Goal: Task Accomplishment & Management: Manage account settings

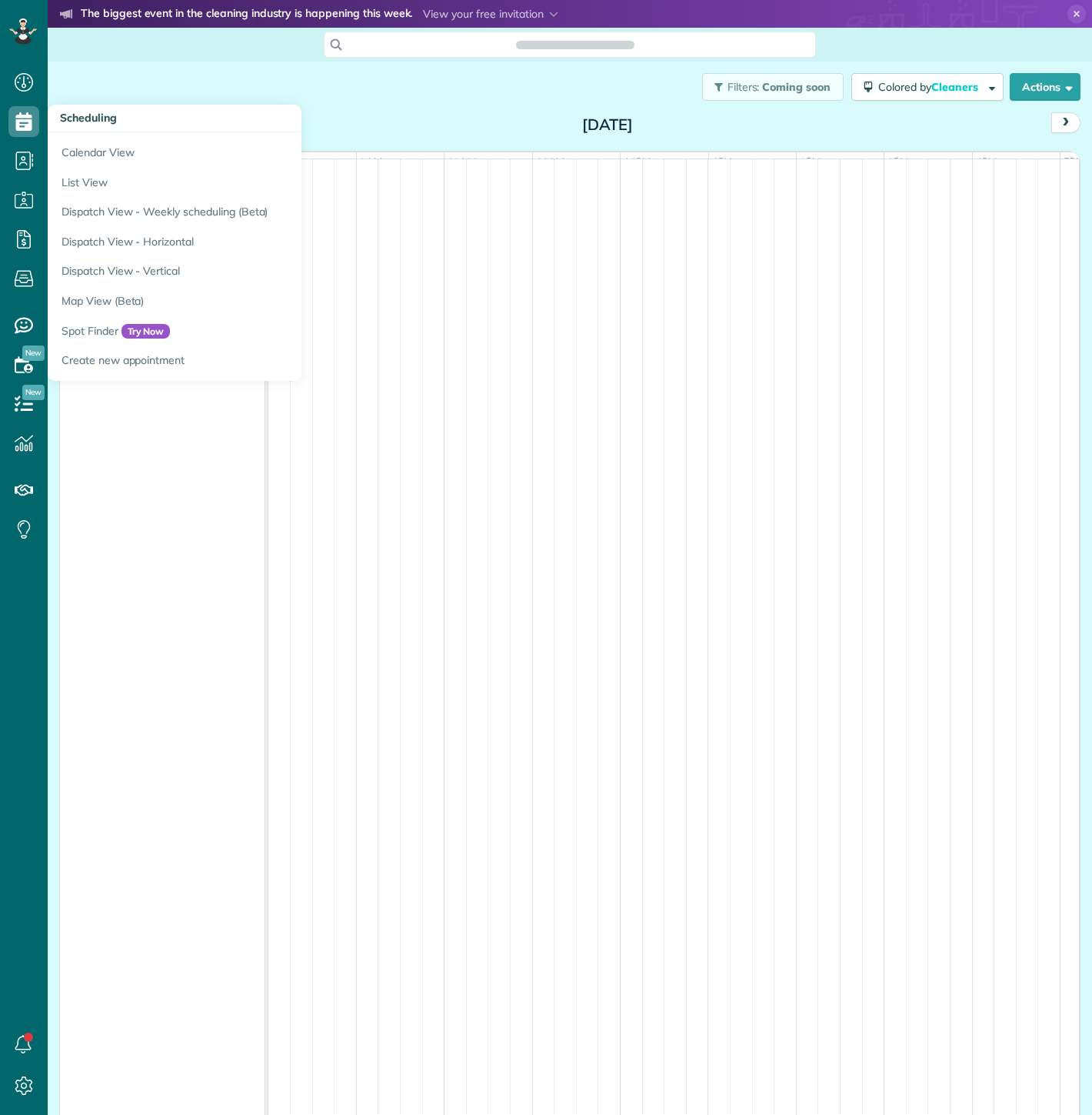
scroll to position [6, 6]
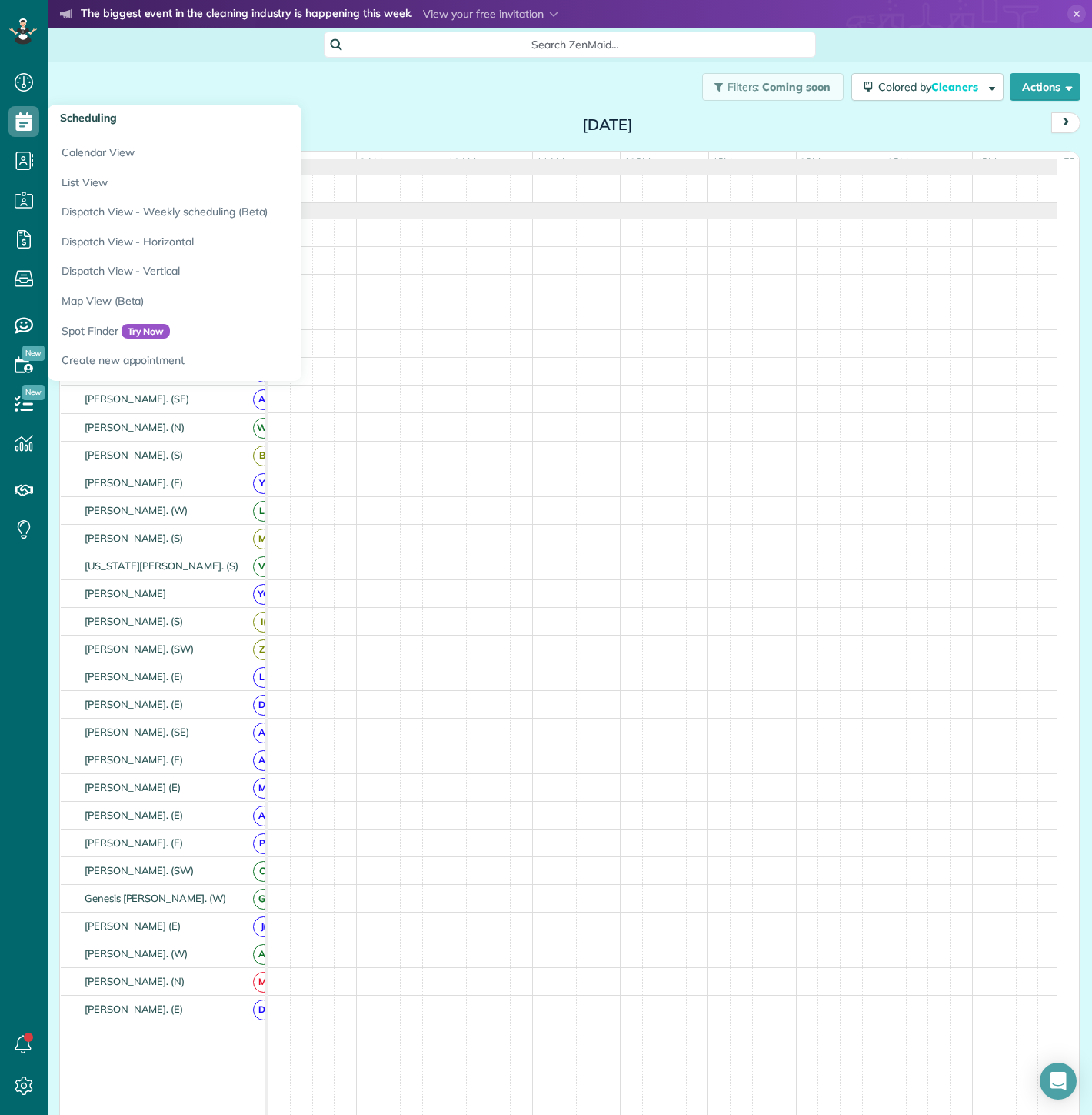
click at [207, 80] on div "Filters: Coming soon Colored by Cleaners Color by Cleaner Color by Team Color b…" at bounding box center [570, 87] width 1045 height 51
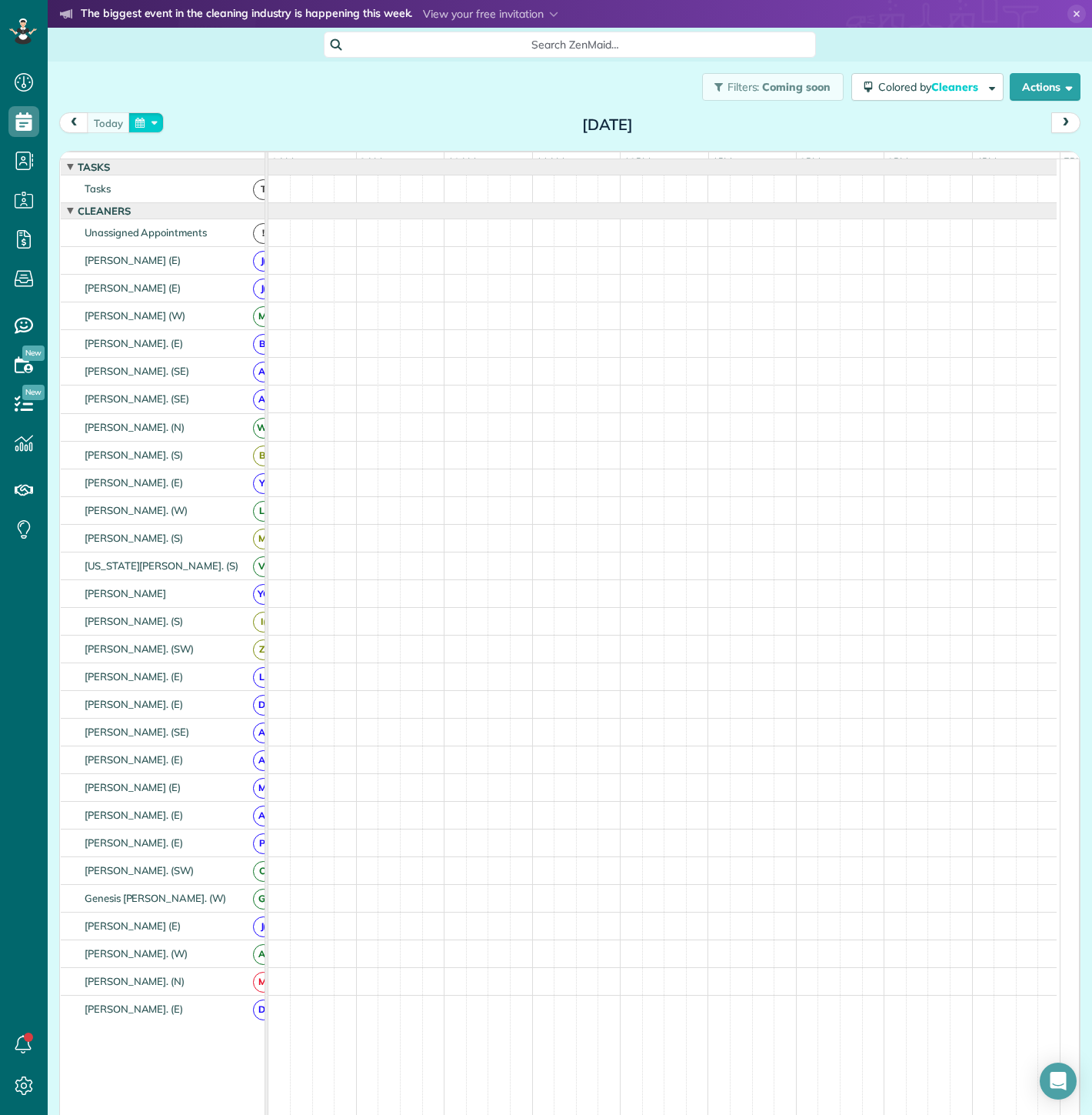
click at [147, 116] on button "button" at bounding box center [146, 122] width 35 height 21
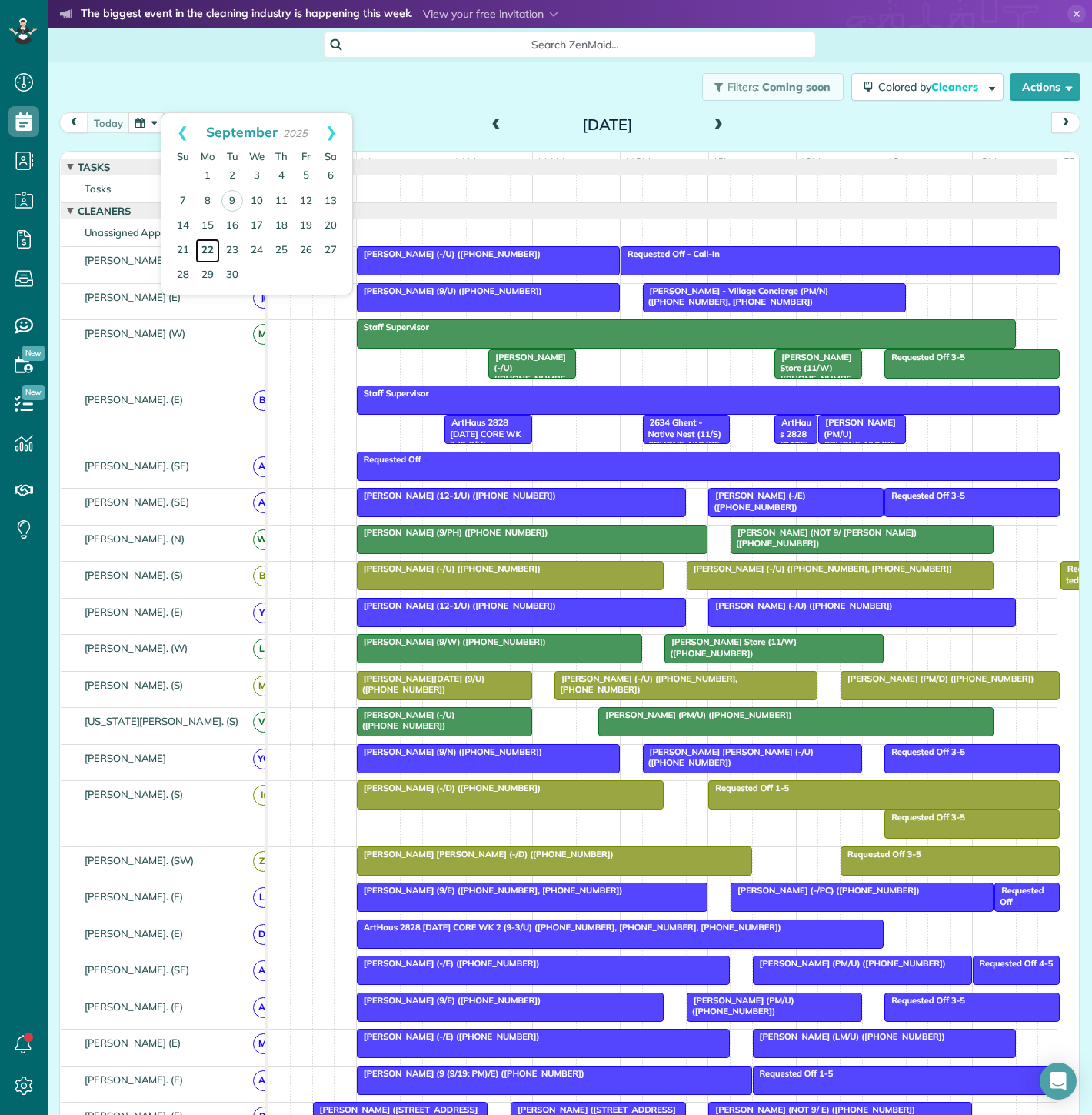
click at [212, 252] on link "22" at bounding box center [207, 250] width 24 height 24
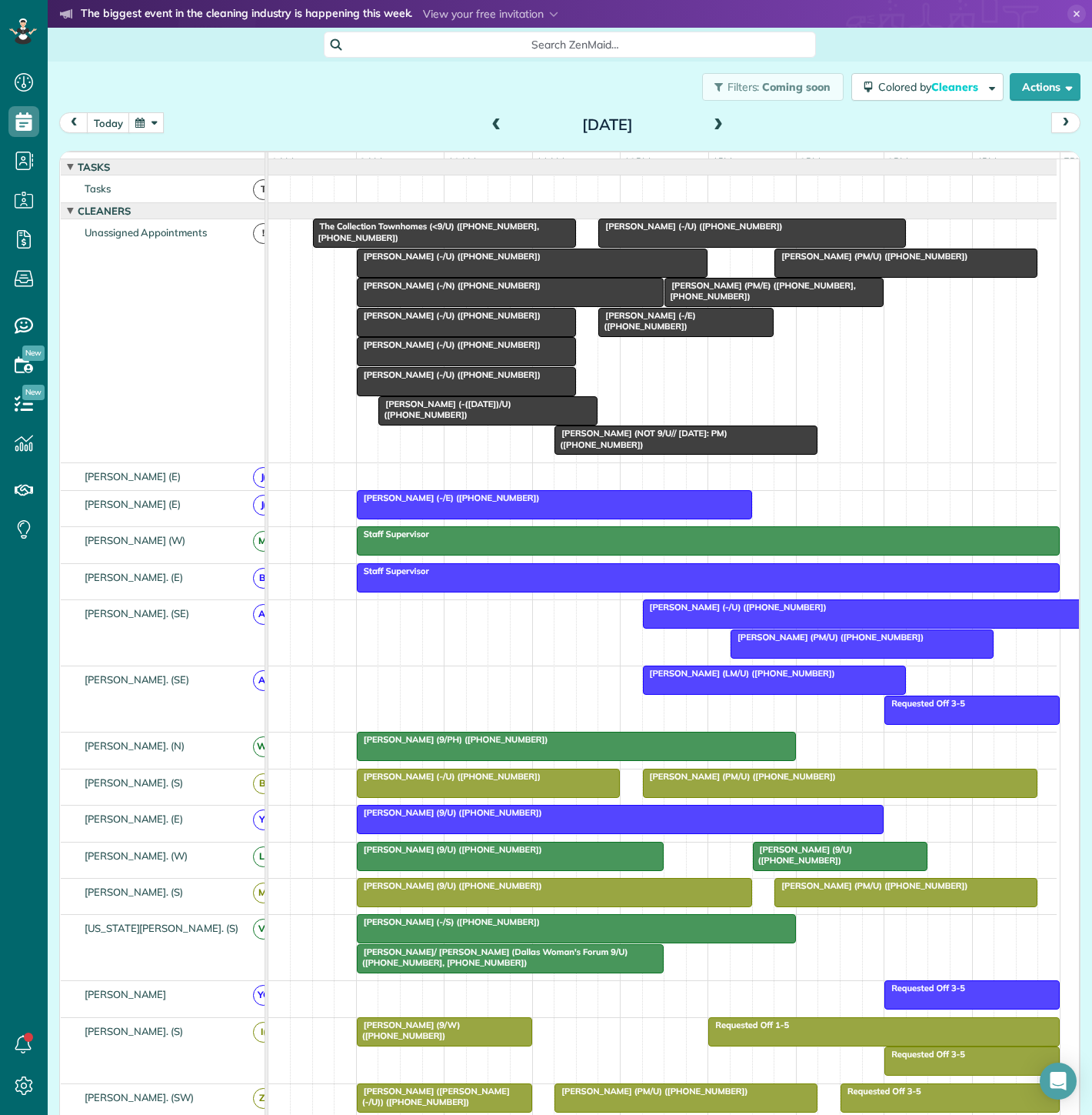
scroll to position [170, 0]
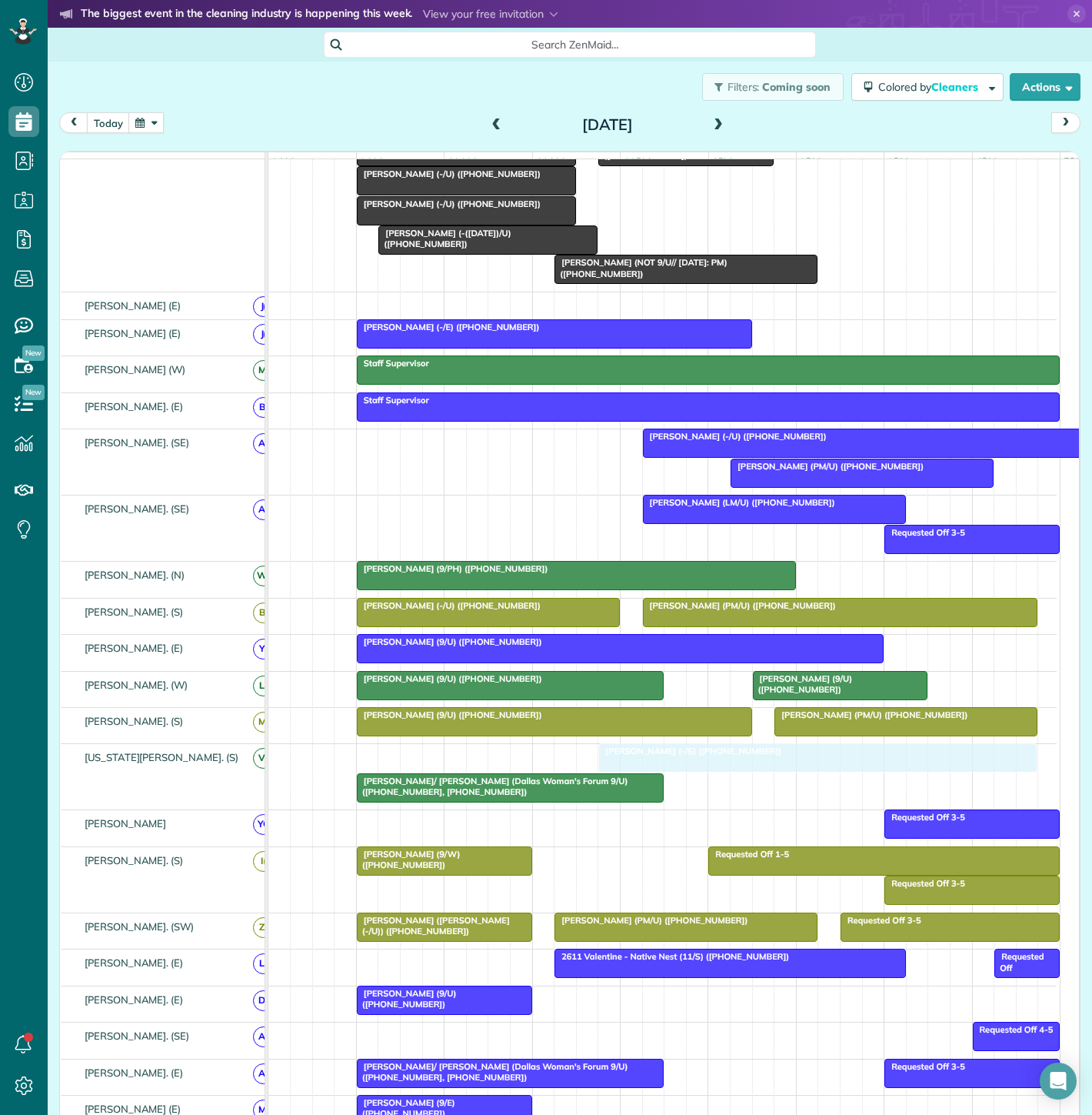
drag, startPoint x: 398, startPoint y: 760, endPoint x: 629, endPoint y: 777, distance: 231.6
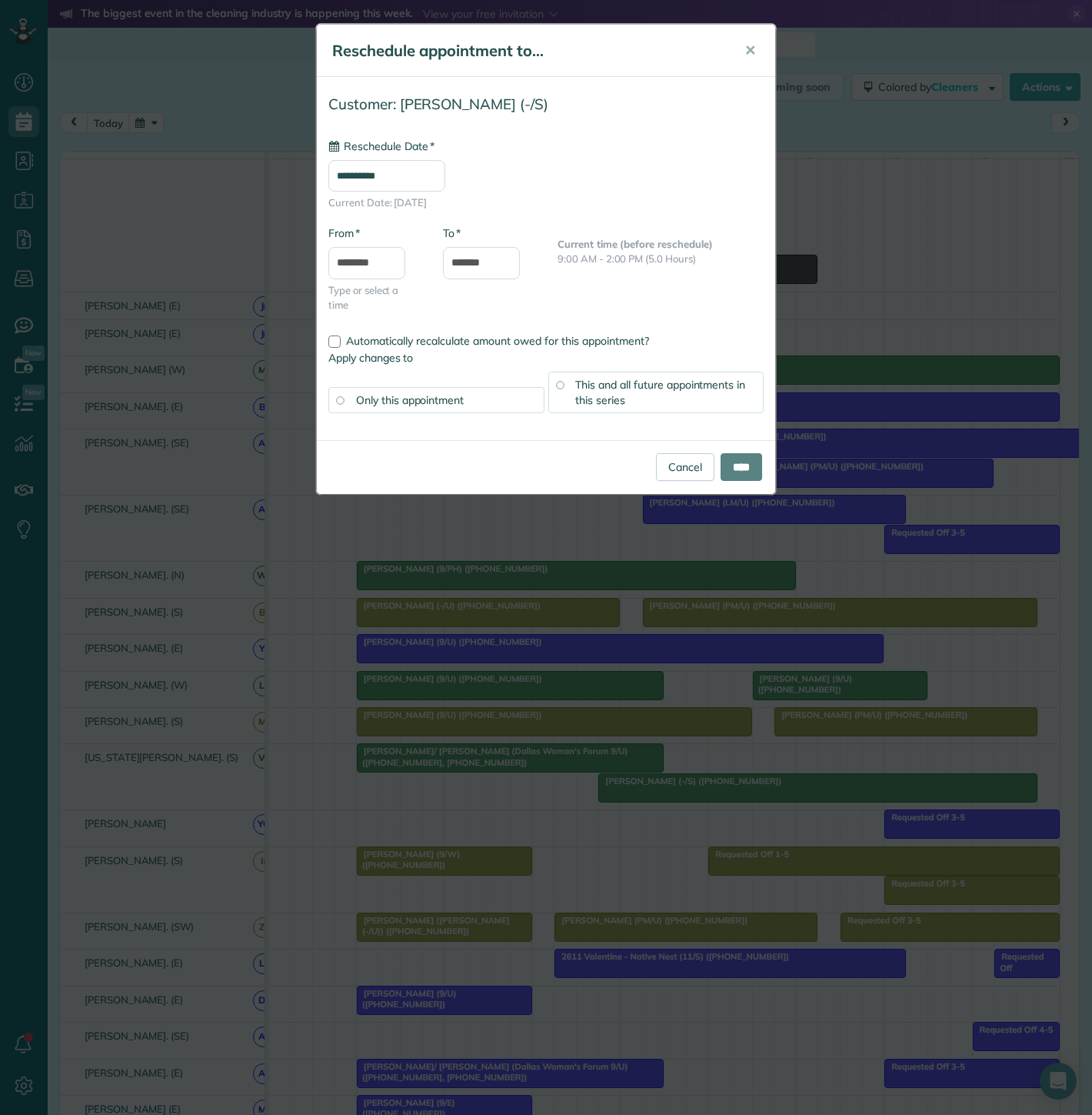
type input "**********"
click at [664, 468] on link "Cancel" at bounding box center [685, 466] width 58 height 28
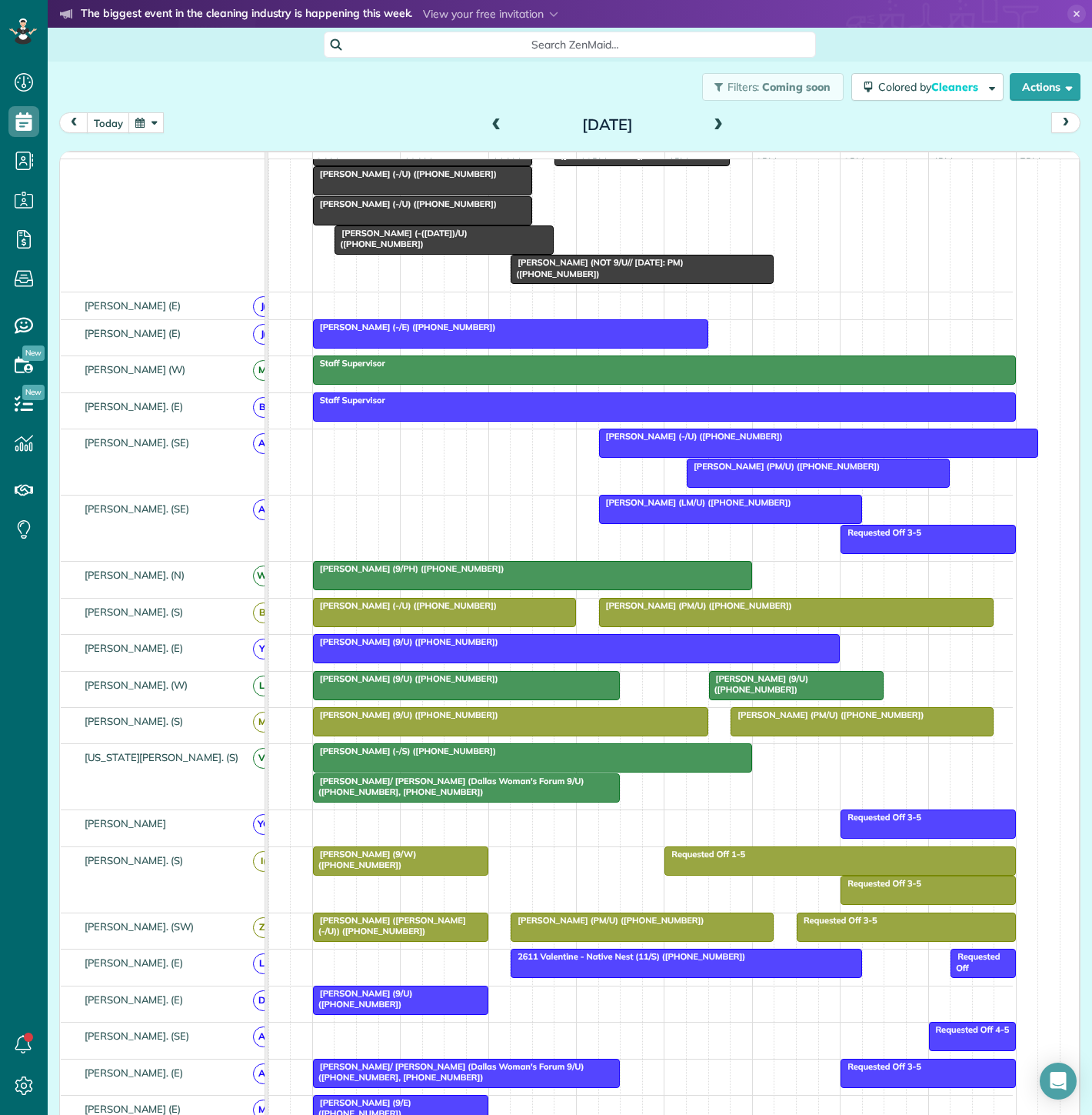
scroll to position [0, 61]
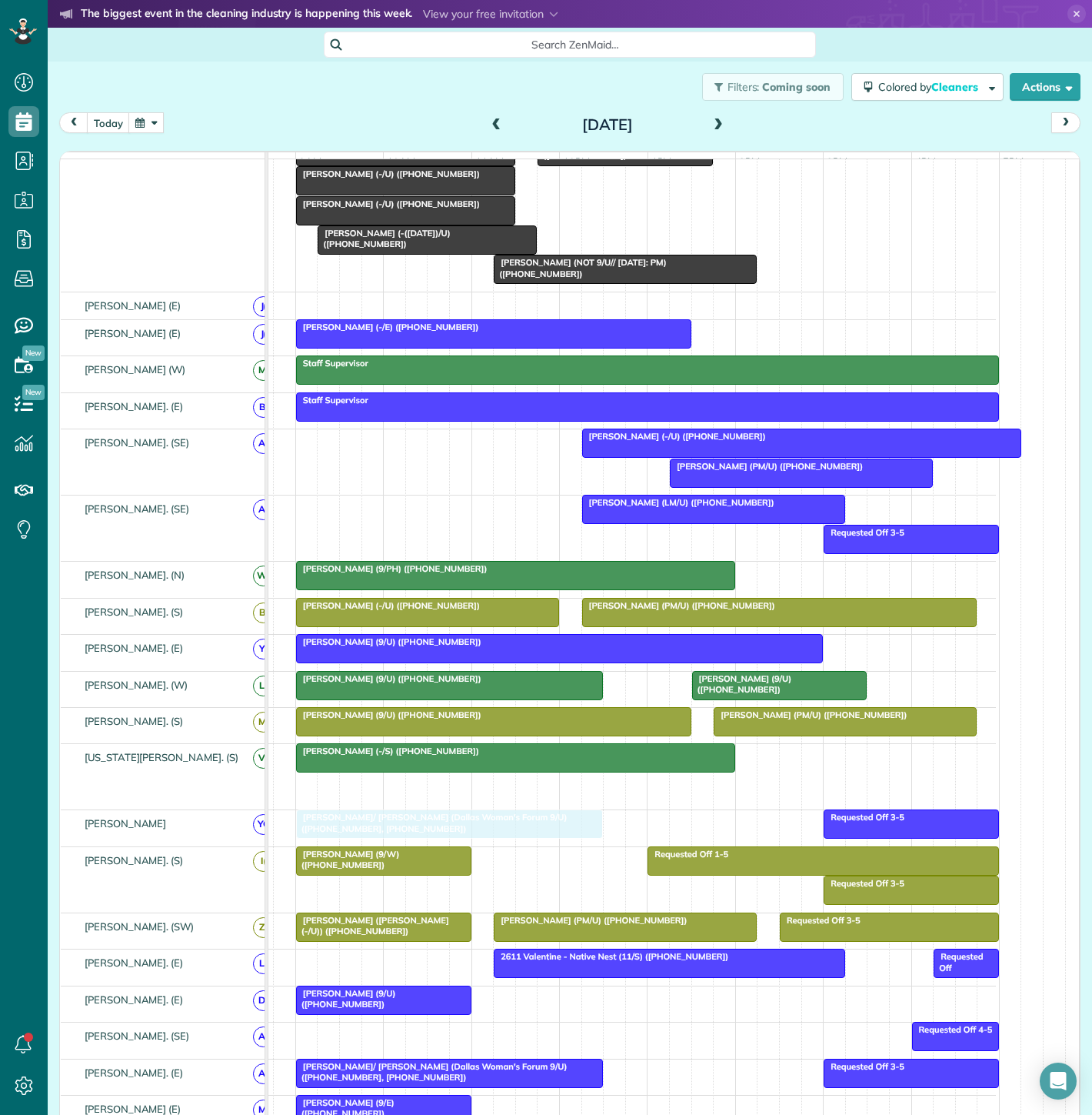
drag, startPoint x: 368, startPoint y: 800, endPoint x: 364, endPoint y: 832, distance: 32.2
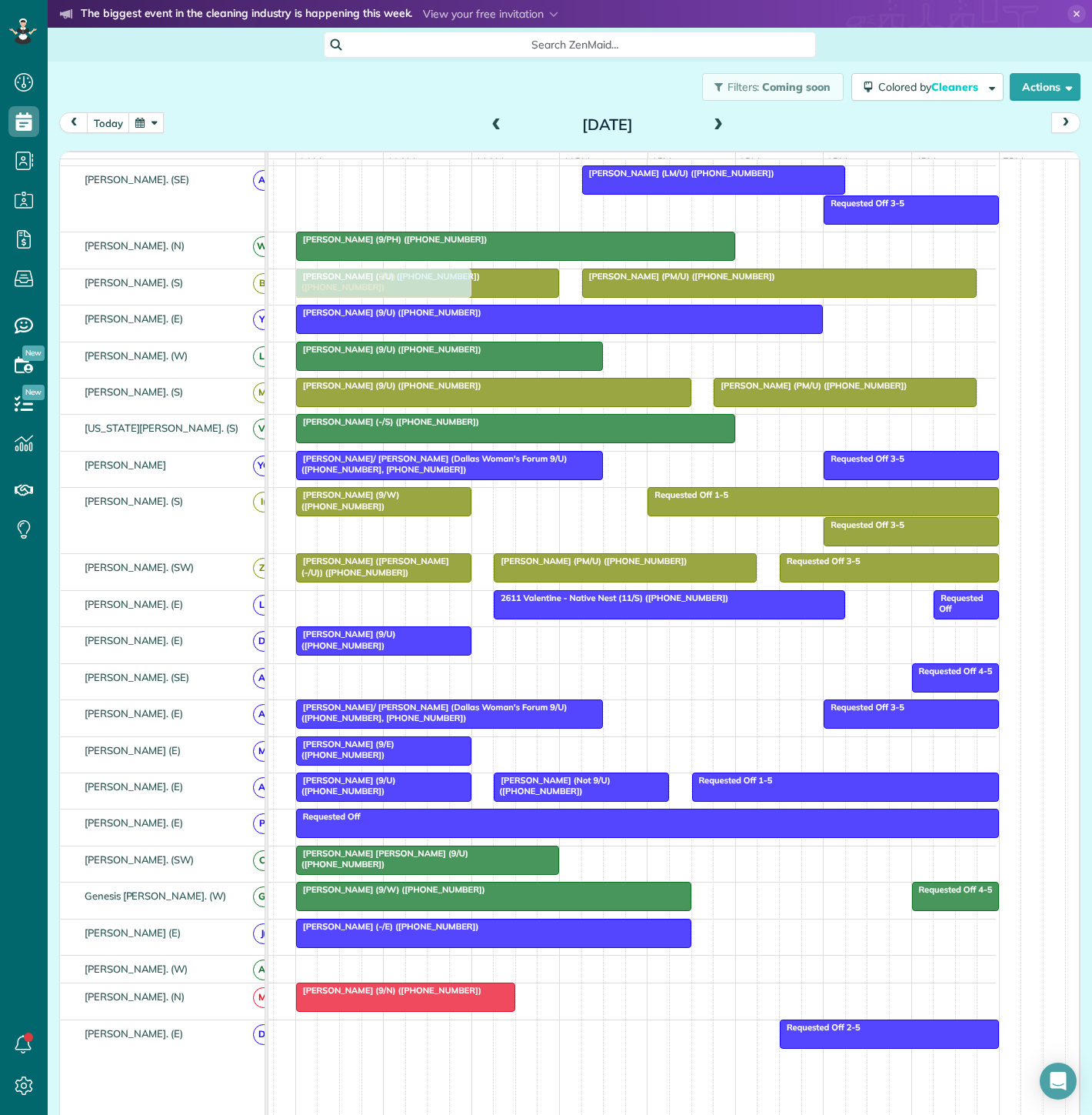
scroll to position [512, 0]
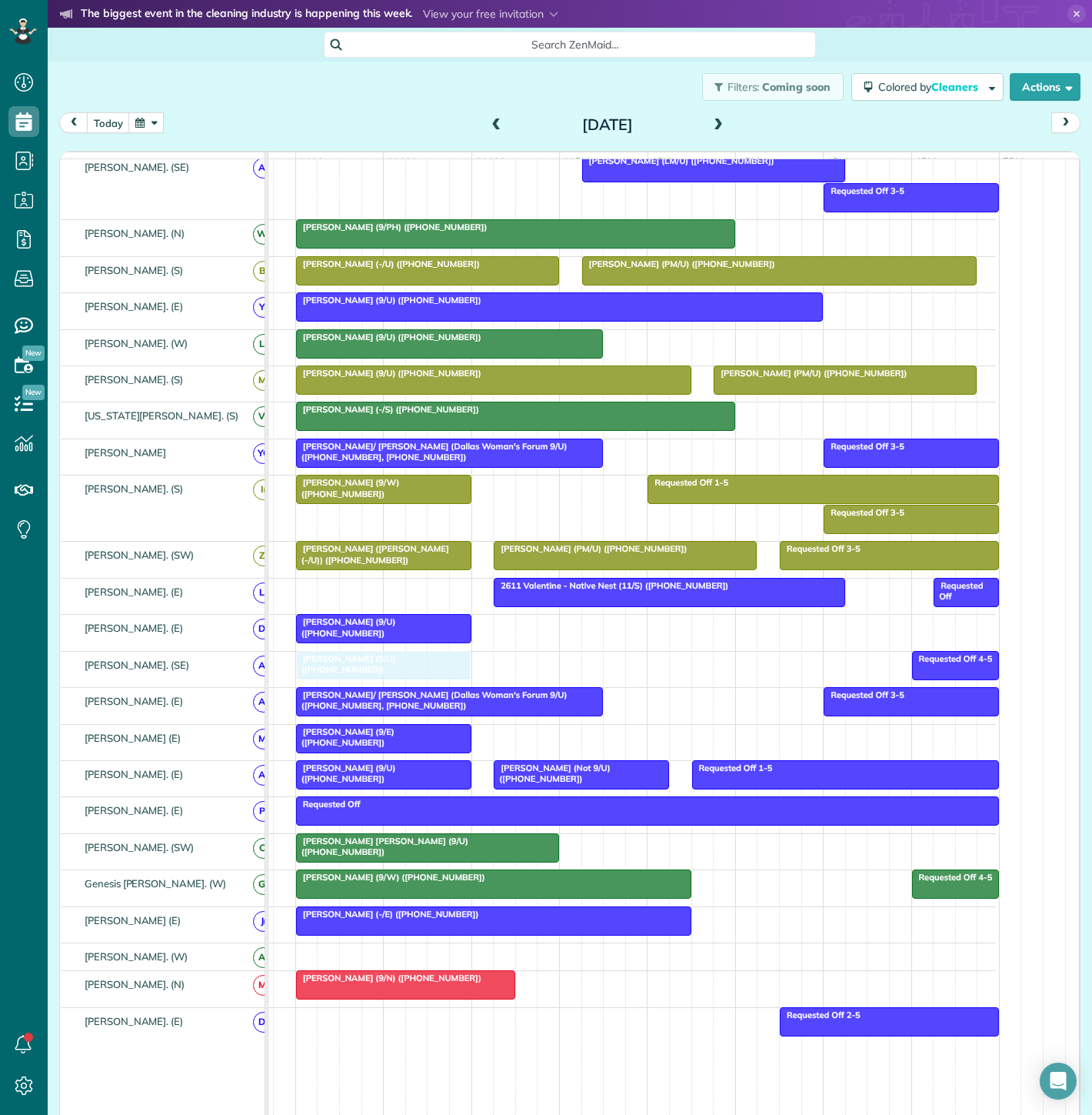
drag, startPoint x: 733, startPoint y: 696, endPoint x: 334, endPoint y: 690, distance: 399.0
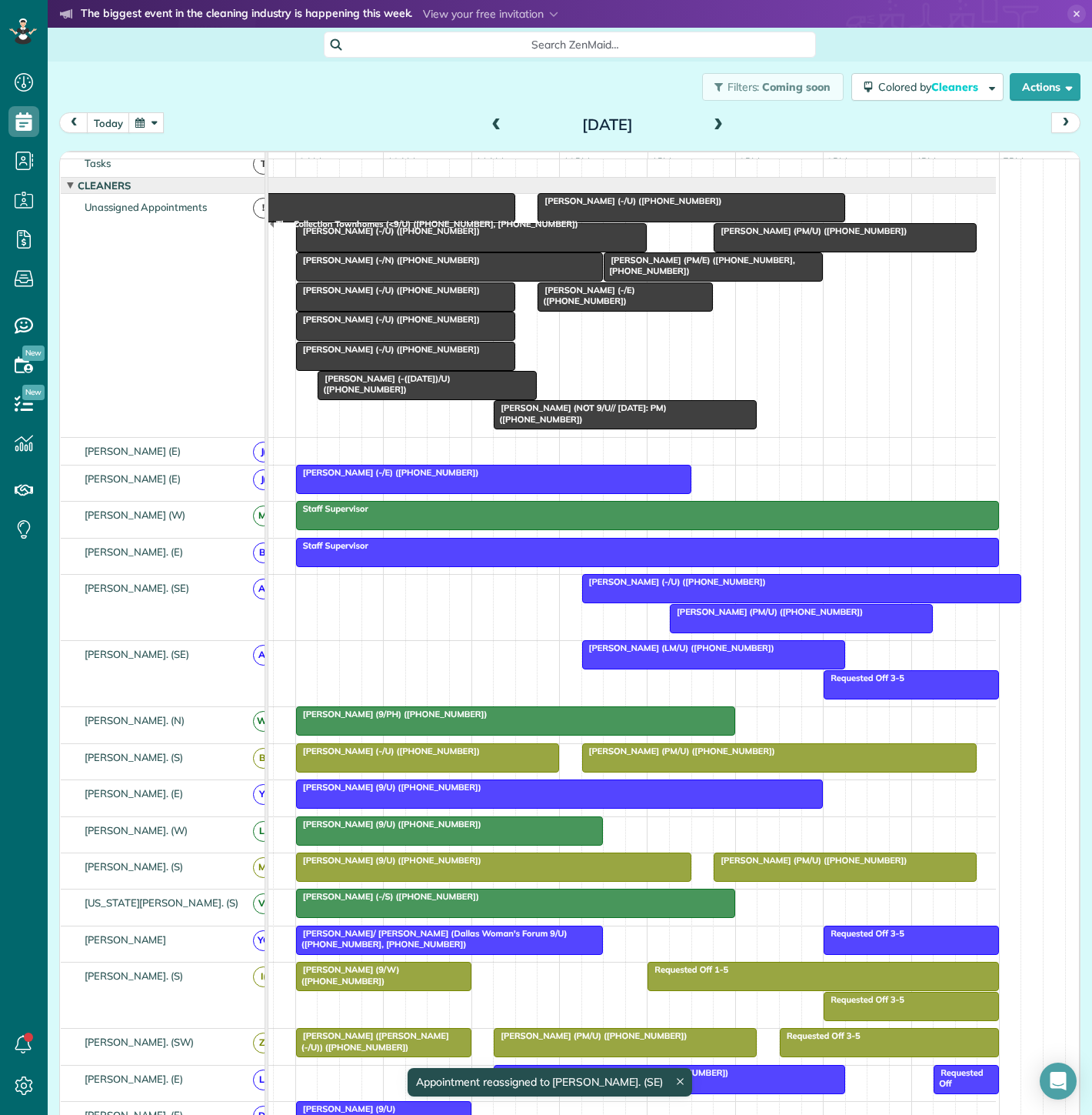
scroll to position [0, 0]
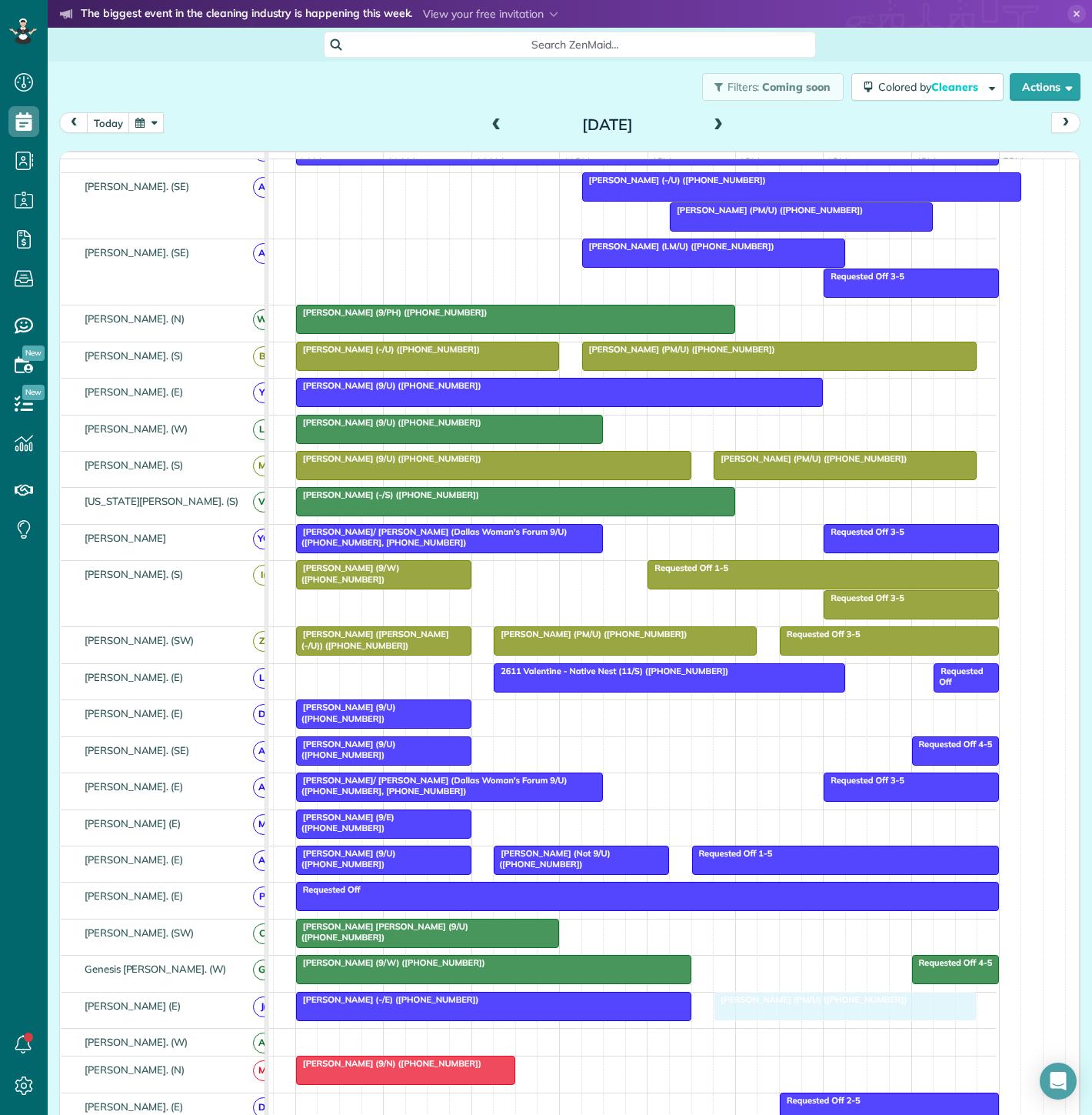
drag, startPoint x: 773, startPoint y: 275, endPoint x: 773, endPoint y: 1027, distance: 752.0
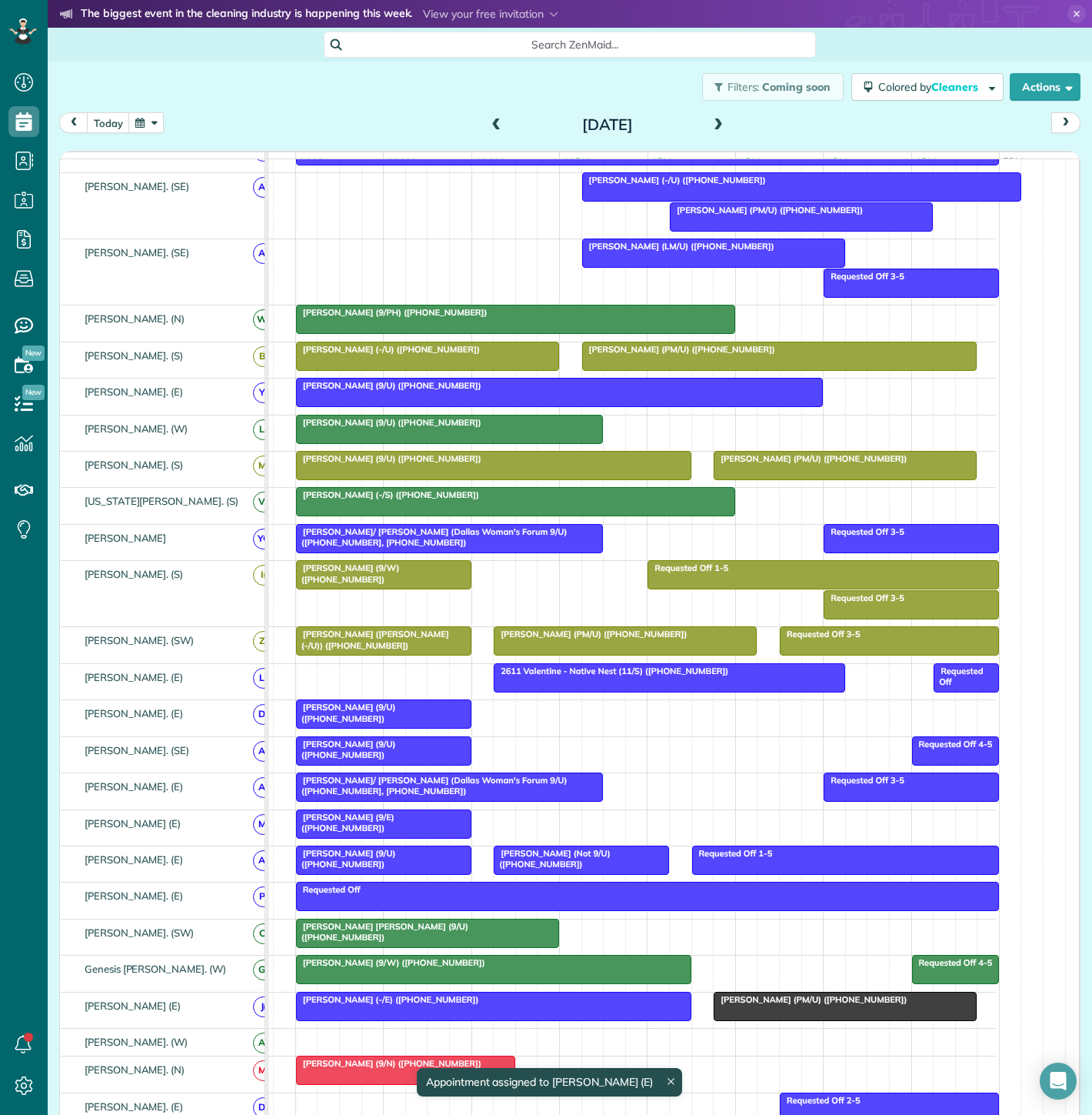
click at [766, 1019] on div at bounding box center [845, 1006] width 261 height 28
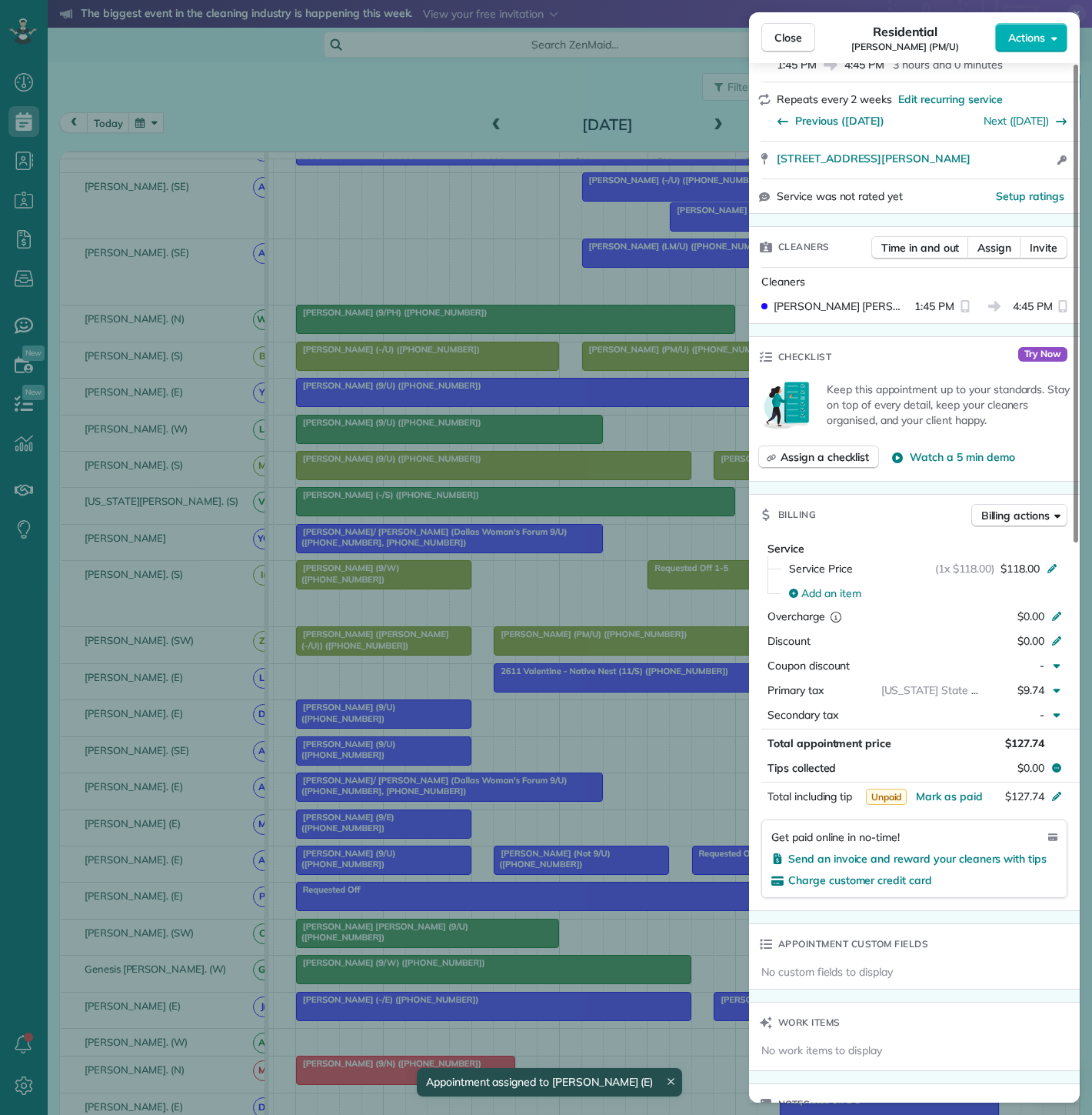
click at [557, 1051] on div "Close Residential Stacy Skeen (PM/U) Actions Status Active Stacy Skeen (PM/U) ·…" at bounding box center [546, 558] width 1092 height 1115
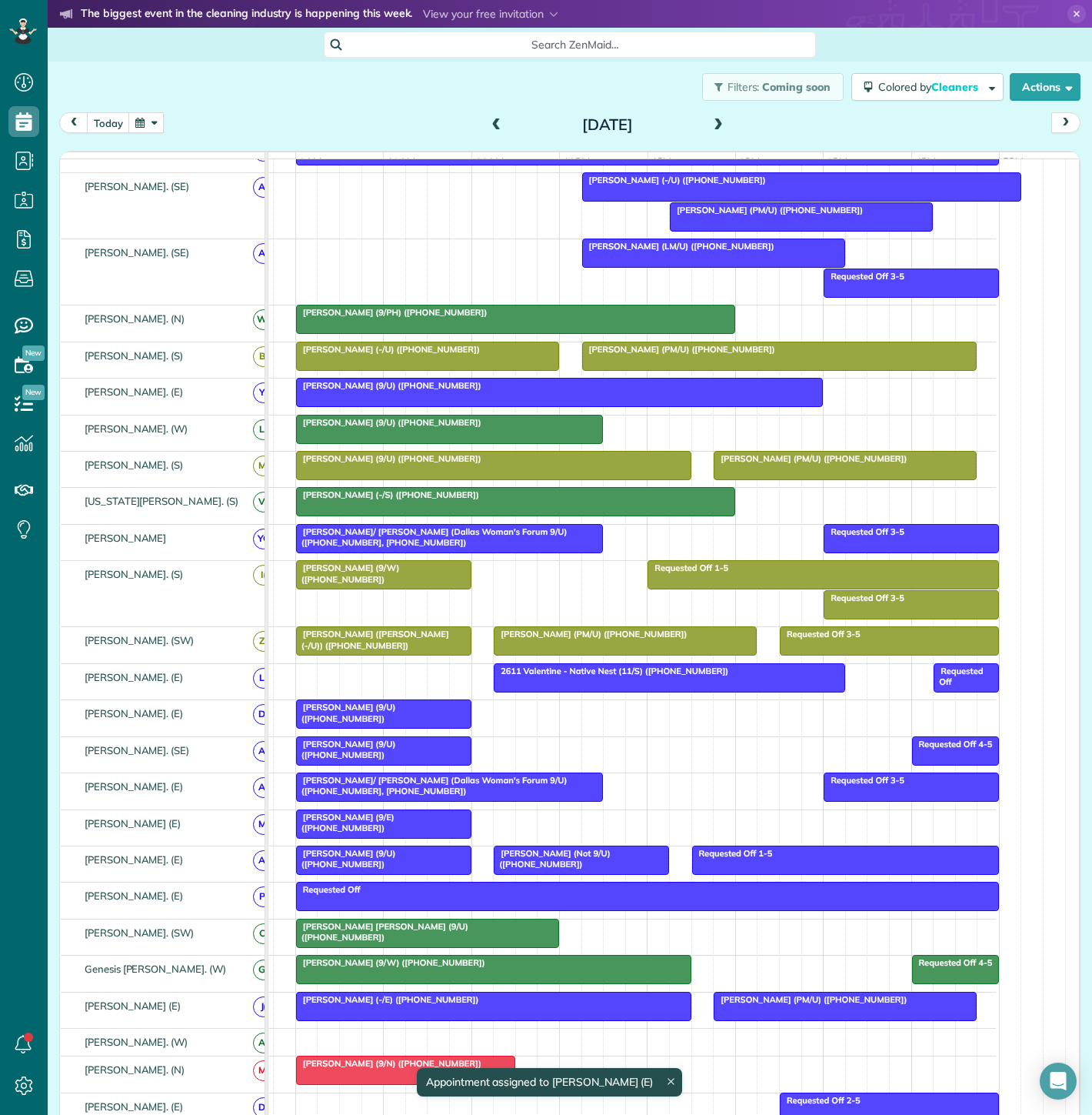
click at [535, 1015] on div at bounding box center [493, 1006] width 394 height 28
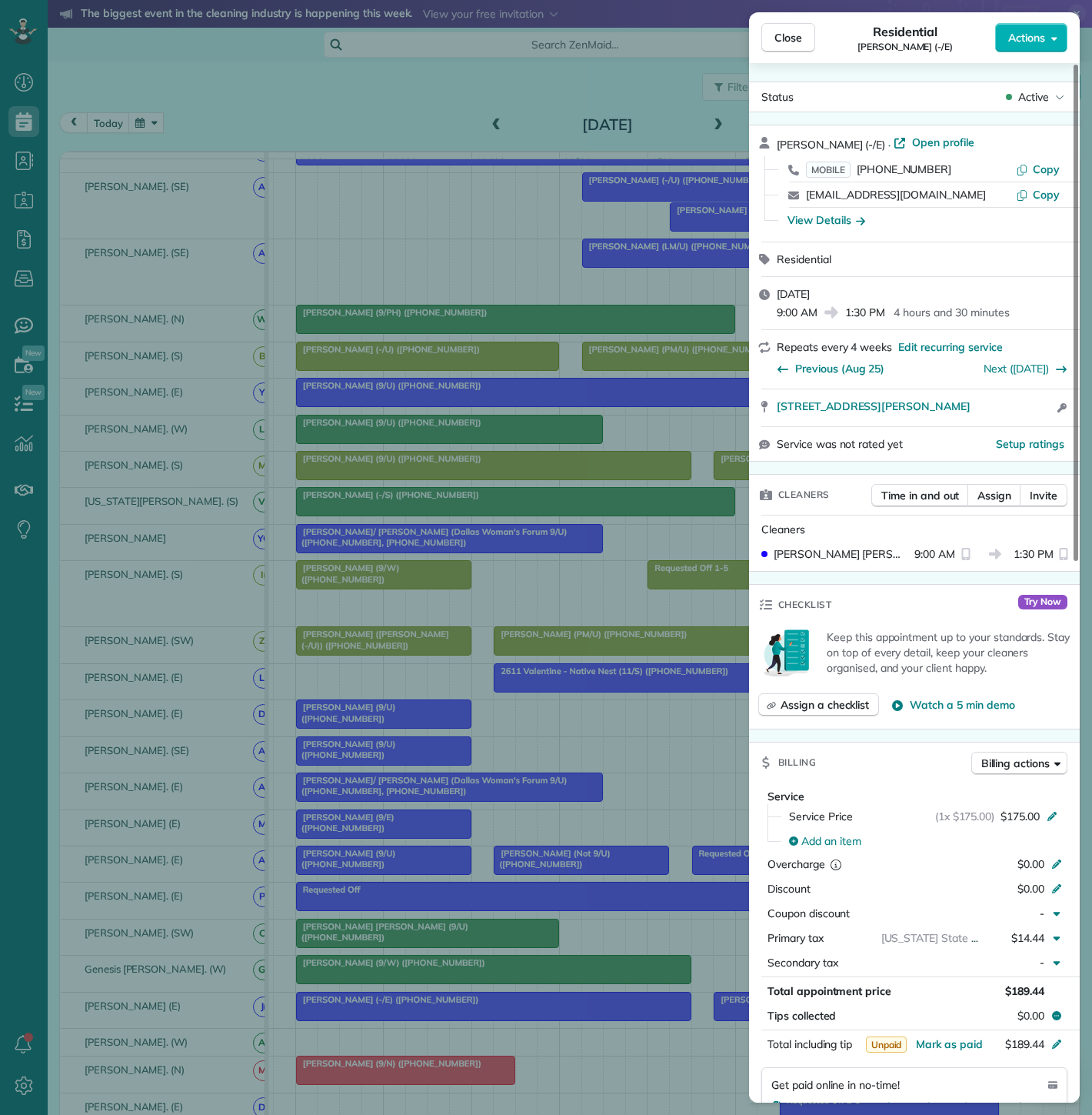
click at [535, 1015] on div "Close Residential Victoria Garcia (-/E) Actions Status Active Victoria Garcia (…" at bounding box center [546, 558] width 1092 height 1115
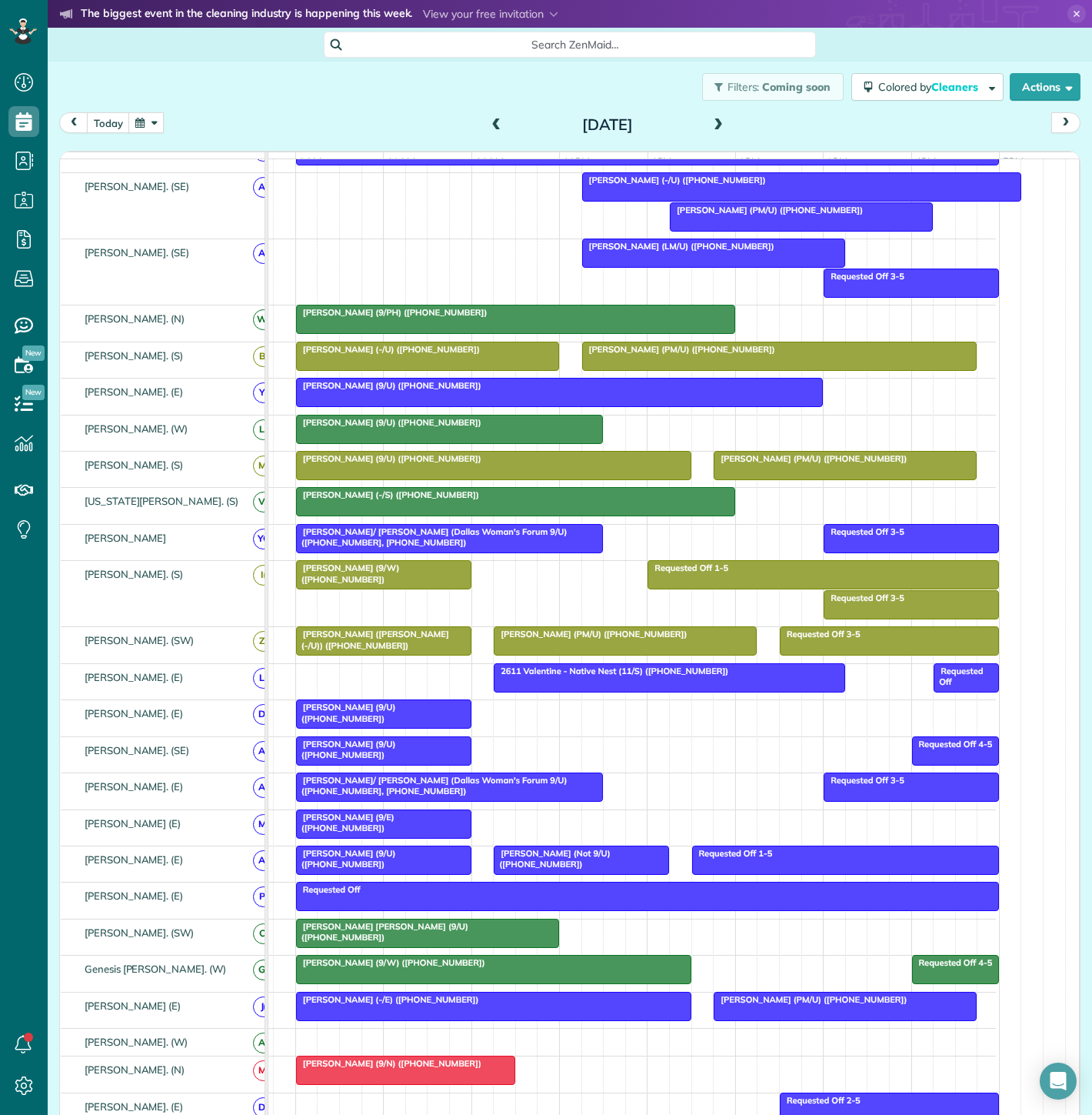
click at [535, 1015] on div at bounding box center [493, 1006] width 394 height 28
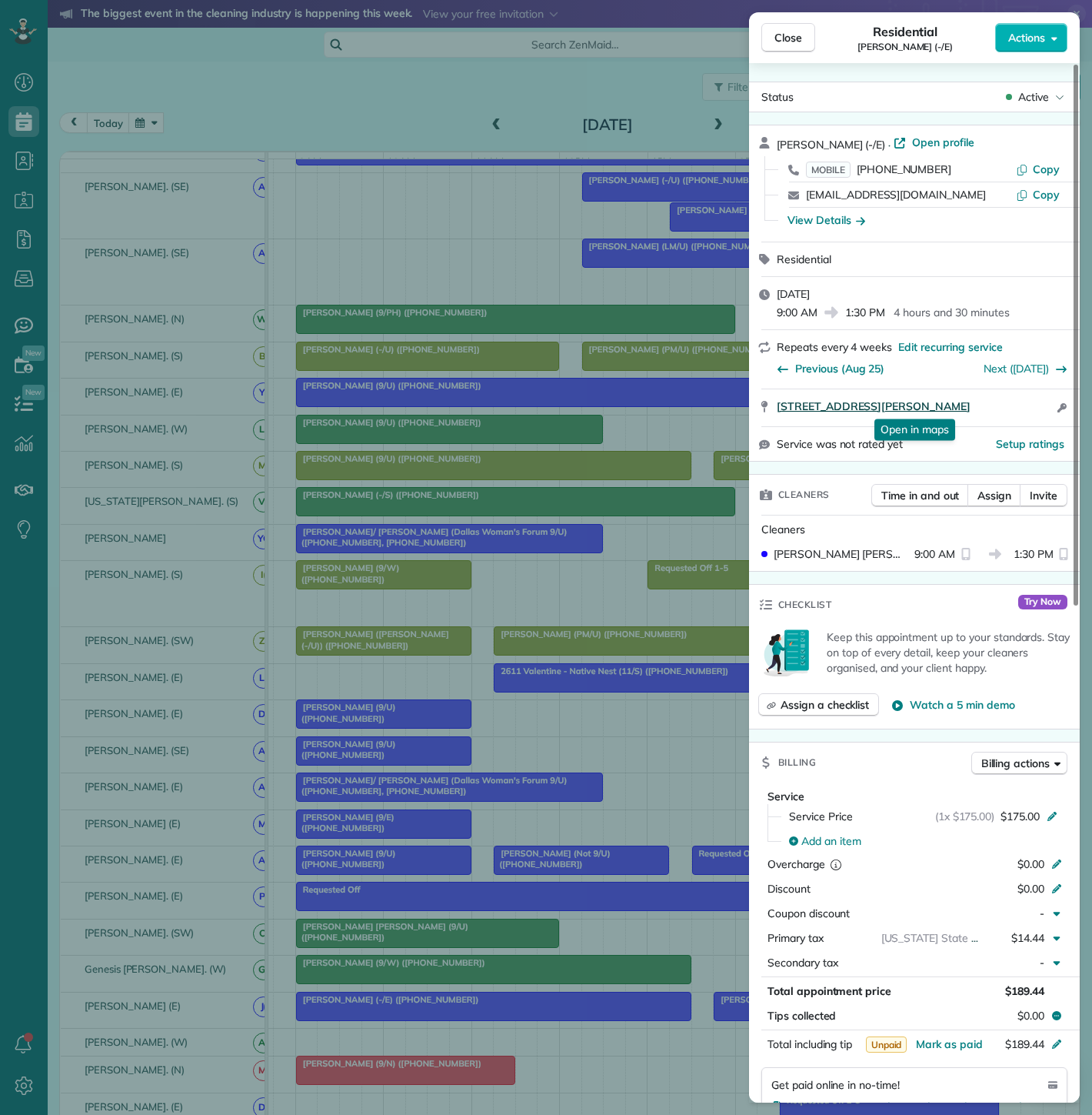
drag, startPoint x: 758, startPoint y: 417, endPoint x: 997, endPoint y: 409, distance: 239.1
click at [997, 409] on div "5931 Ross Avenue #105 Dallas TX 75206 Open in maps Open in maps Open access inf…" at bounding box center [914, 408] width 331 height 37
drag, startPoint x: 468, startPoint y: 719, endPoint x: 523, endPoint y: 908, distance: 196.8
click at [468, 719] on div "Close Residential Victoria Garcia (-/E) Actions Status Active Victoria Garcia (…" at bounding box center [546, 558] width 1092 height 1115
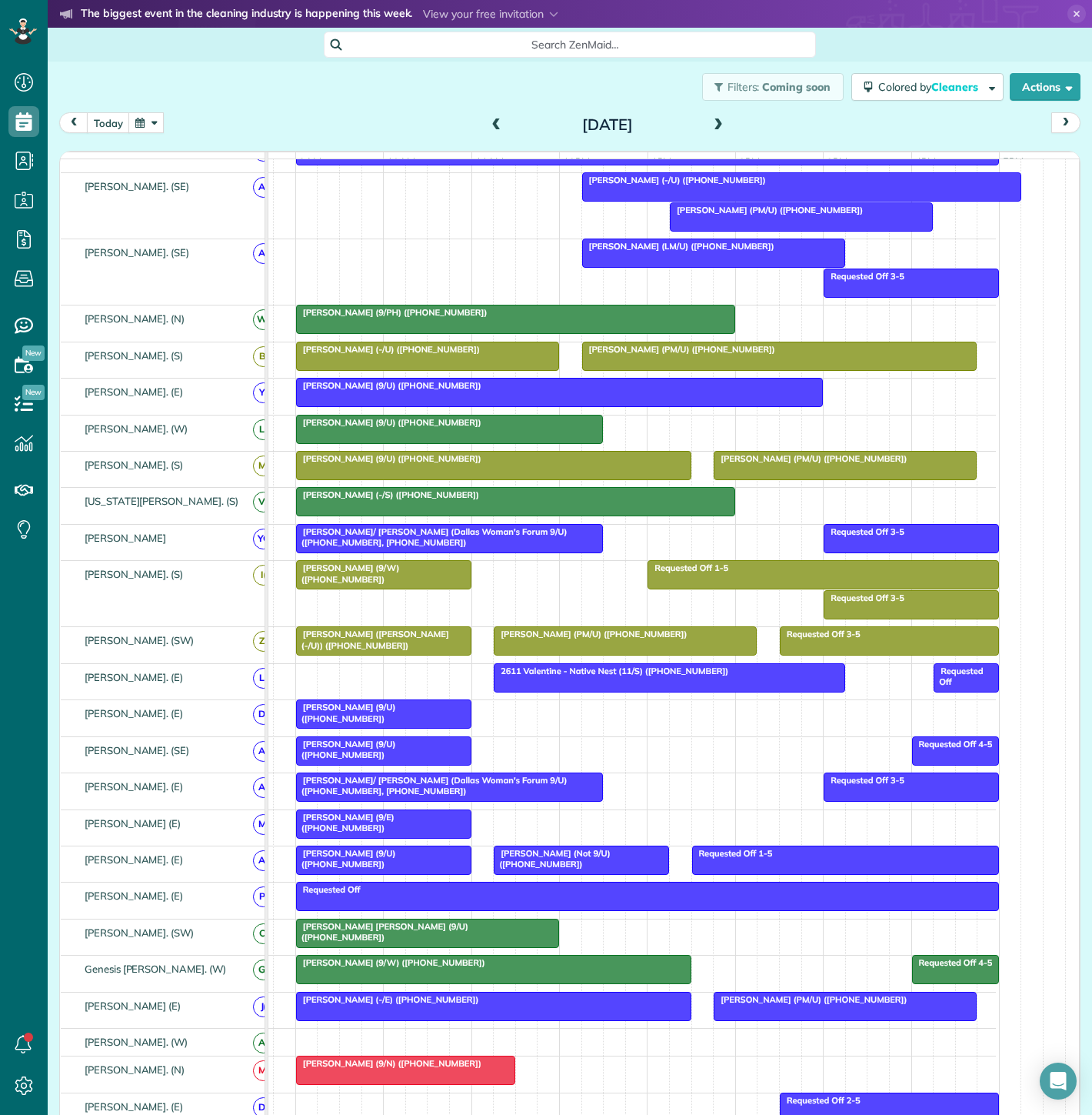
click at [770, 1026] on div "Victoria Garcia (-/E) (+19562454424) Stacy Skeen (PM/U) (+13362070306)" at bounding box center [601, 1010] width 788 height 35
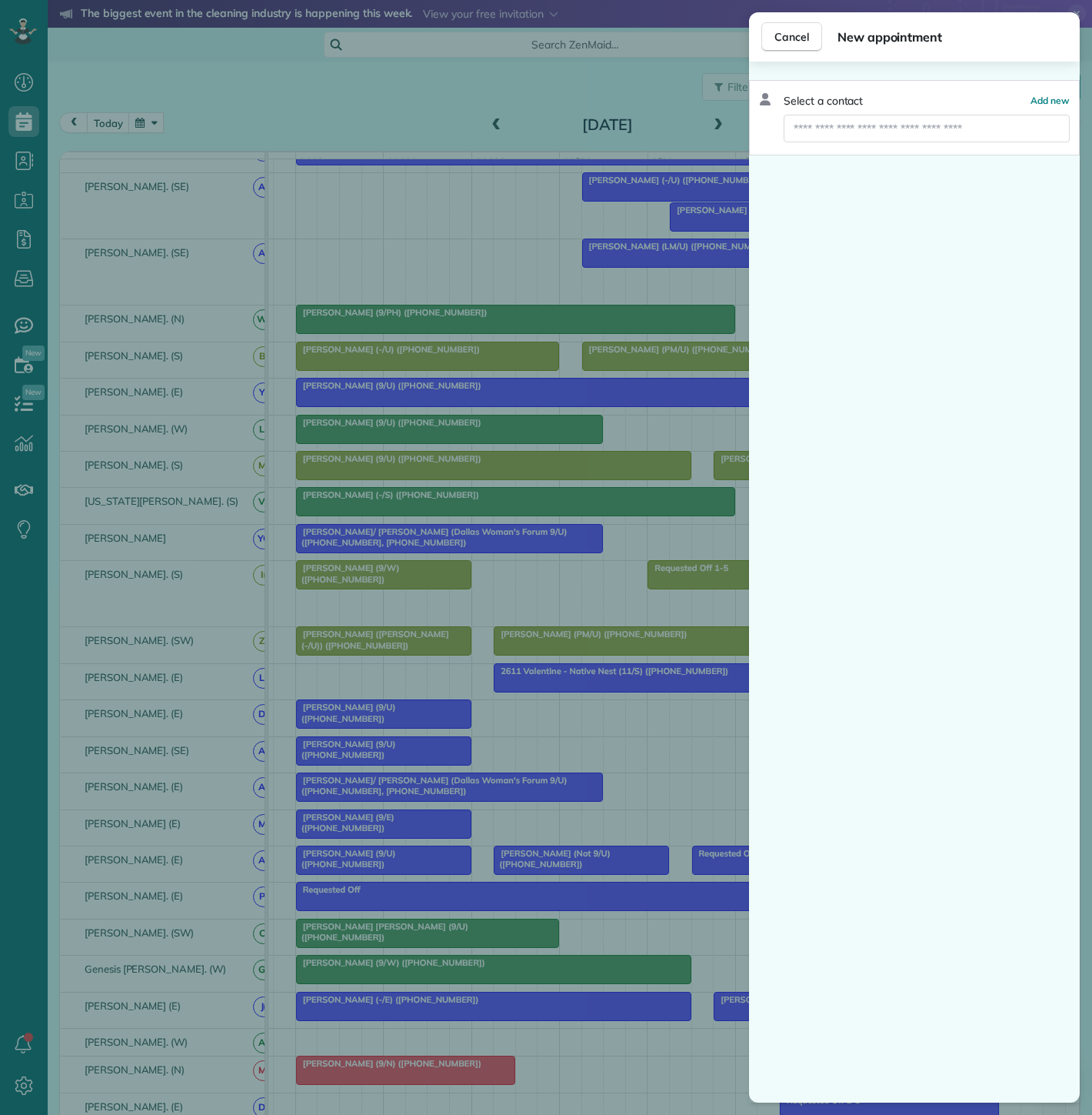
click at [694, 1025] on div "Cancel New appointment Select a contact Add new" at bounding box center [546, 558] width 1092 height 1115
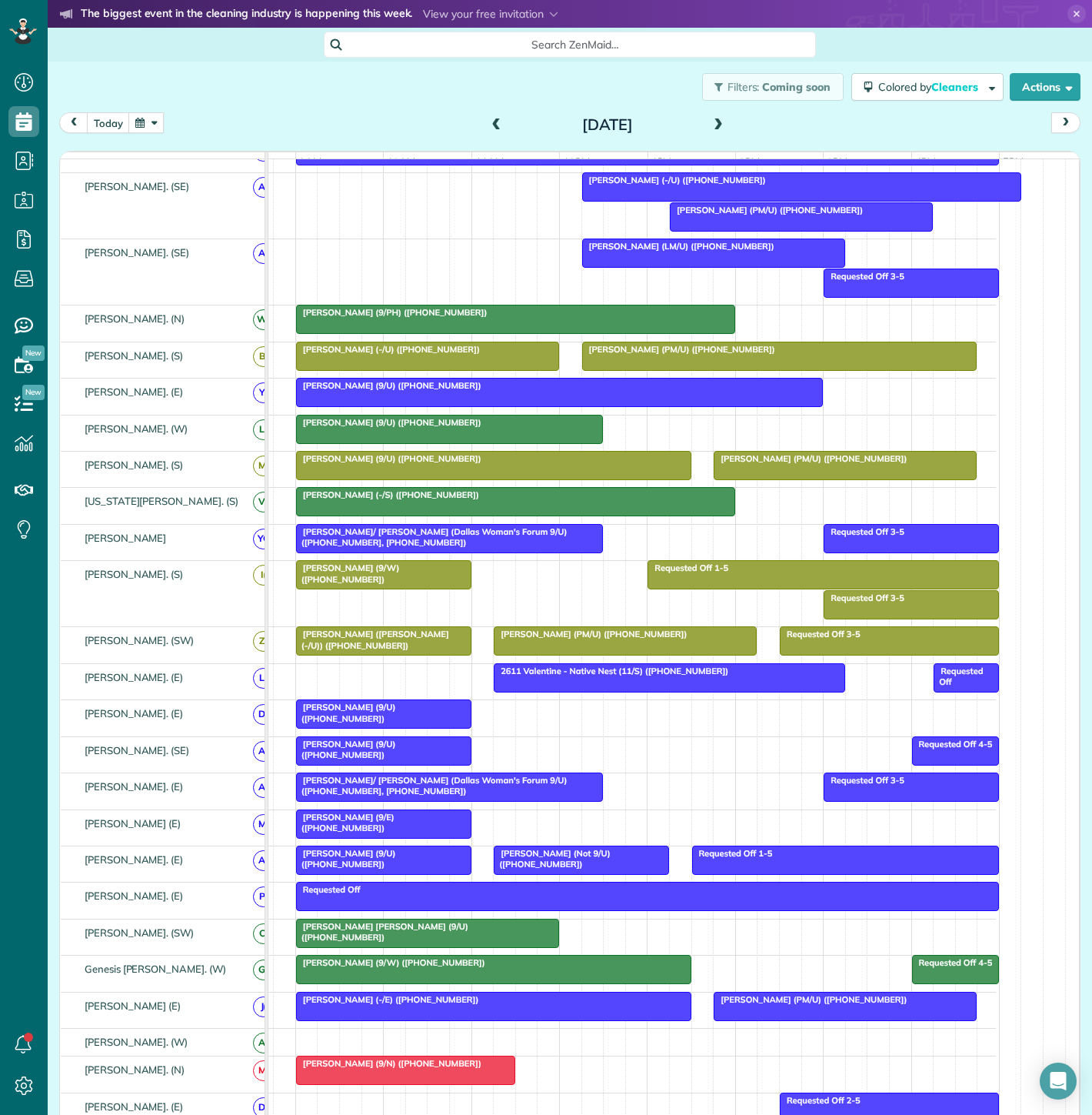
click at [734, 1011] on div at bounding box center [845, 1006] width 261 height 28
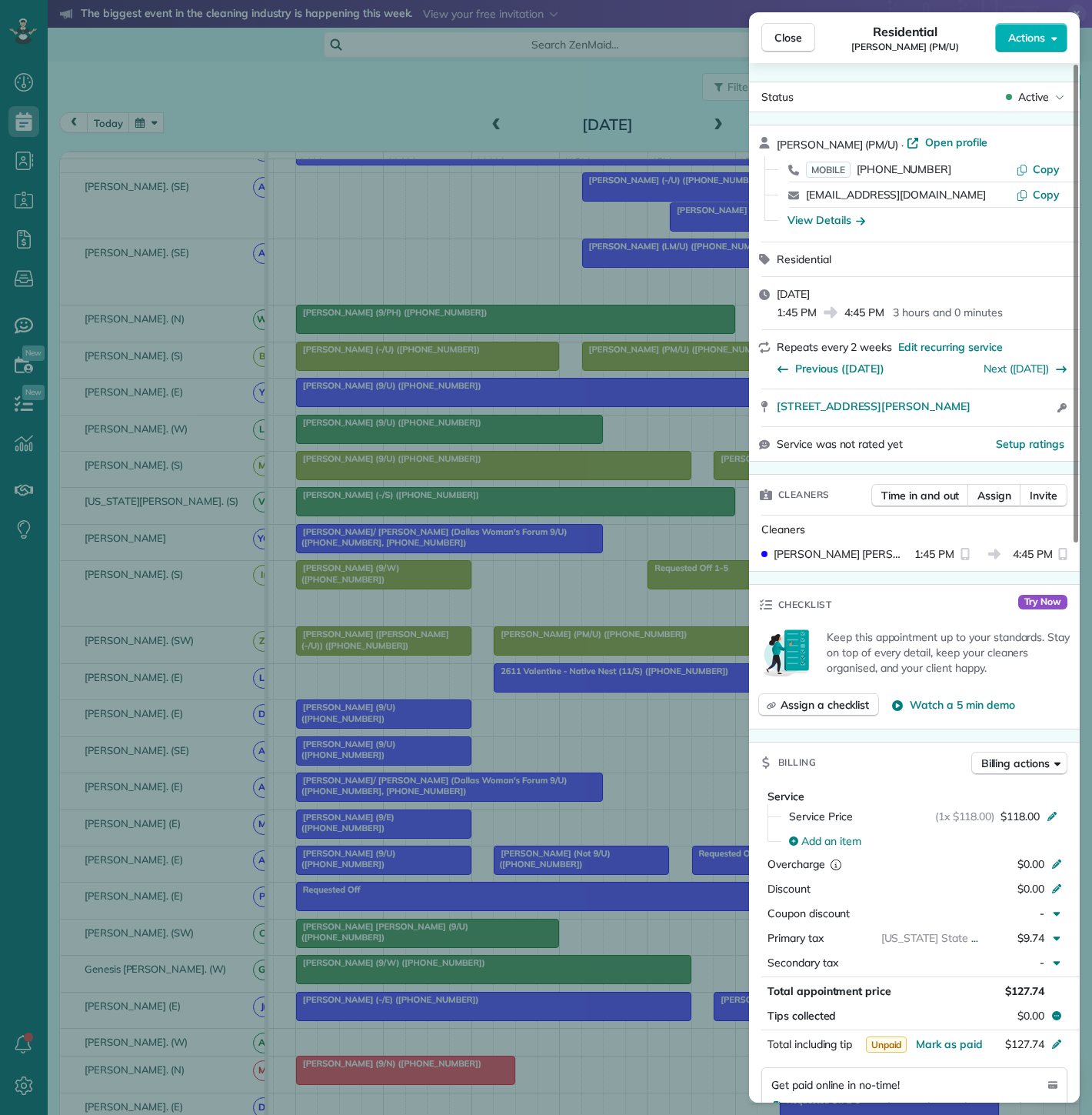
drag, startPoint x: 777, startPoint y: 419, endPoint x: 991, endPoint y: 416, distance: 214.0
click at [991, 416] on div "[STREET_ADDRESS][PERSON_NAME] Open access information" at bounding box center [914, 408] width 331 height 37
click at [331, 884] on div "Close Residential Stacy Skeen (PM/U) Actions Status Active Stacy Skeen (PM/U) ·…" at bounding box center [546, 558] width 1092 height 1115
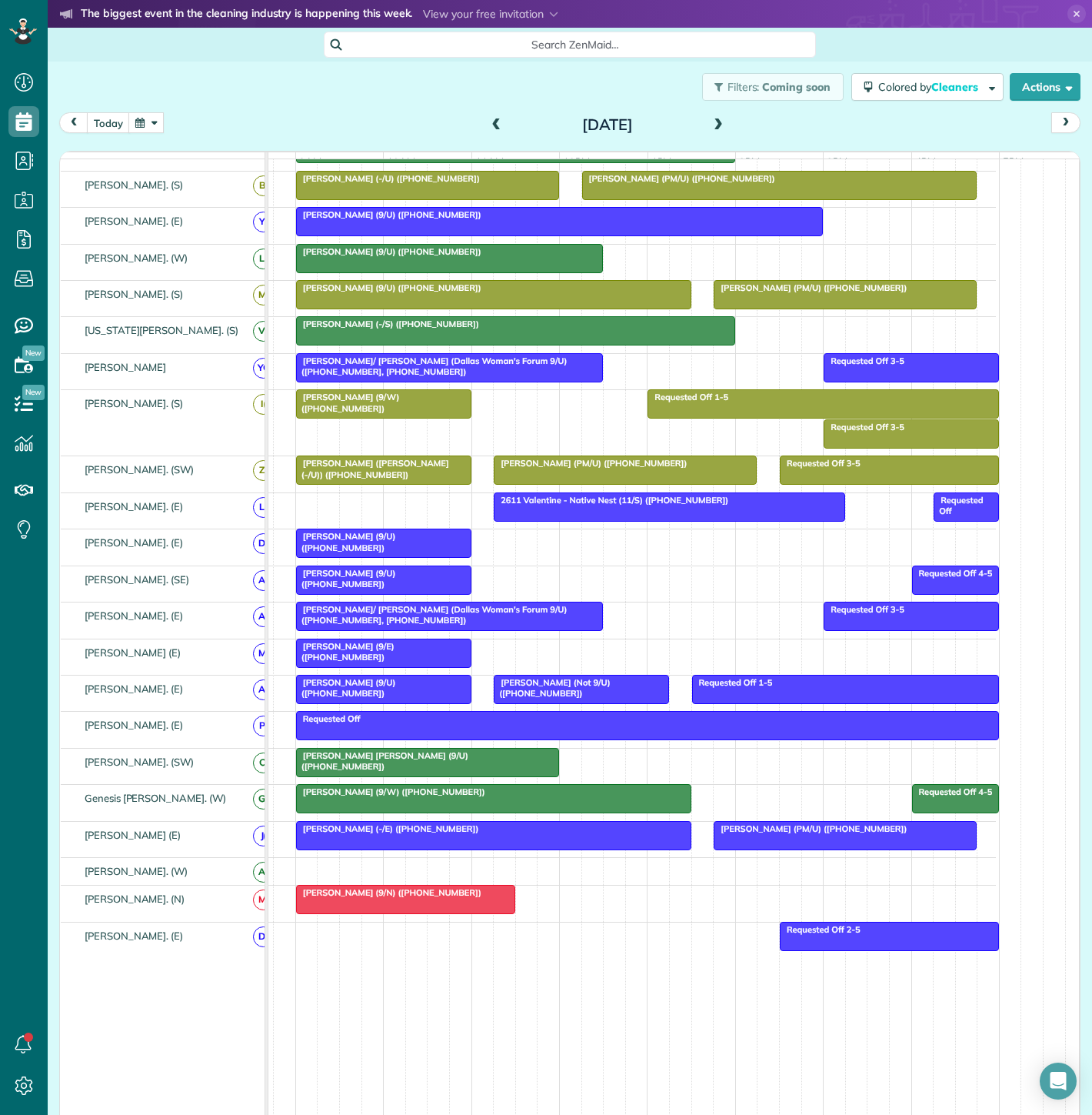
click at [844, 834] on span "[PERSON_NAME] (PM/U) ([PHONE_NUMBER])" at bounding box center [810, 828] width 195 height 11
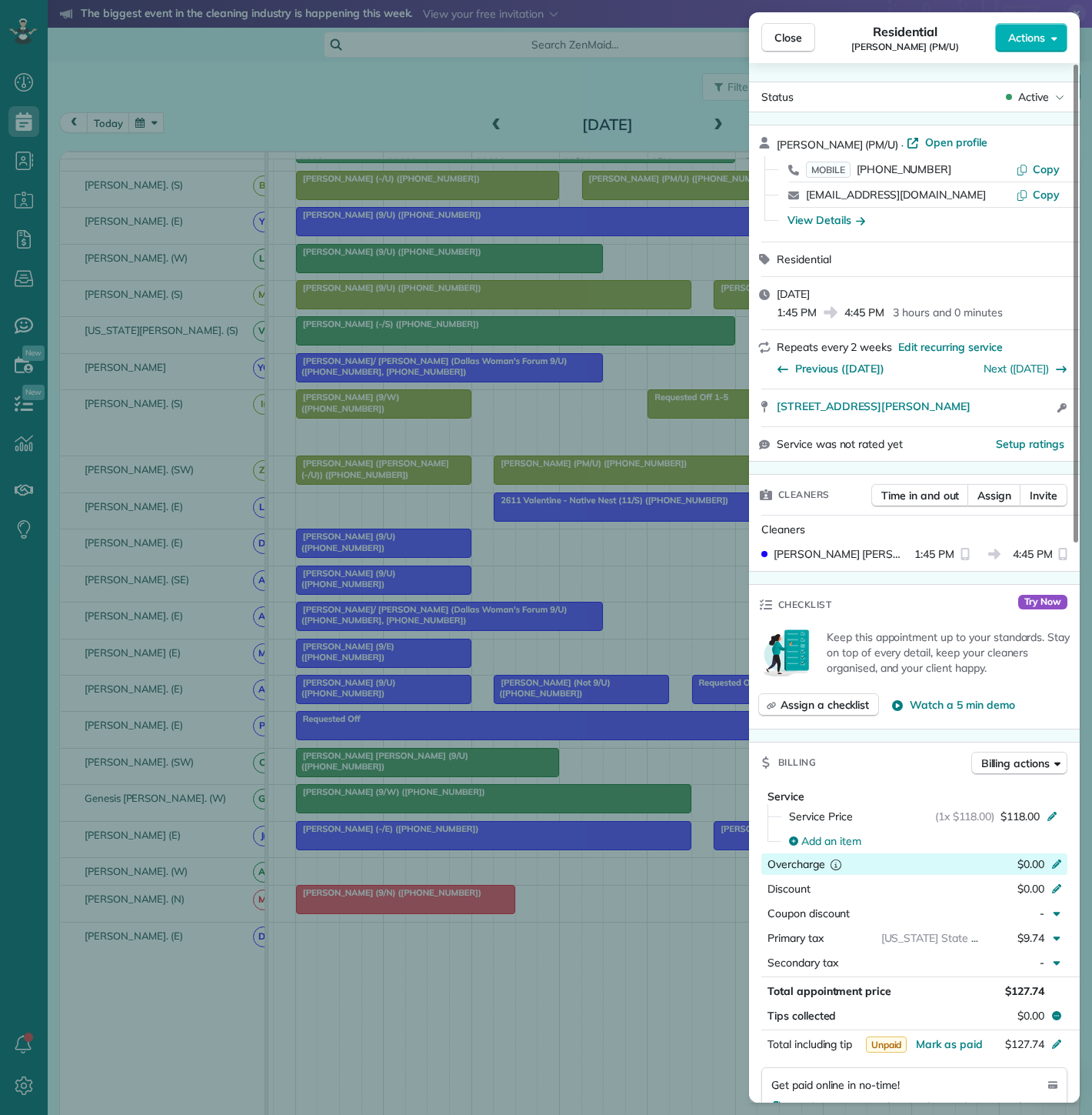
drag, startPoint x: 600, startPoint y: 904, endPoint x: 801, endPoint y: 850, distance: 208.1
click at [602, 904] on div "Close Residential Stacy Skeen (PM/U) Actions Status Active Stacy Skeen (PM/U) ·…" at bounding box center [546, 558] width 1092 height 1115
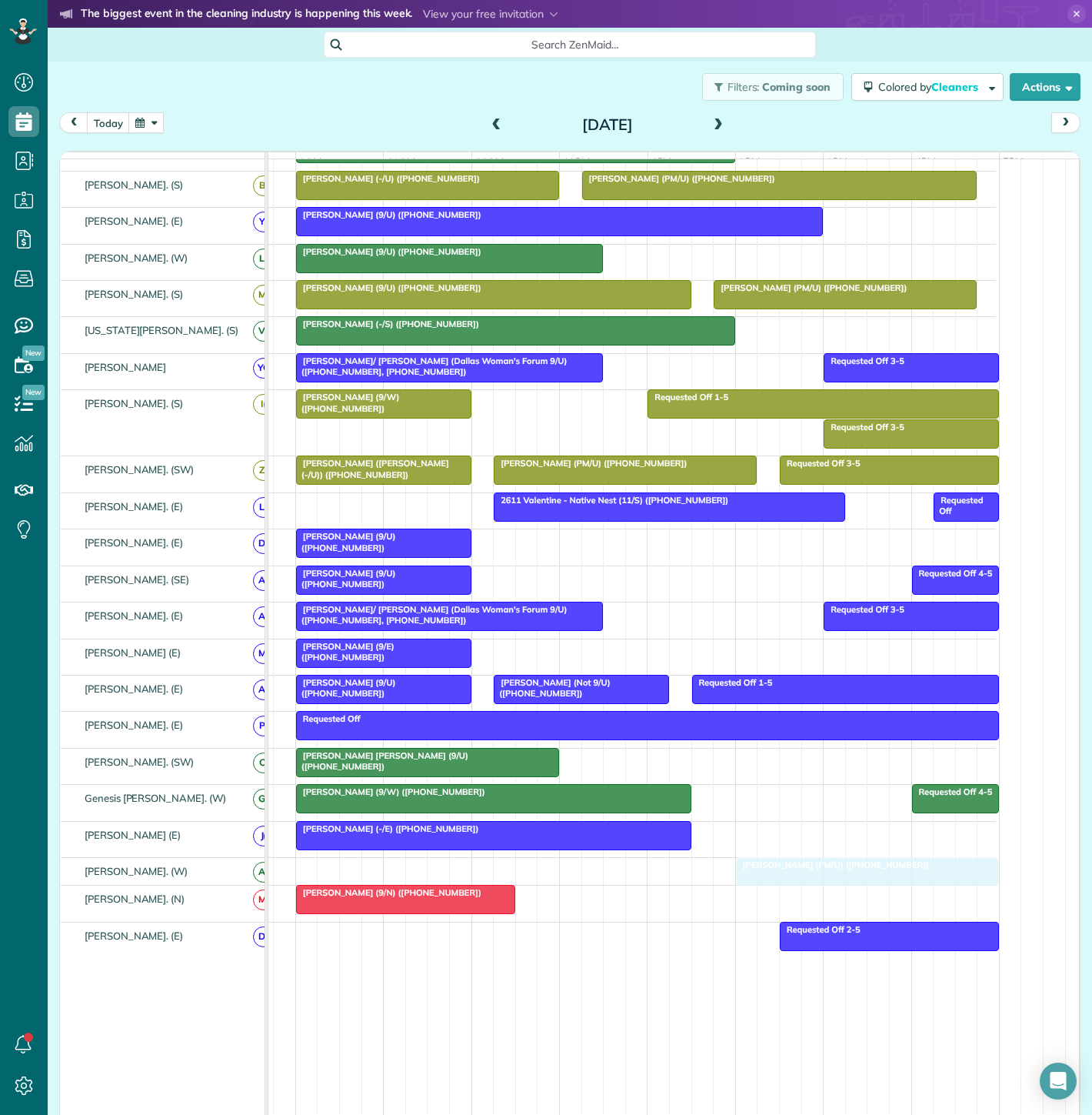
drag, startPoint x: 745, startPoint y: 840, endPoint x: 773, endPoint y: 870, distance: 41.0
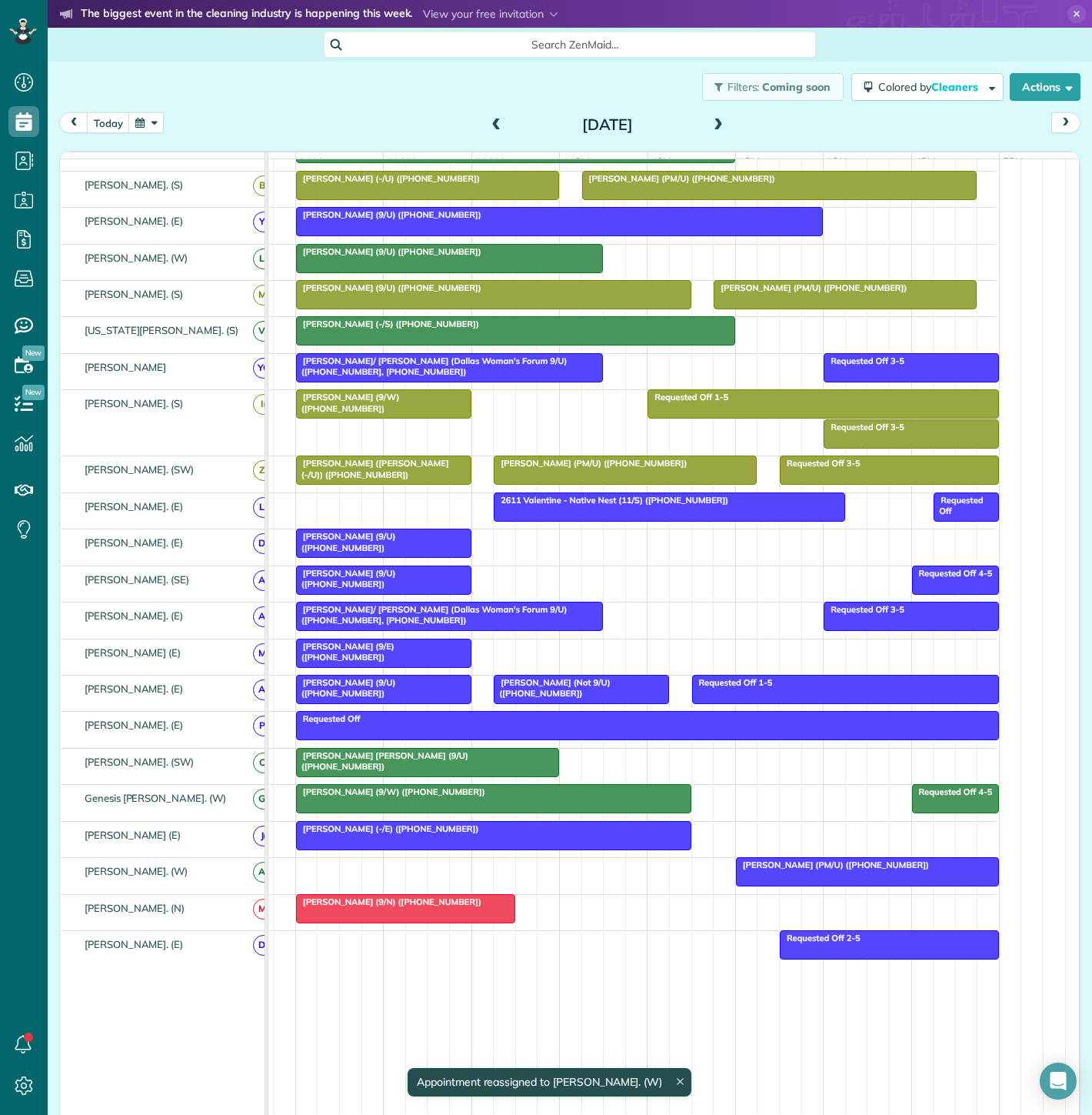
scroll to position [175, 61]
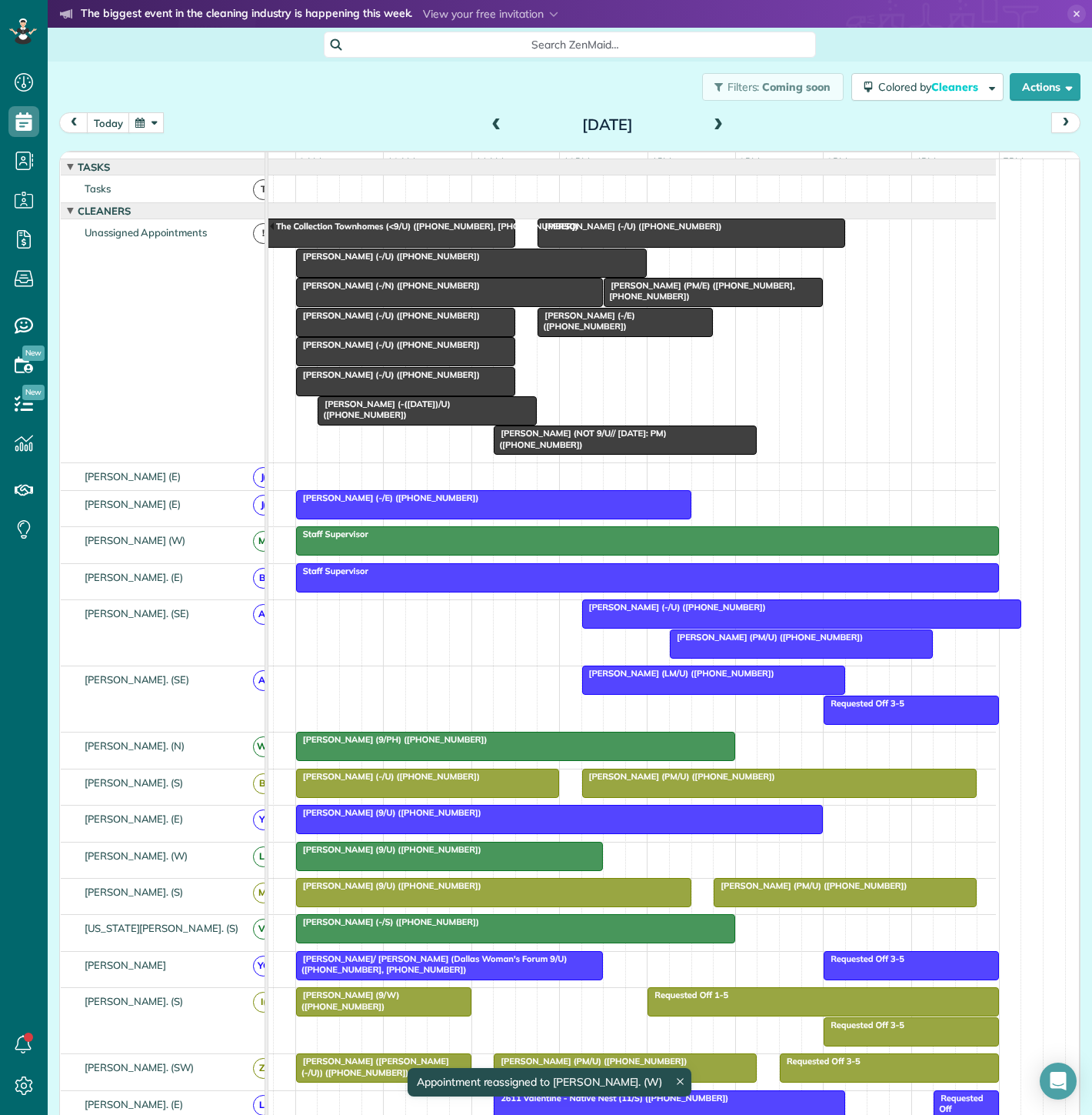
click at [694, 299] on span "[PERSON_NAME] (PM/E) ([PHONE_NUMBER], [PHONE_NUMBER])" at bounding box center [698, 291] width 191 height 22
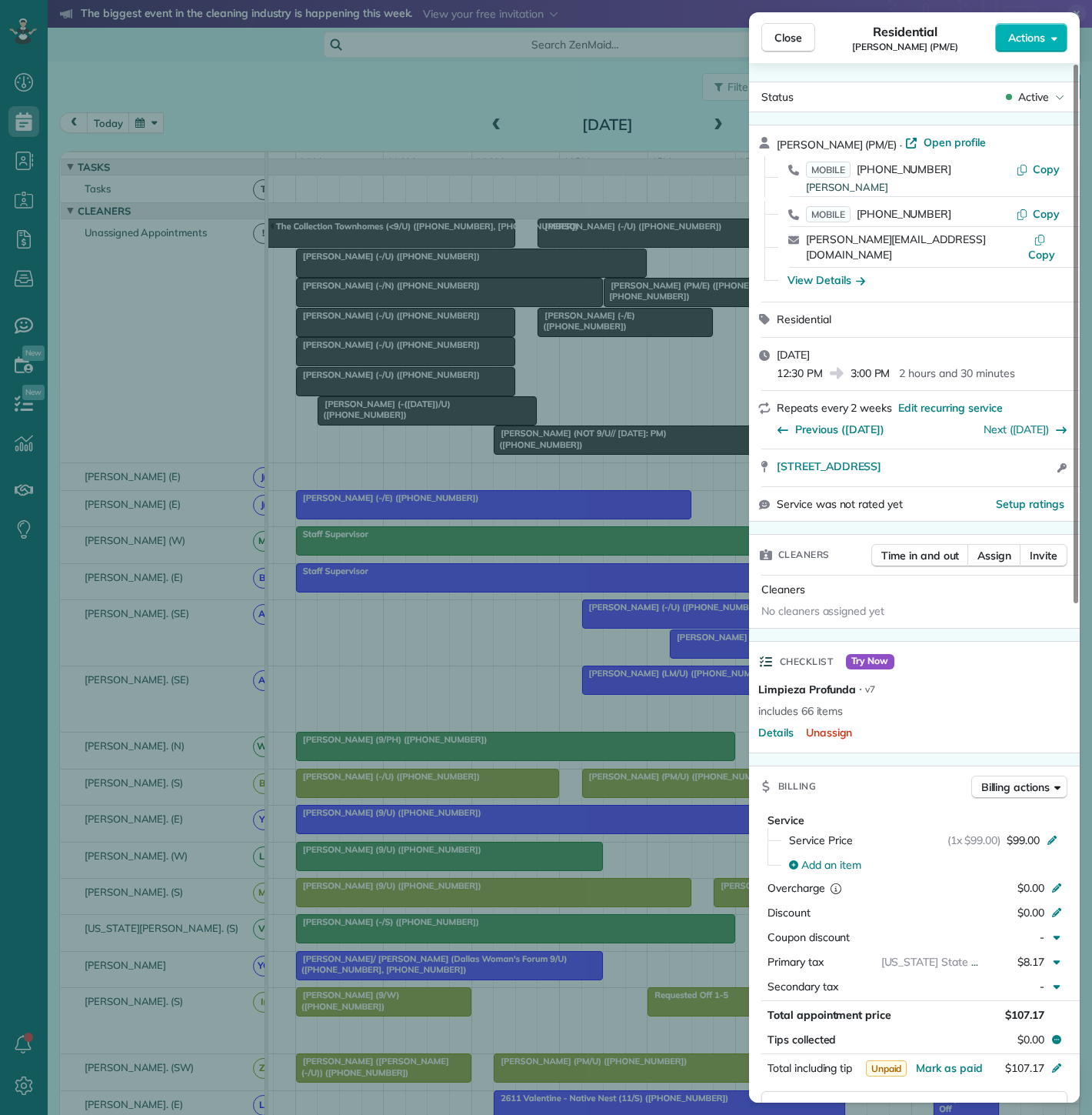
drag, startPoint x: 768, startPoint y: 460, endPoint x: 1047, endPoint y: 460, distance: 279.0
click at [1047, 460] on div "[STREET_ADDRESS] Open access information" at bounding box center [914, 468] width 331 height 37
click at [503, 475] on div "Close Residential Kyle Ferm (PM/E) Actions Status Active Kyle Ferm (PM/E) · Ope…" at bounding box center [546, 558] width 1092 height 1115
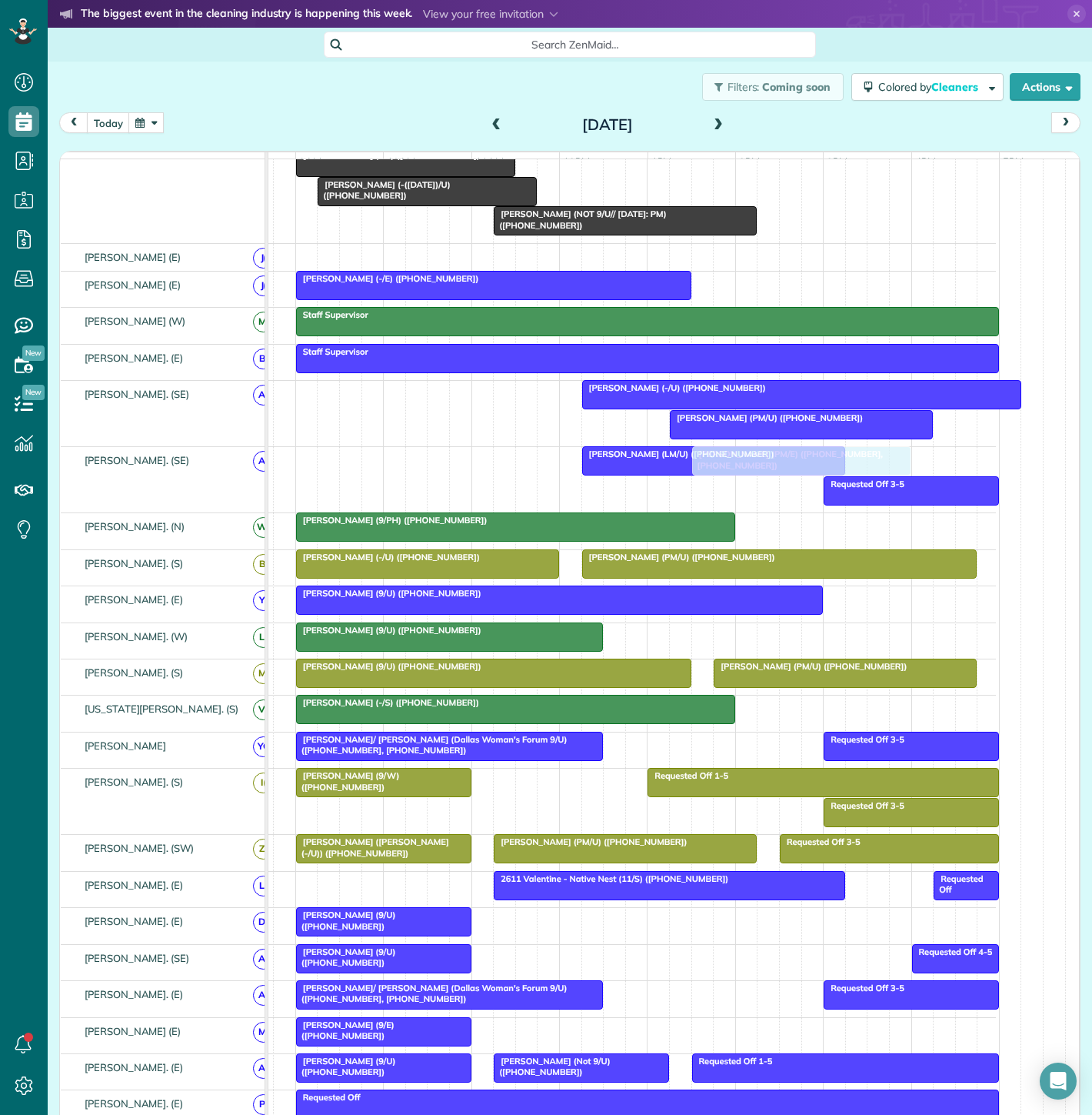
scroll to position [427, 0]
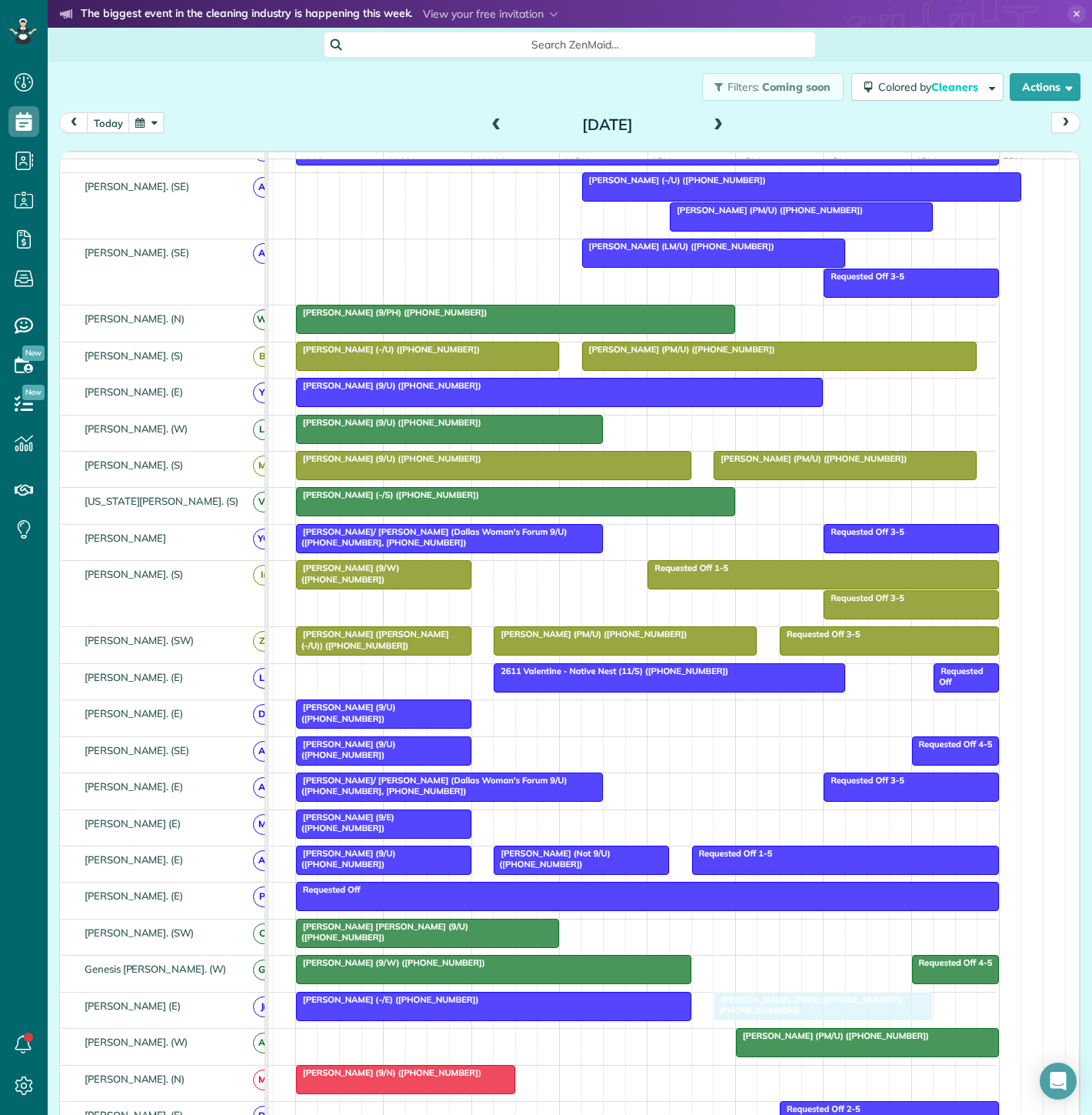
drag, startPoint x: 643, startPoint y: 302, endPoint x: 757, endPoint y: 997, distance: 704.3
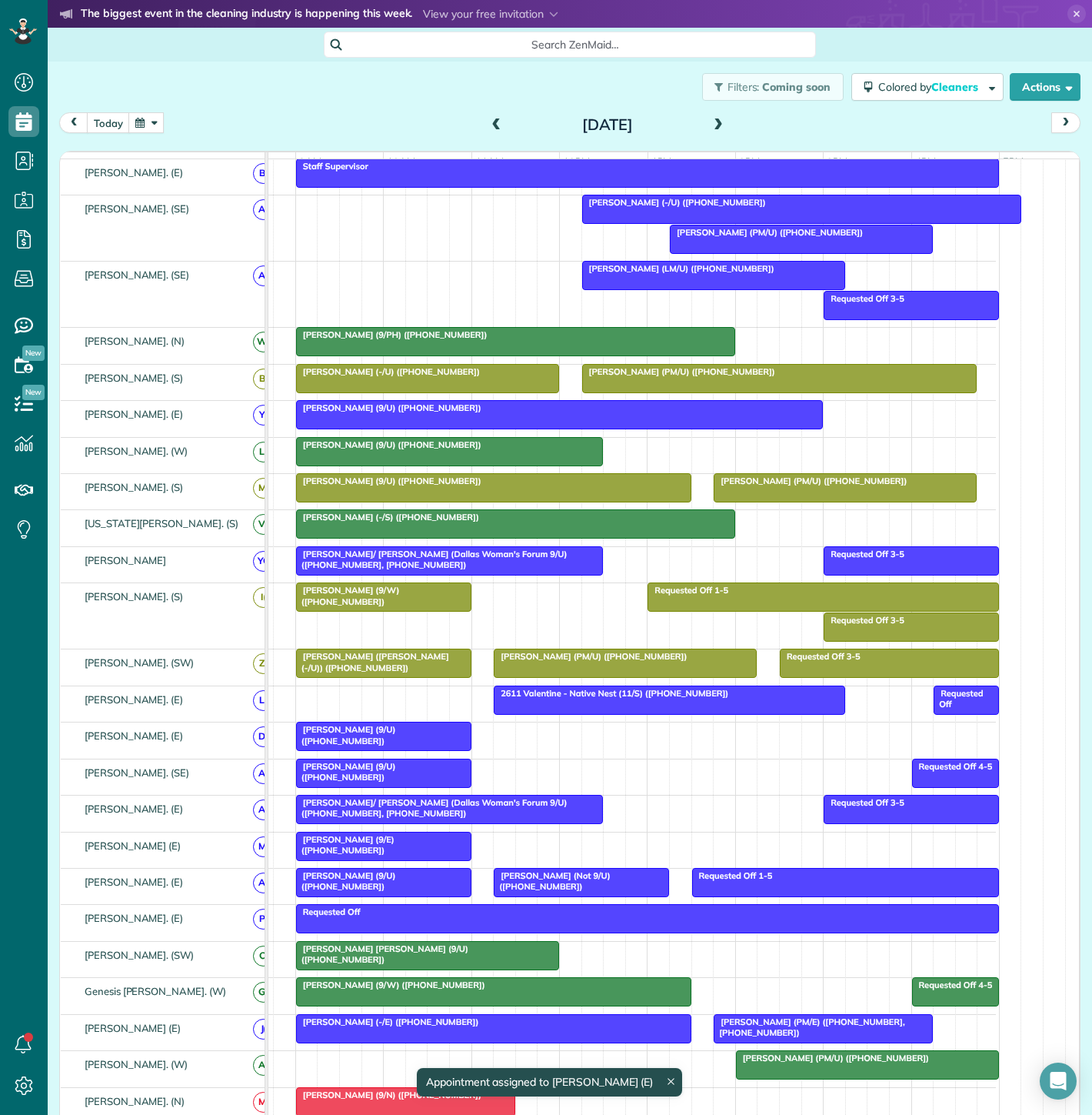
scroll to position [512, 0]
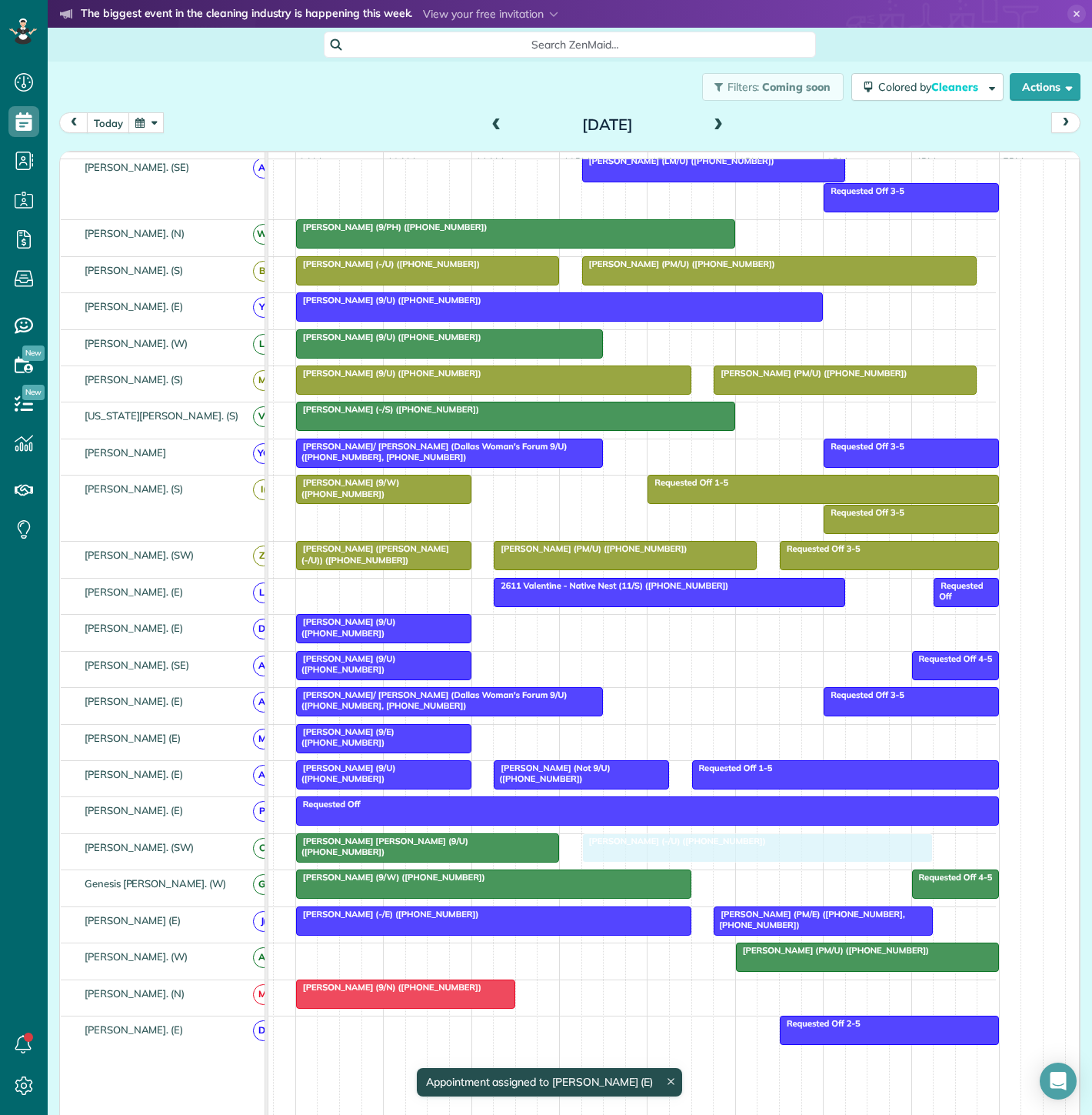
drag, startPoint x: 360, startPoint y: 276, endPoint x: 656, endPoint y: 854, distance: 649.4
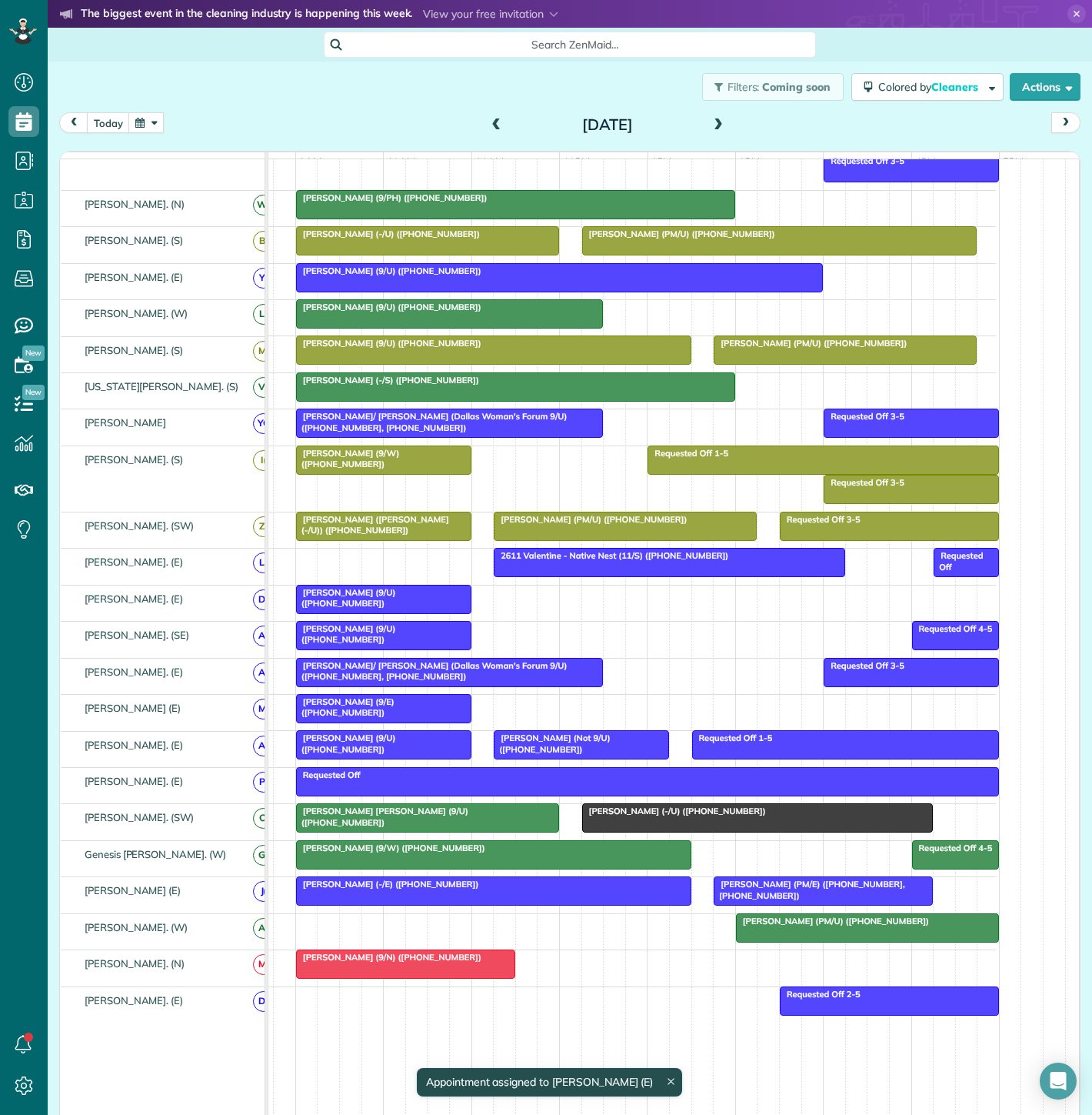
scroll to position [483, 0]
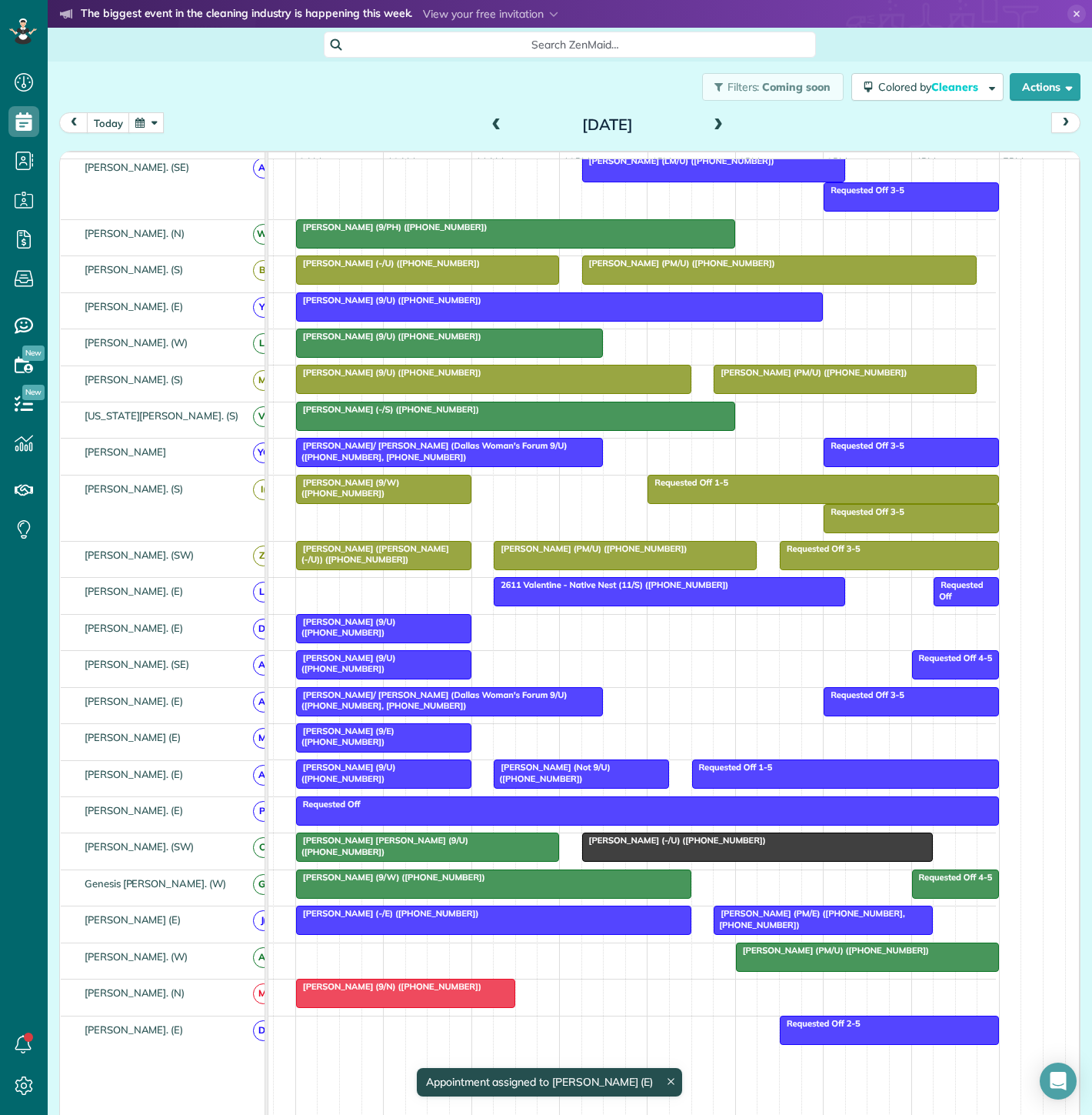
click at [460, 842] on span "[PERSON_NAME] [PERSON_NAME] (9/U) ([PHONE_NUMBER])" at bounding box center [381, 846] width 173 height 22
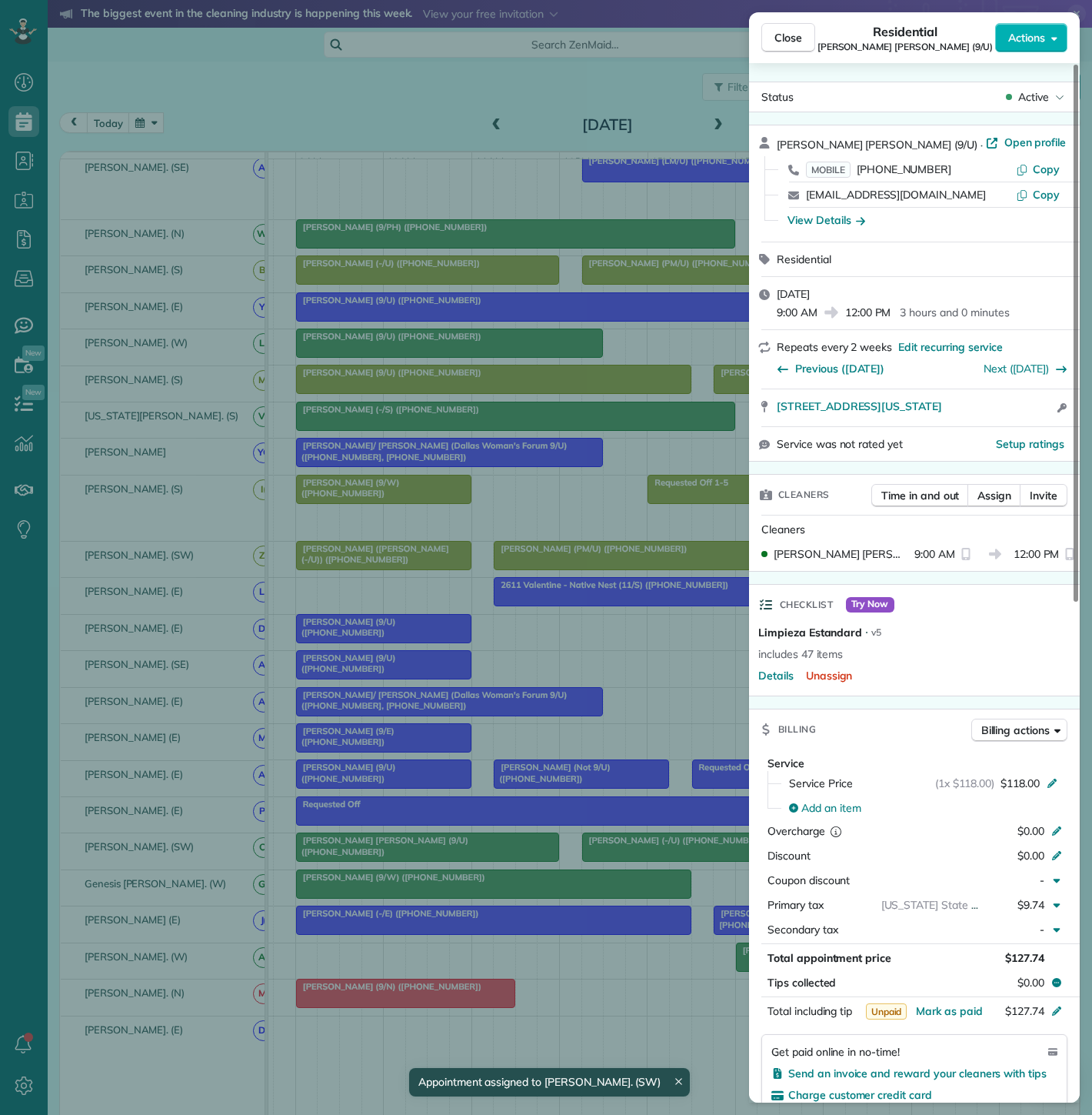
drag, startPoint x: 771, startPoint y: 412, endPoint x: 1006, endPoint y: 414, distance: 235.0
click at [1006, 414] on div "2120 Olive St Apt 1111 Dallas Texas 75201 Open access information" at bounding box center [914, 408] width 331 height 37
drag, startPoint x: 629, startPoint y: 833, endPoint x: 624, endPoint y: 849, distance: 16.8
click at [629, 834] on div "Close Residential Mary Beth Johnson (9/U) Actions Status Active Mary Beth Johns…" at bounding box center [546, 558] width 1092 height 1115
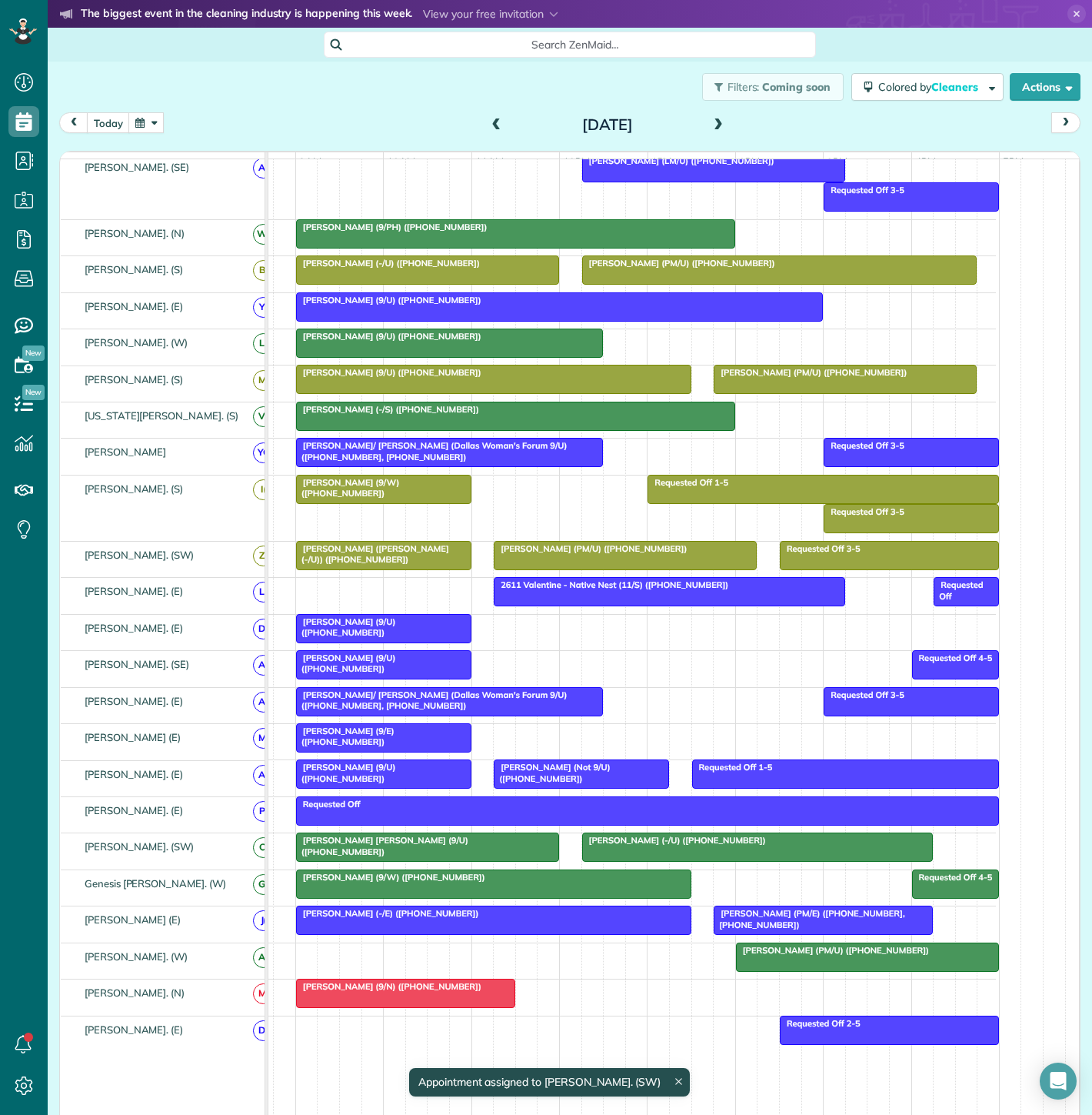
click at [624, 850] on body "Dashboard Scheduling Calendar View List View Dispatch View - Weekly scheduling …" at bounding box center [546, 558] width 1092 height 1115
click at [720, 855] on div at bounding box center [757, 847] width 350 height 28
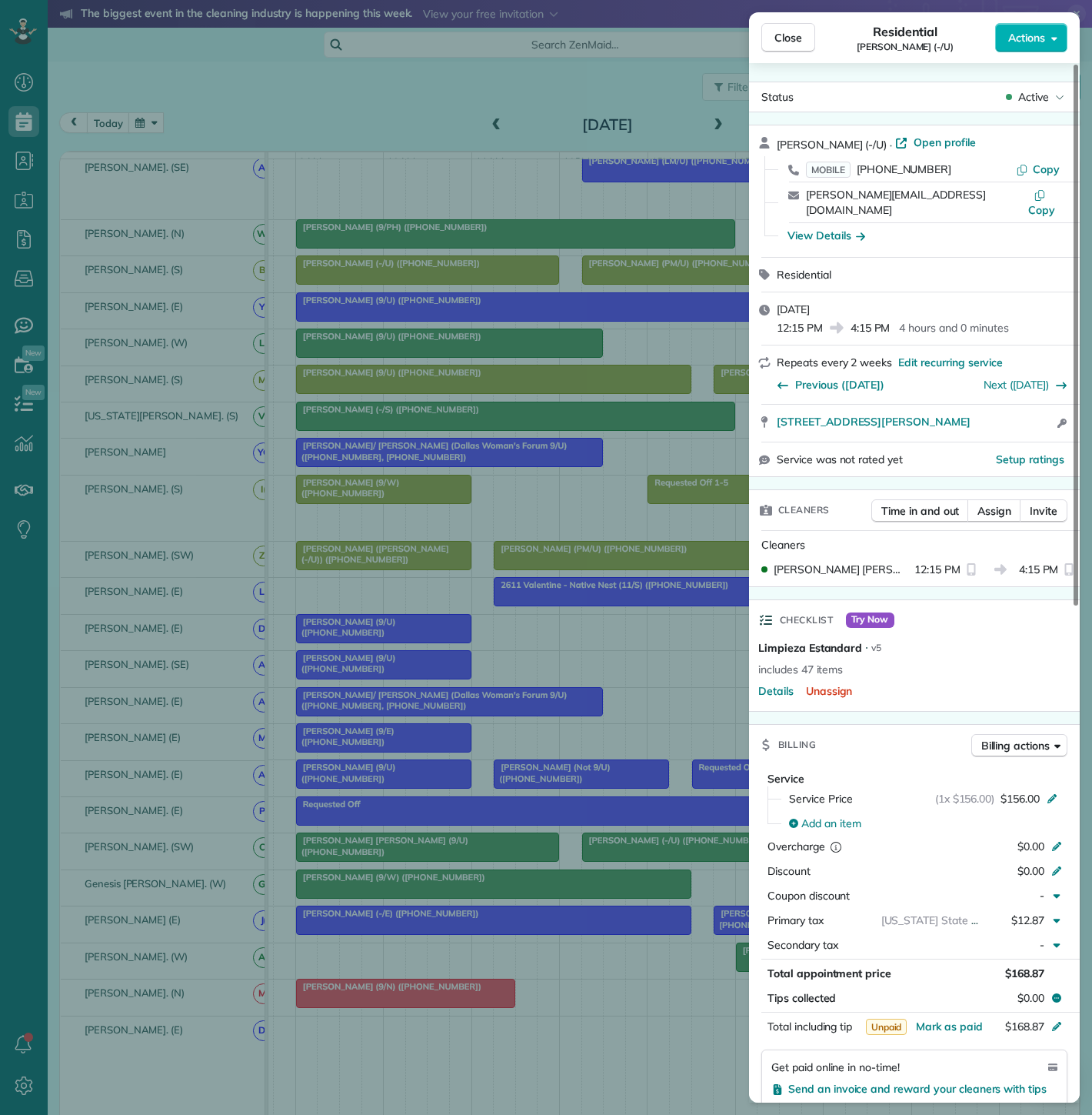
drag, startPoint x: 777, startPoint y: 415, endPoint x: 1033, endPoint y: 418, distance: 256.0
click at [1033, 418] on div "3401 Lee Parkway #1107 Dallas TX 75219 Open access information" at bounding box center [914, 423] width 331 height 37
click at [113, 832] on div "Close Residential Tim Doyle (-/U) Actions Status Active Tim Doyle (-/U) · Open …" at bounding box center [546, 558] width 1092 height 1115
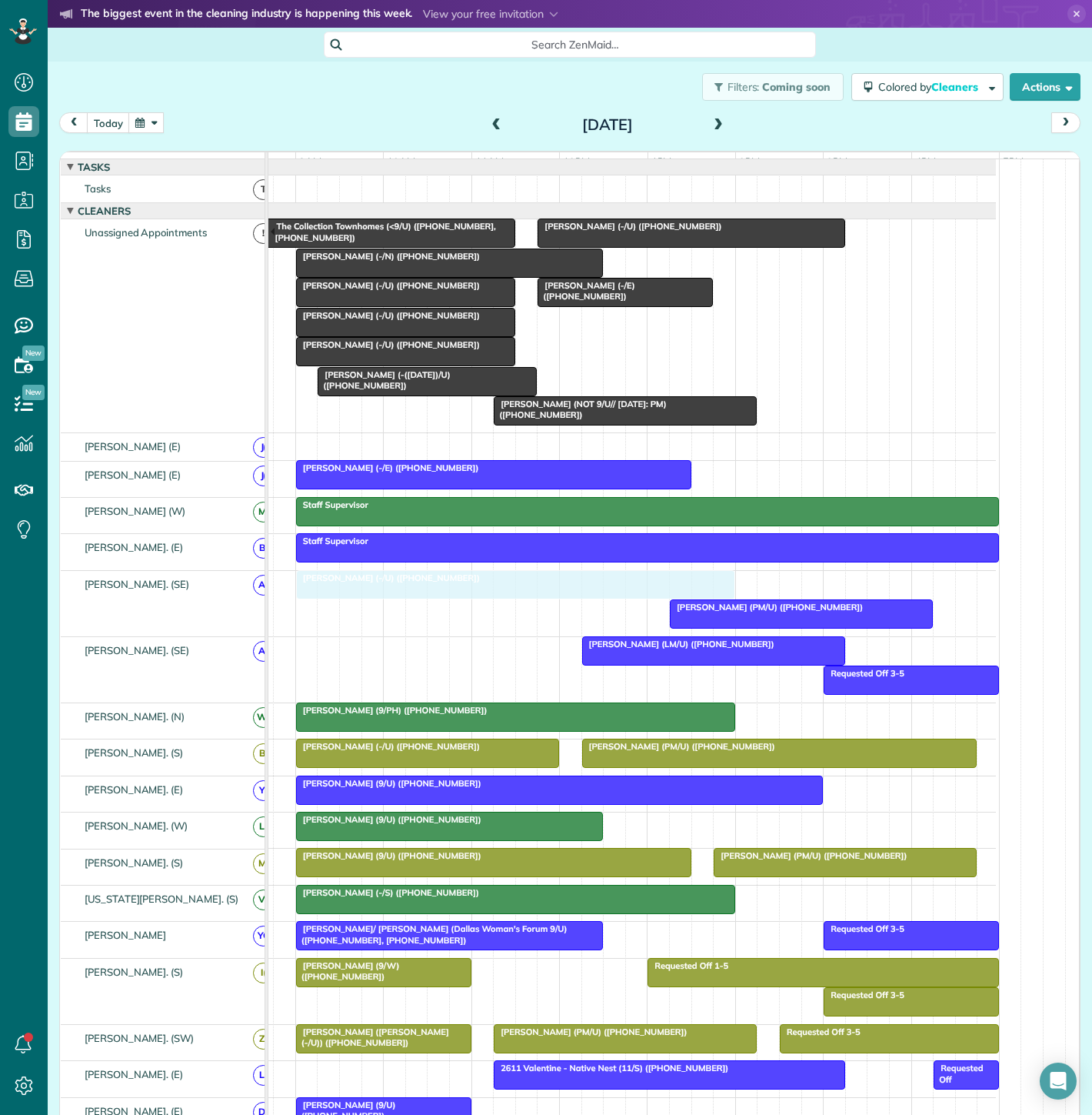
drag, startPoint x: 640, startPoint y: 592, endPoint x: 356, endPoint y: 596, distance: 284.0
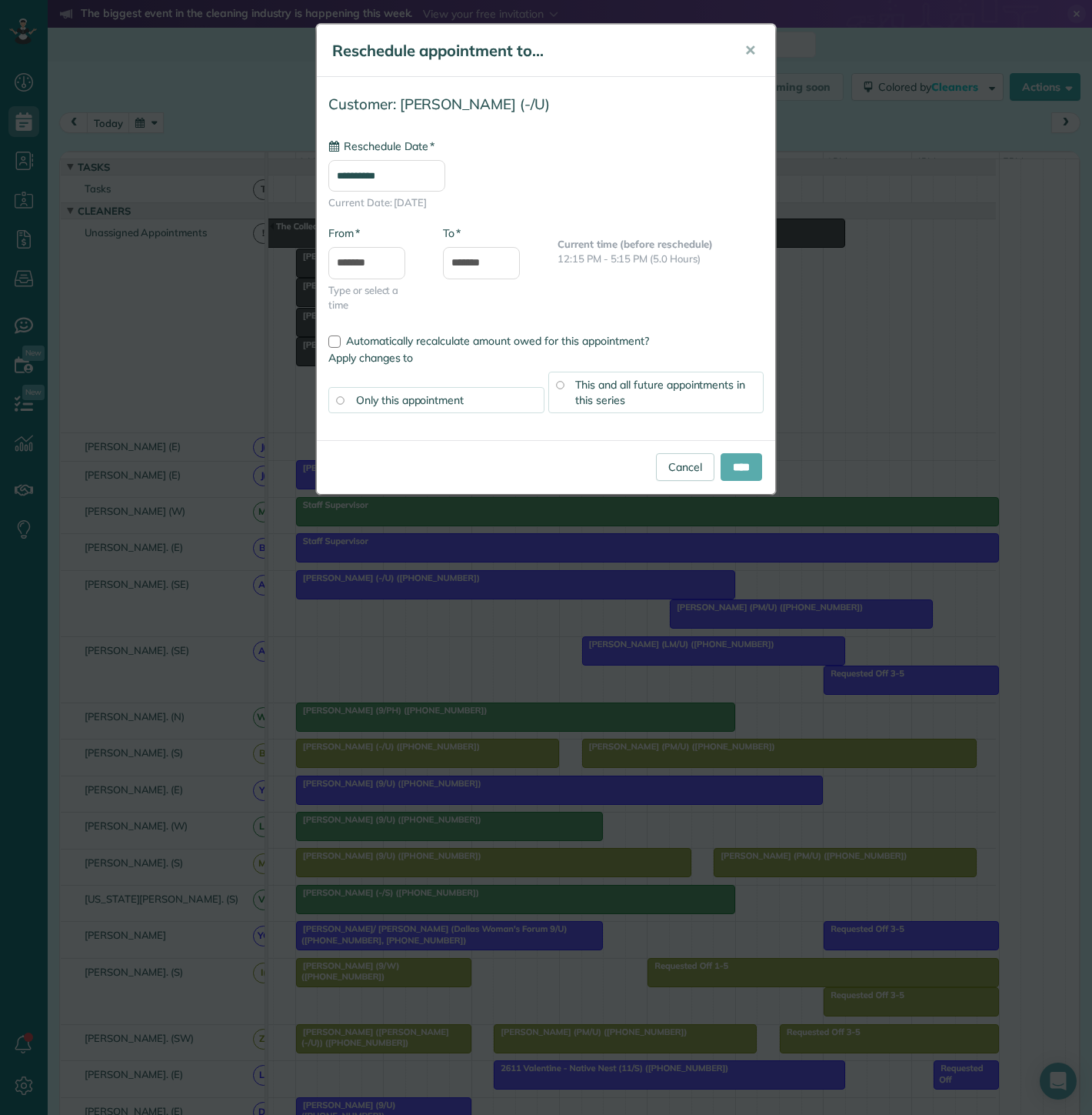
type input "**********"
click at [733, 476] on input "****" at bounding box center [741, 466] width 41 height 28
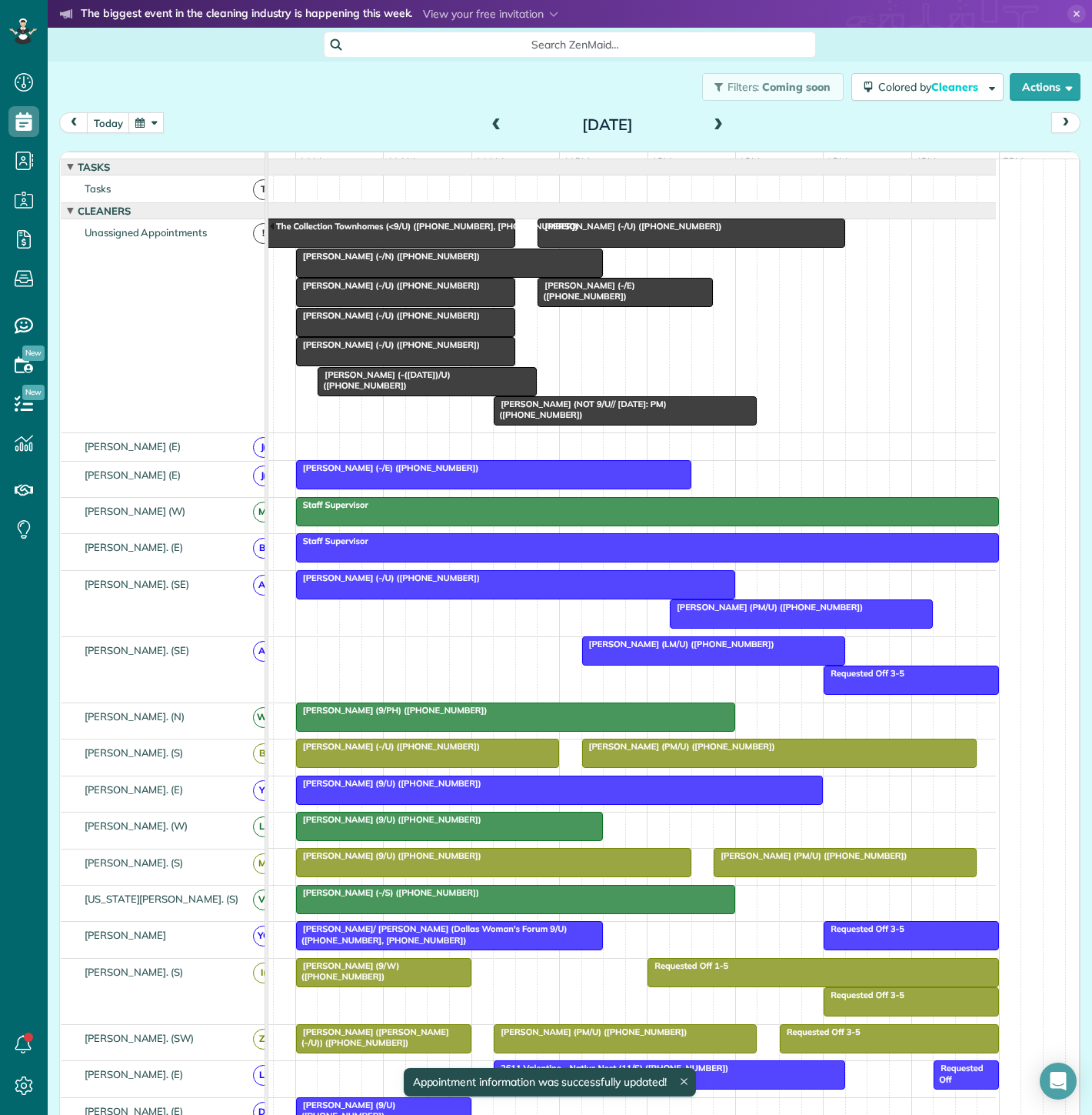
click at [573, 596] on div at bounding box center [515, 584] width 438 height 28
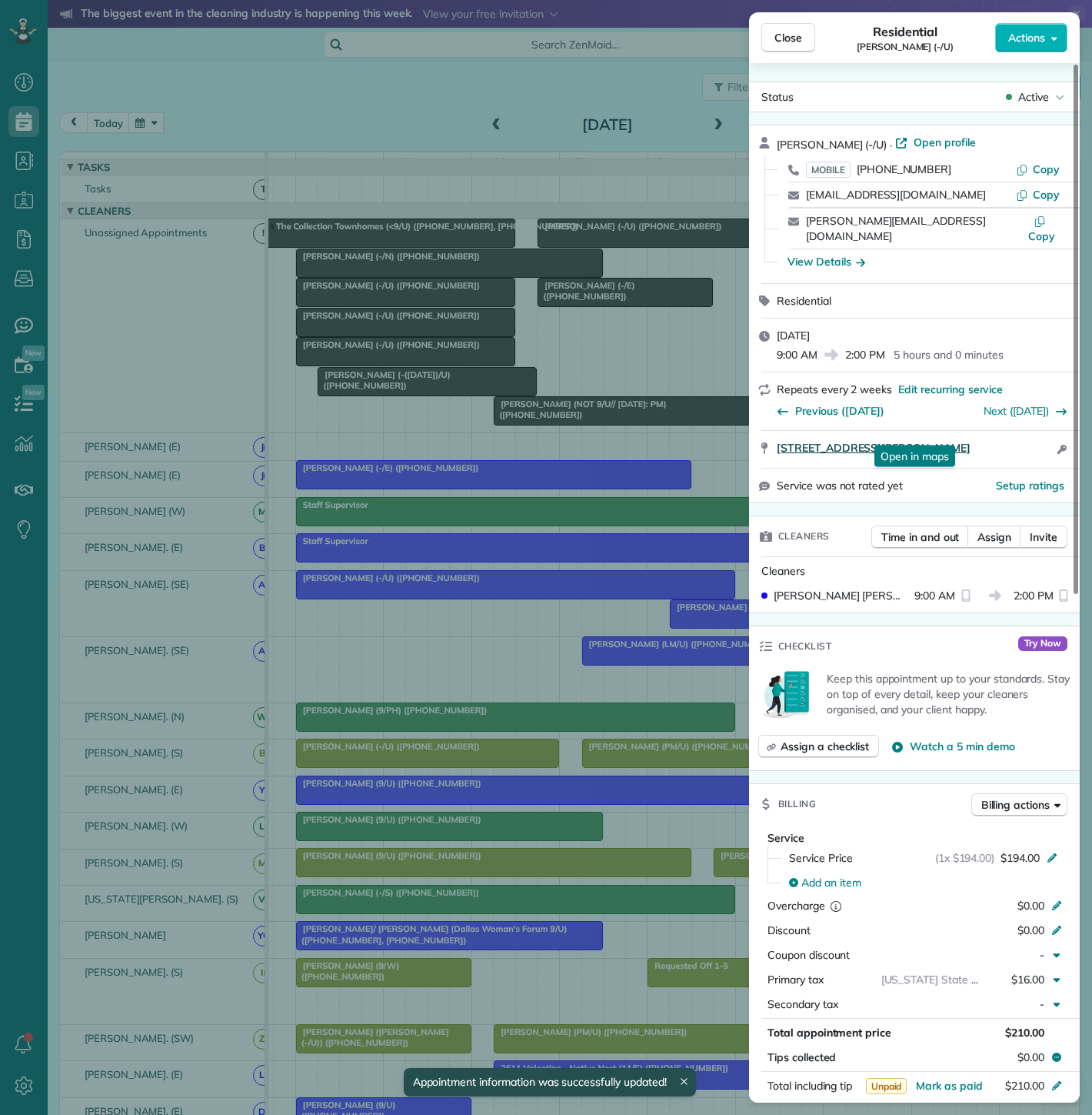
drag, startPoint x: 775, startPoint y: 434, endPoint x: 1024, endPoint y: 434, distance: 249.0
click at [1024, 434] on div "2619 McKinney Avenue #1109 Dallas TX 75204 Open in maps Open in maps Open acces…" at bounding box center [914, 450] width 331 height 37
drag, startPoint x: 288, startPoint y: 514, endPoint x: 473, endPoint y: 582, distance: 197.1
click at [288, 514] on div "Close Residential Charlie Young (-/U) Actions Status Active Charlie Young (-/U)…" at bounding box center [546, 558] width 1092 height 1115
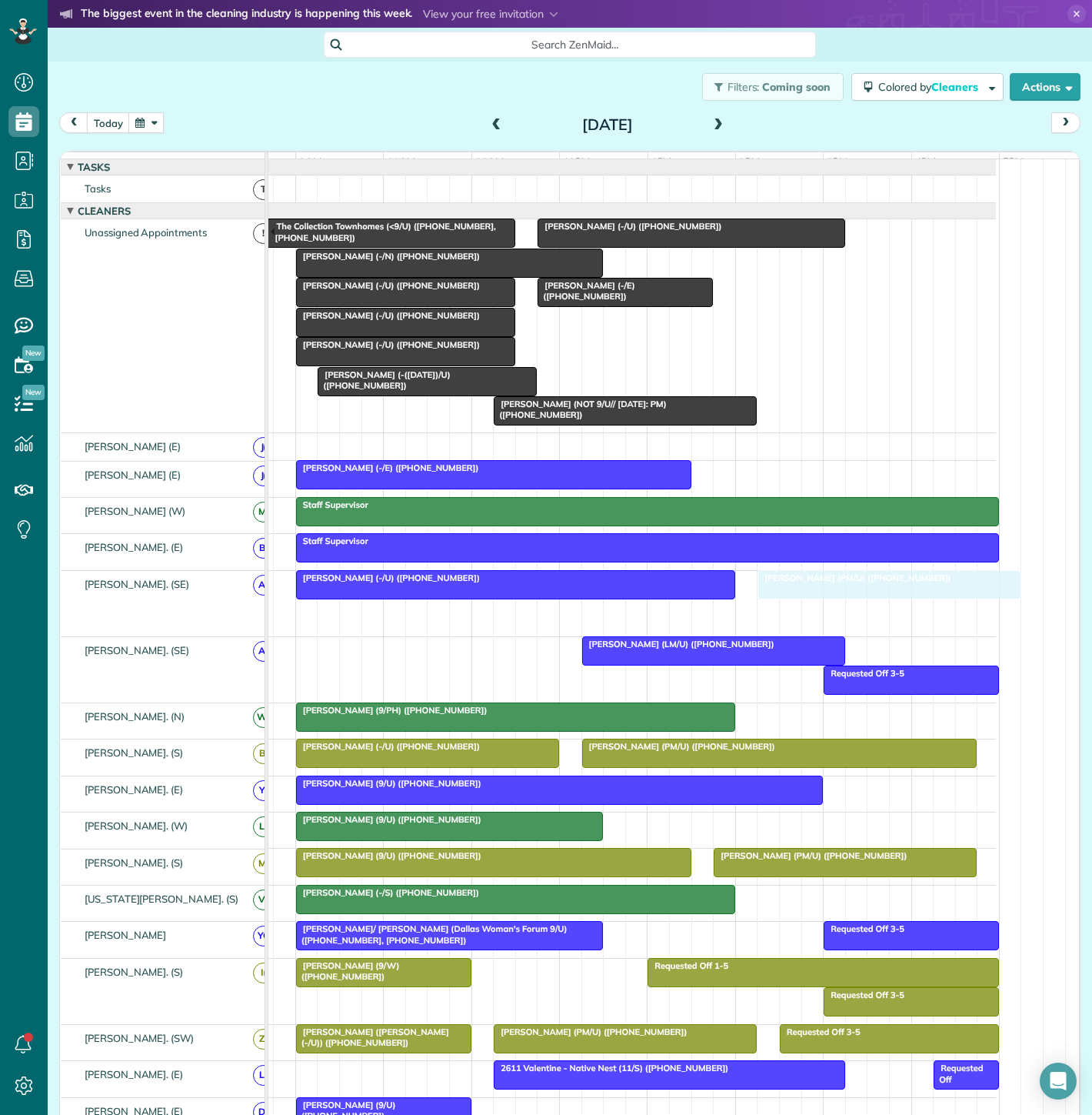
drag, startPoint x: 718, startPoint y: 626, endPoint x: 804, endPoint y: 617, distance: 86.5
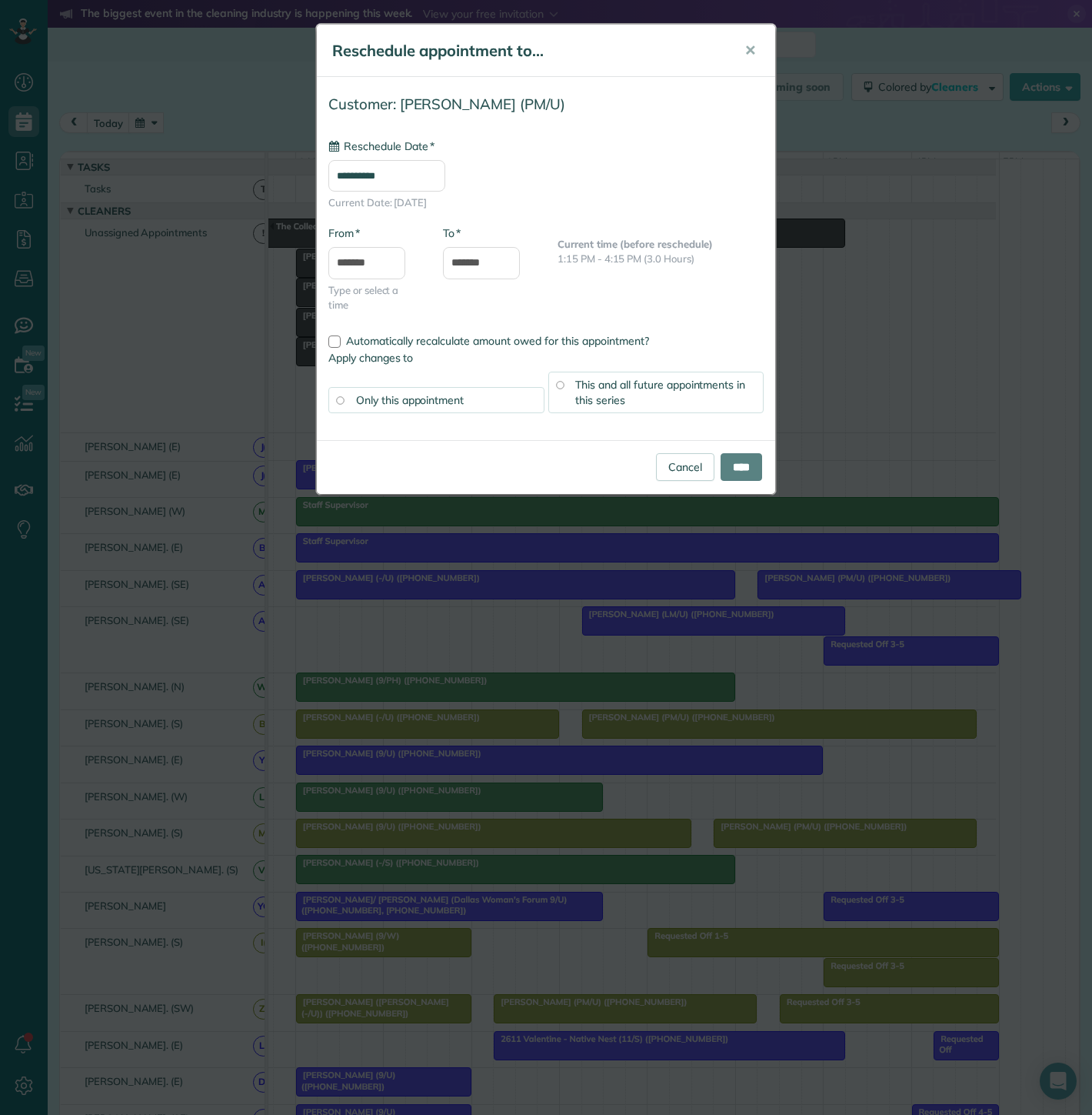
type input "**********"
click at [738, 477] on input "****" at bounding box center [741, 466] width 41 height 28
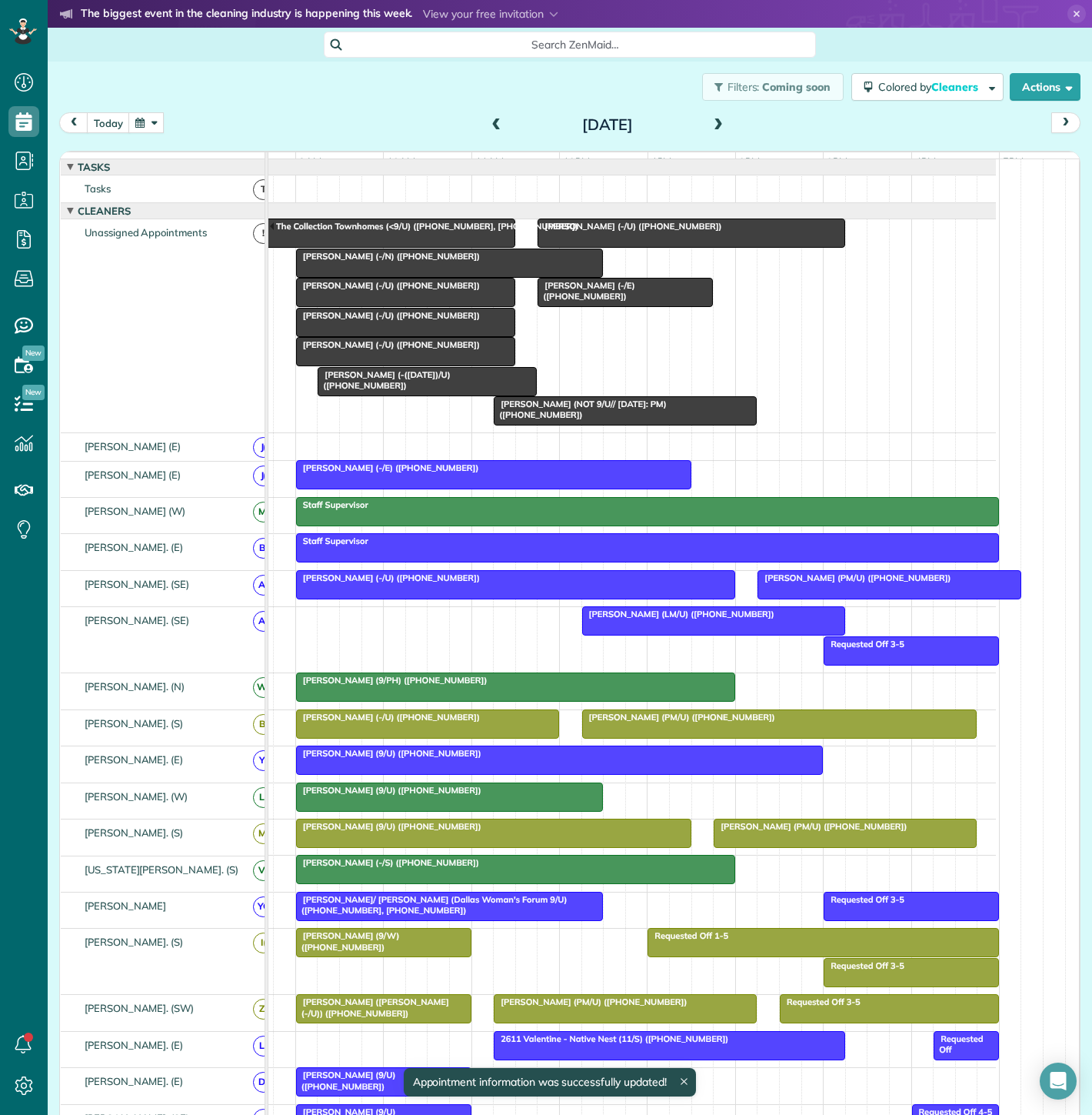
click at [788, 583] on span "[PERSON_NAME] (PM/U) ([PHONE_NUMBER])" at bounding box center [854, 578] width 195 height 11
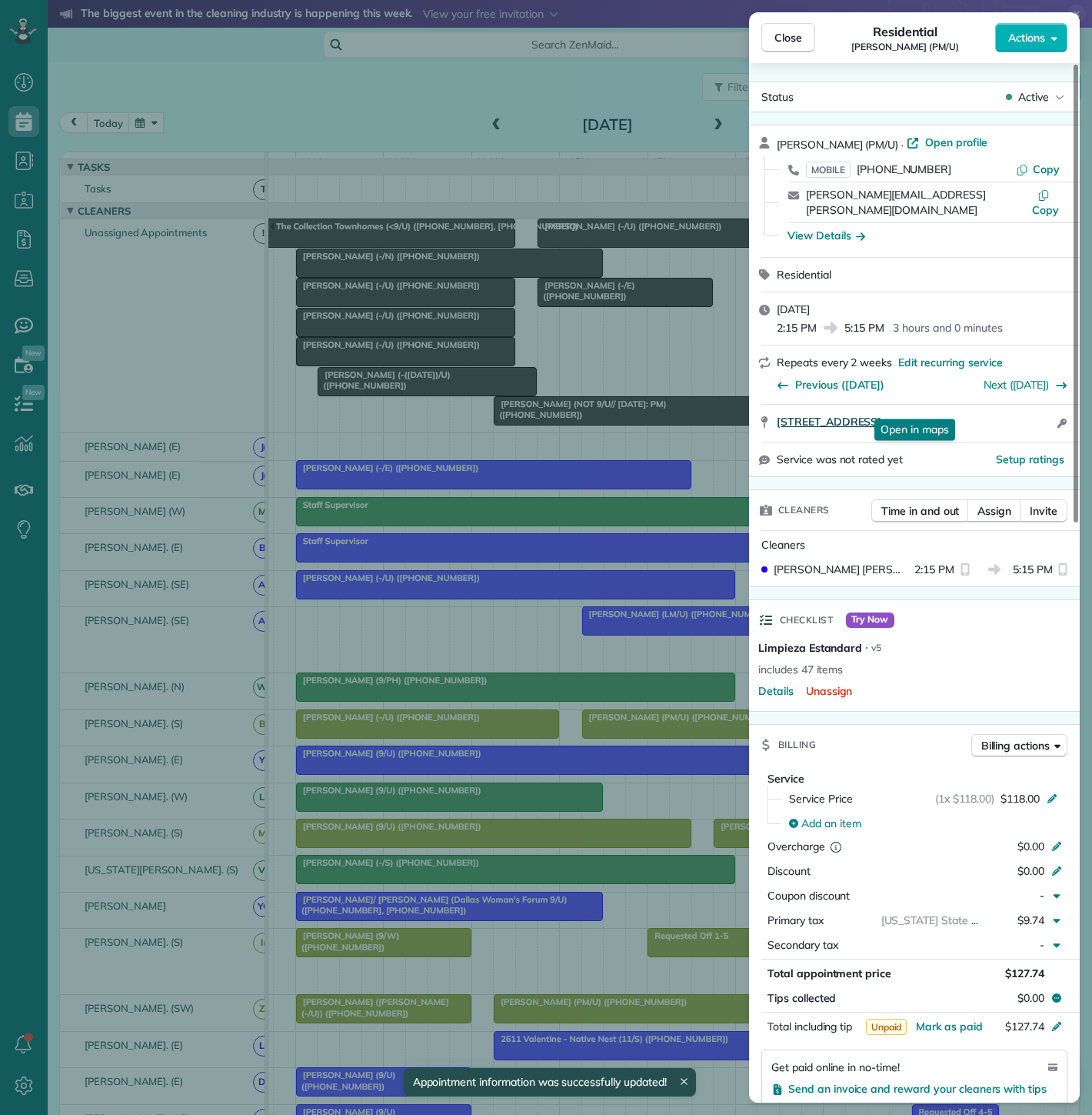
drag, startPoint x: 772, startPoint y: 403, endPoint x: 1025, endPoint y: 399, distance: 253.0
click at [1025, 405] on div "2120 Olive Street Unit 1402 Dallas TX 75201 Open in maps Open in maps Open acce…" at bounding box center [914, 423] width 331 height 37
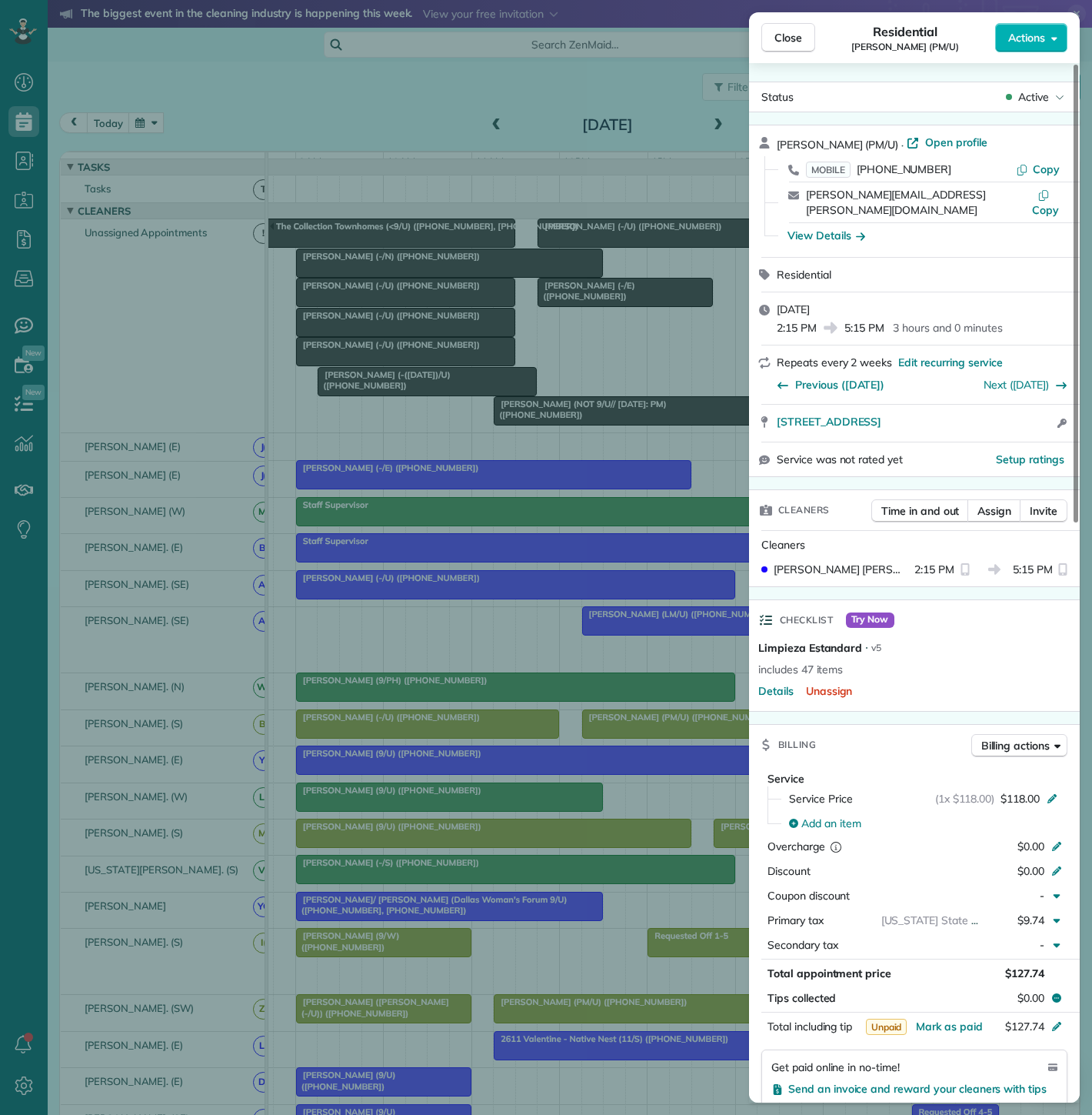
drag, startPoint x: 294, startPoint y: 511, endPoint x: 449, endPoint y: 439, distance: 170.9
click at [294, 511] on div "Close Residential Jason Wingert (PM/U) Actions Status Active Jason Wingert (PM/…" at bounding box center [546, 558] width 1092 height 1115
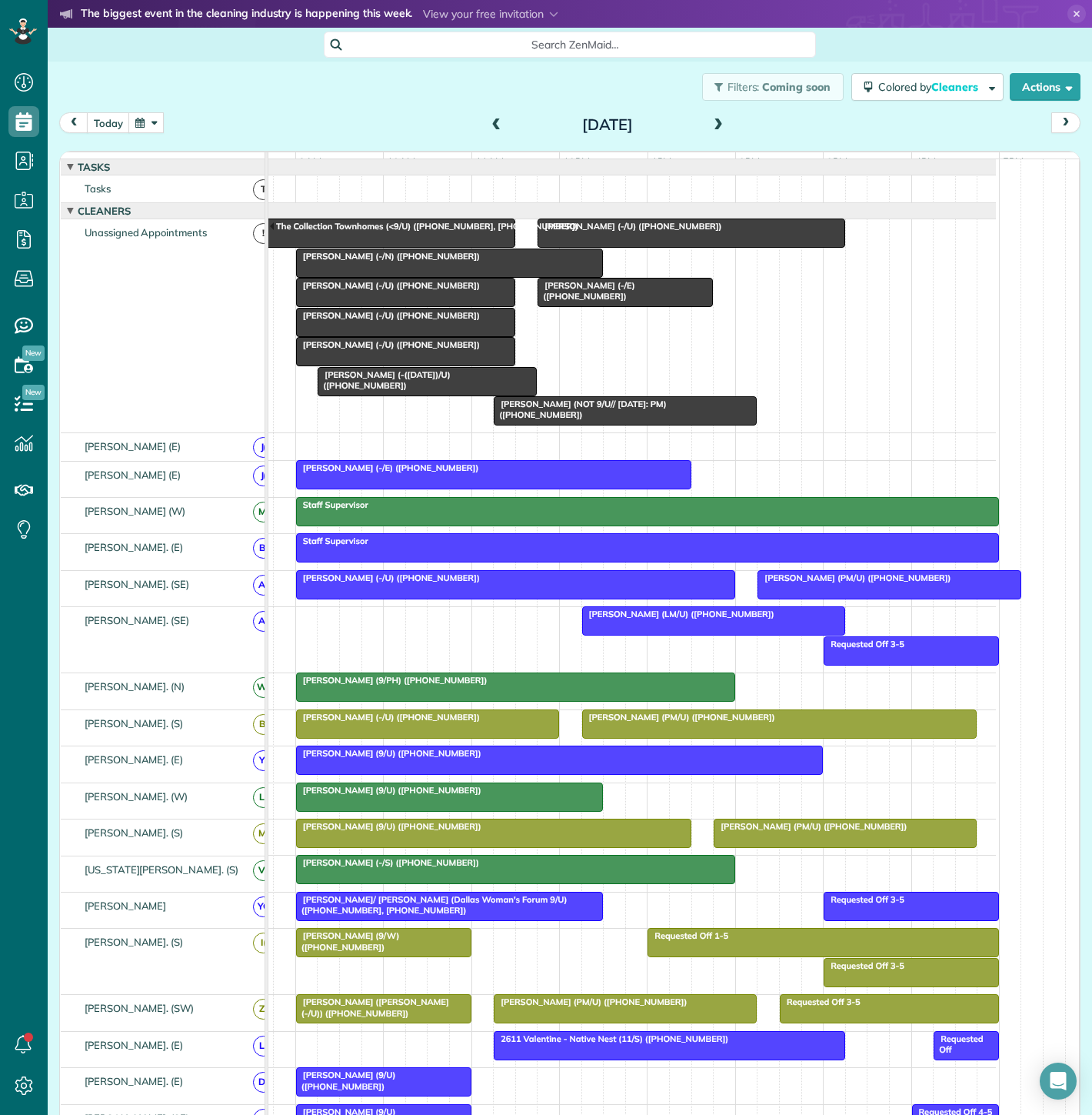
click at [431, 273] on div at bounding box center [449, 263] width 305 height 28
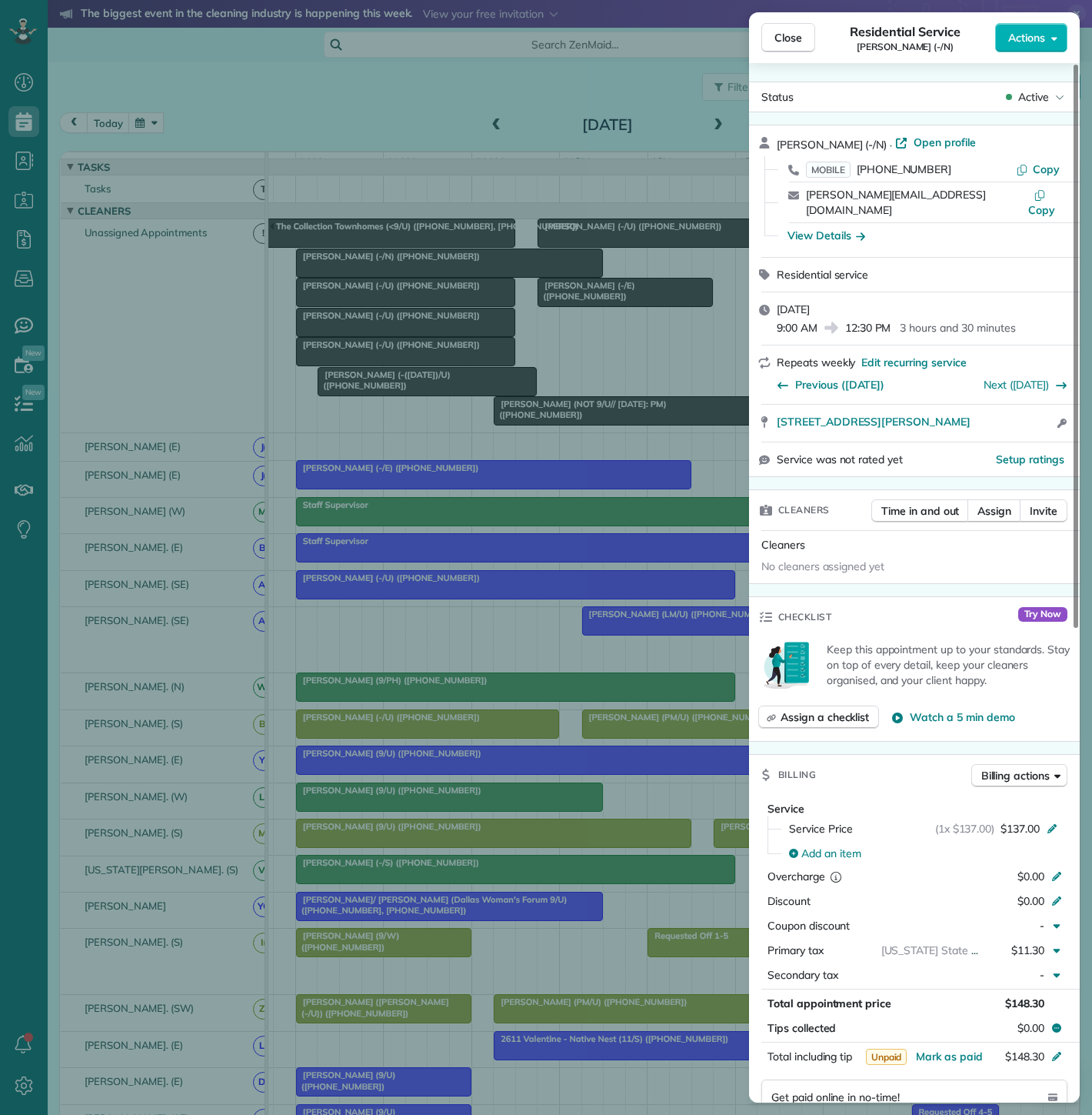
click at [355, 277] on div "Close Residential Service Amy Lichtenwalter (-/N) Actions Status Active Amy Lic…" at bounding box center [546, 558] width 1092 height 1115
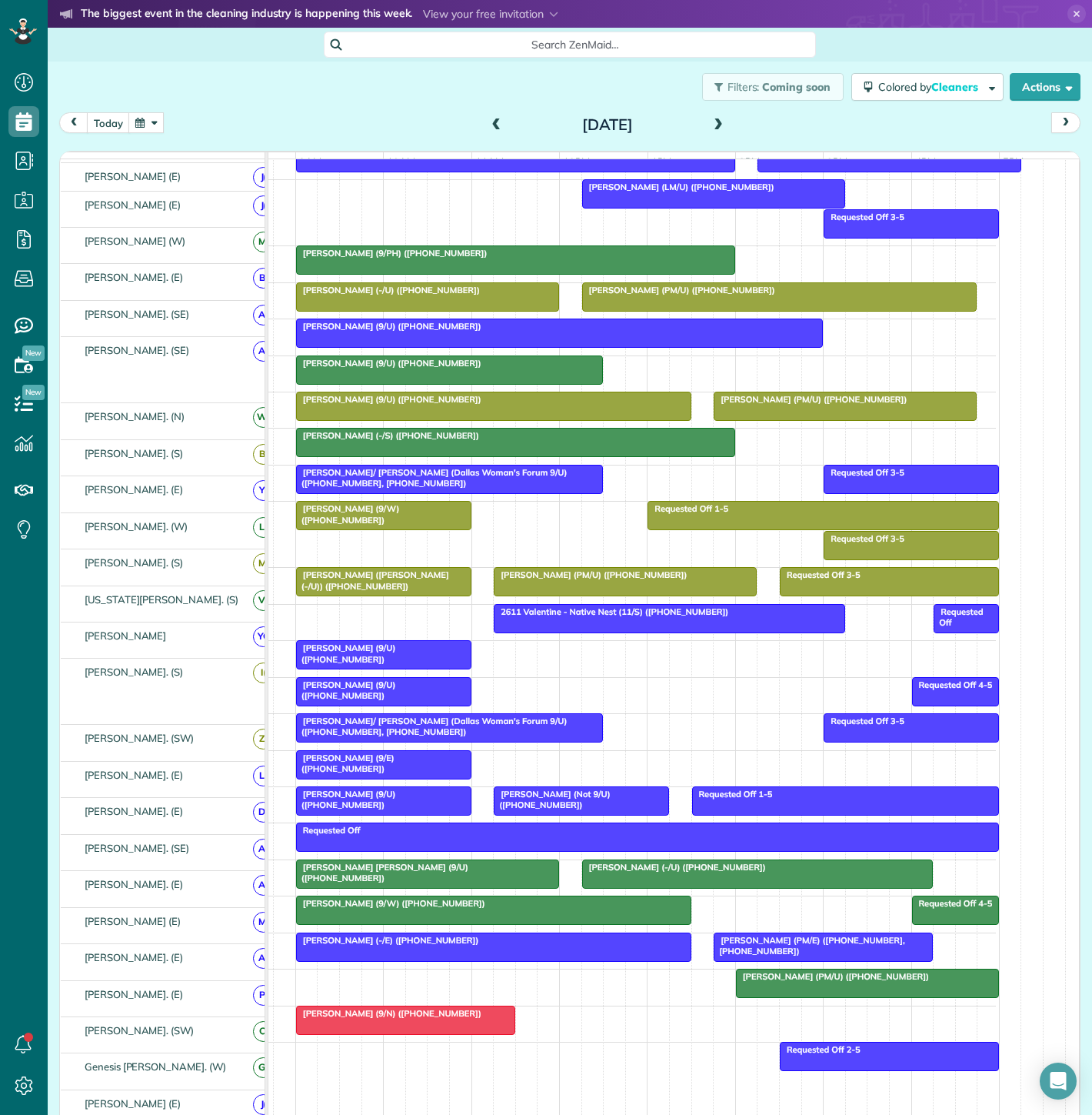
scroll to position [427, 0]
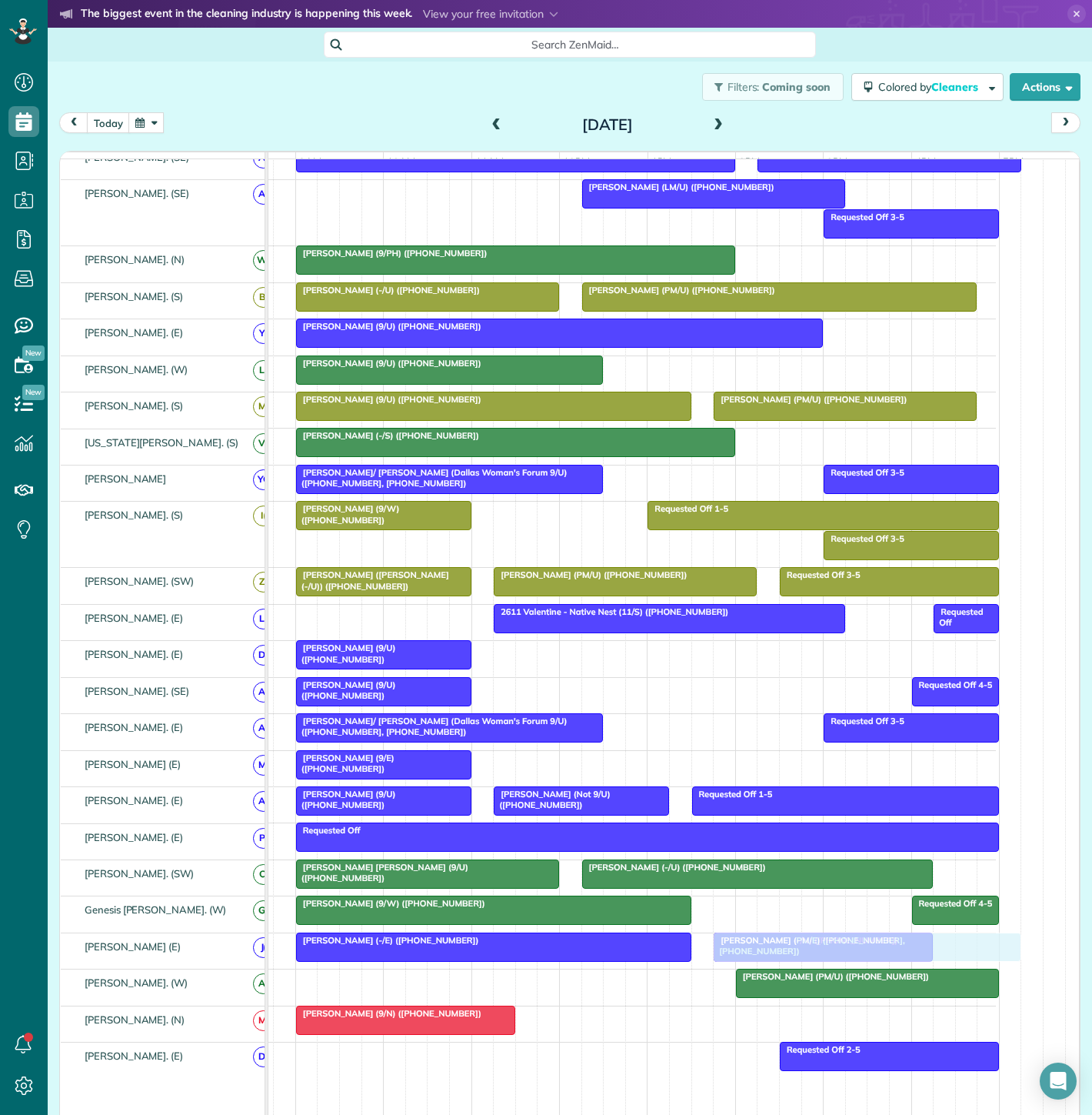
drag, startPoint x: 395, startPoint y: 271, endPoint x: 814, endPoint y: 960, distance: 806.4
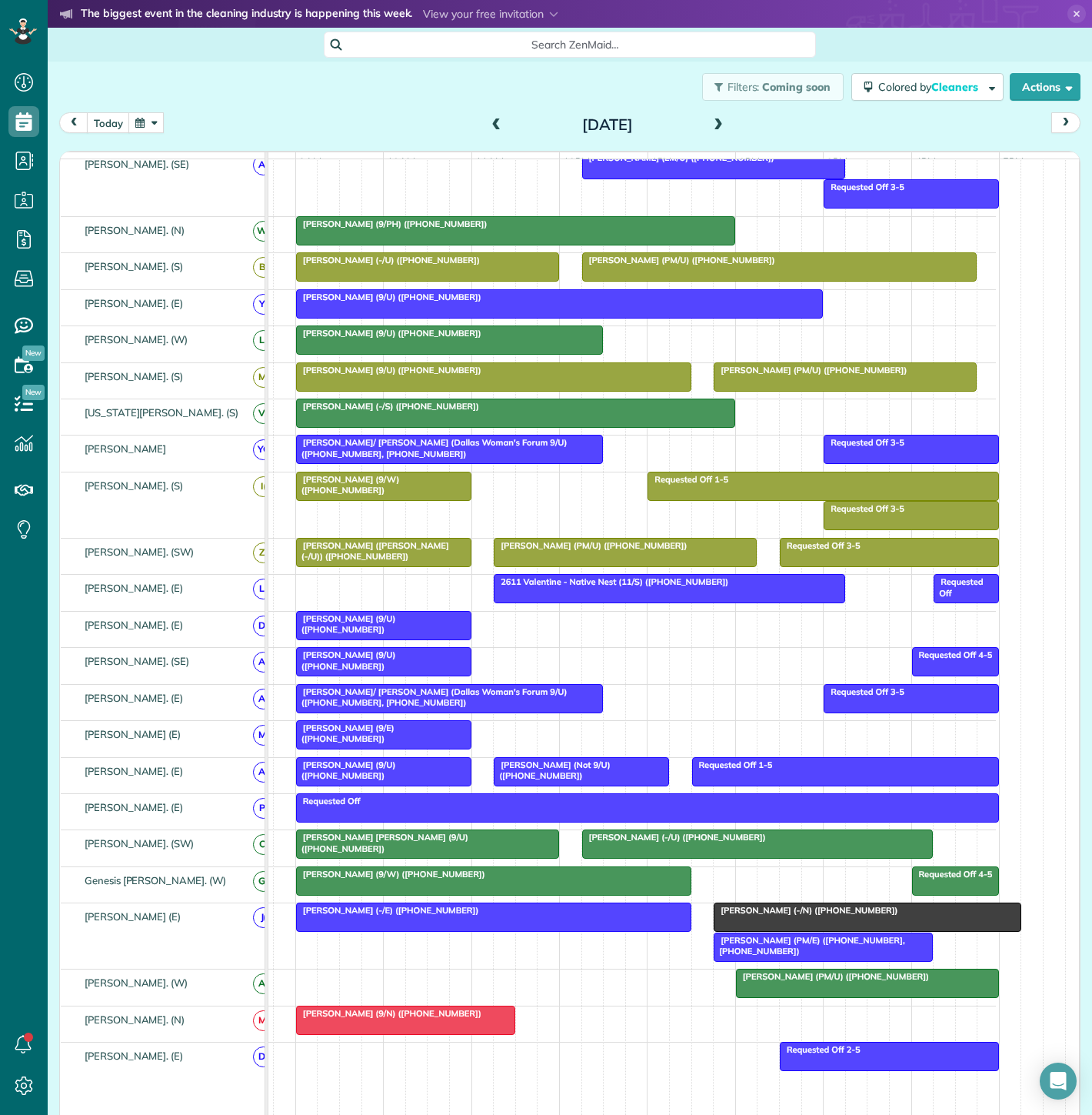
scroll to position [398, 0]
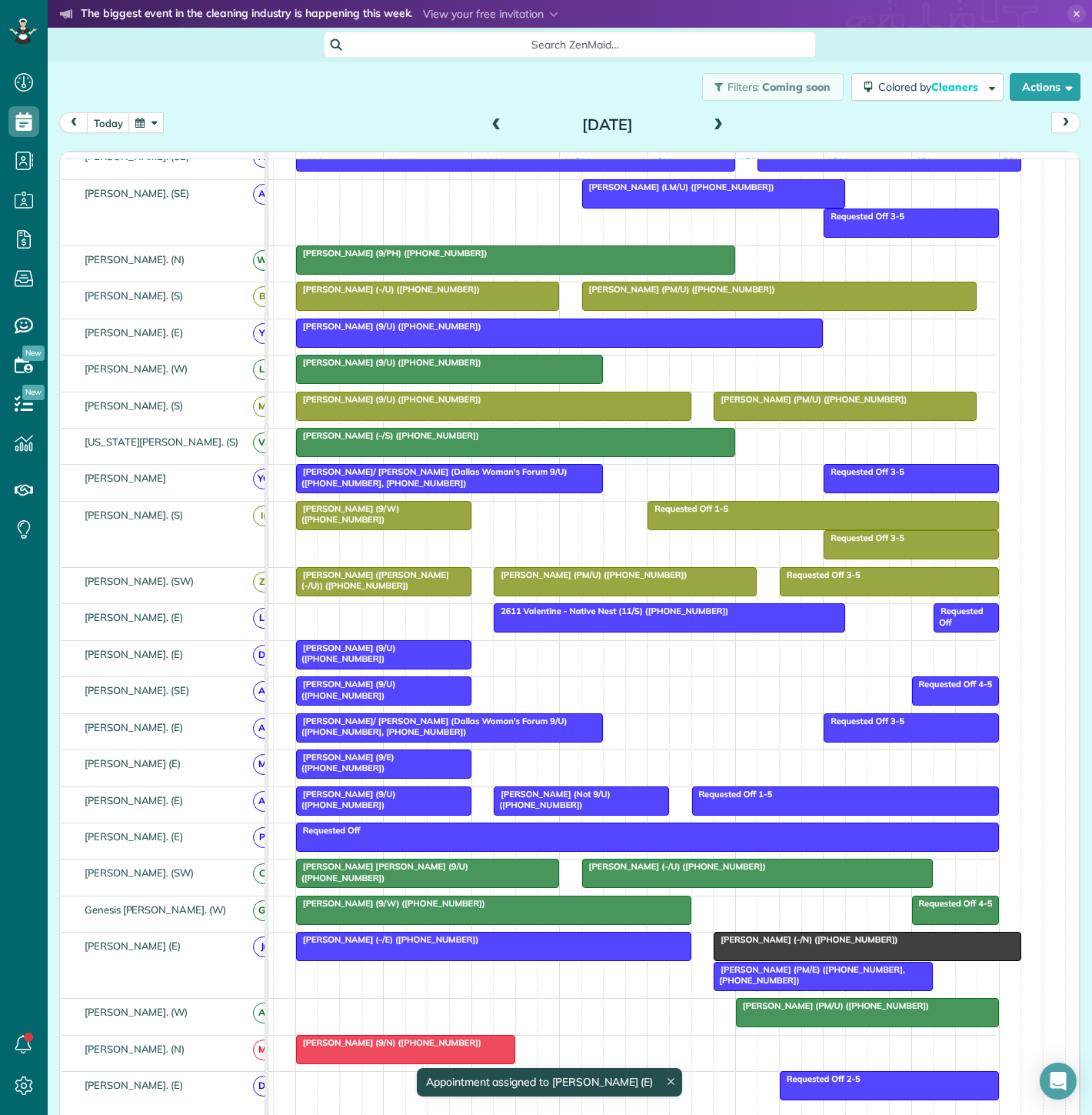
click at [551, 945] on div "[PERSON_NAME] (-/E) ([PHONE_NUMBER])" at bounding box center [494, 939] width 386 height 11
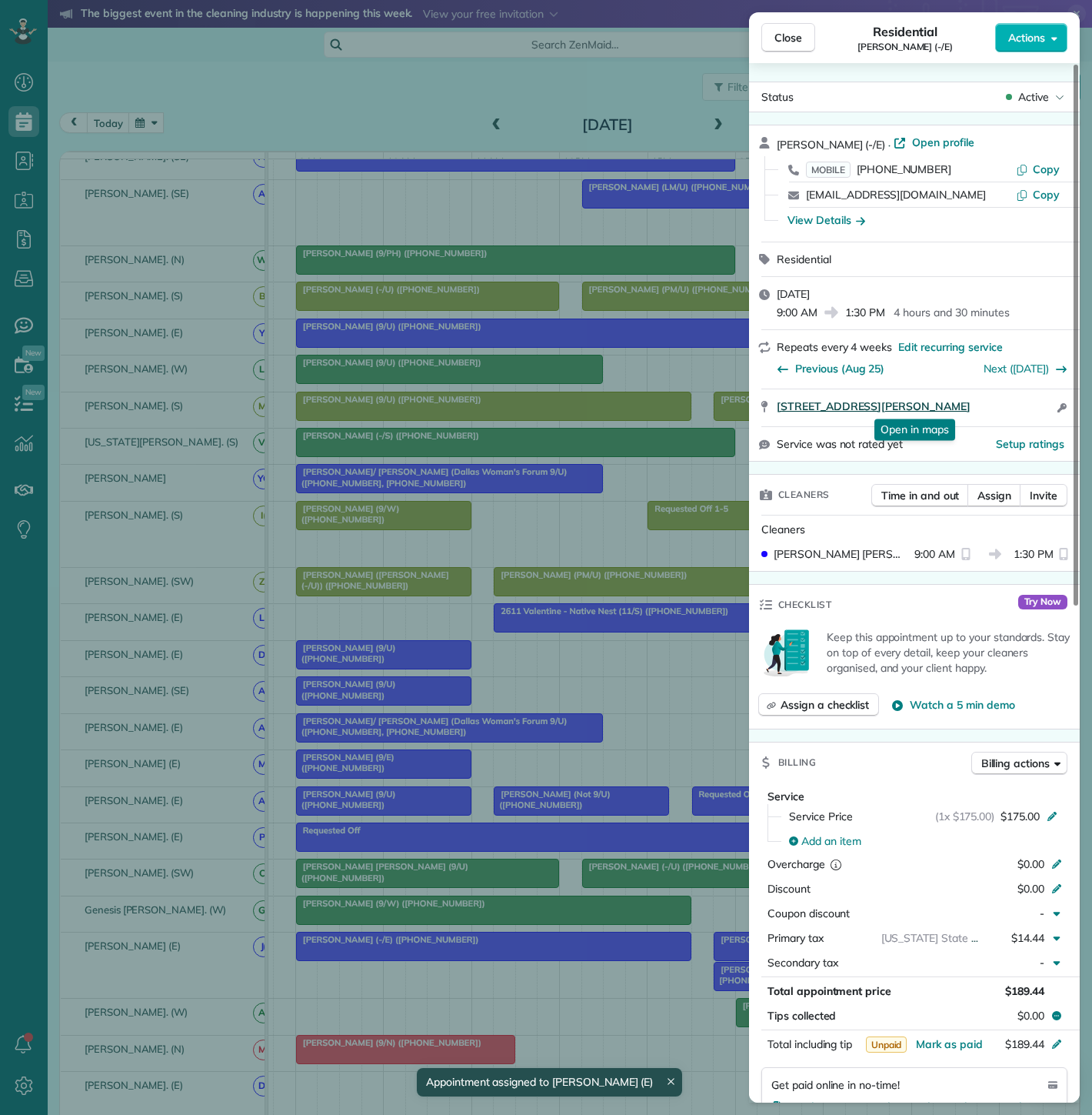
drag, startPoint x: 767, startPoint y: 416, endPoint x: 1001, endPoint y: 406, distance: 234.2
click at [1001, 406] on div "5931 Ross Avenue #105 Dallas TX 75206 Open in maps Open in maps Open access inf…" at bounding box center [914, 408] width 331 height 37
drag, startPoint x: 264, startPoint y: 900, endPoint x: 667, endPoint y: 986, distance: 412.1
click at [264, 900] on div "Close Residential Victoria Garcia (-/E) Actions Status Active Victoria Garcia (…" at bounding box center [546, 558] width 1092 height 1115
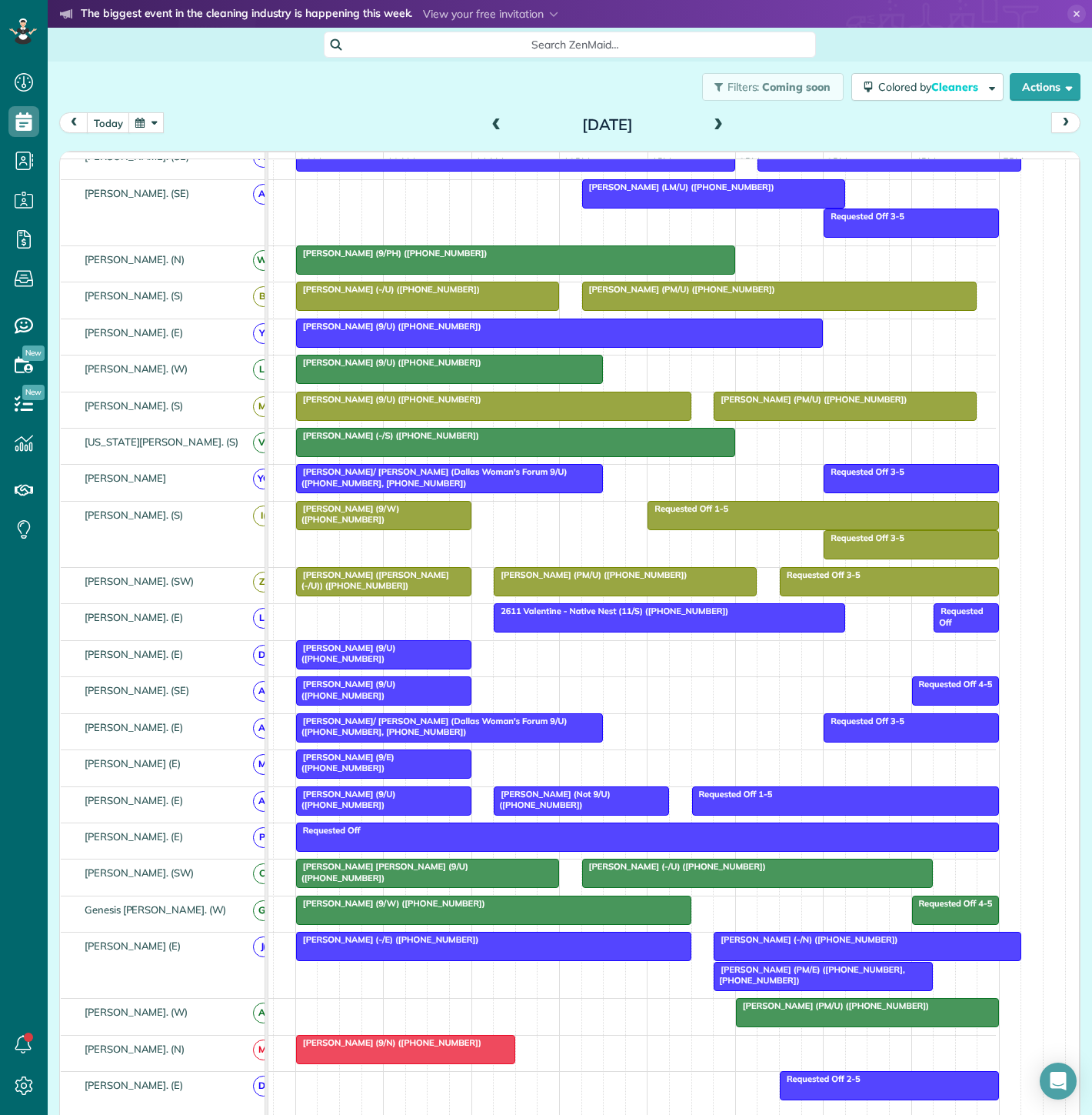
click at [729, 957] on div at bounding box center [867, 946] width 305 height 28
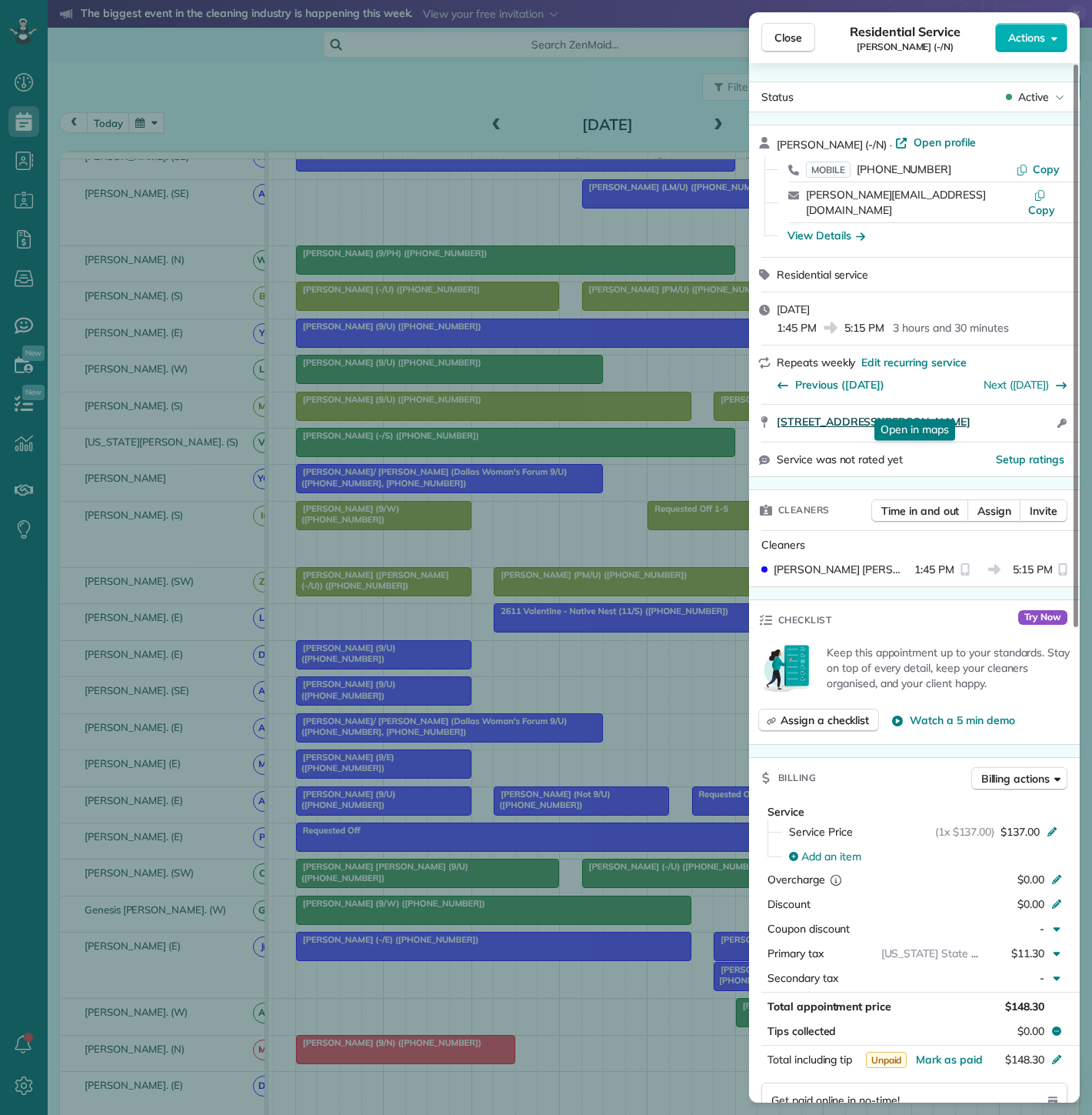
drag, startPoint x: 768, startPoint y: 410, endPoint x: 981, endPoint y: 407, distance: 213.0
click at [981, 407] on div "4303 Delmar Avenue Dallas TX 75206 Open in maps Open in maps Open access inform…" at bounding box center [914, 423] width 331 height 37
click at [188, 804] on div "Close Residential Service Amy Lichtenwalter (-/N) Actions Status Active Amy Lic…" at bounding box center [546, 558] width 1092 height 1115
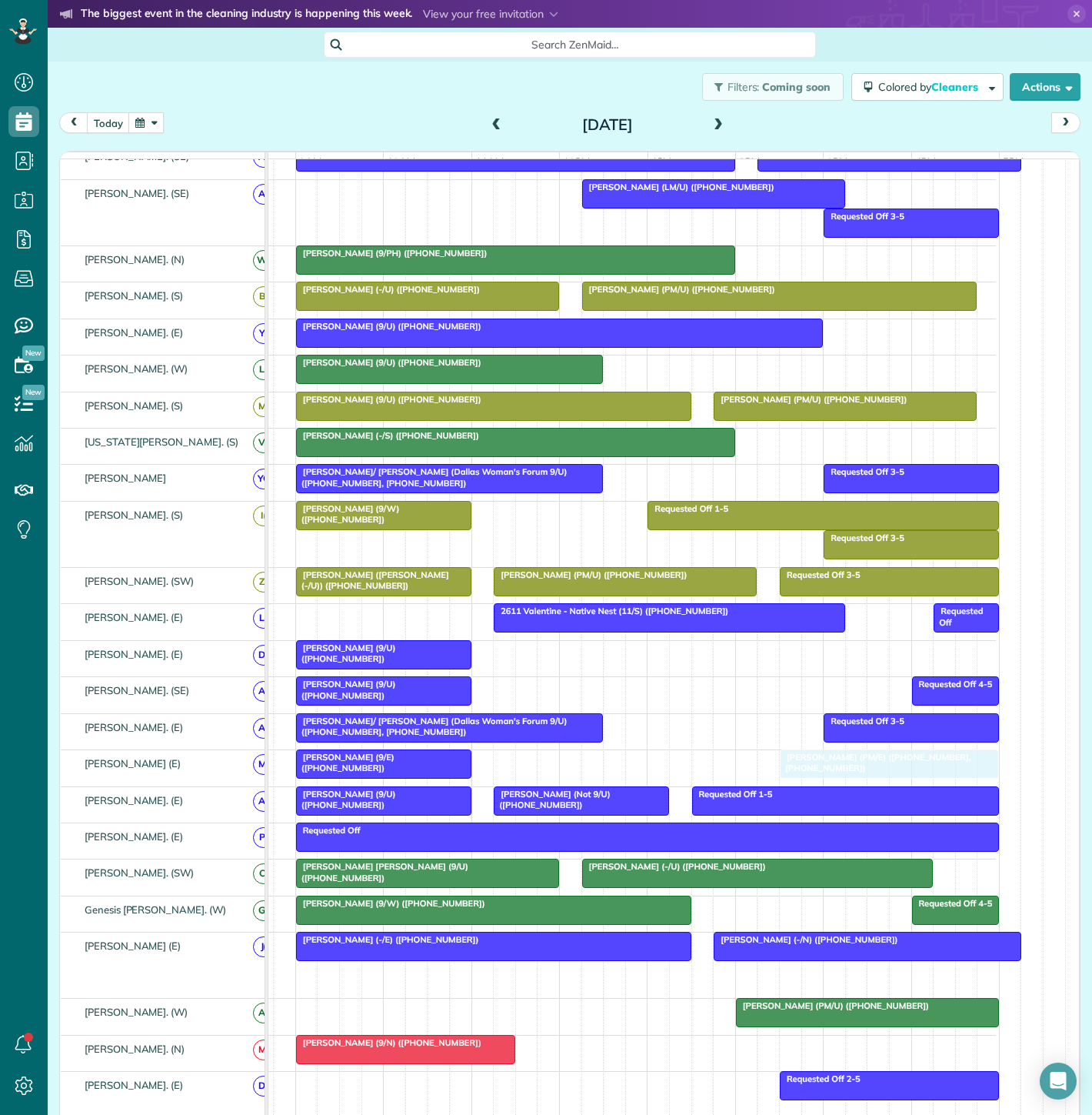
drag, startPoint x: 804, startPoint y: 987, endPoint x: 880, endPoint y: 773, distance: 227.1
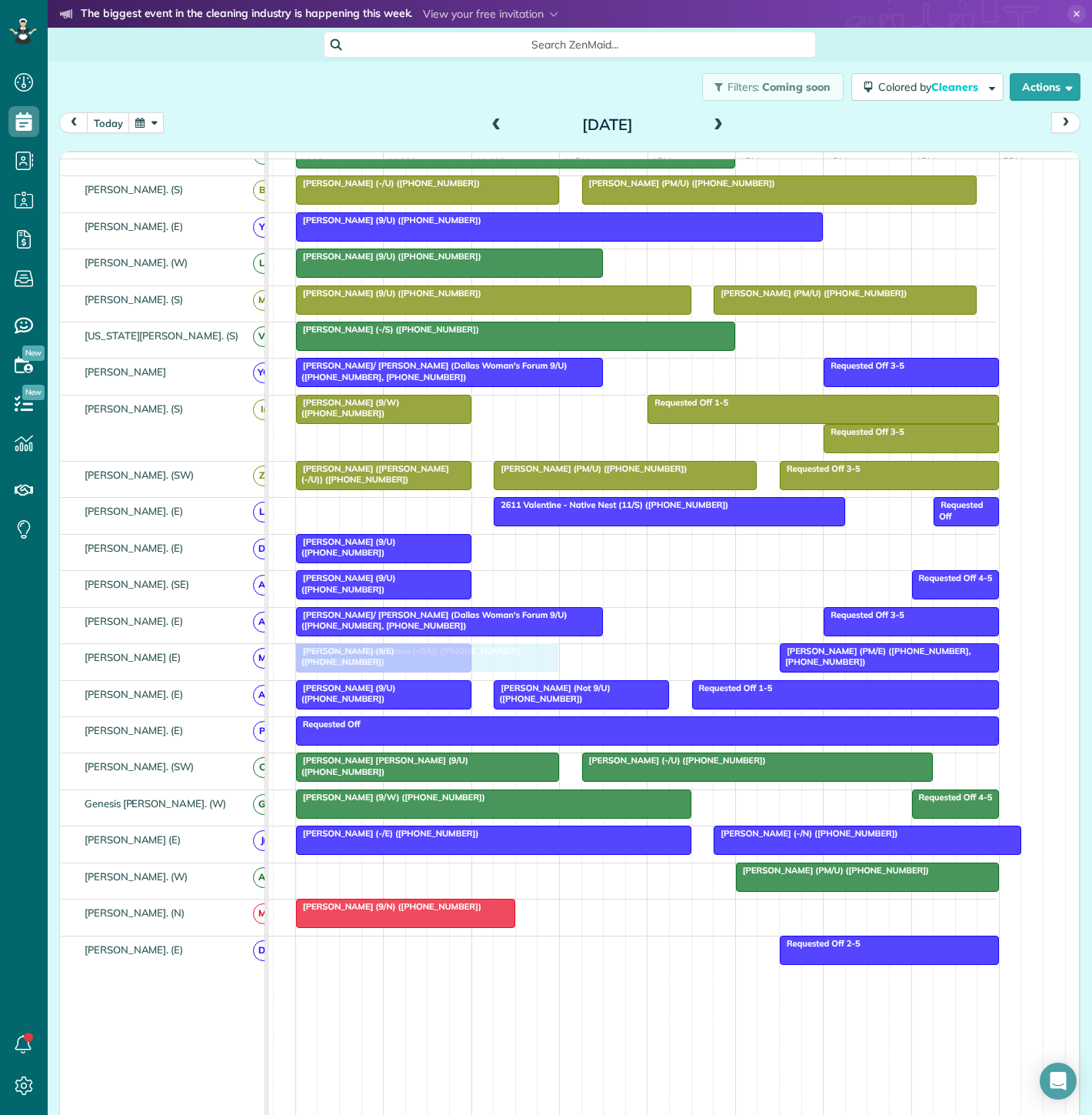
scroll to position [552, 0]
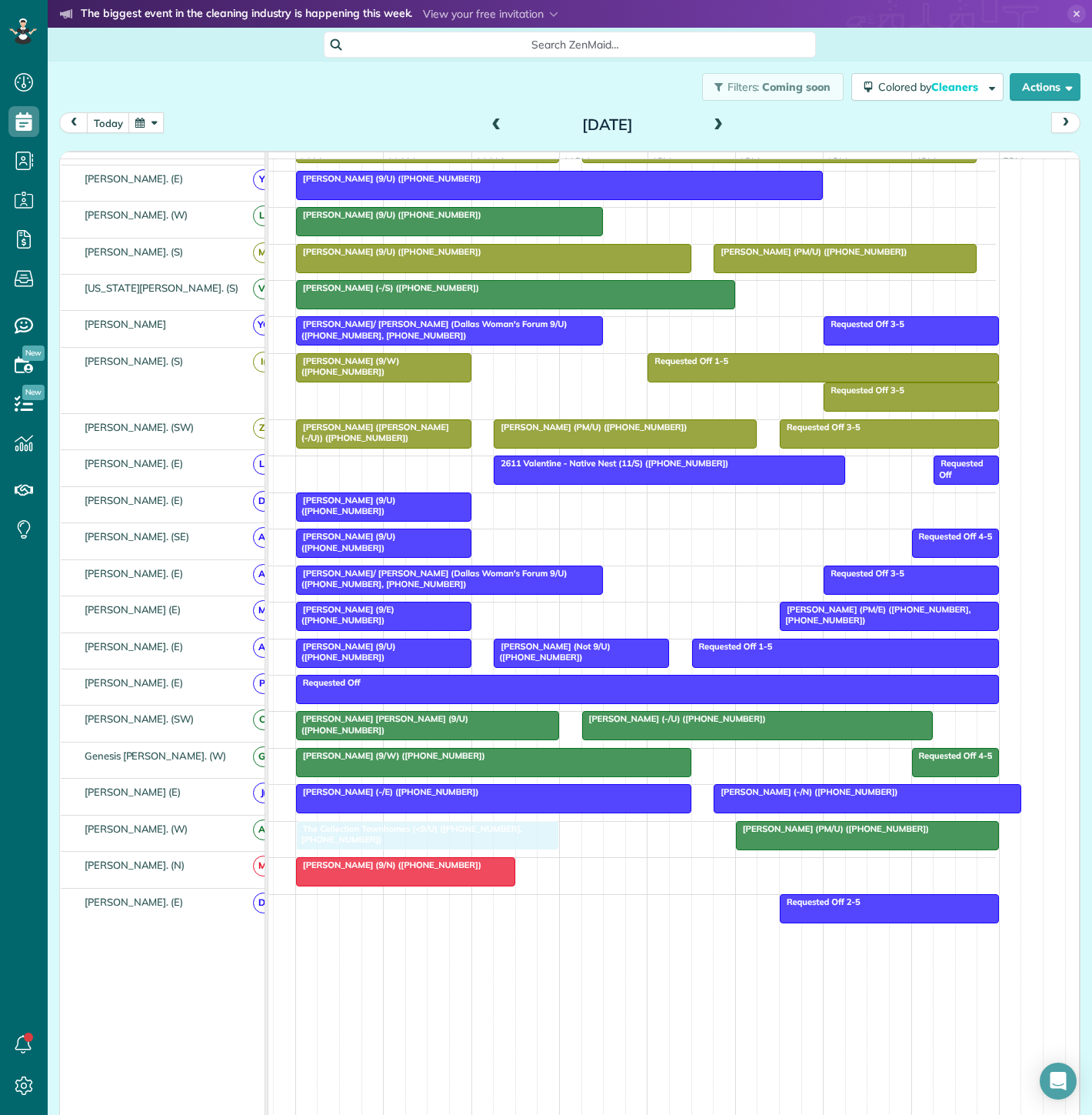
drag, startPoint x: 401, startPoint y: 247, endPoint x: 444, endPoint y: 826, distance: 580.6
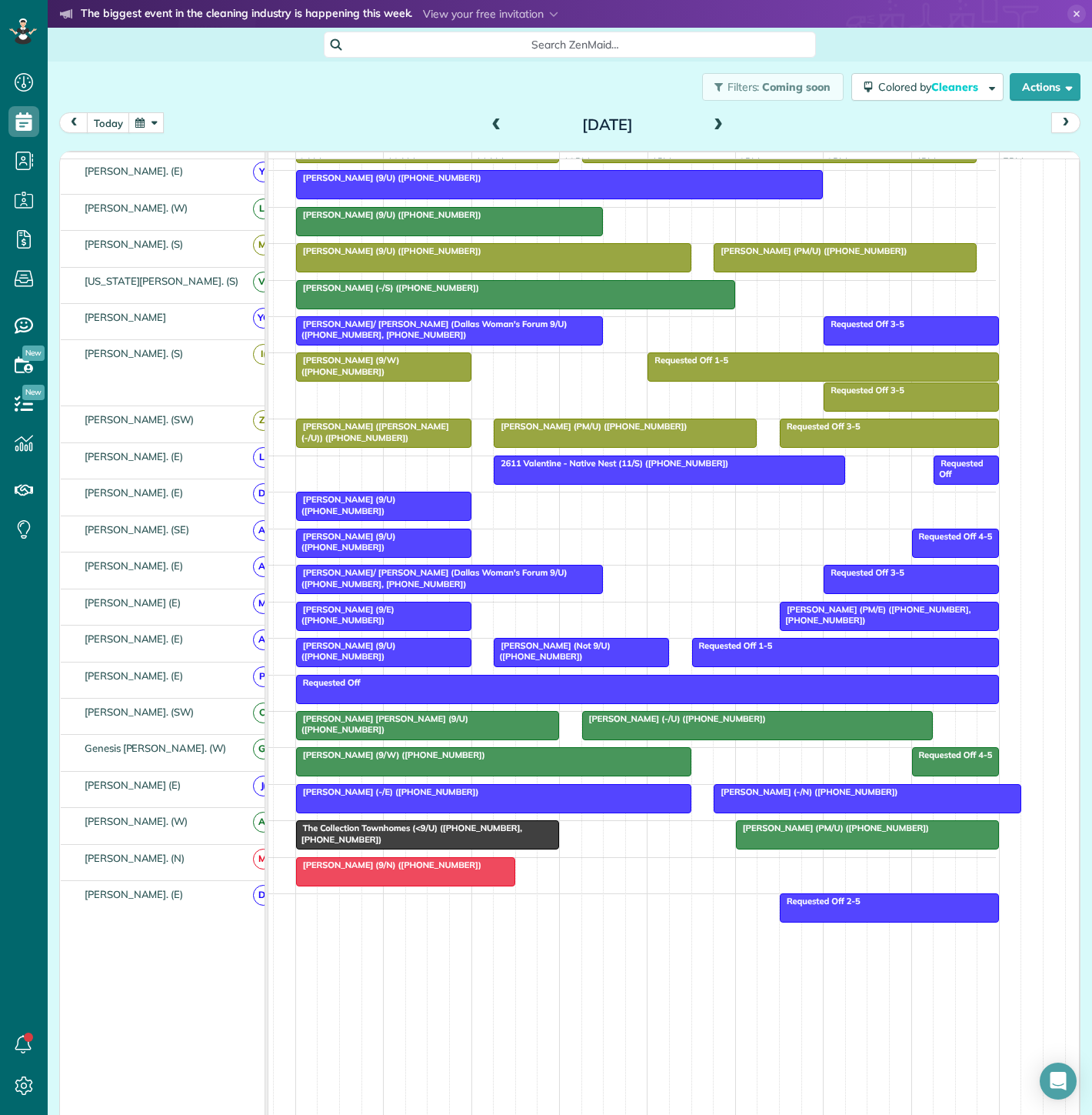
scroll to position [522, 0]
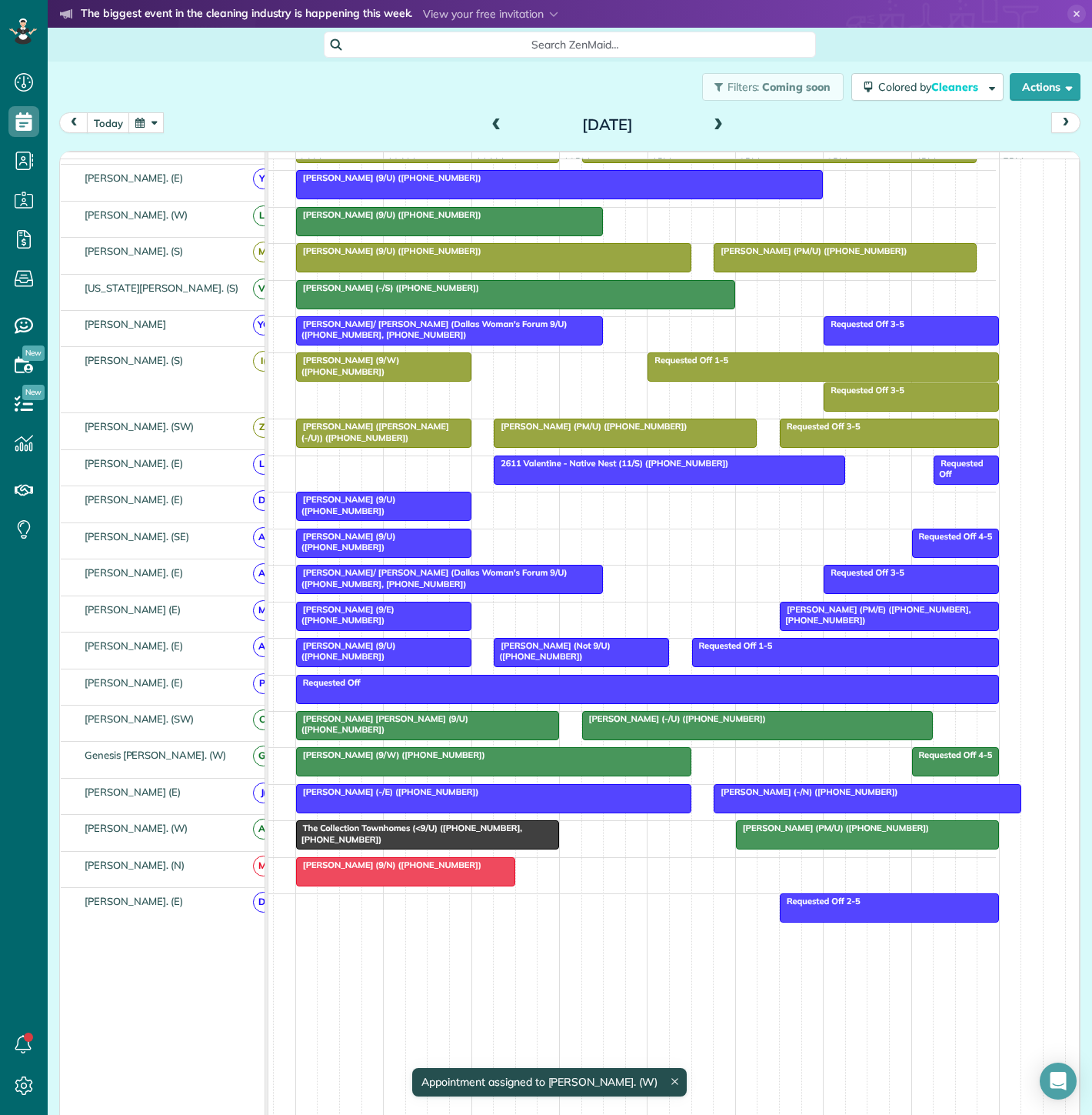
click at [431, 840] on div "The Collection Townhomes (<9/U) ([PHONE_NUMBER], [PHONE_NUMBER])" at bounding box center [428, 833] width 254 height 22
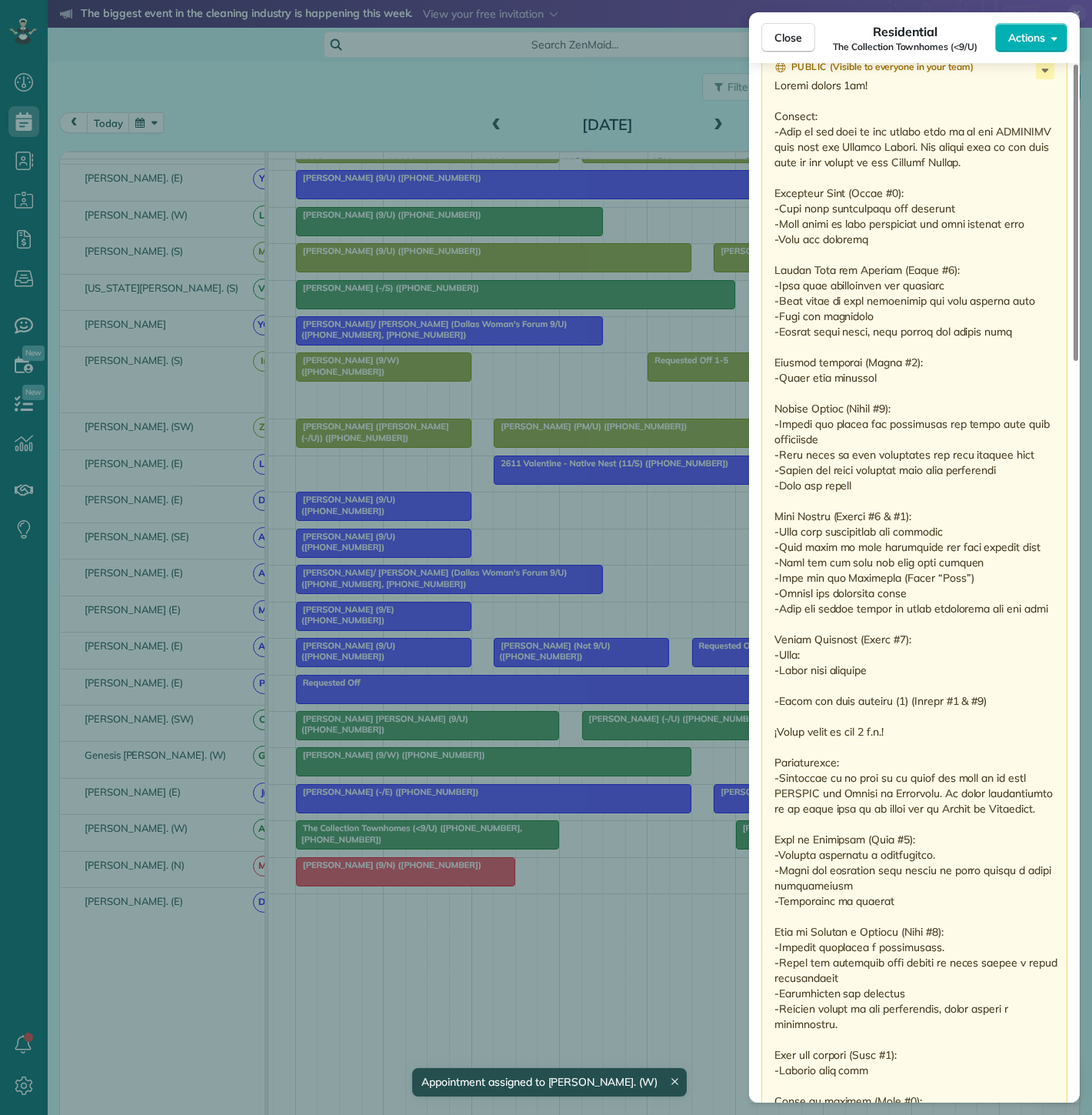
scroll to position [933, 0]
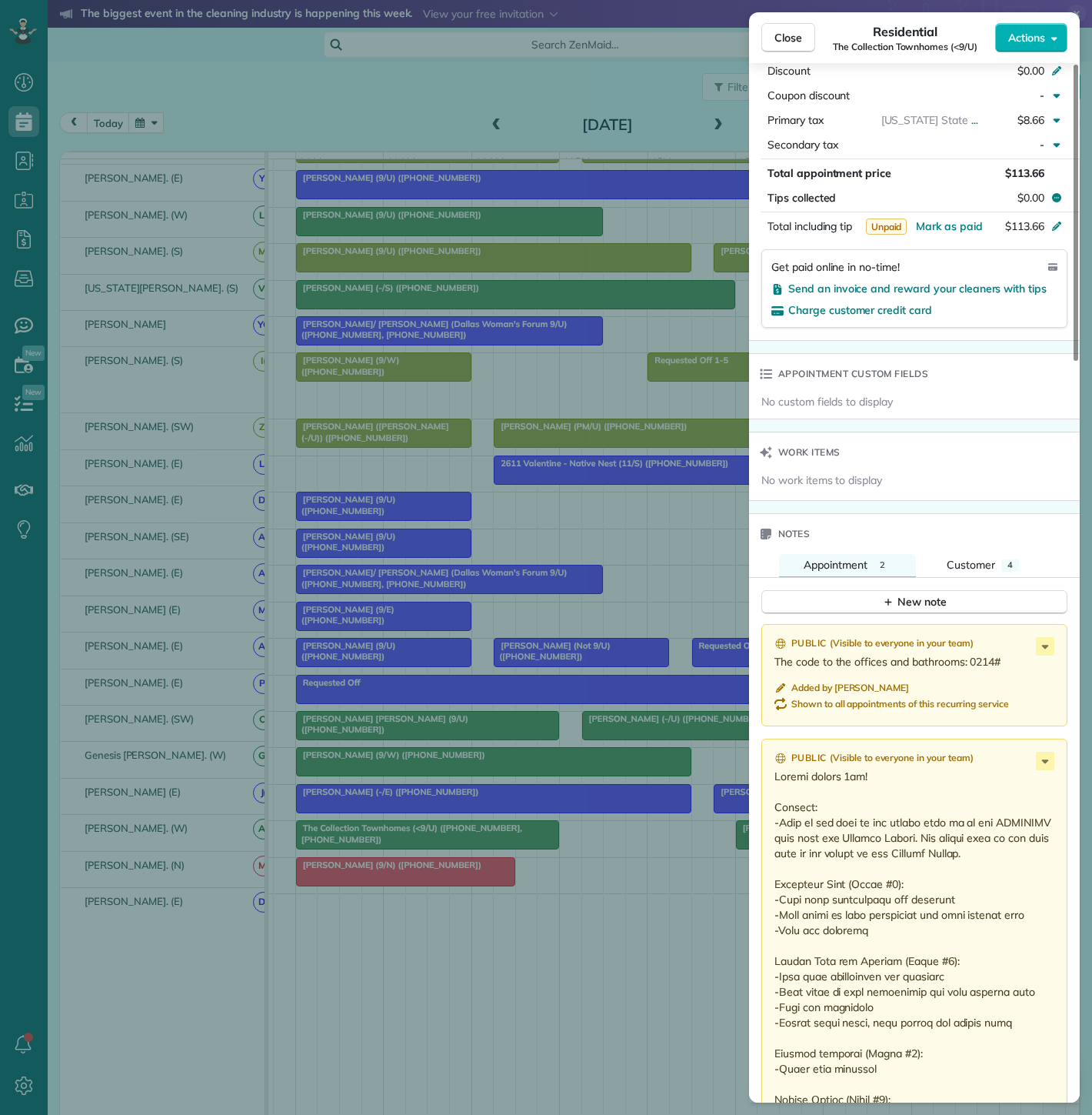
click at [382, 836] on div "Close Residential The Collection Townhomes (<9/U) Actions Status Active The Col…" at bounding box center [546, 558] width 1092 height 1115
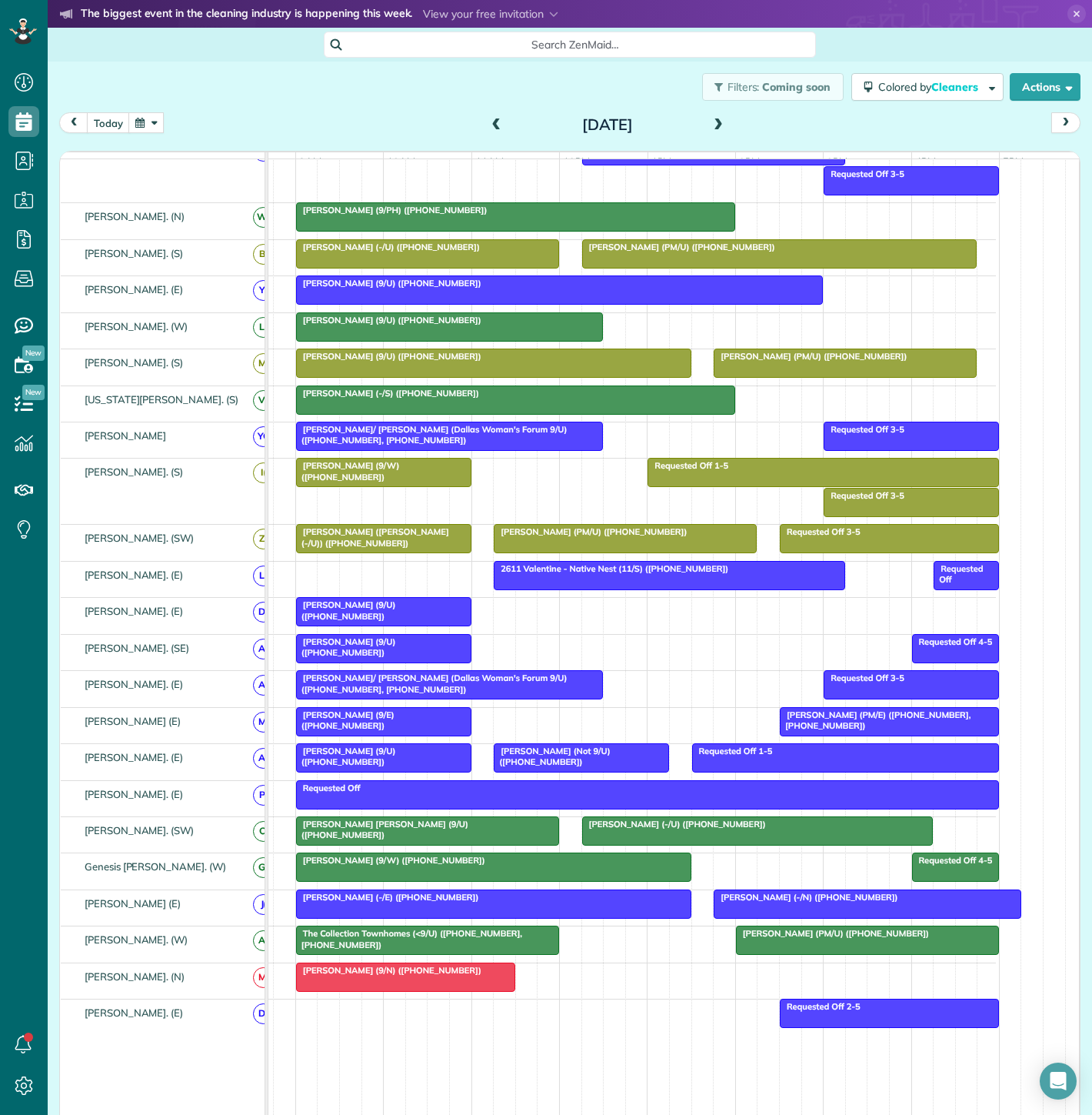
scroll to position [352, 0]
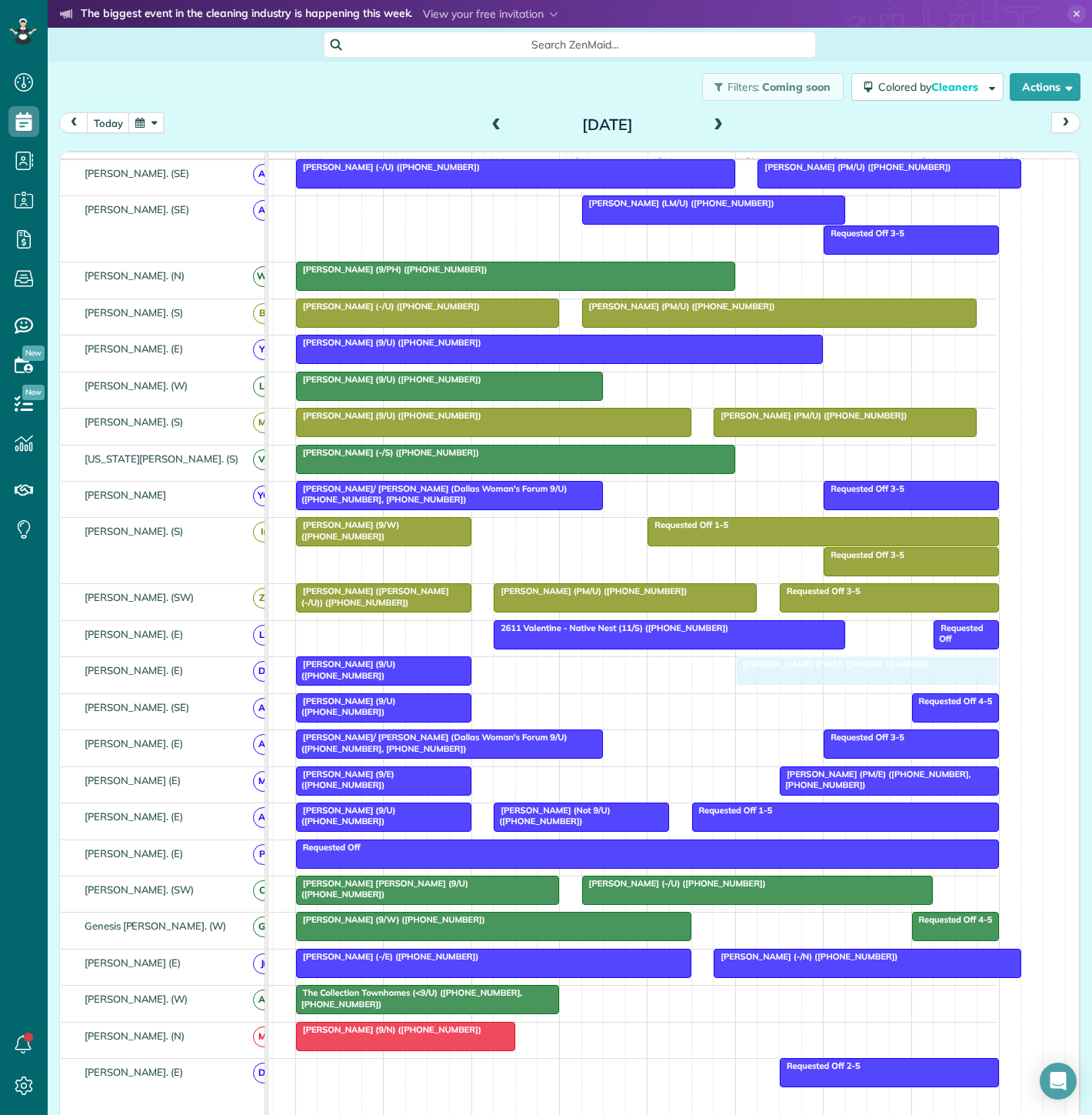
drag, startPoint x: 814, startPoint y: 1010, endPoint x: 816, endPoint y: 672, distance: 338.0
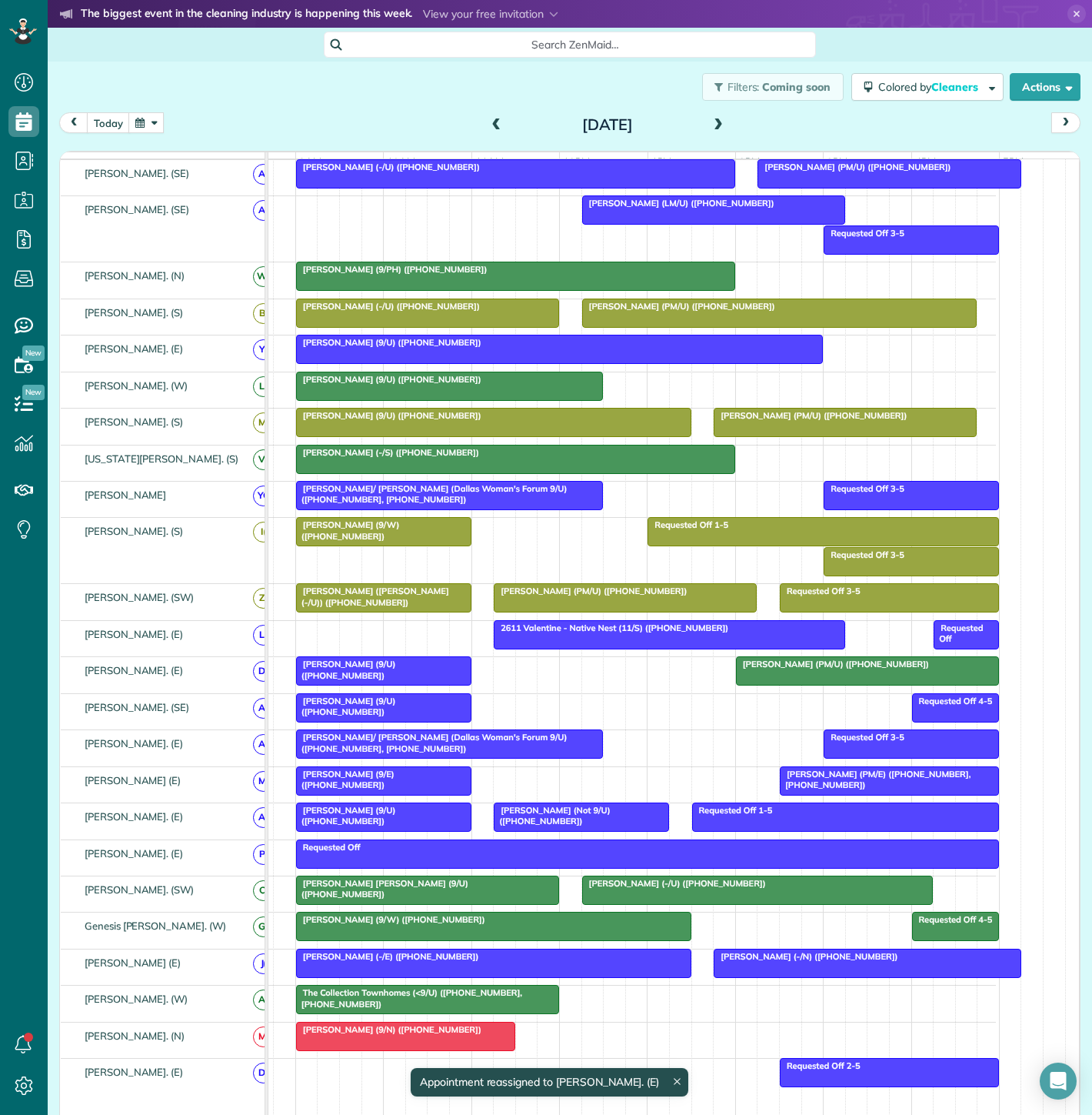
click at [793, 685] on div at bounding box center [868, 671] width 261 height 28
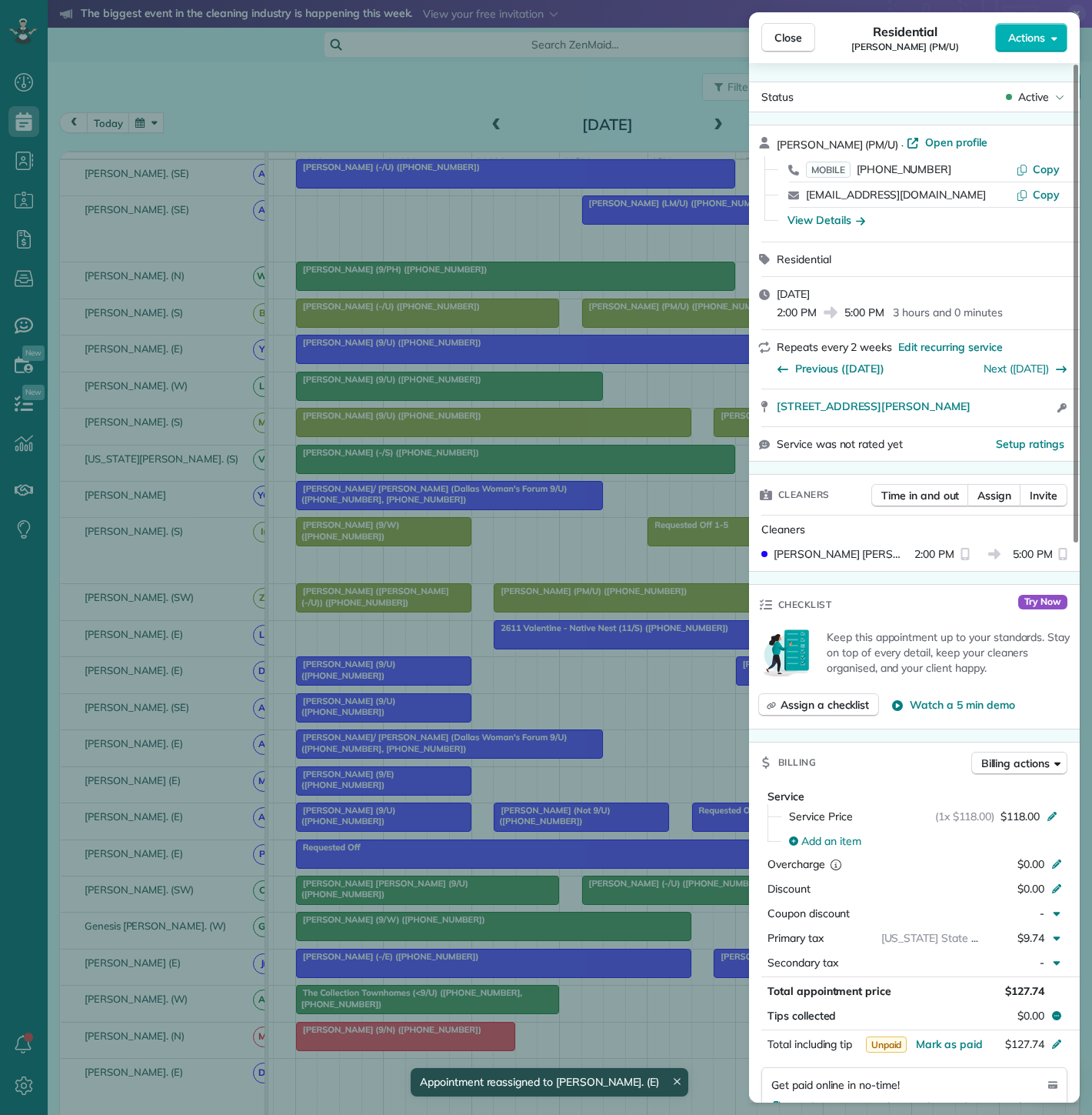
click at [655, 682] on div "Close Residential [PERSON_NAME] (PM/U) Actions Status Active [PERSON_NAME] (PM/…" at bounding box center [546, 558] width 1092 height 1115
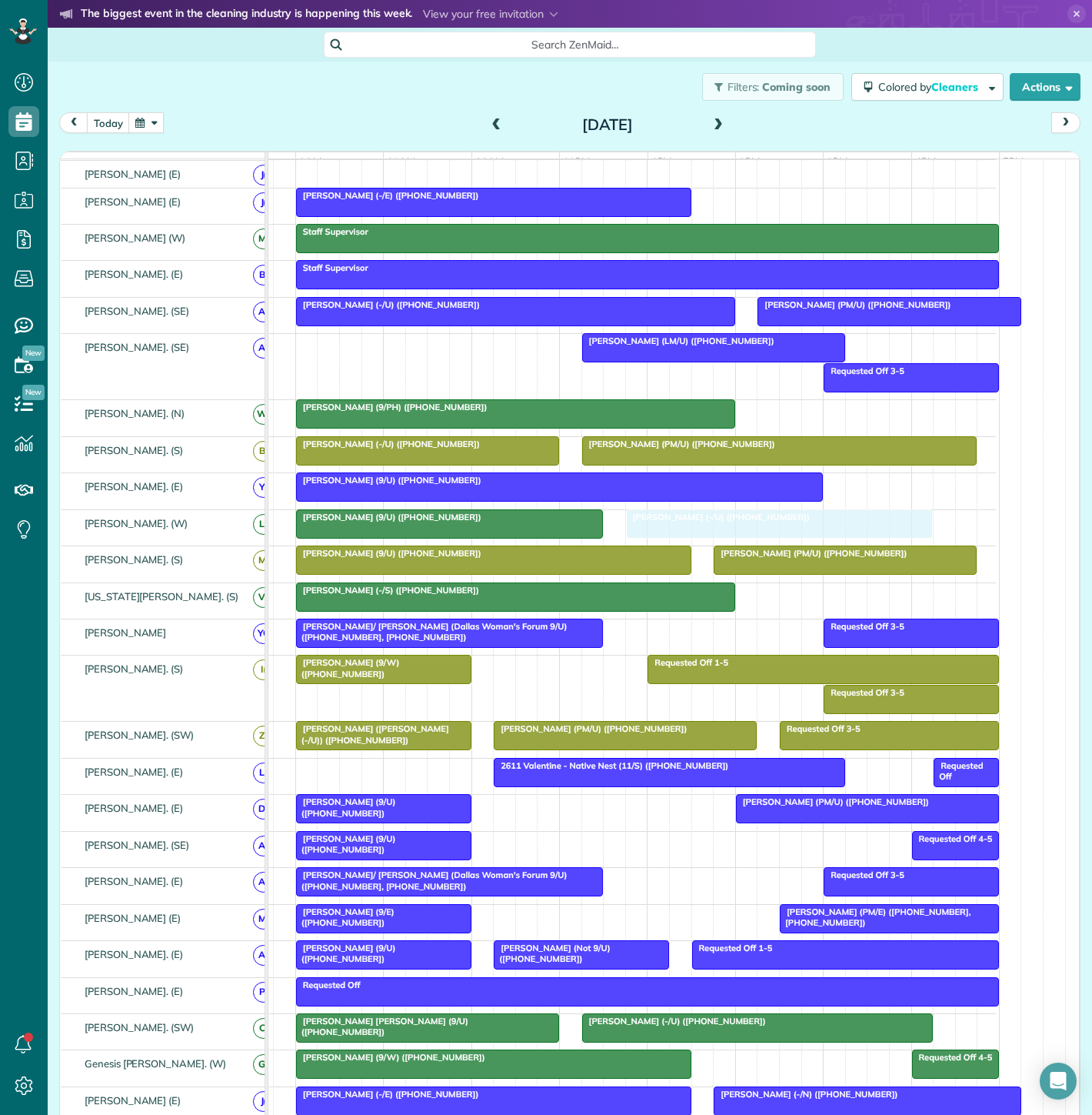
scroll to position [338, 61]
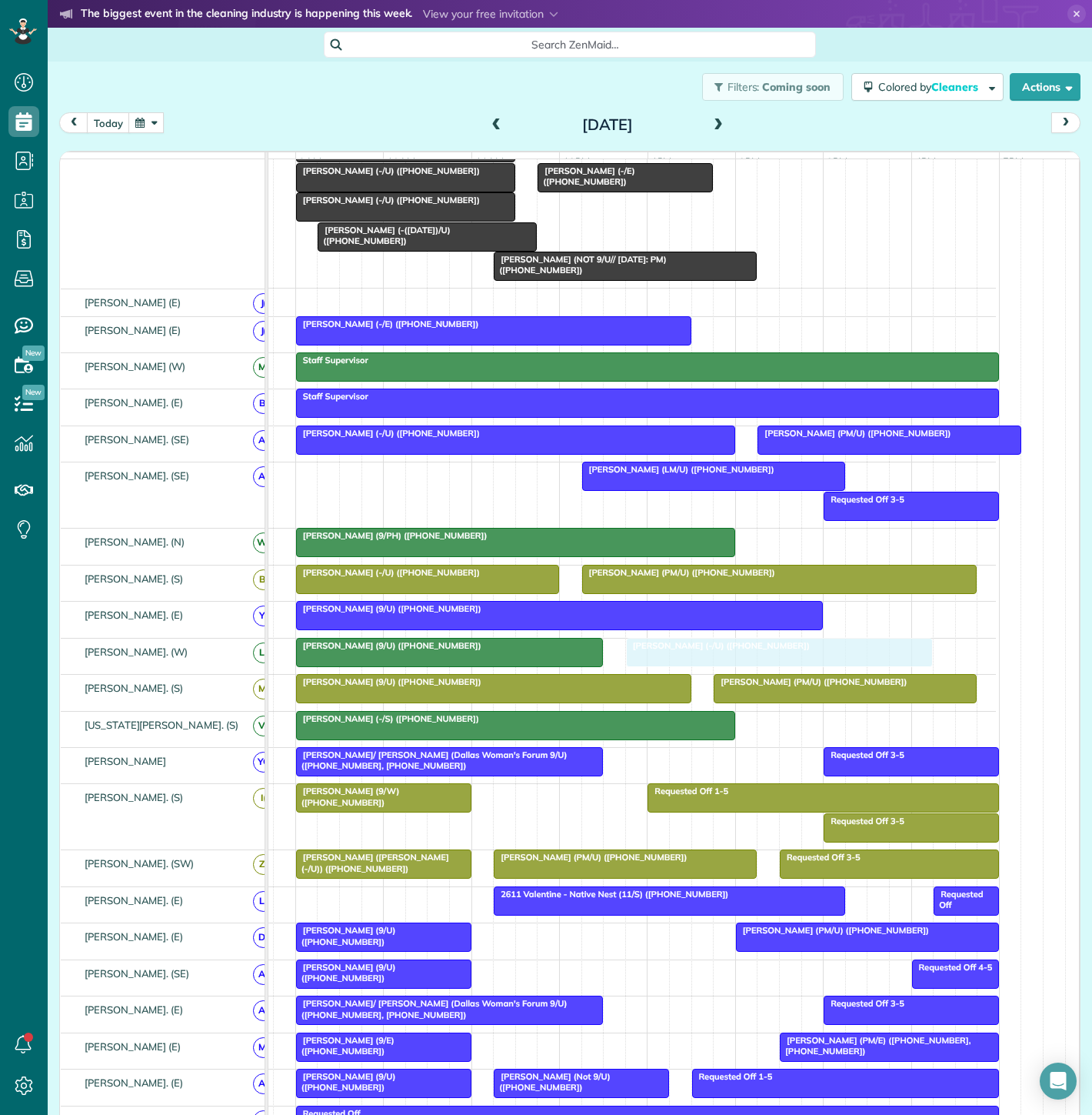
drag, startPoint x: 679, startPoint y: 242, endPoint x: 775, endPoint y: 676, distance: 444.5
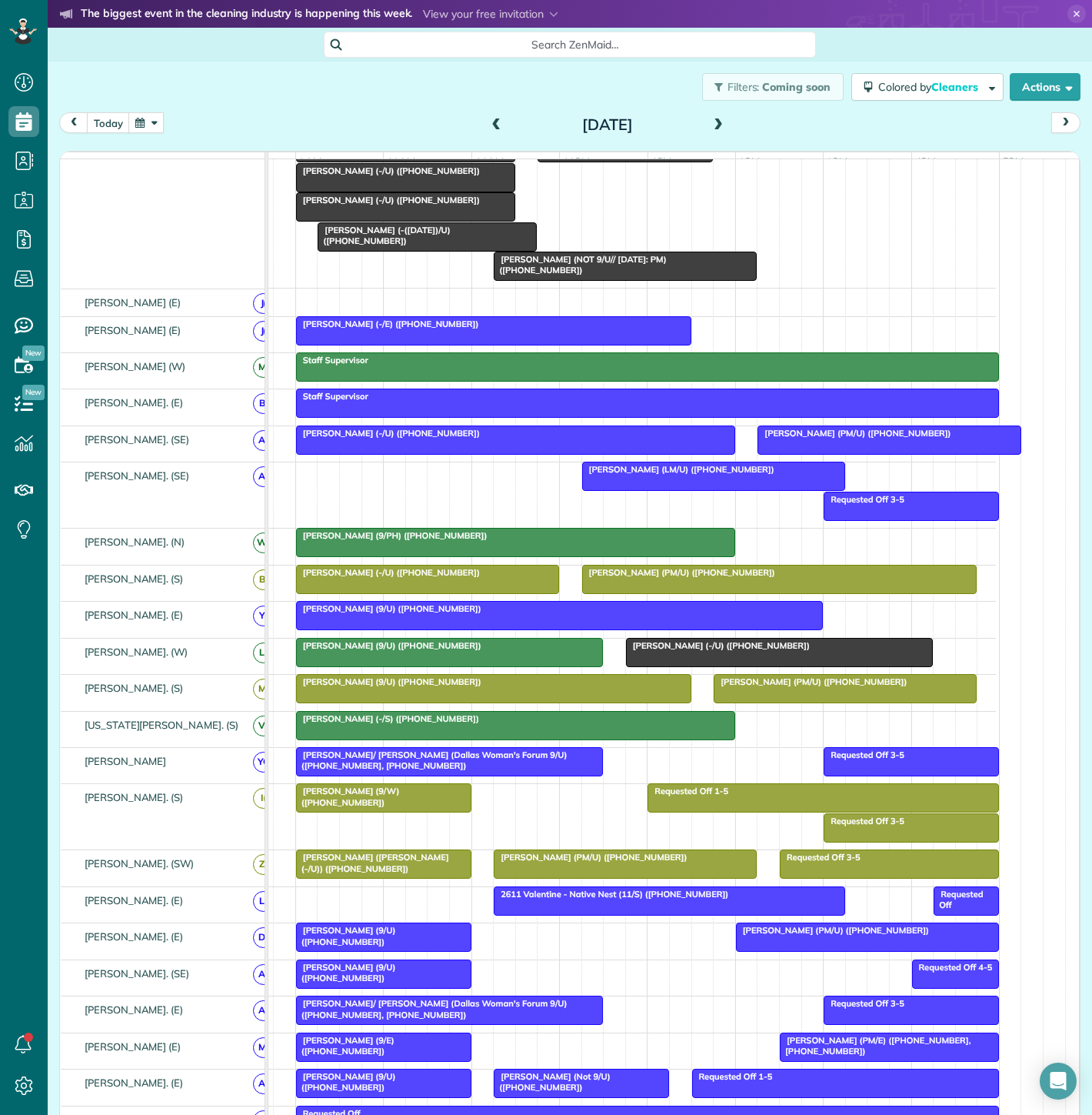
click at [547, 649] on div "[PERSON_NAME] (9/U) ([PHONE_NUMBER])" at bounding box center [449, 645] width 298 height 11
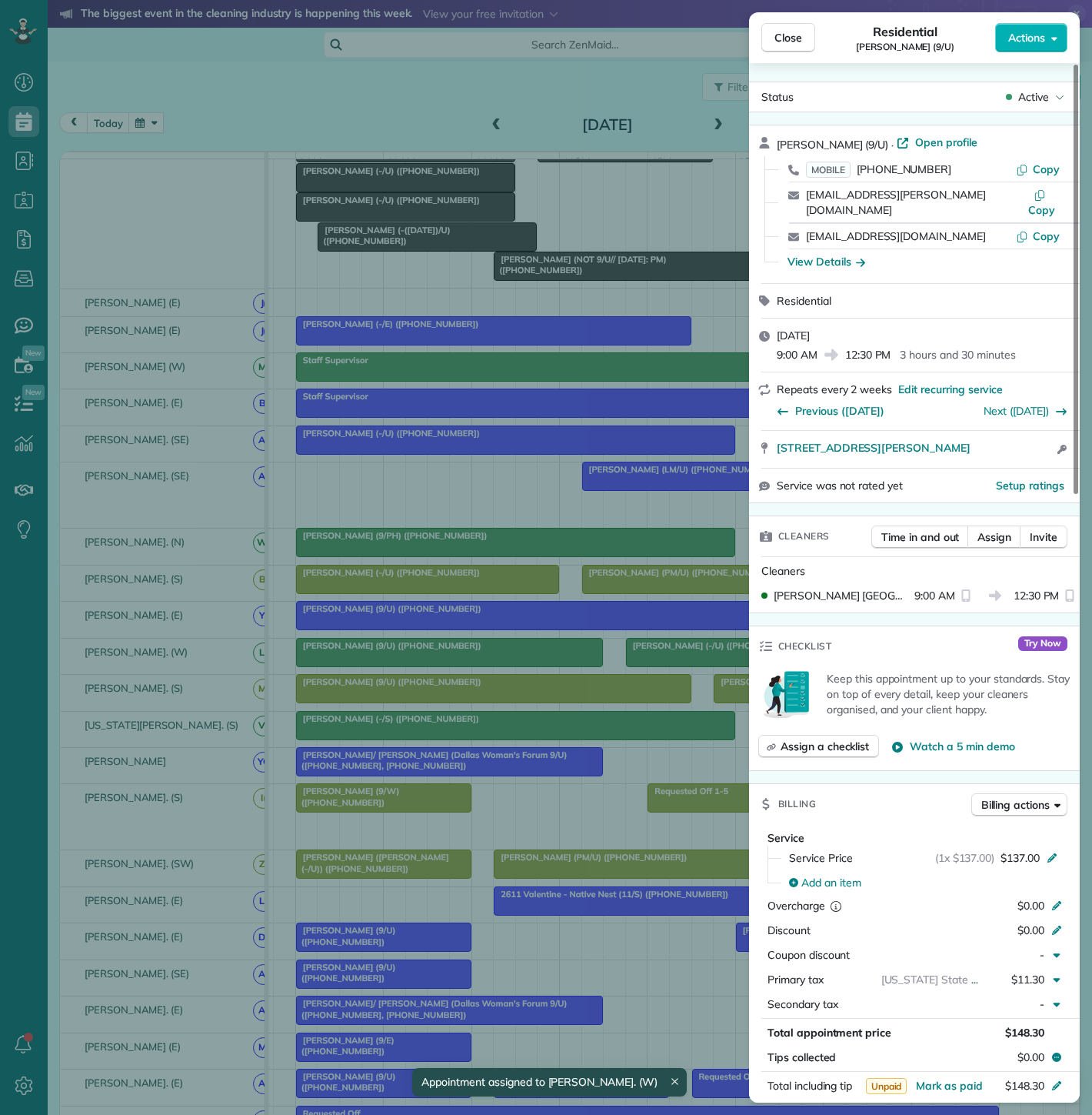
drag, startPoint x: 771, startPoint y: 431, endPoint x: 1006, endPoint y: 422, distance: 235.2
click at [1015, 431] on div "2900 Mckinnon Street #401 Dallas TX 75201 Open access information" at bounding box center [914, 450] width 331 height 37
drag, startPoint x: 496, startPoint y: 555, endPoint x: 642, endPoint y: 682, distance: 193.5
click at [497, 555] on div "Close Residential Karen Klane (9/U) Actions Status Active Karen Klane (9/U) · O…" at bounding box center [546, 558] width 1092 height 1115
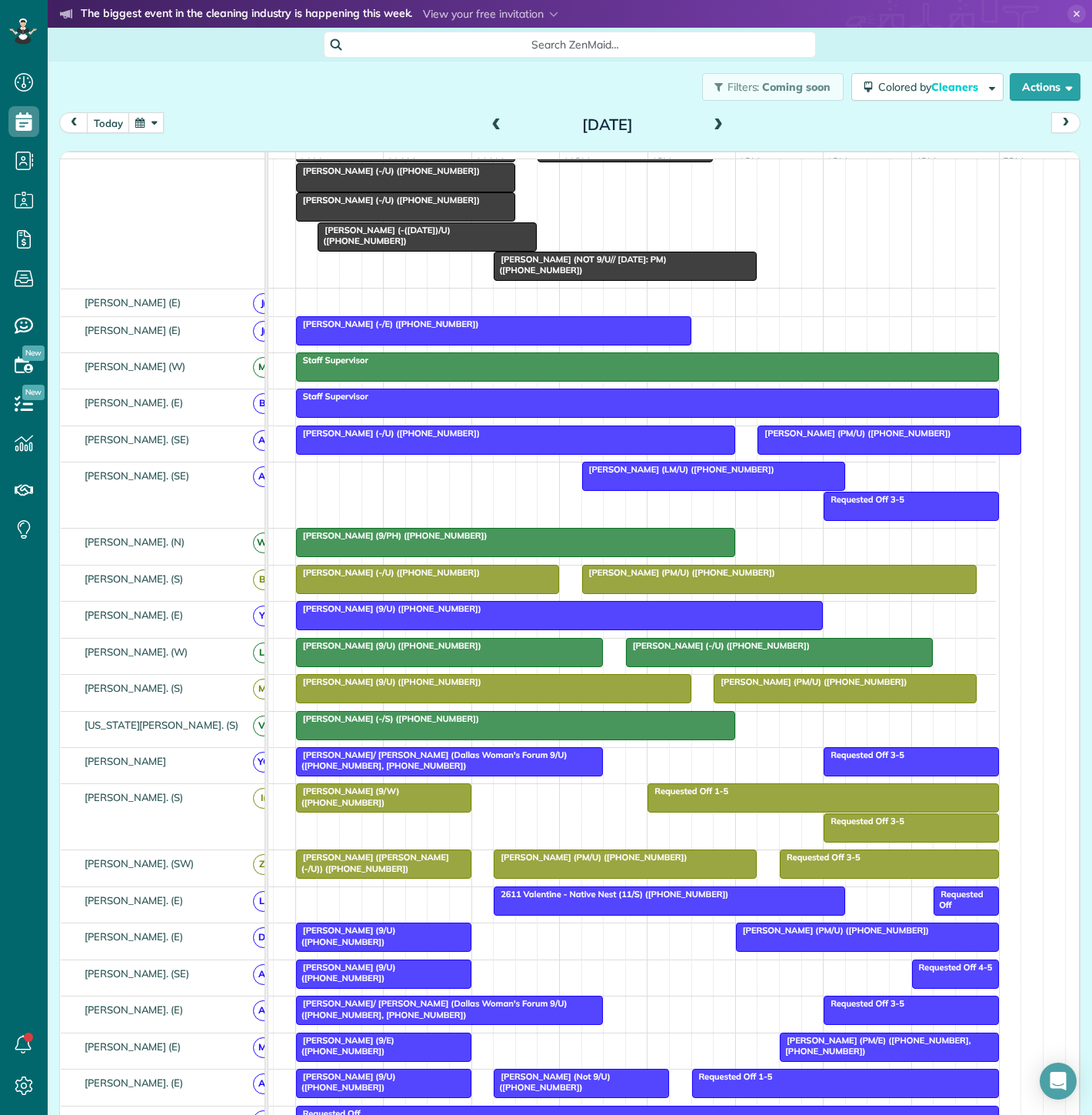
click at [709, 665] on div at bounding box center [779, 652] width 305 height 28
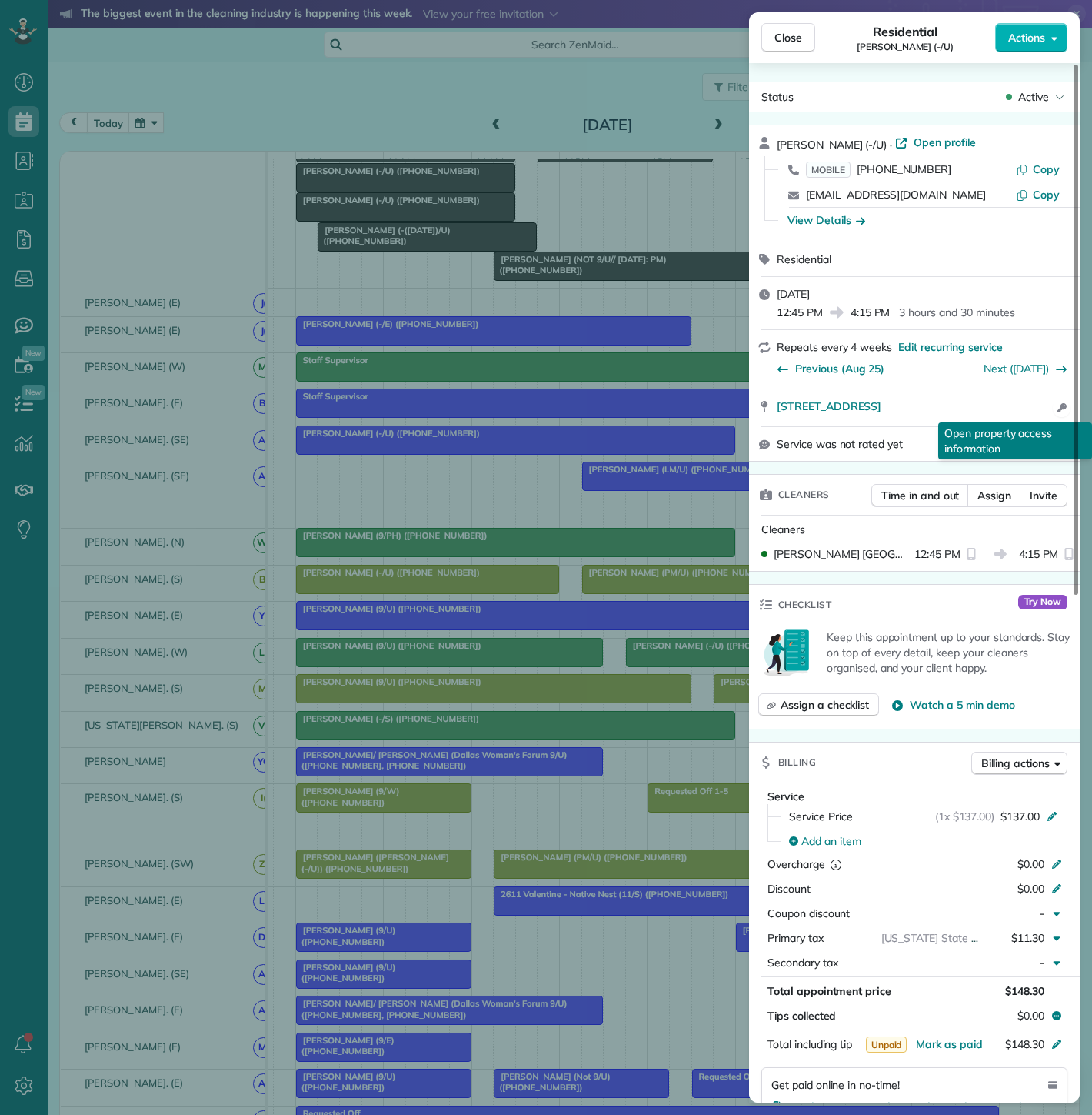
drag, startPoint x: 791, startPoint y: 412, endPoint x: 1056, endPoint y: 406, distance: 265.1
click at [1056, 406] on div "1800 North Hall Street #151 Dallas TX 75204 Open access information Open proper…" at bounding box center [914, 408] width 331 height 37
drag, startPoint x: 463, startPoint y: 748, endPoint x: 503, endPoint y: 755, distance: 40.6
click at [463, 748] on div "Close Residential Steven Bhargava (-/U) Actions Status Active Steven Bhargava (…" at bounding box center [546, 558] width 1092 height 1115
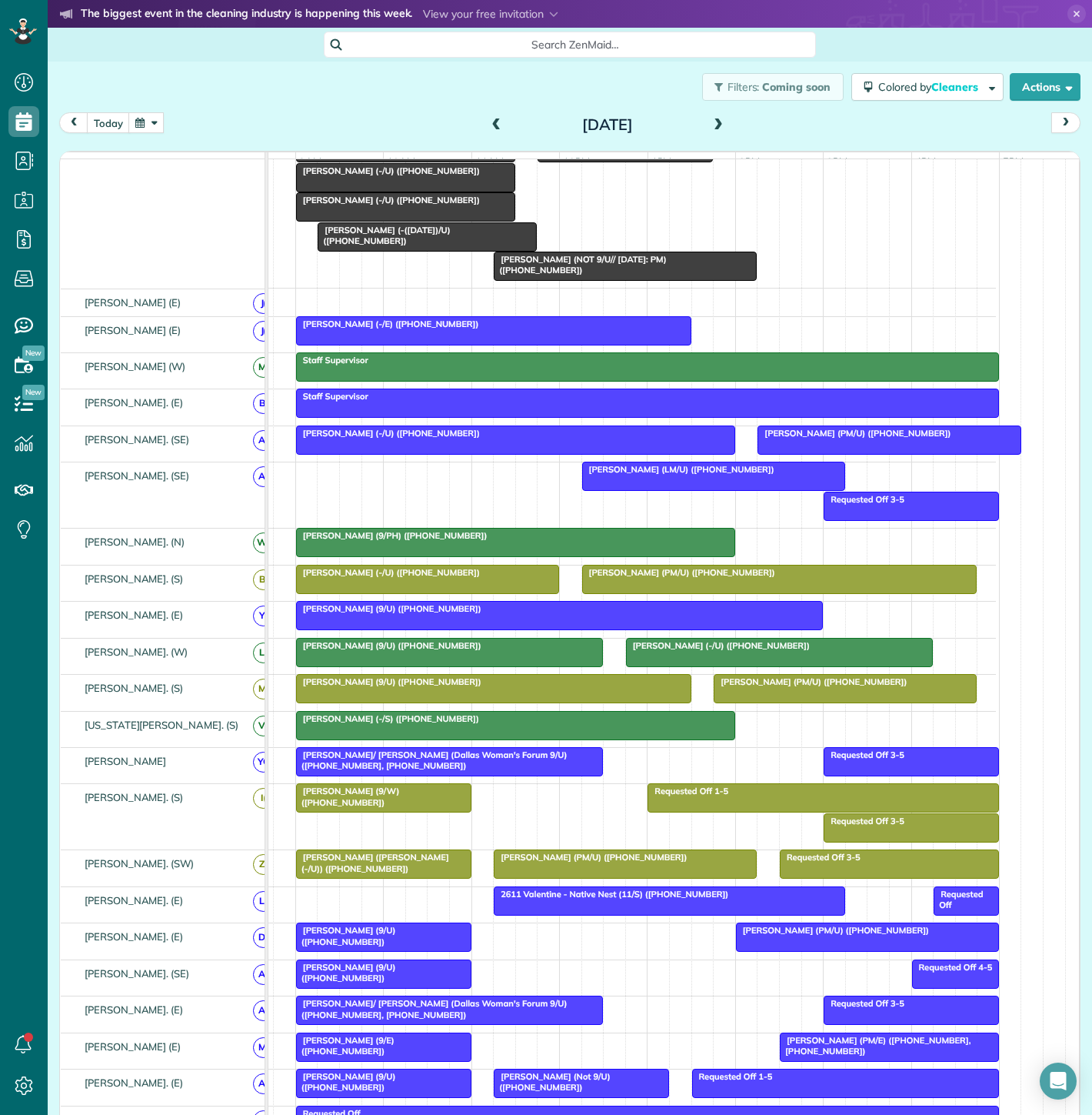
scroll to position [23, 61]
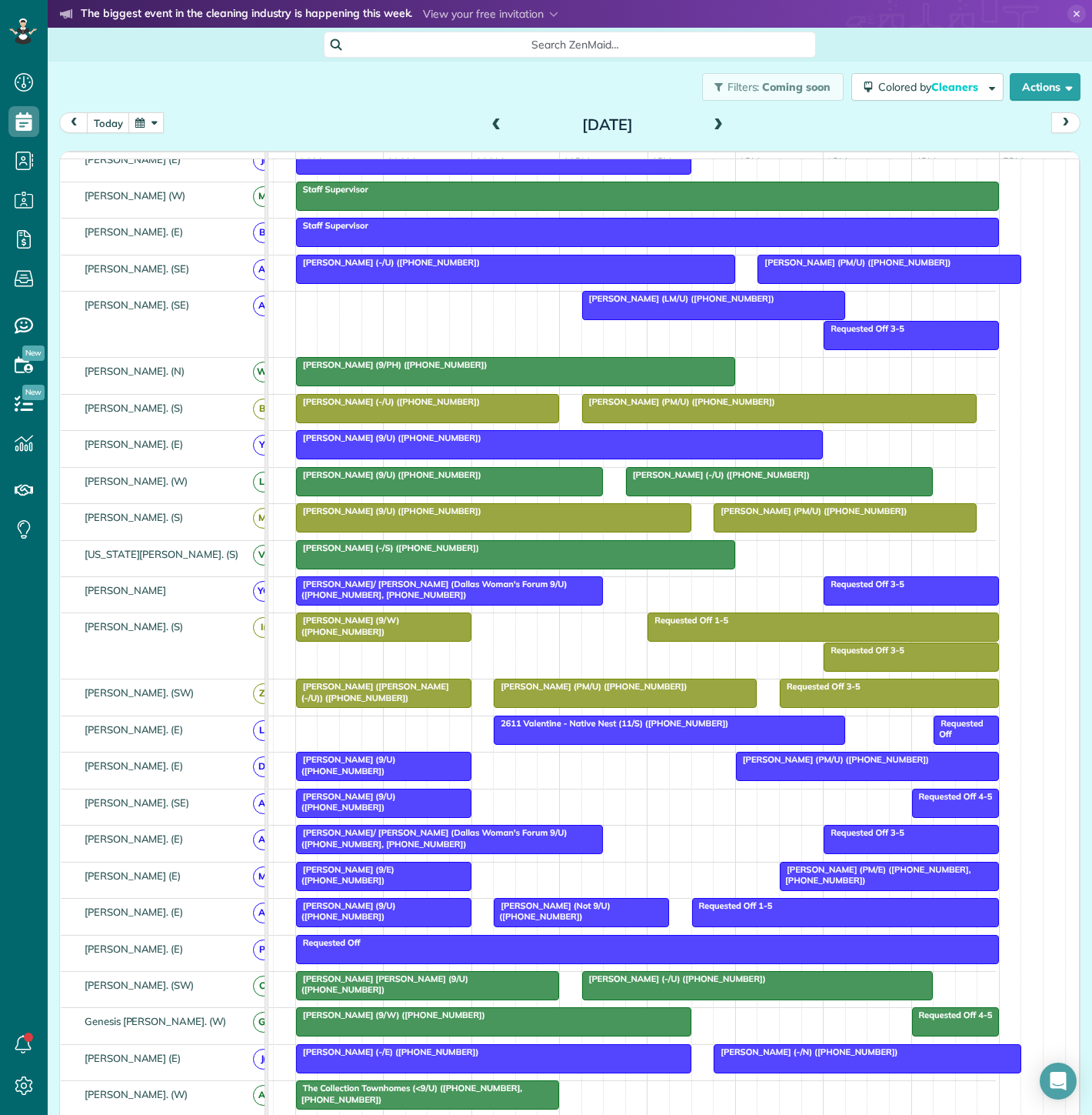
click at [446, 881] on div "[PERSON_NAME] (9/E) ([PHONE_NUMBER])" at bounding box center [384, 875] width 166 height 22
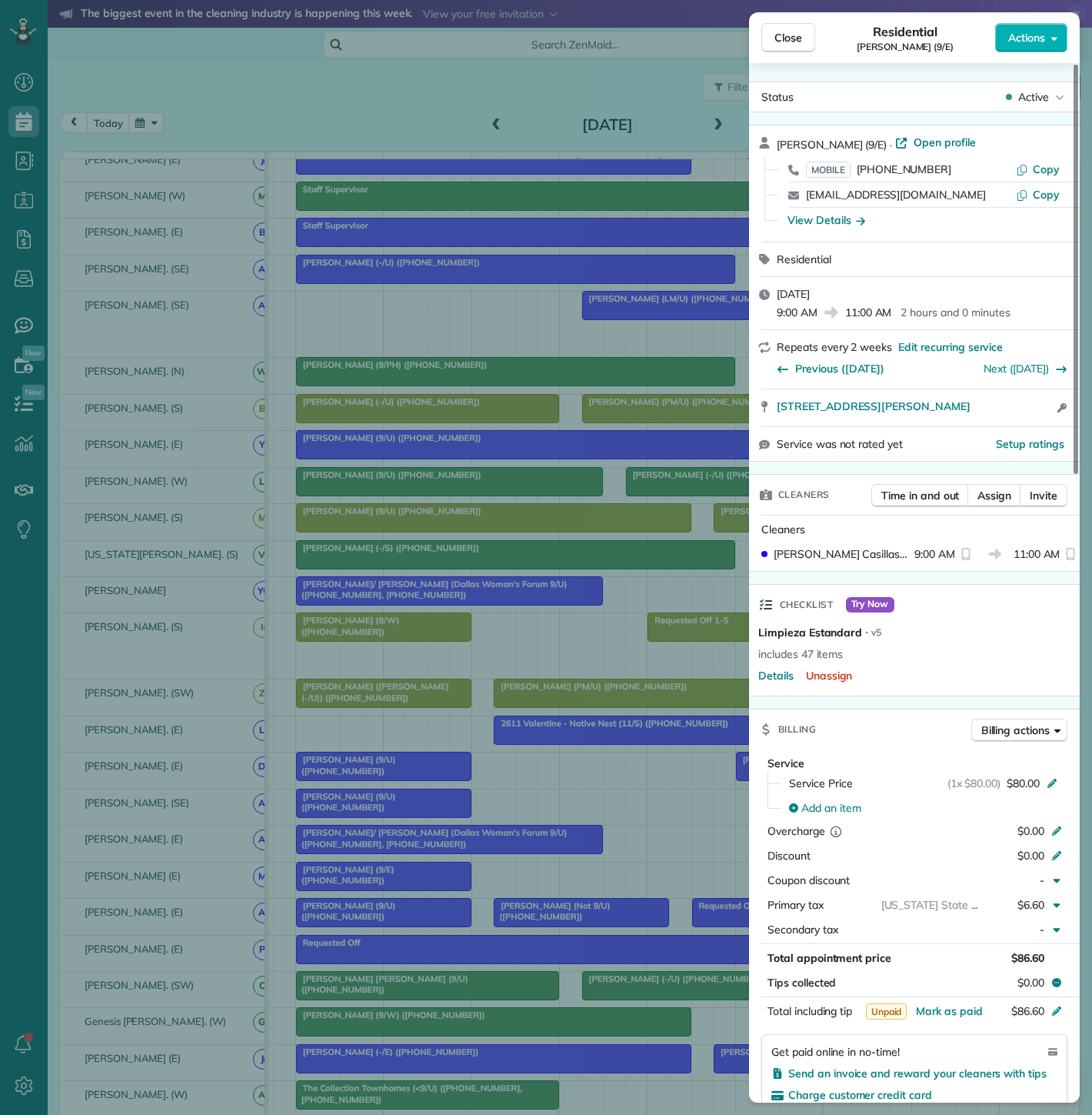
click at [446, 881] on div "Close Residential [PERSON_NAME] (9/E) Actions Status Active [PERSON_NAME] (9/E)…" at bounding box center [546, 558] width 1092 height 1115
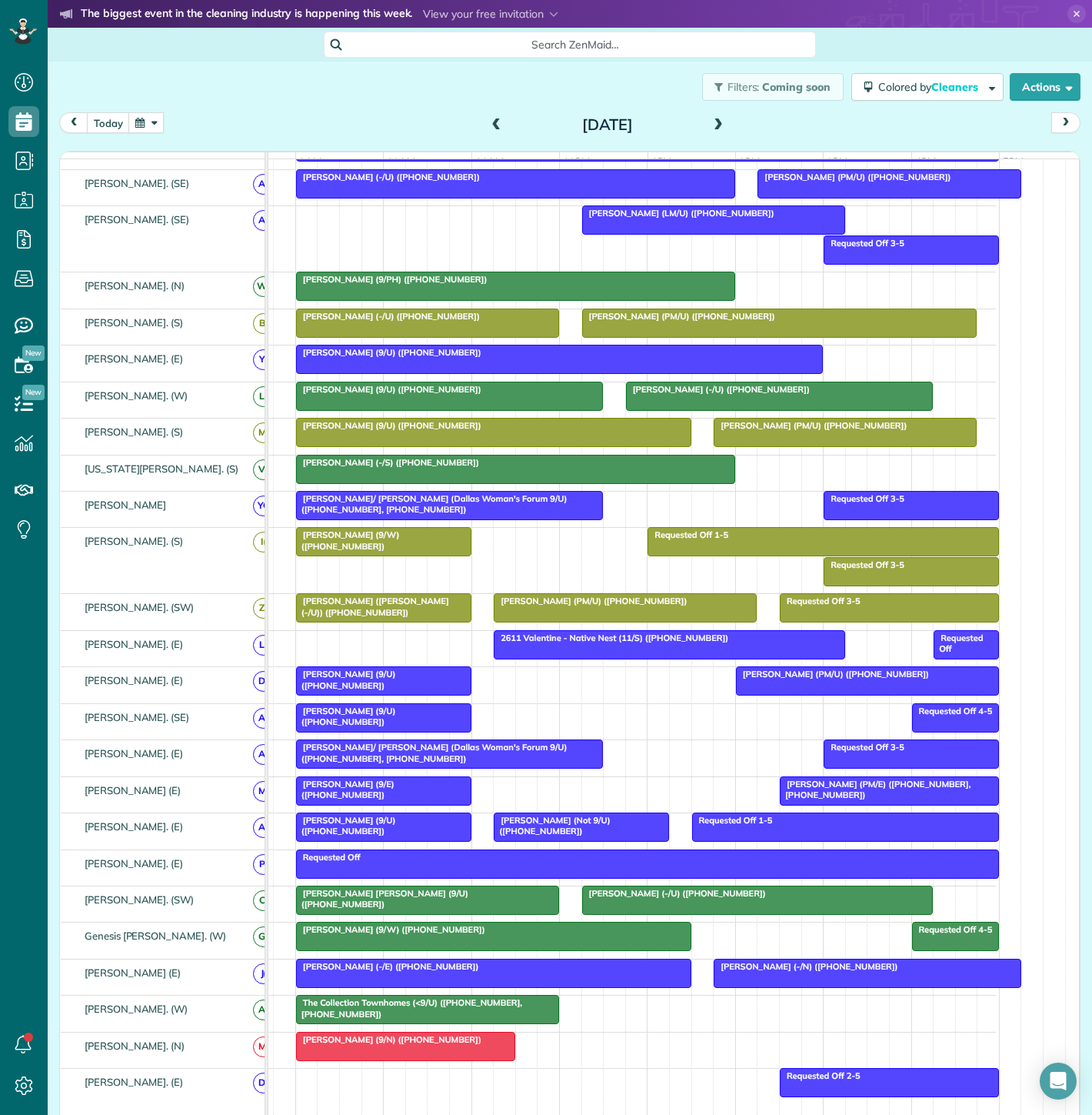
click at [498, 935] on div "[PERSON_NAME] (9/W) ([PHONE_NUMBER])" at bounding box center [494, 929] width 386 height 11
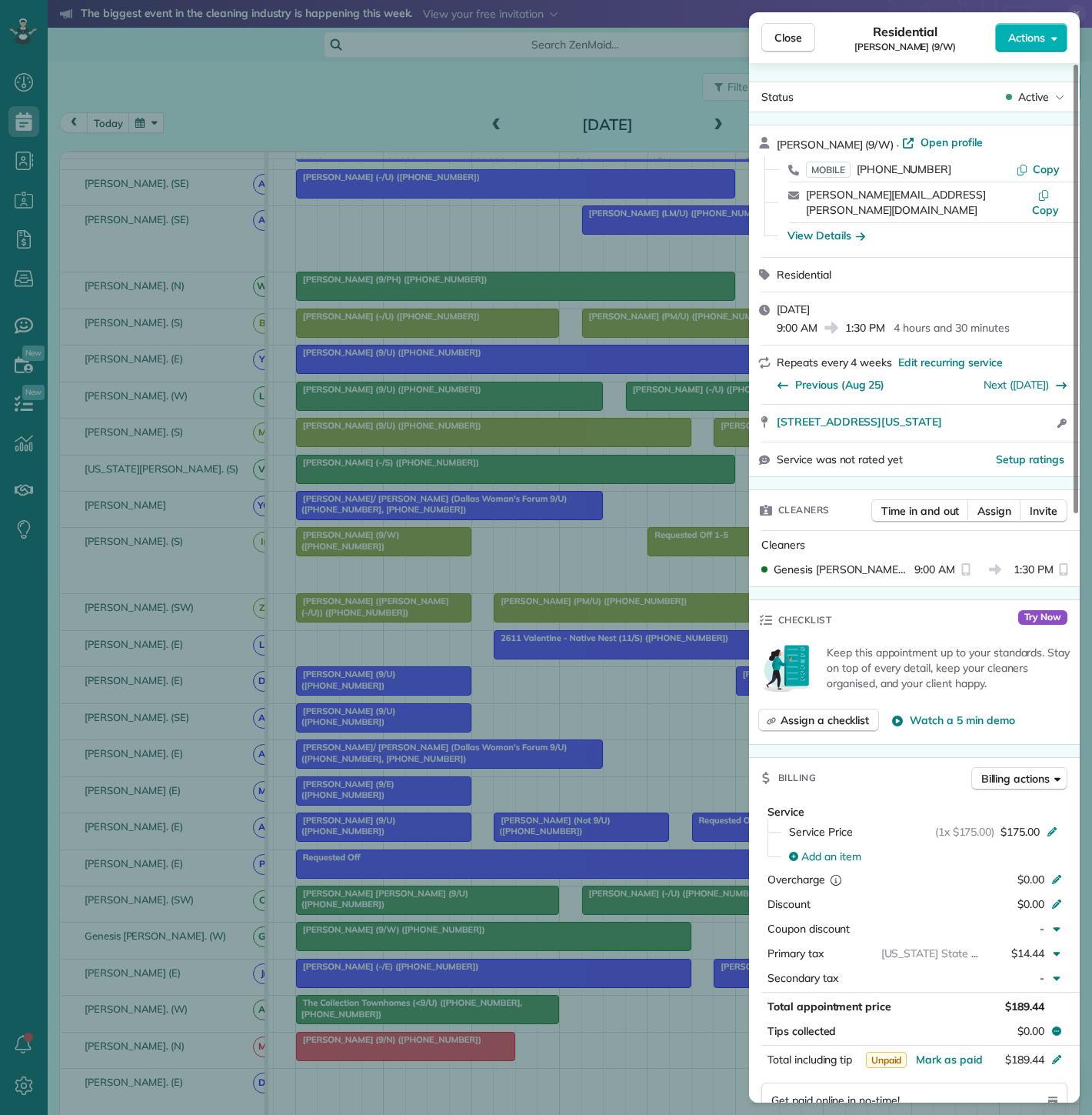
click at [498, 940] on div "Close Residential Bill Teague (9/W) Actions Status Active Bill Teague (9/W) · O…" at bounding box center [546, 558] width 1092 height 1115
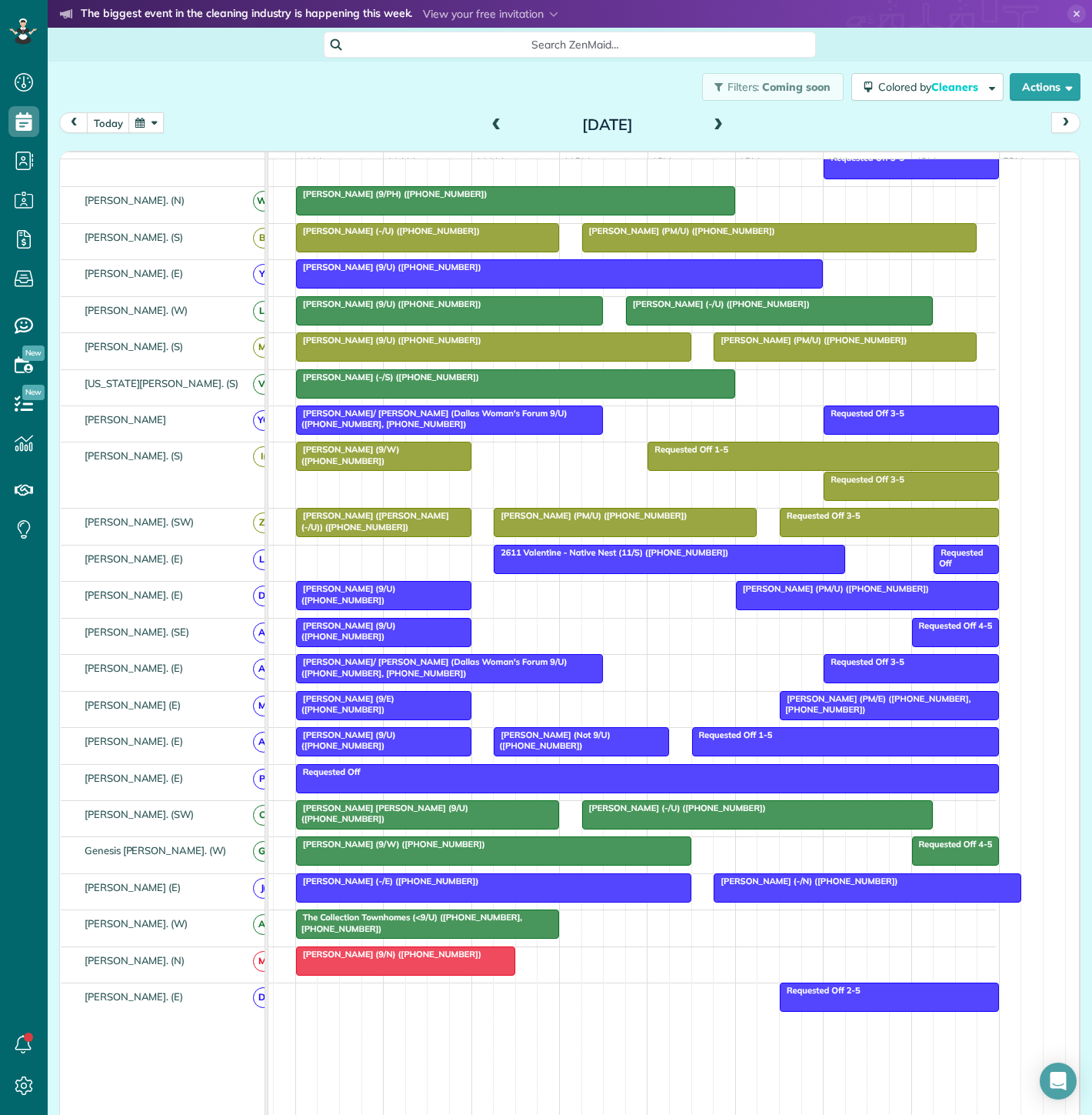
click at [440, 927] on span "The Collection Townhomes (<9/U) ([PHONE_NUMBER], [PHONE_NUMBER])" at bounding box center [408, 923] width 227 height 22
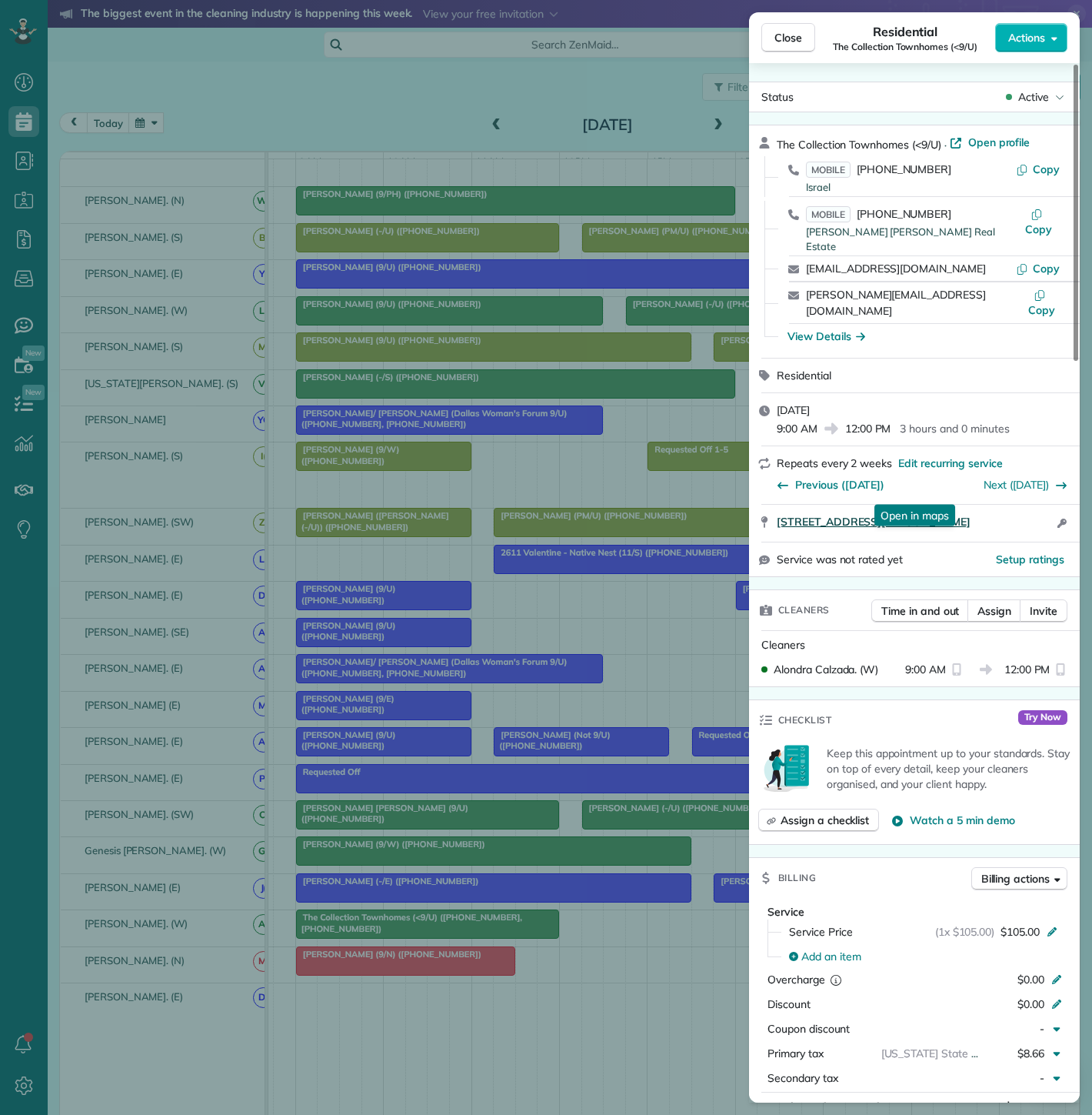
drag, startPoint x: 769, startPoint y: 495, endPoint x: 1045, endPoint y: 485, distance: 276.2
click at [1045, 504] on div "[STREET_ADDRESS][PERSON_NAME] Open in maps Open in maps Open access information" at bounding box center [914, 523] width 331 height 37
click at [397, 924] on div "Close Residential The Collection Townhomes (<9/U) Actions Status Active The Col…" at bounding box center [546, 558] width 1092 height 1115
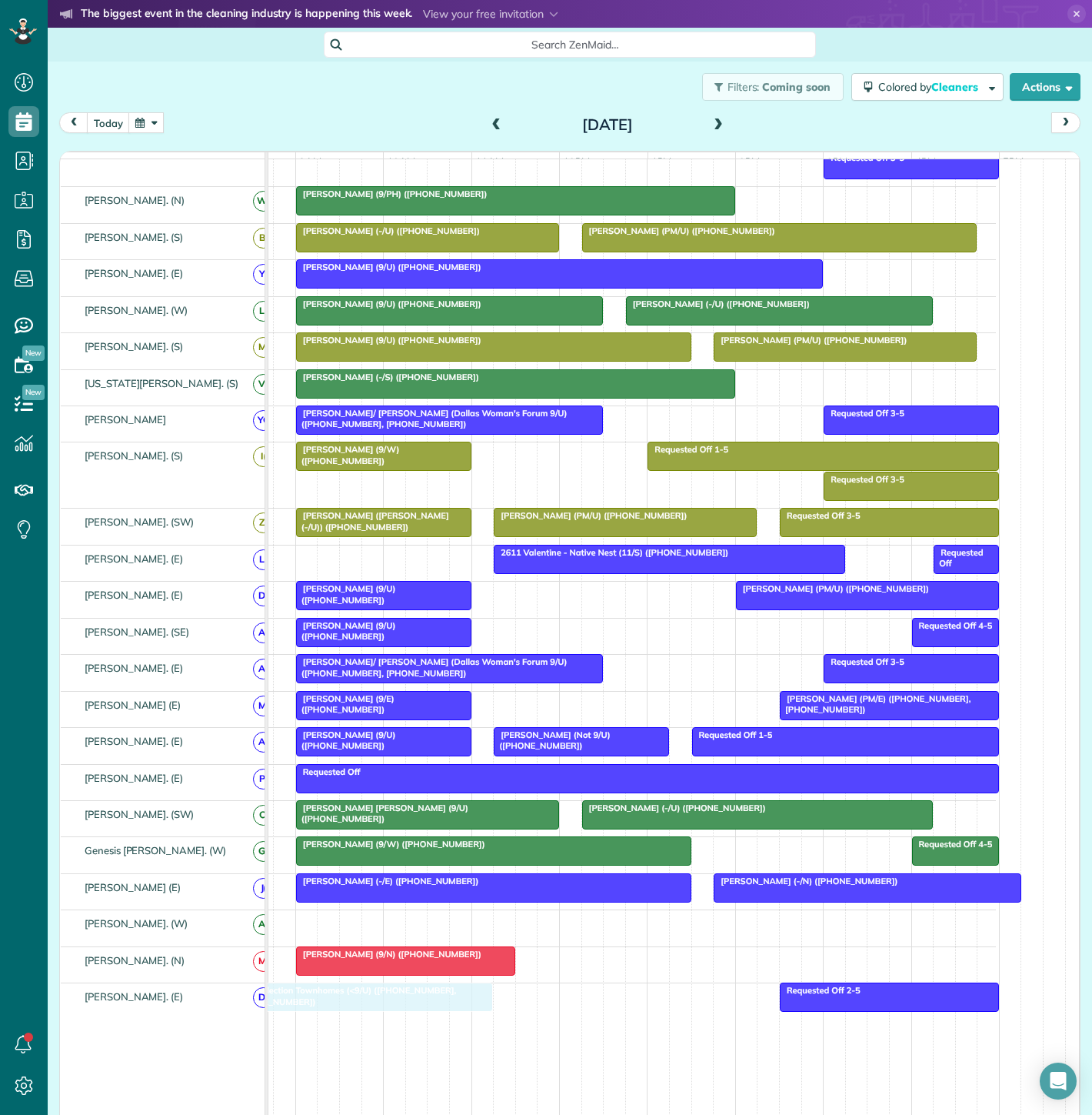
drag, startPoint x: 400, startPoint y: 932, endPoint x: 340, endPoint y: 1032, distance: 116.6
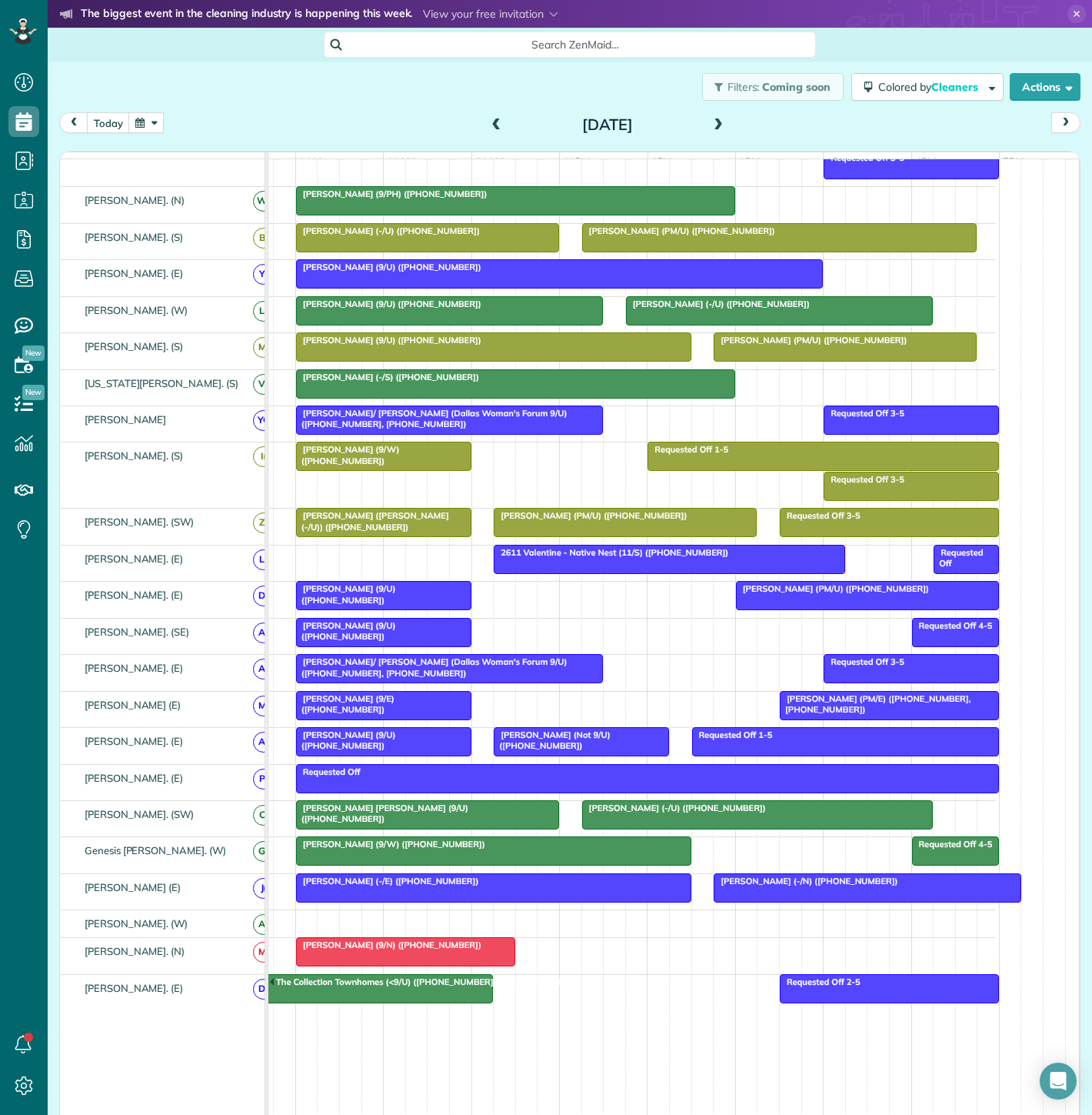
click at [382, 994] on div "The Collection Townhomes (<9/U) ([PHONE_NUMBER], [PHONE_NUMBER])" at bounding box center [361, 987] width 254 height 22
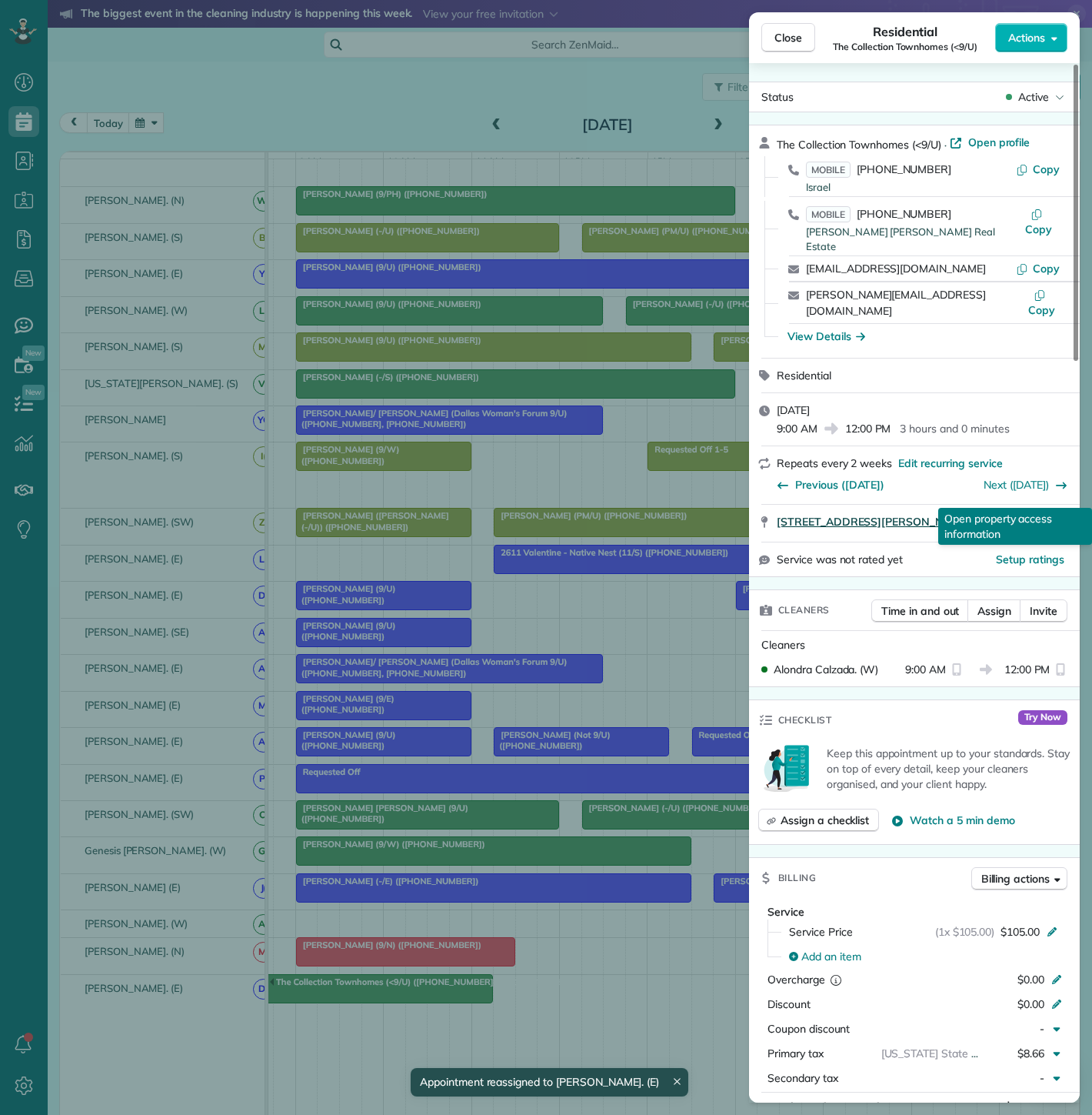
drag, startPoint x: 777, startPoint y: 499, endPoint x: 1047, endPoint y: 491, distance: 270.1
click at [1047, 514] on div "2206 Moser Avenue Amenity Center Dallas TX 75206 Open access information Open p…" at bounding box center [923, 523] width 293 height 19
click at [342, 886] on div "Close Residential The Collection Townhomes (<9/U) Actions Status Active The Col…" at bounding box center [546, 558] width 1092 height 1115
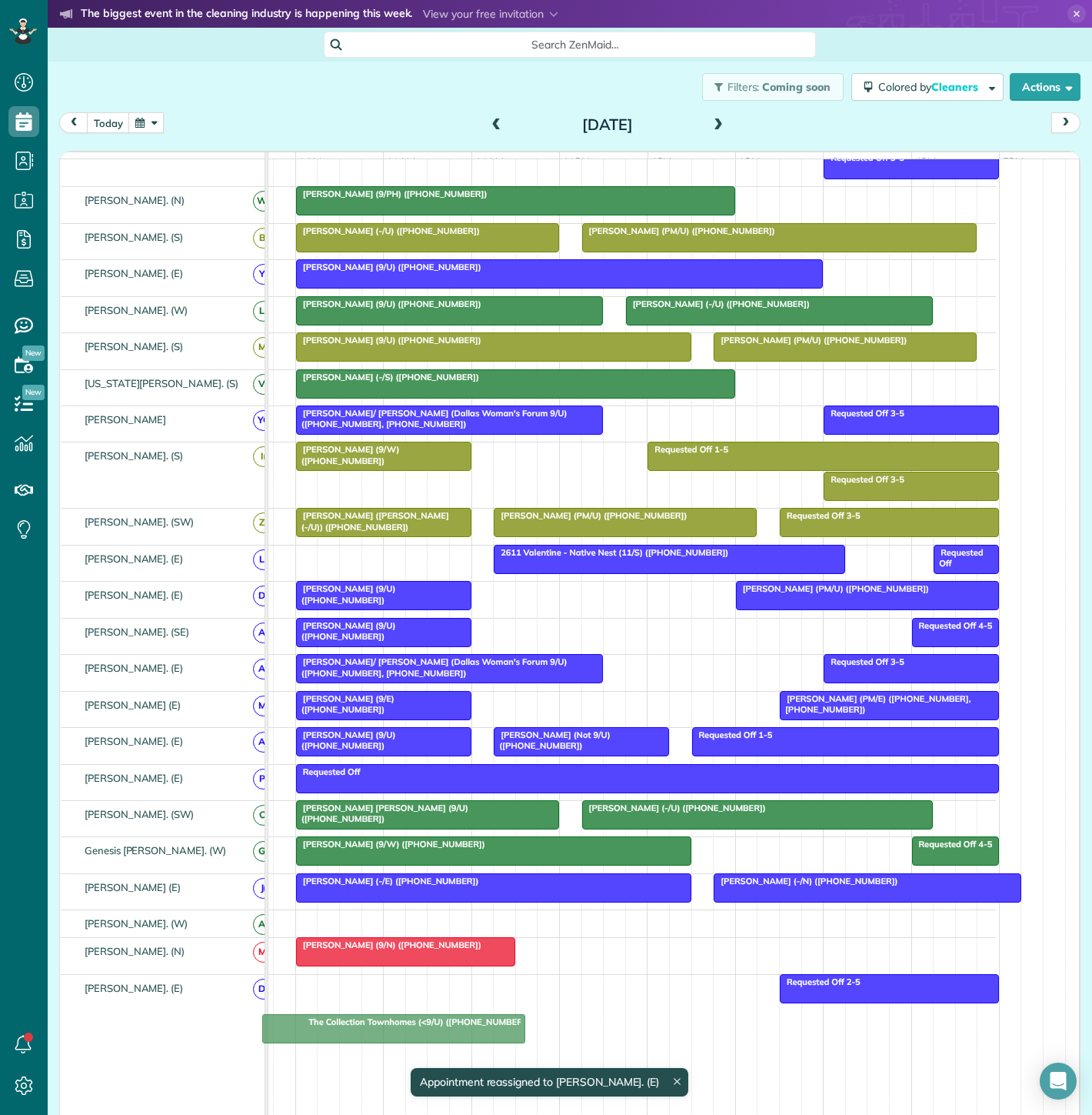
drag, startPoint x: 350, startPoint y: 990, endPoint x: 359, endPoint y: 981, distance: 12.7
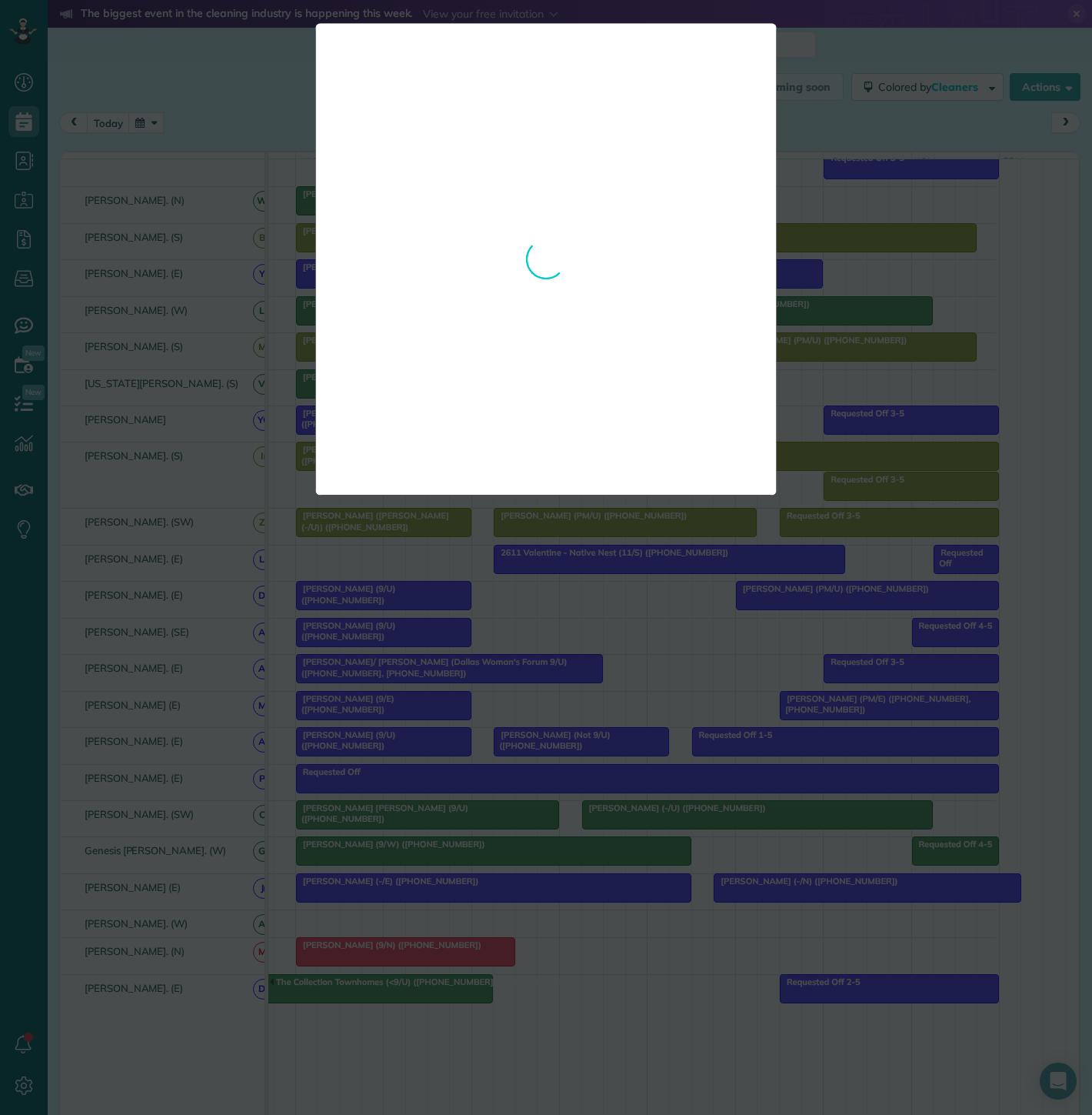
click at [363, 1007] on div "**********" at bounding box center [546, 558] width 1092 height 1115
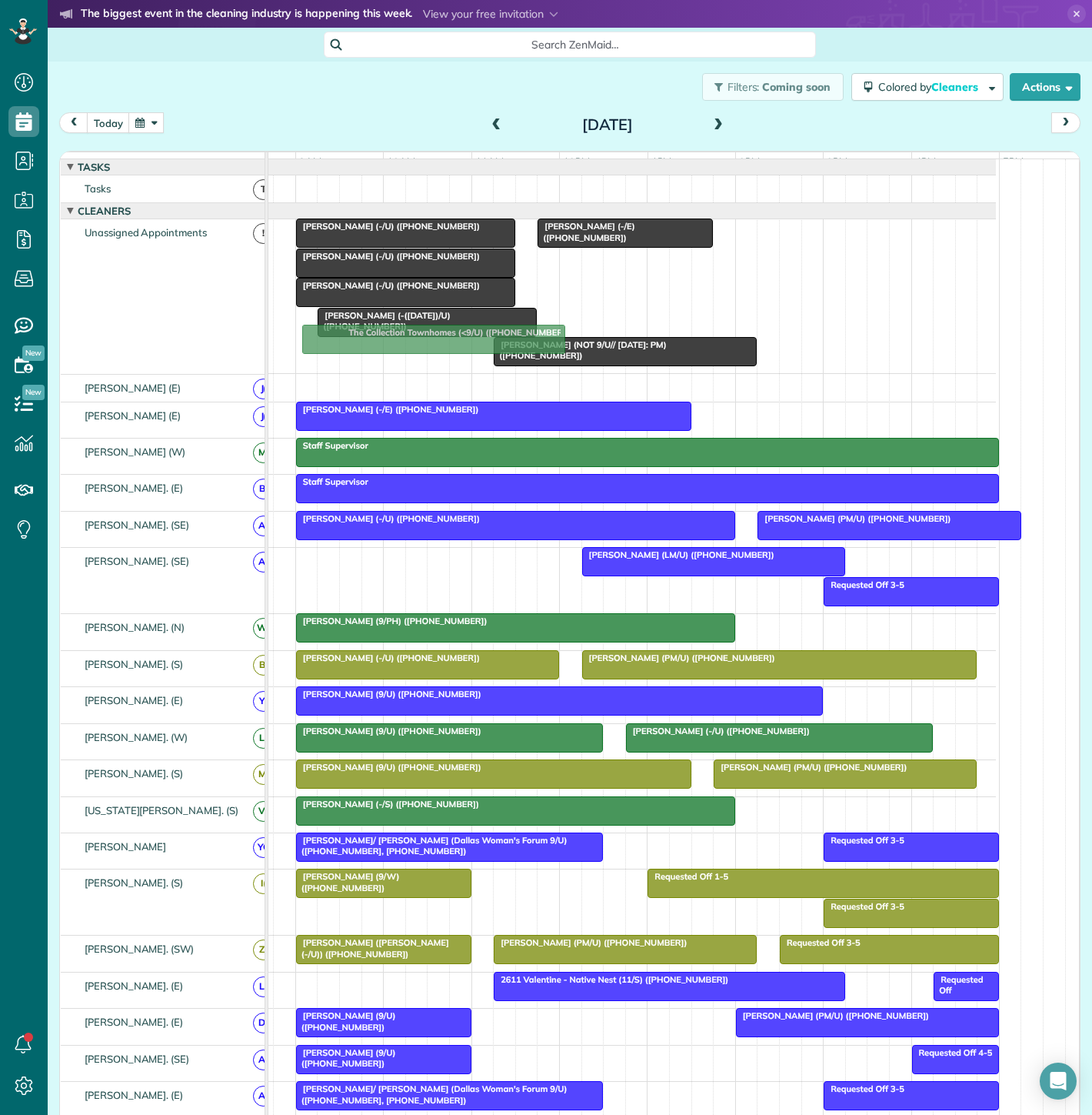
drag, startPoint x: 363, startPoint y: 994, endPoint x: 446, endPoint y: 337, distance: 662.2
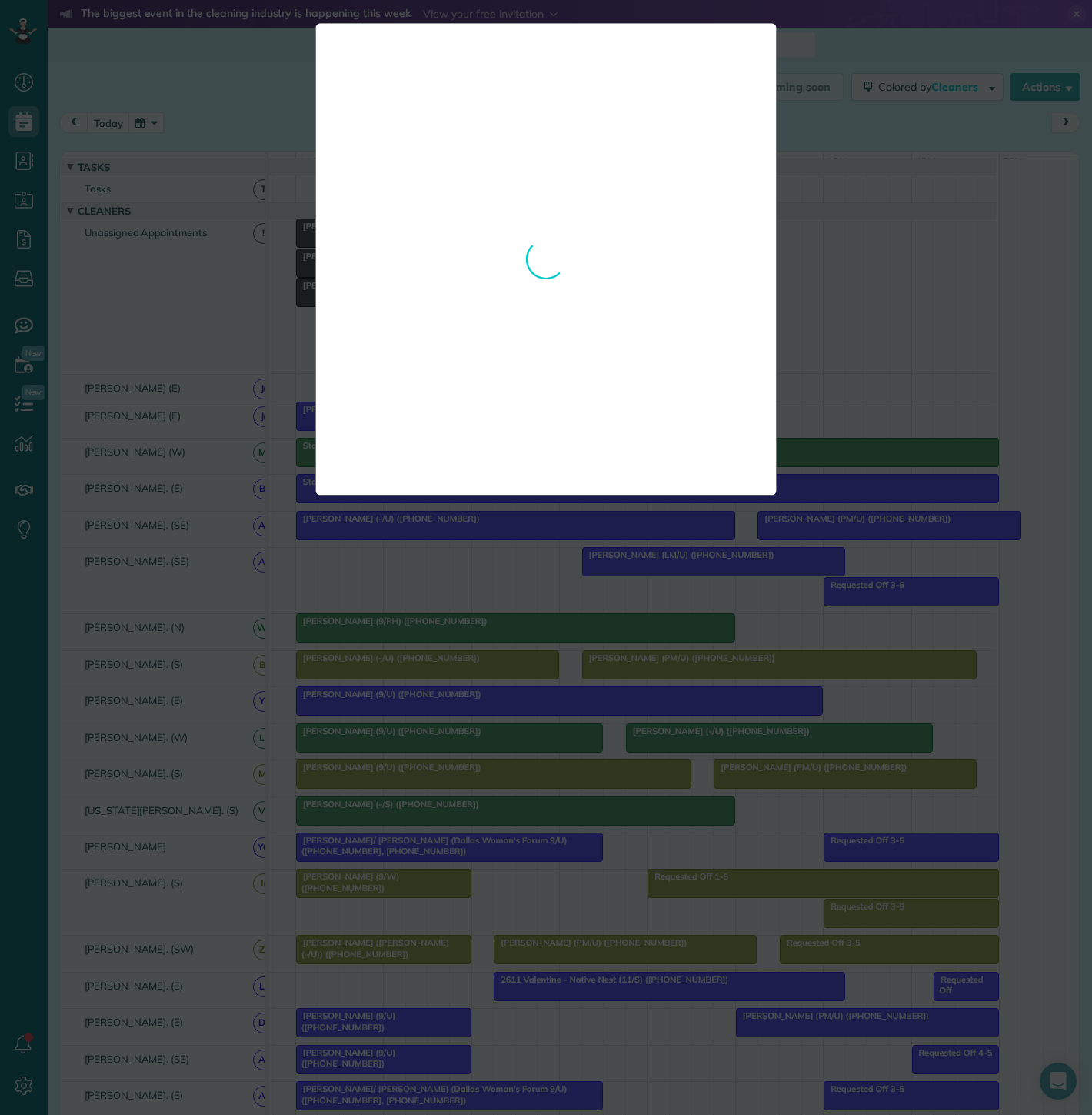
click at [836, 327] on div "**********" at bounding box center [546, 558] width 1092 height 1115
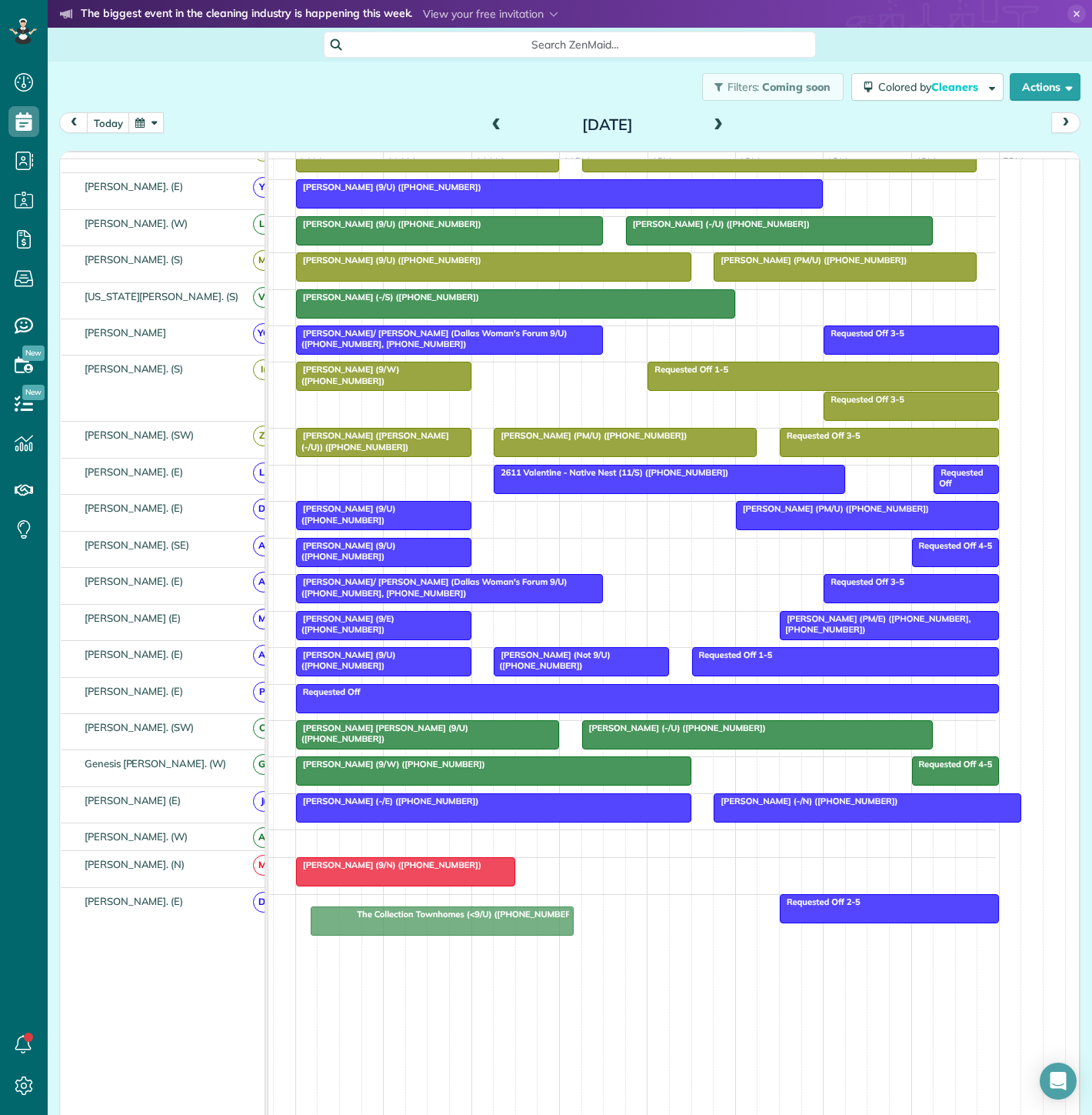
drag, startPoint x: 389, startPoint y: 916, endPoint x: 413, endPoint y: 918, distance: 24.1
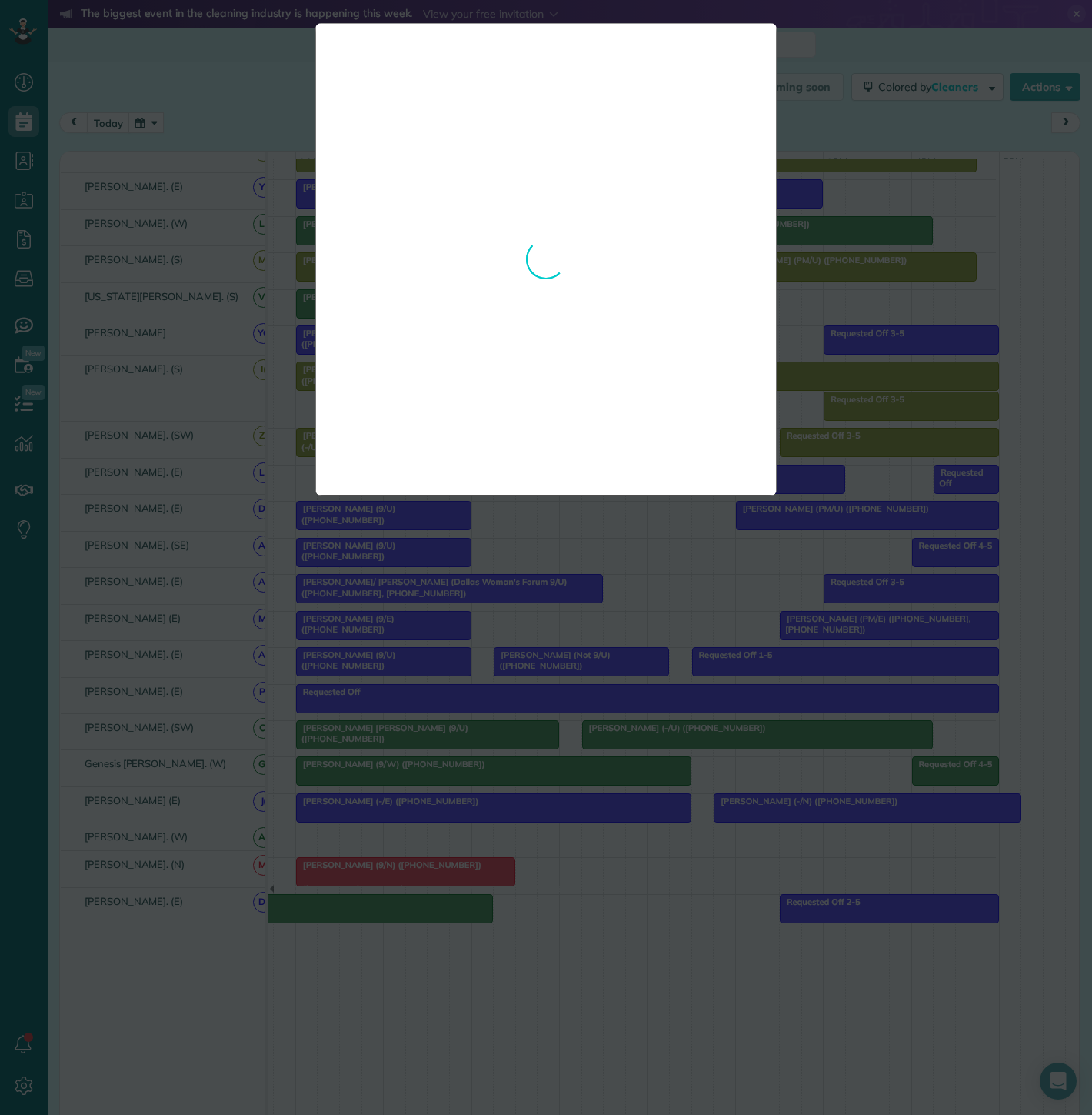
click at [424, 891] on div "**********" at bounding box center [546, 558] width 1092 height 1115
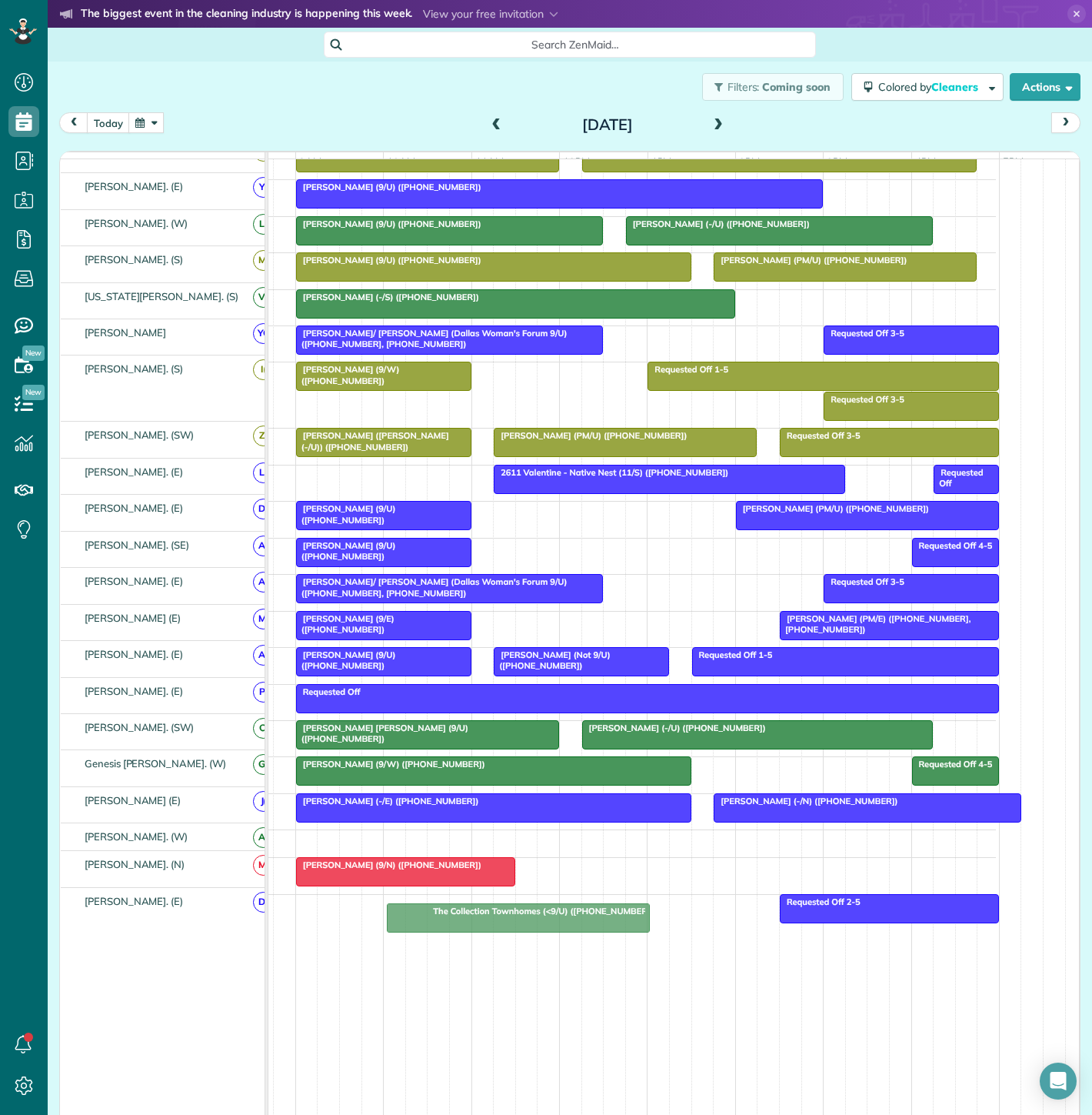
drag, startPoint x: 398, startPoint y: 908, endPoint x: 545, endPoint y: 924, distance: 147.9
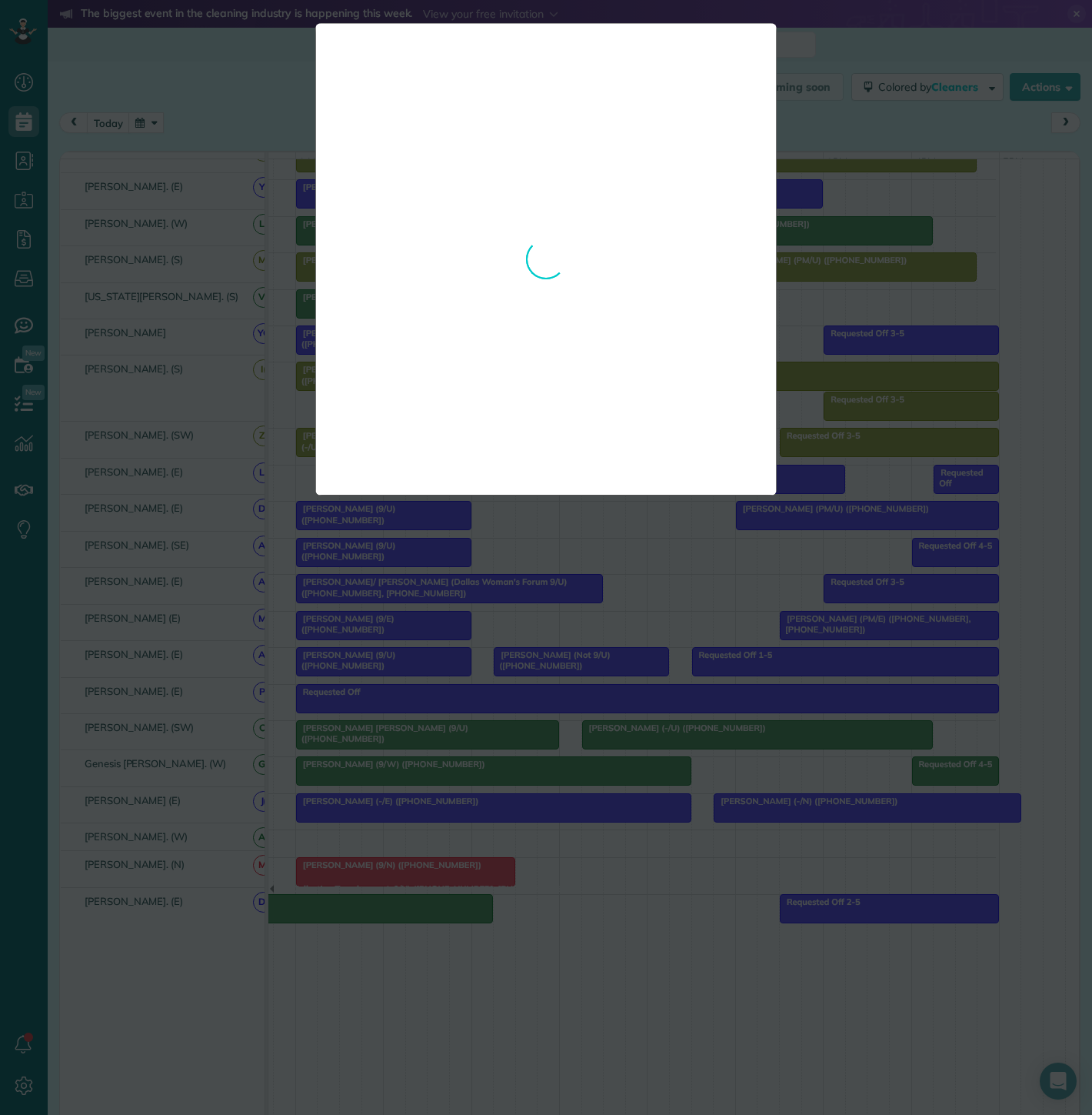
click at [570, 698] on div "**********" at bounding box center [546, 558] width 1092 height 1115
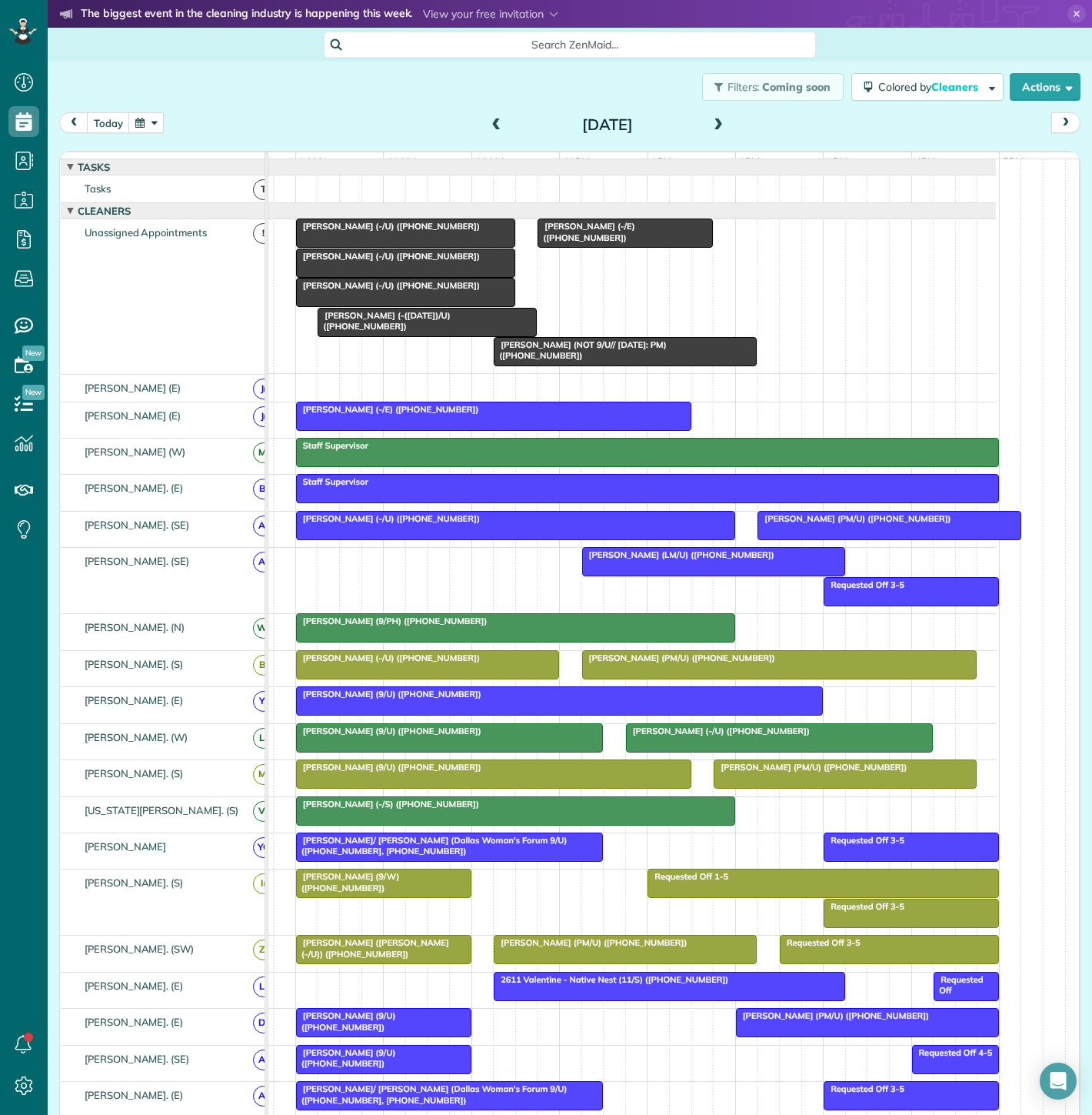
click at [658, 575] on div at bounding box center [713, 561] width 261 height 28
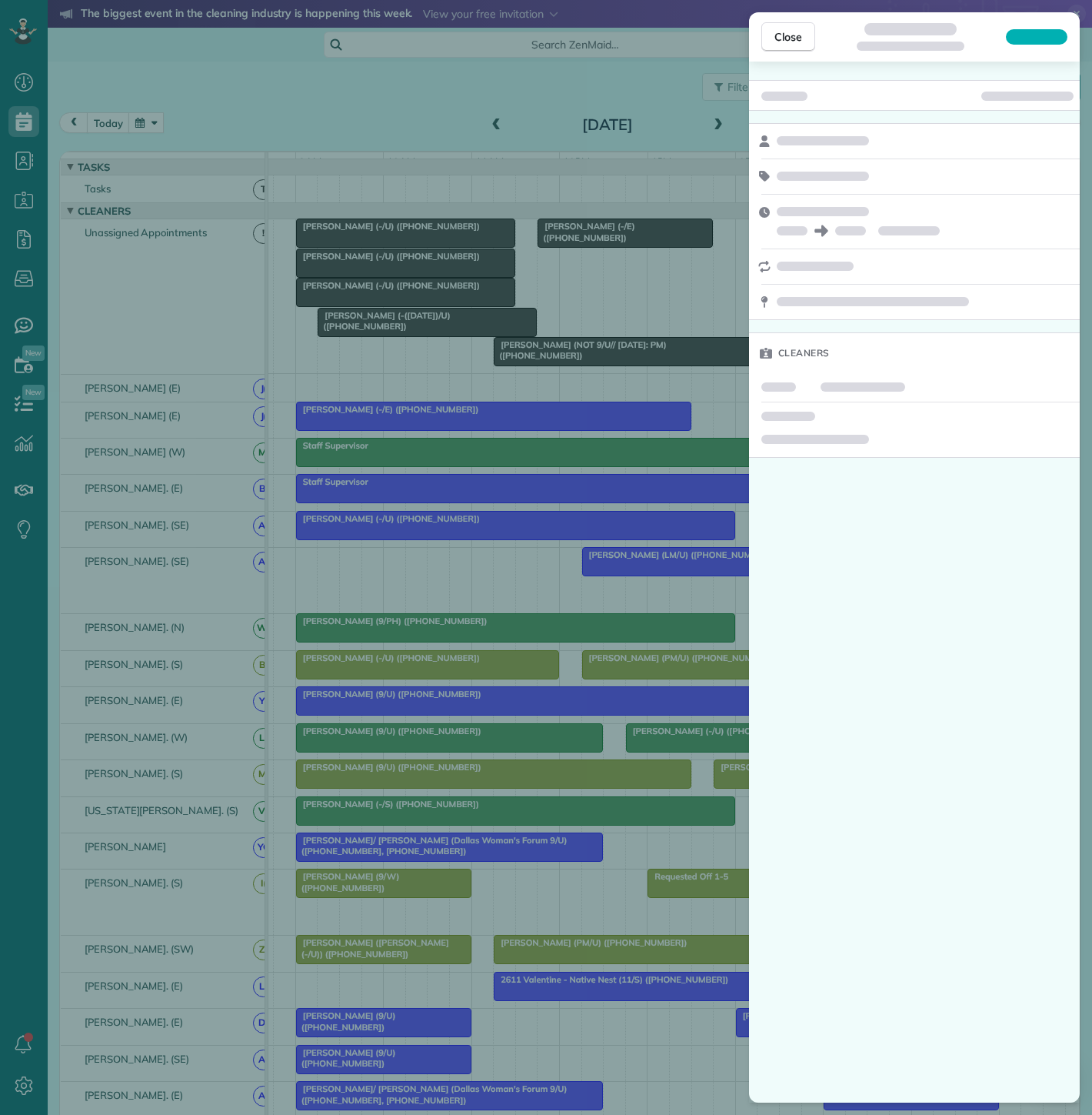
click at [448, 170] on div "Close Cleaners" at bounding box center [546, 558] width 1092 height 1115
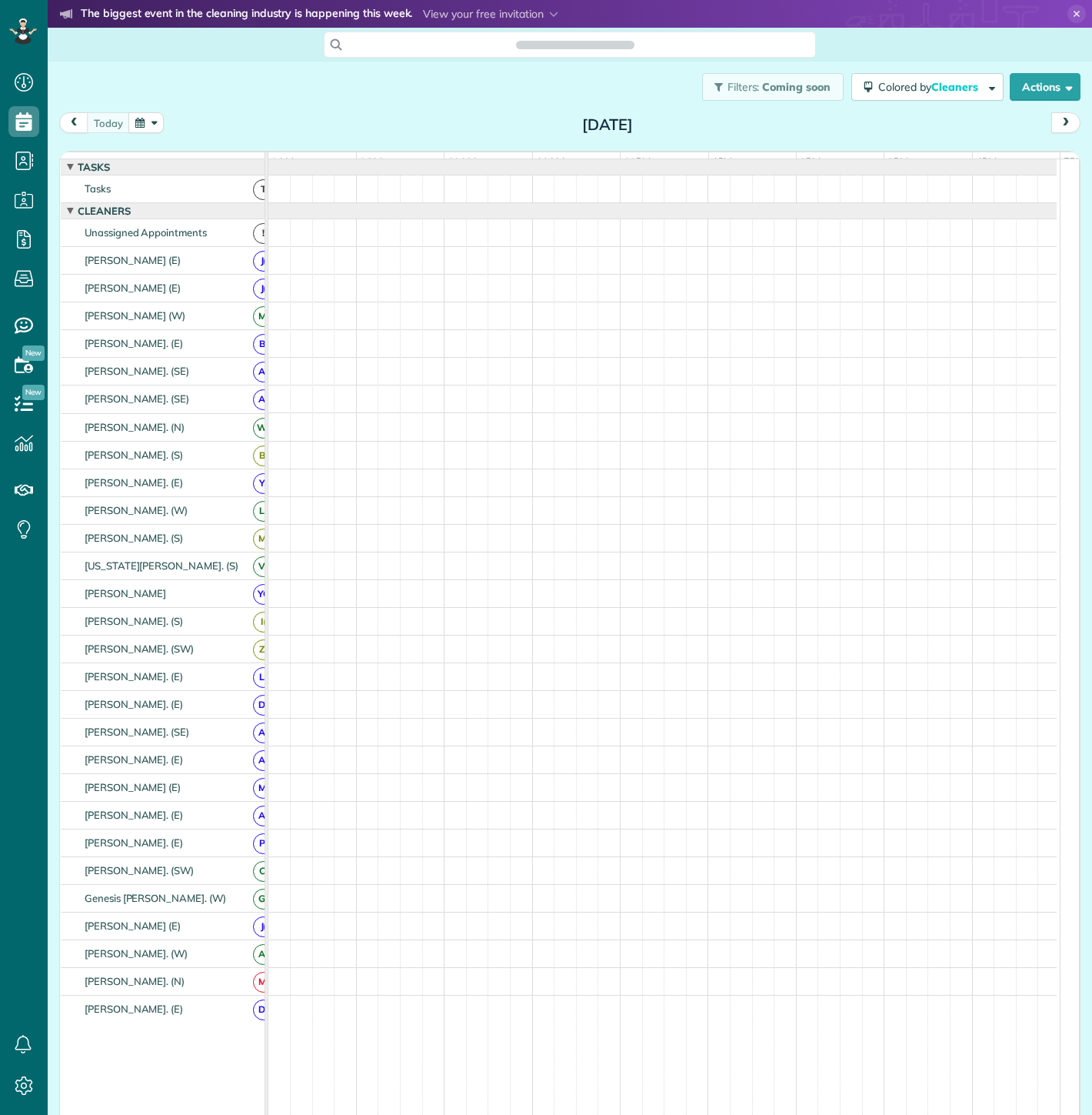
scroll to position [1114, 47]
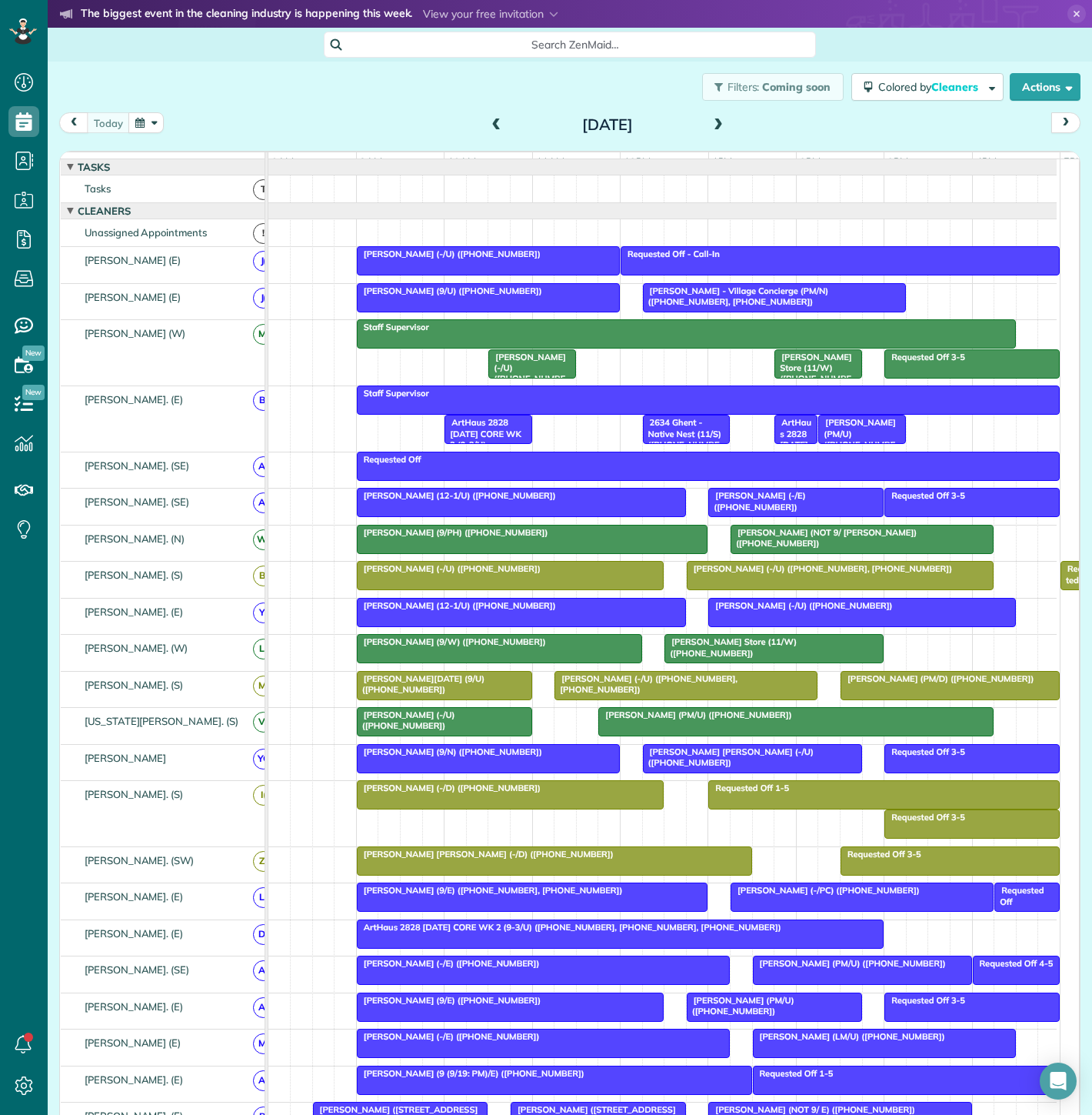
click at [143, 118] on button "button" at bounding box center [146, 122] width 35 height 21
click at [204, 247] on link "22" at bounding box center [207, 250] width 24 height 24
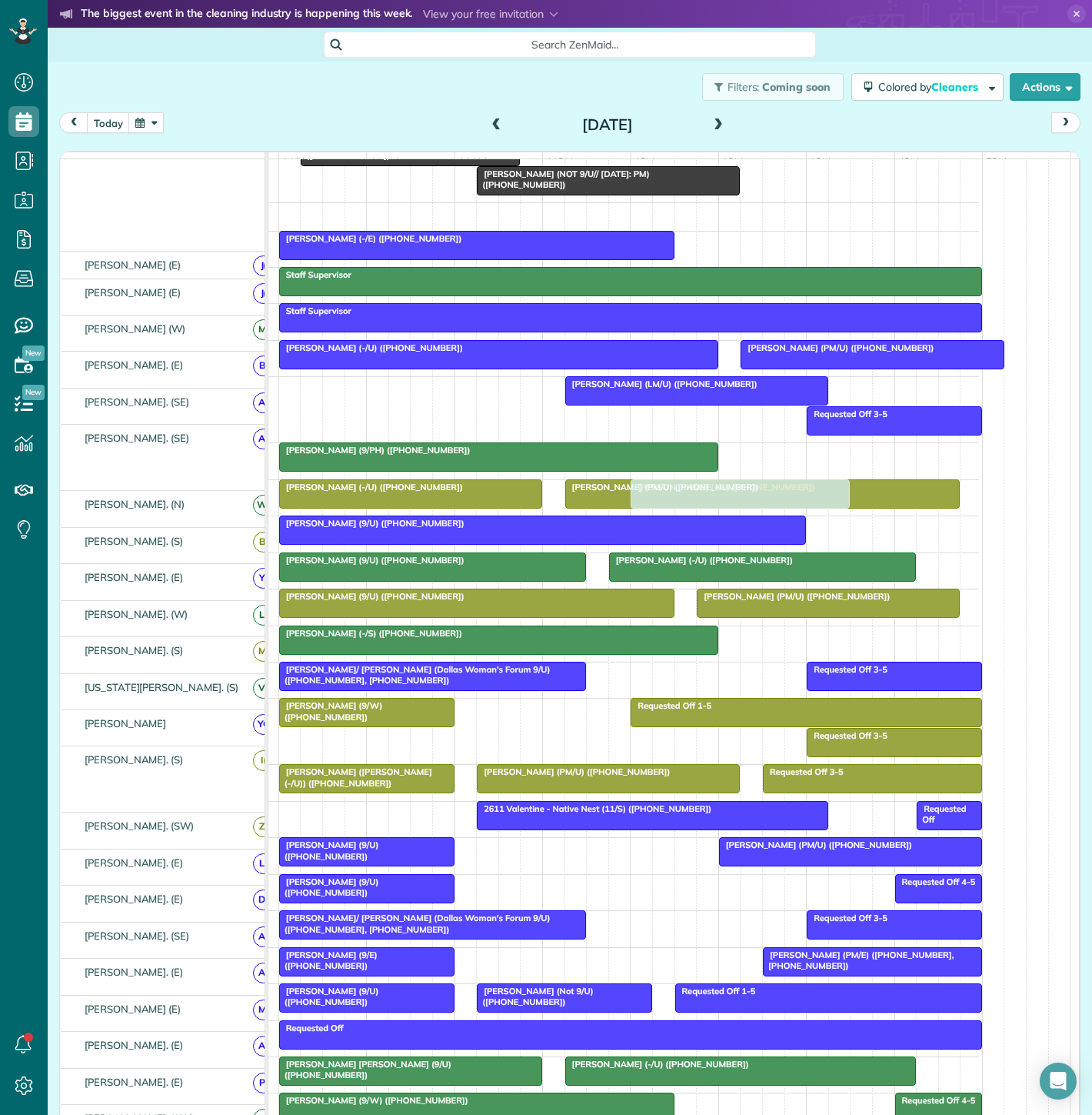
scroll to position [170, 0]
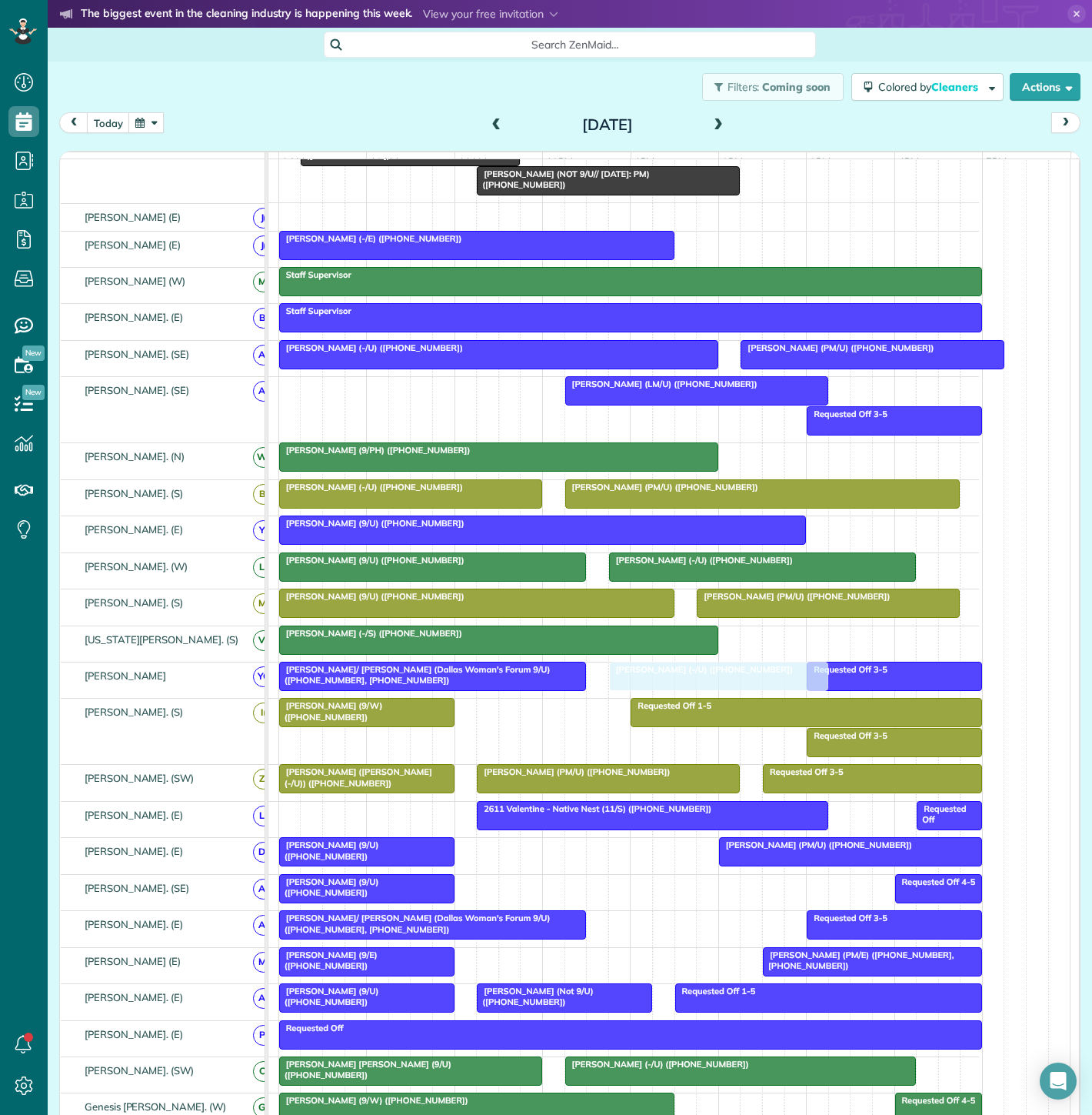
drag, startPoint x: 358, startPoint y: 241, endPoint x: 684, endPoint y: 701, distance: 563.8
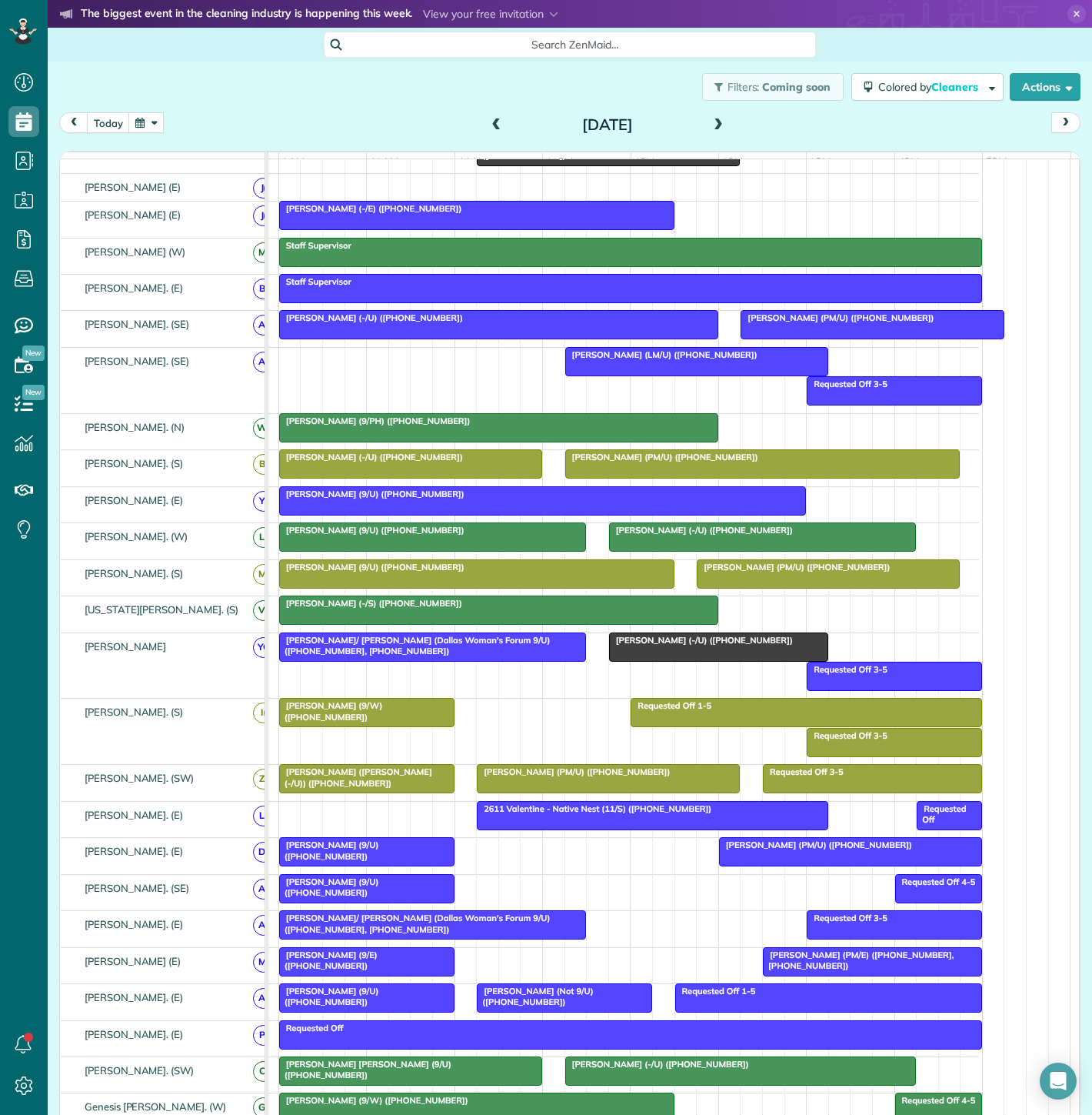
scroll to position [142, 0]
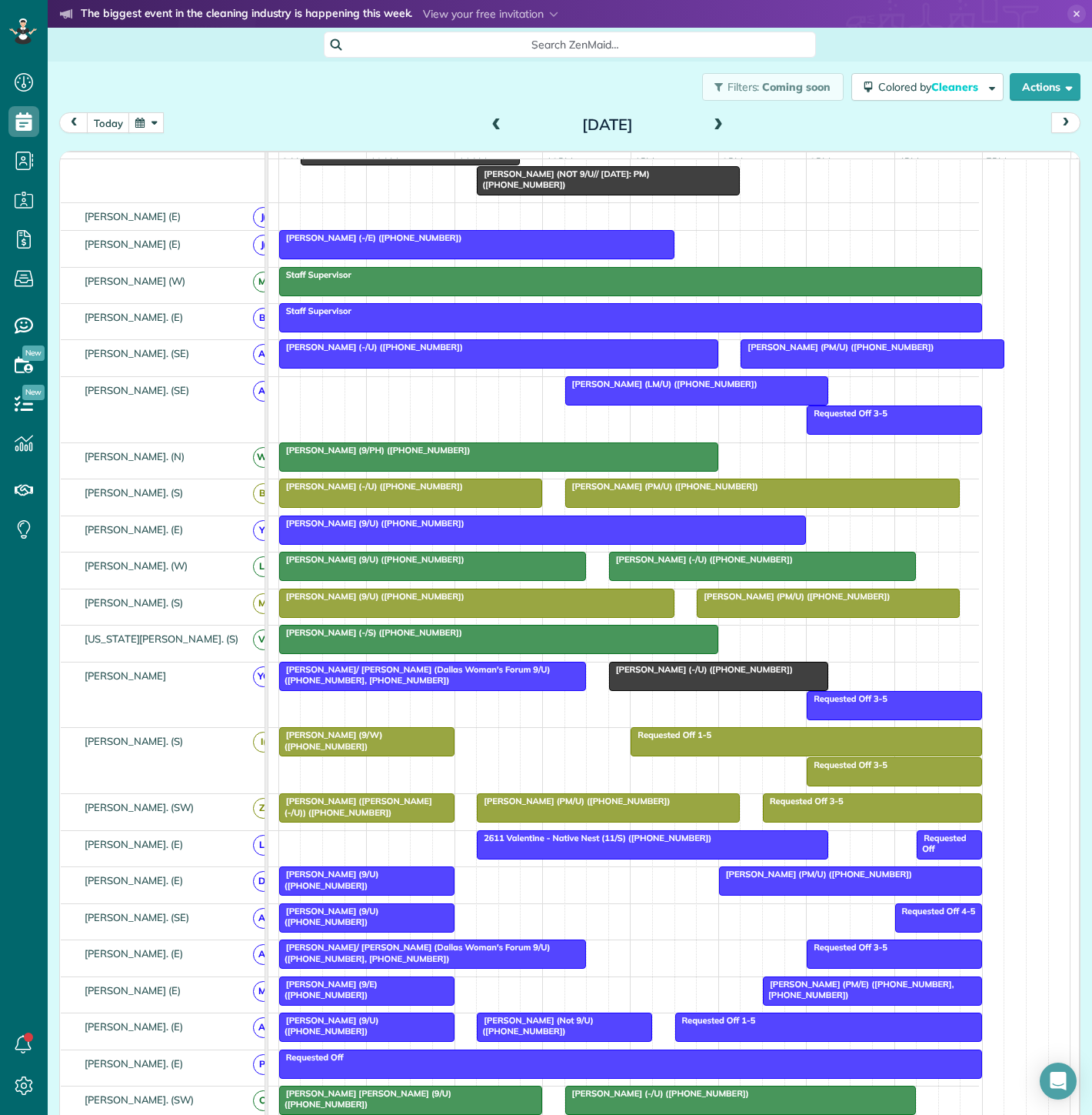
click at [492, 690] on div at bounding box center [433, 676] width 305 height 28
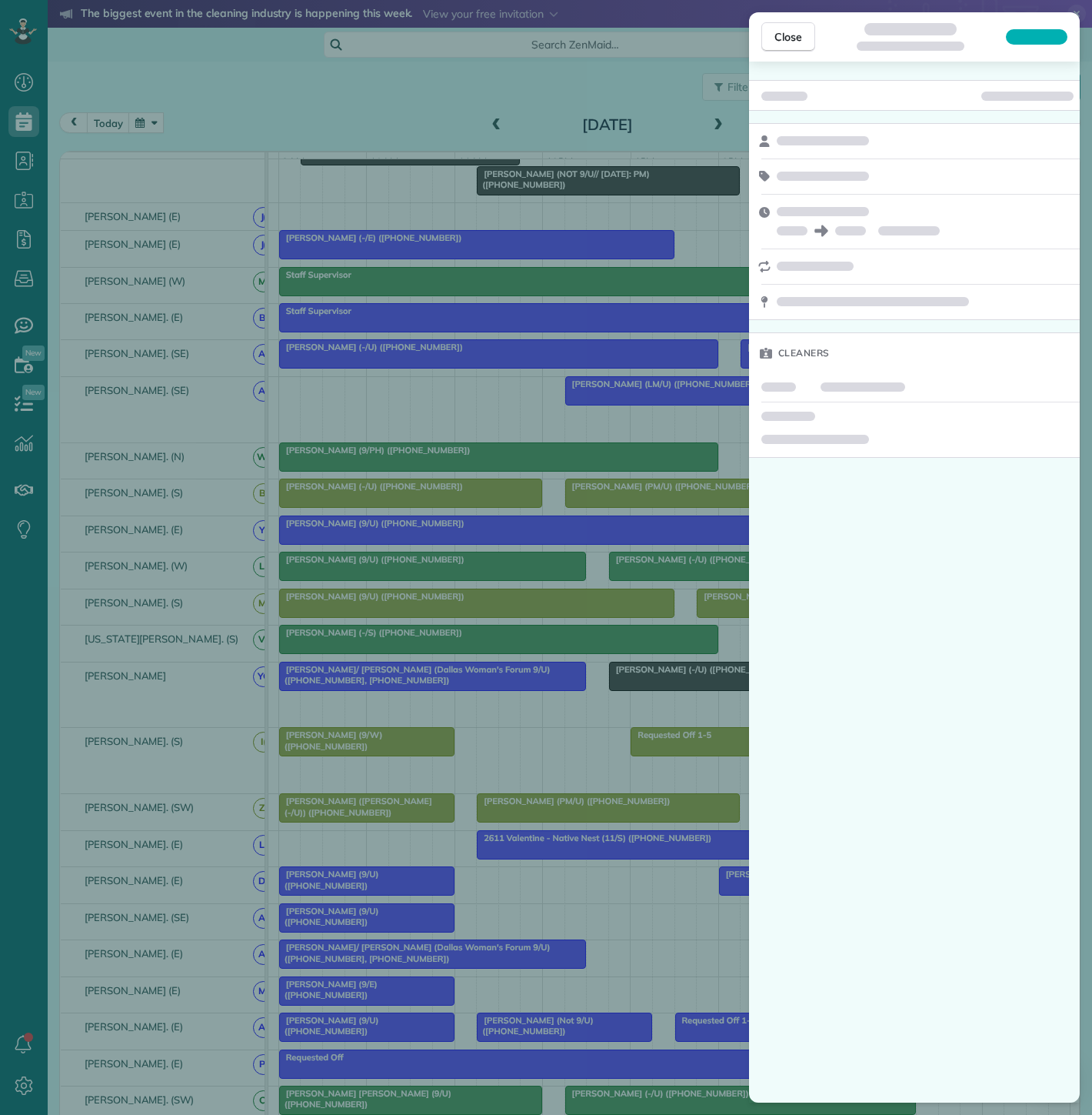
click at [551, 679] on div "Close Cleaners" at bounding box center [546, 558] width 1092 height 1115
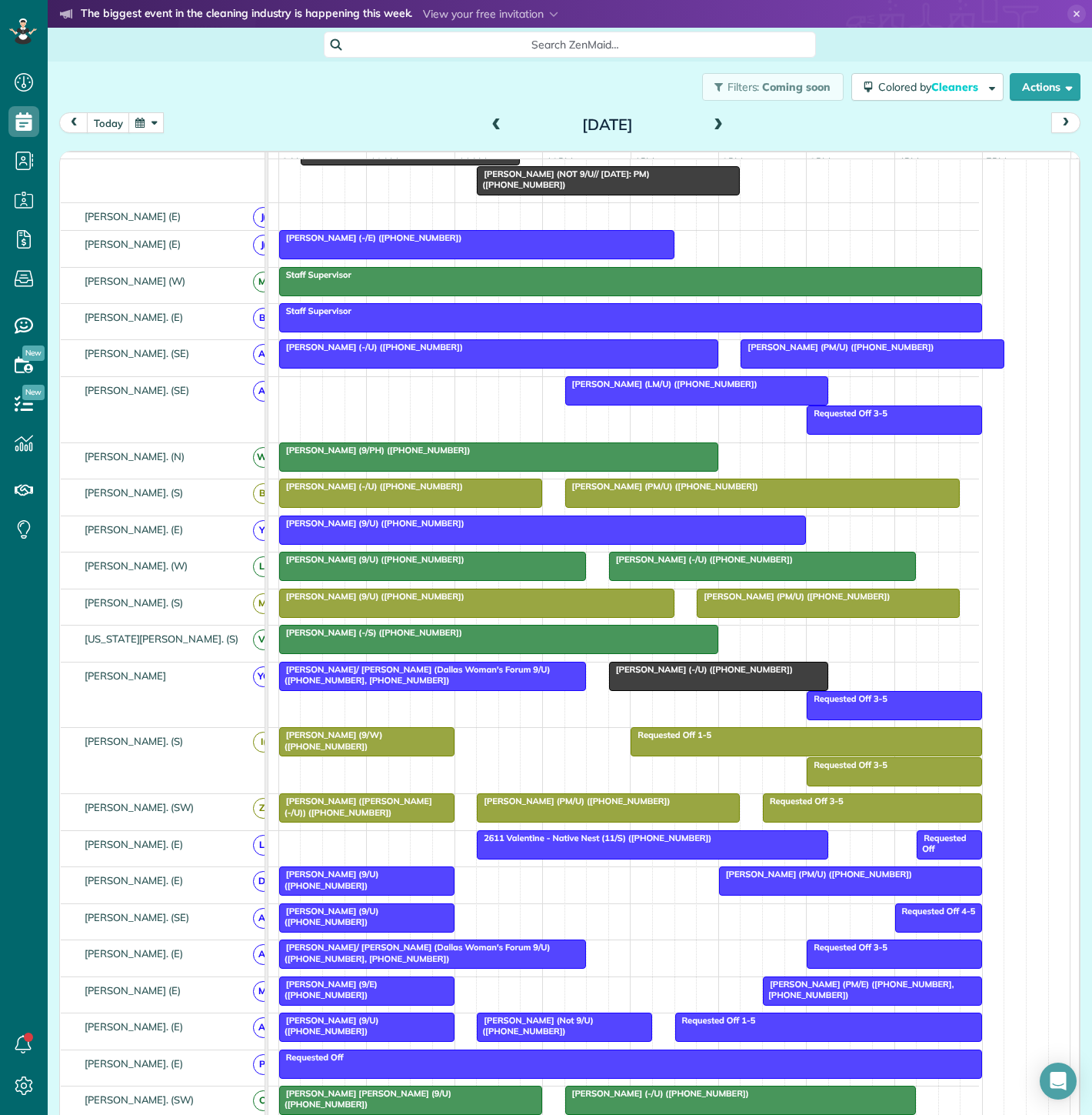
click at [524, 687] on div "[PERSON_NAME]/ [PERSON_NAME] (Dallas Woman's Forum 9/U) ([PHONE_NUMBER], [PHONE…" at bounding box center [433, 675] width 298 height 22
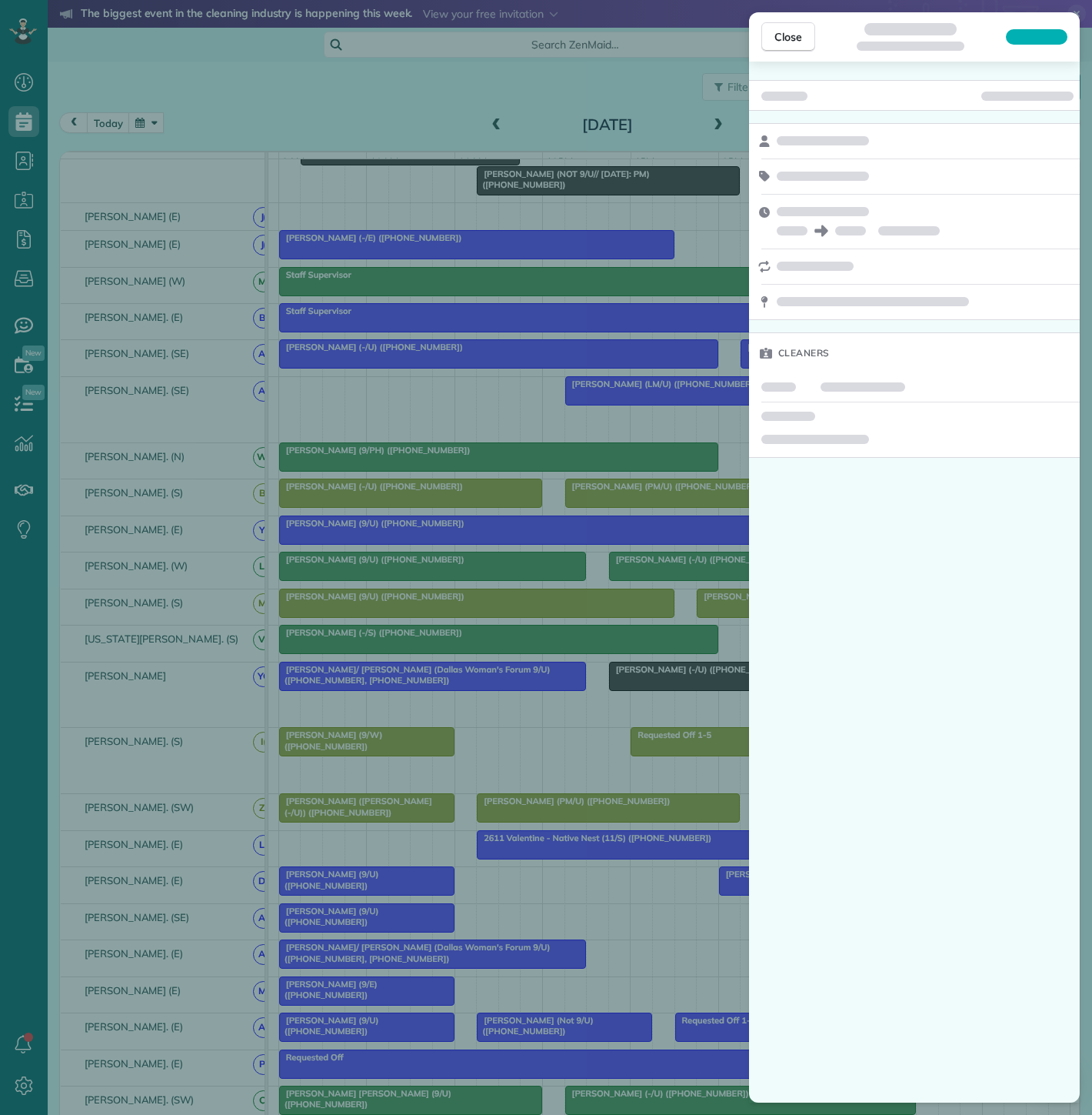
click at [645, 531] on div "Close Cleaners" at bounding box center [546, 558] width 1092 height 1115
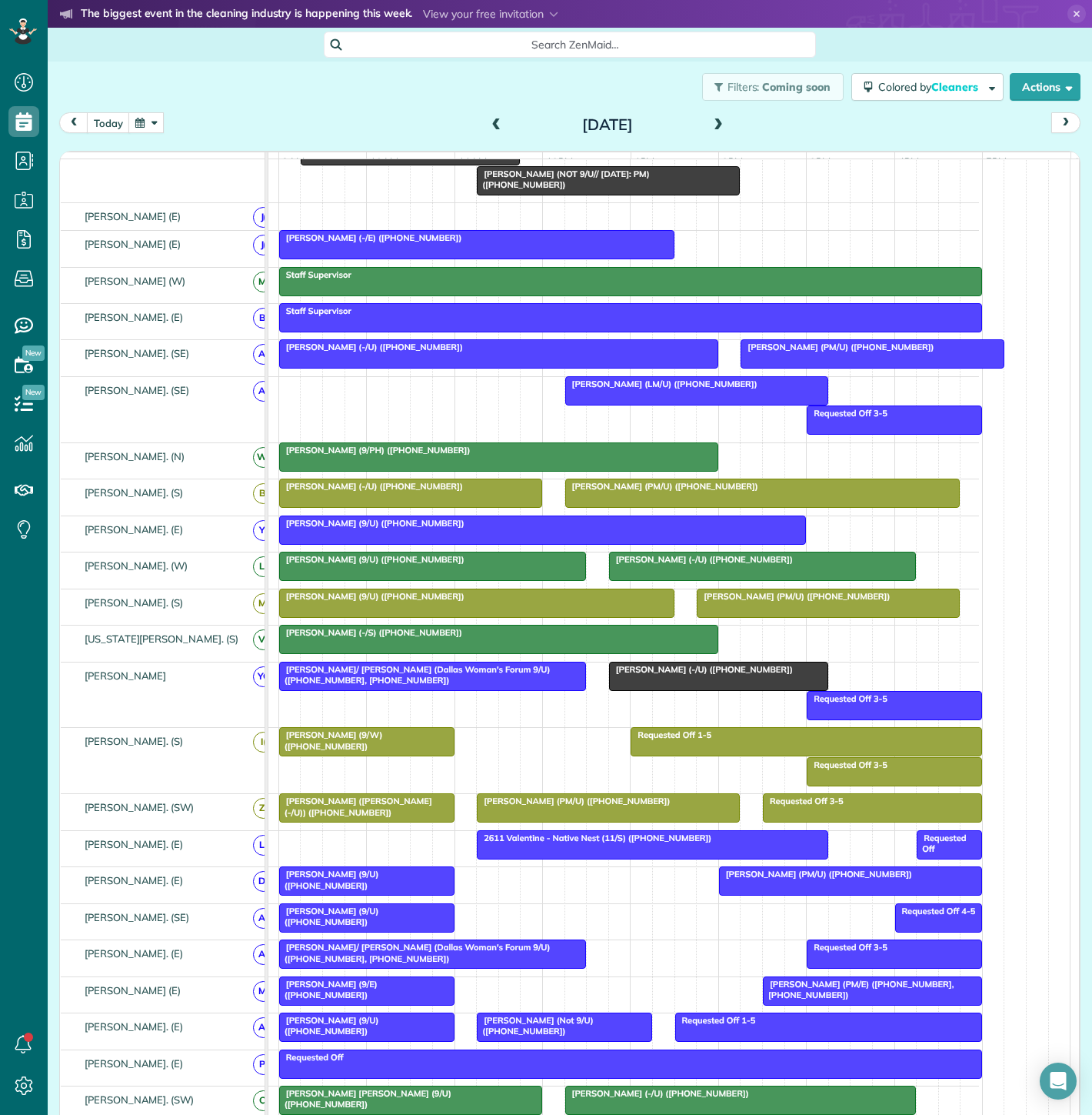
click at [643, 675] on span "[PERSON_NAME] (-/U) ([PHONE_NUMBER])" at bounding box center [701, 669] width 186 height 11
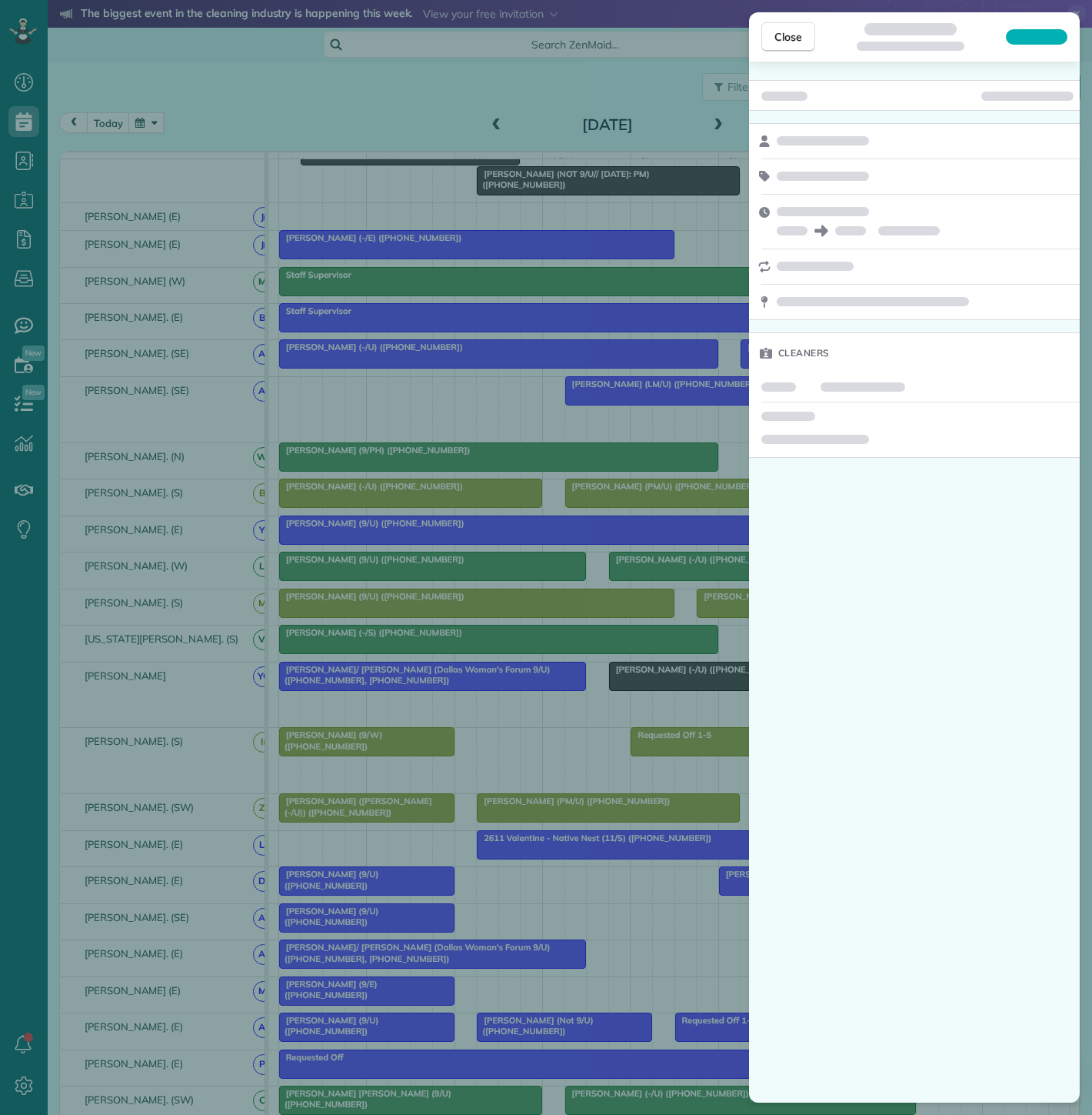
click at [442, 692] on div "Close Cleaners" at bounding box center [546, 558] width 1092 height 1115
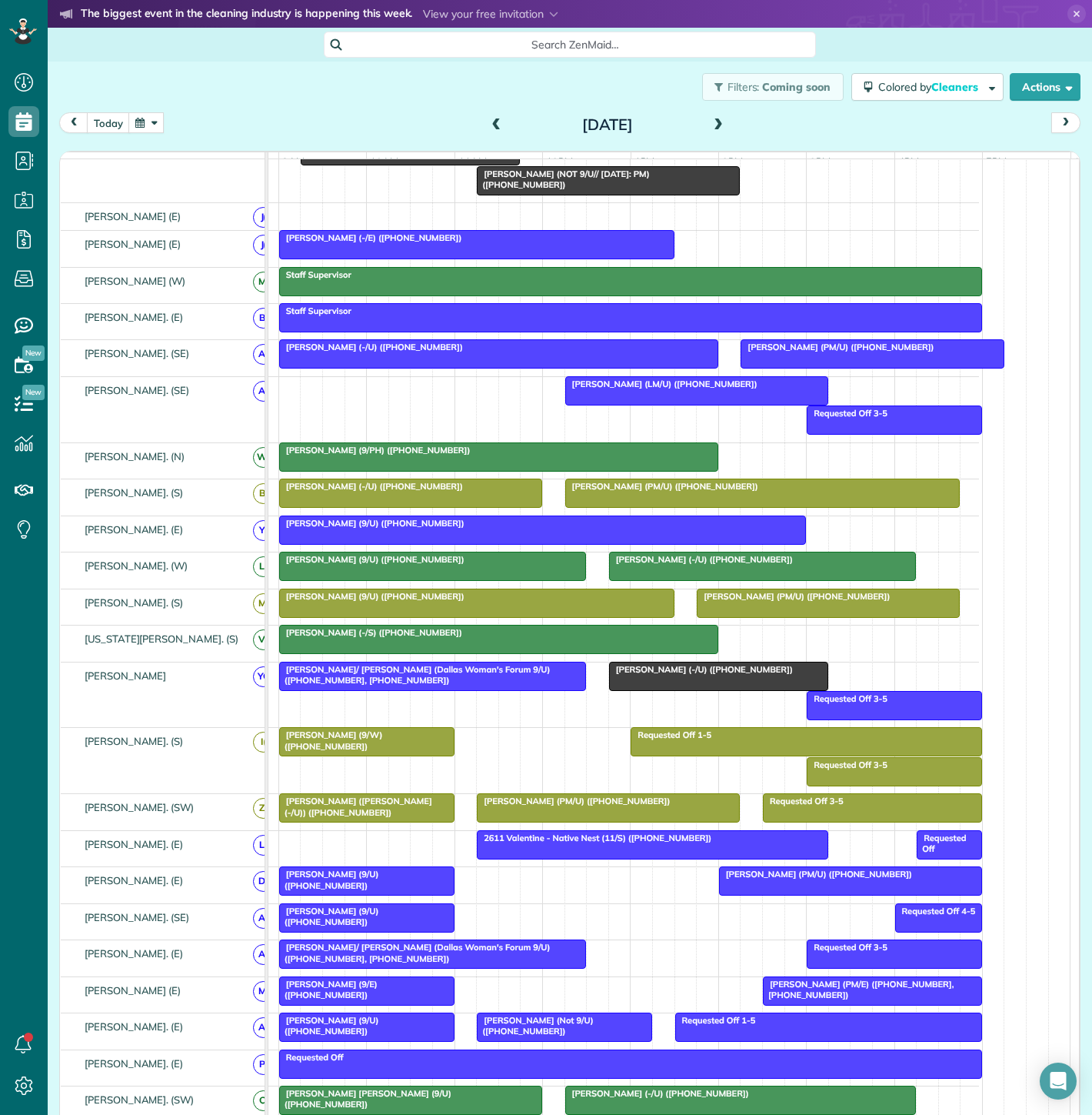
click at [442, 686] on div "[PERSON_NAME]/ [PERSON_NAME] (Dallas Woman's Forum 9/U) ([PHONE_NUMBER], [PHONE…" at bounding box center [433, 675] width 298 height 22
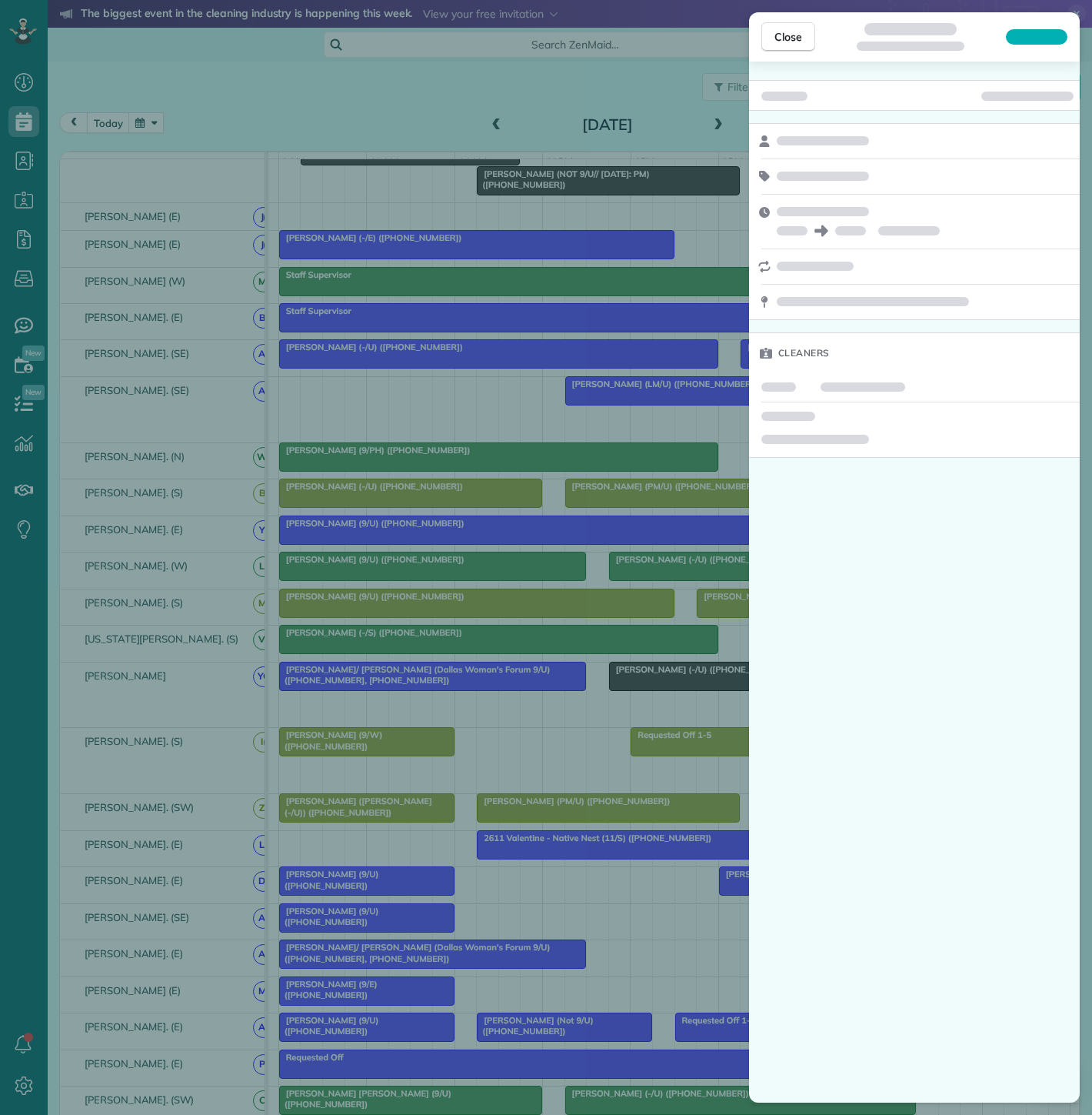
click at [715, 694] on div "Close Cleaners" at bounding box center [546, 558] width 1092 height 1115
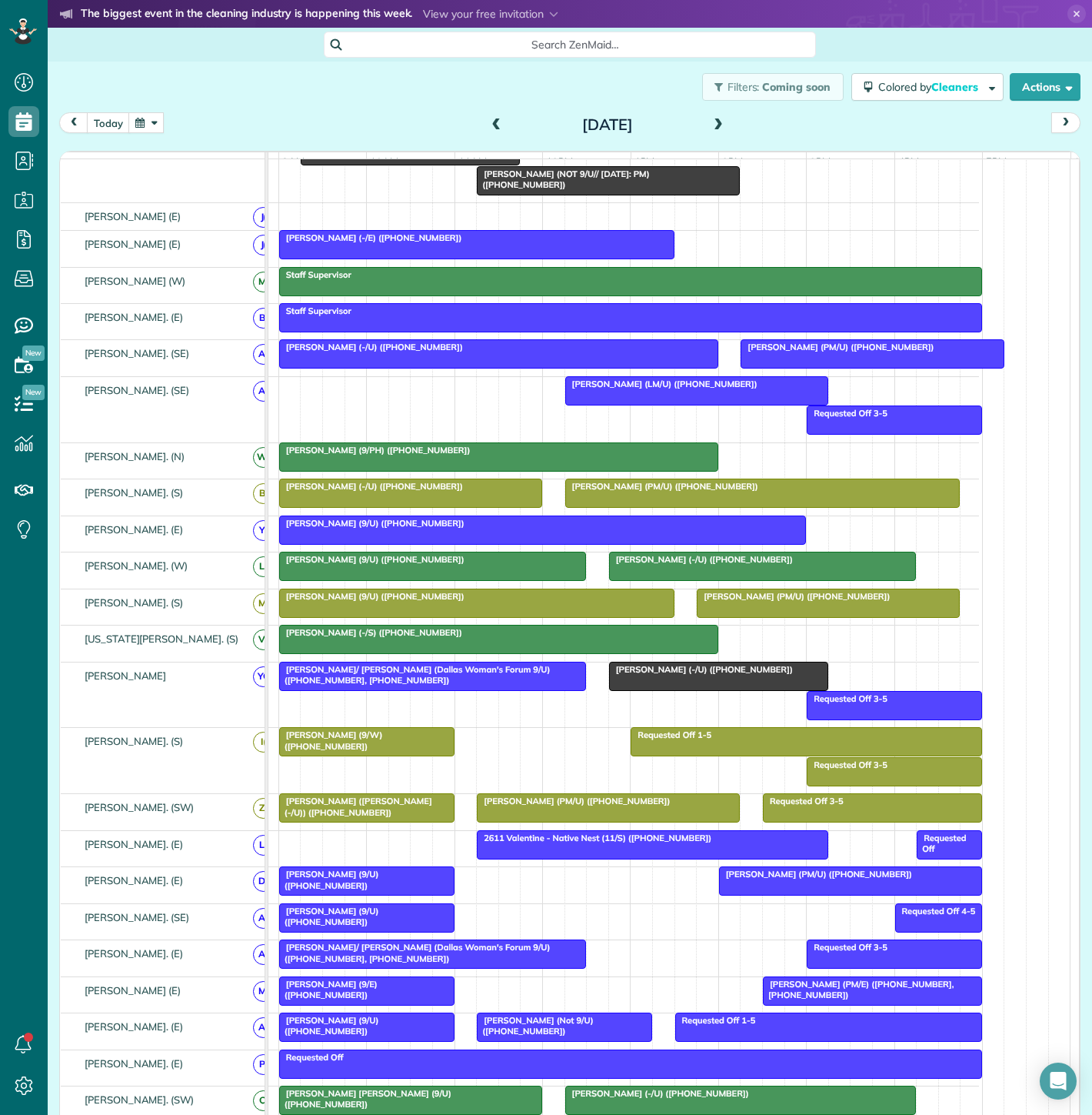
click at [684, 685] on div at bounding box center [718, 676] width 218 height 28
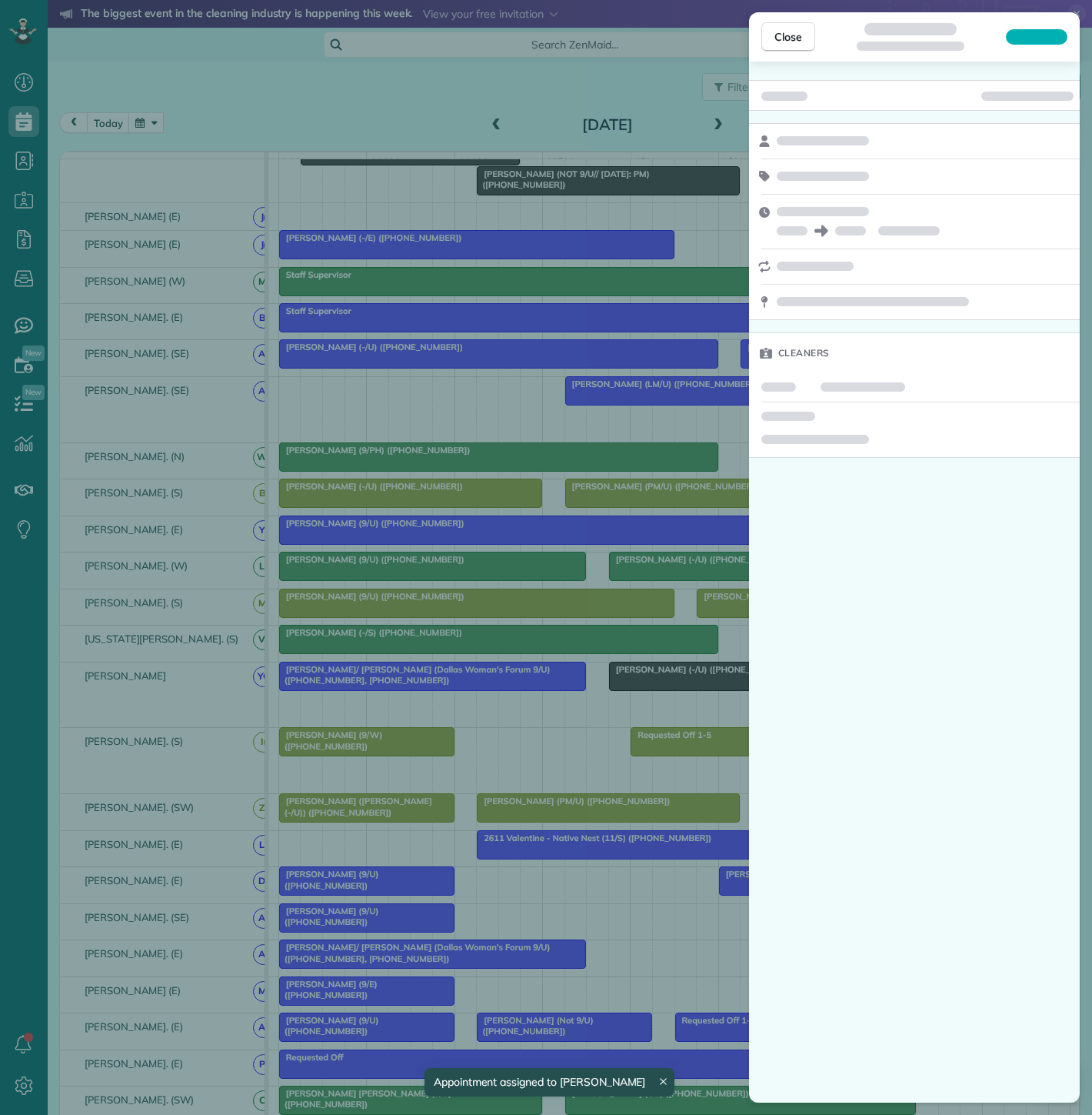
click at [589, 602] on div "Close Cleaners" at bounding box center [546, 558] width 1092 height 1115
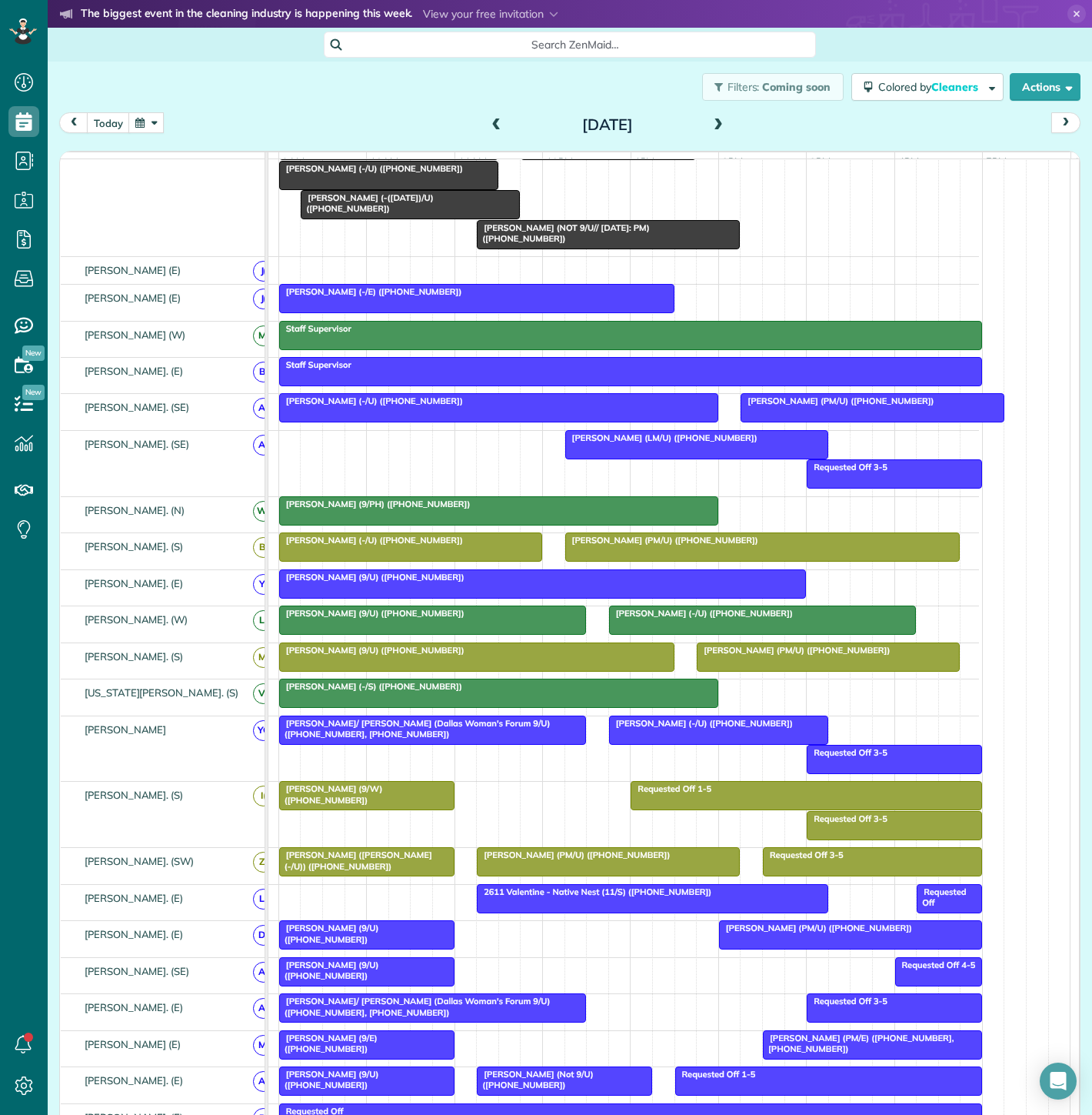
scroll to position [170, 0]
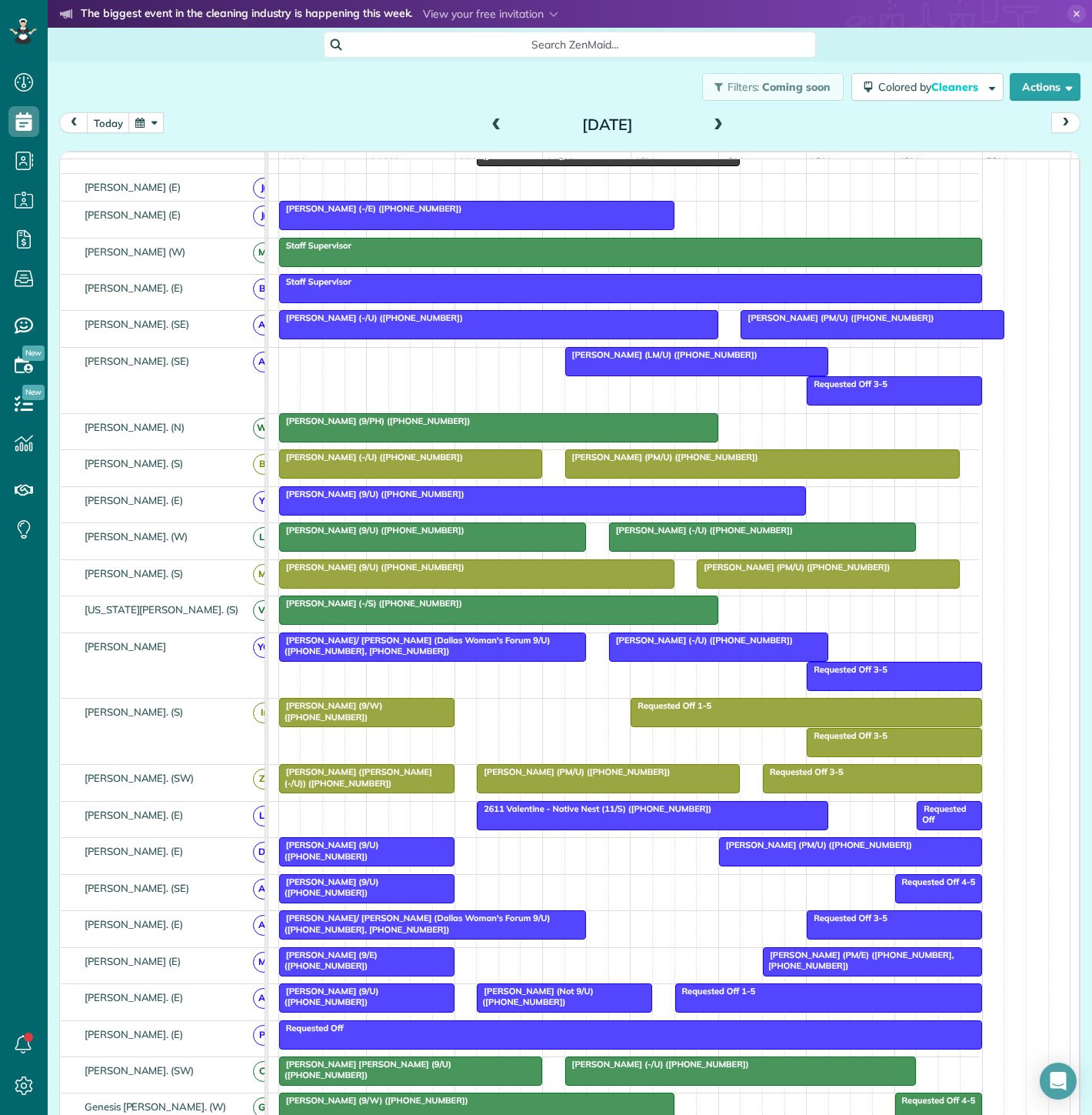
click at [454, 649] on span "[PERSON_NAME]/ [PERSON_NAME] (Dallas Woman's Forum 9/U) ([PHONE_NUMBER], [PHONE…" at bounding box center [414, 646] width 272 height 22
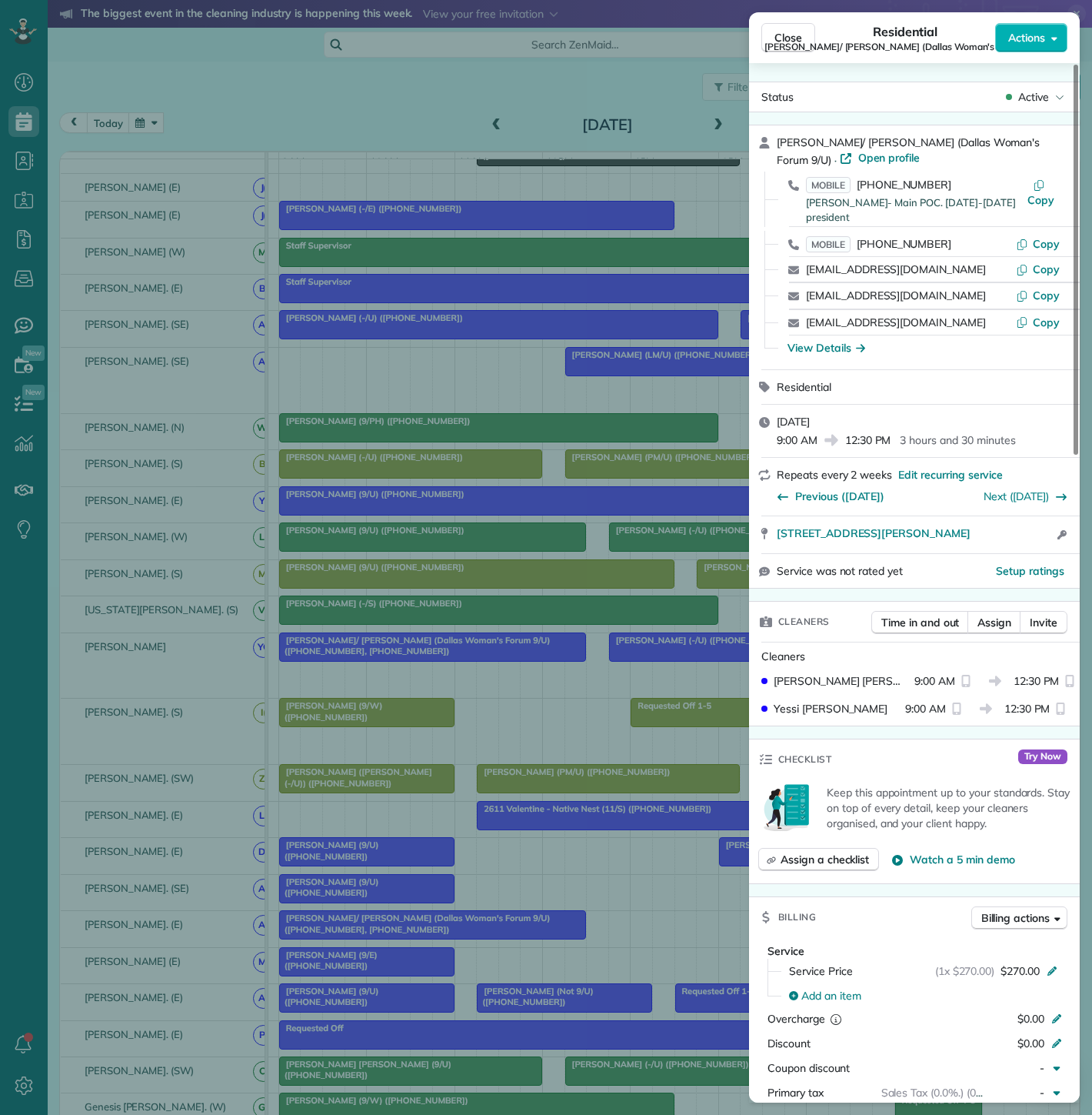
click at [621, 662] on div "Close Residential [PERSON_NAME]/ [PERSON_NAME] (Dallas Woman's Forum 9/U) Actio…" at bounding box center [546, 558] width 1092 height 1115
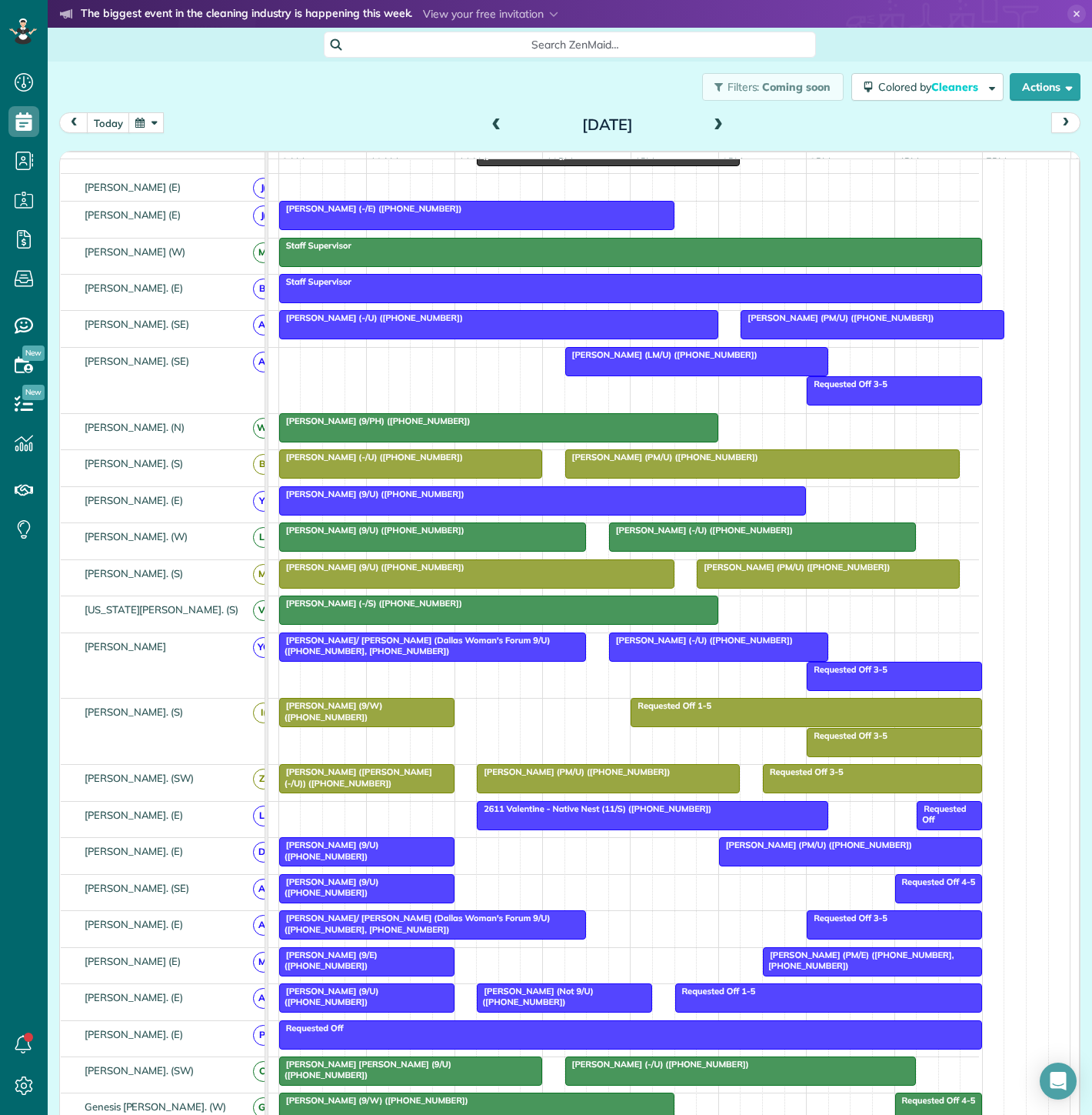
click at [627, 661] on div at bounding box center [718, 647] width 218 height 28
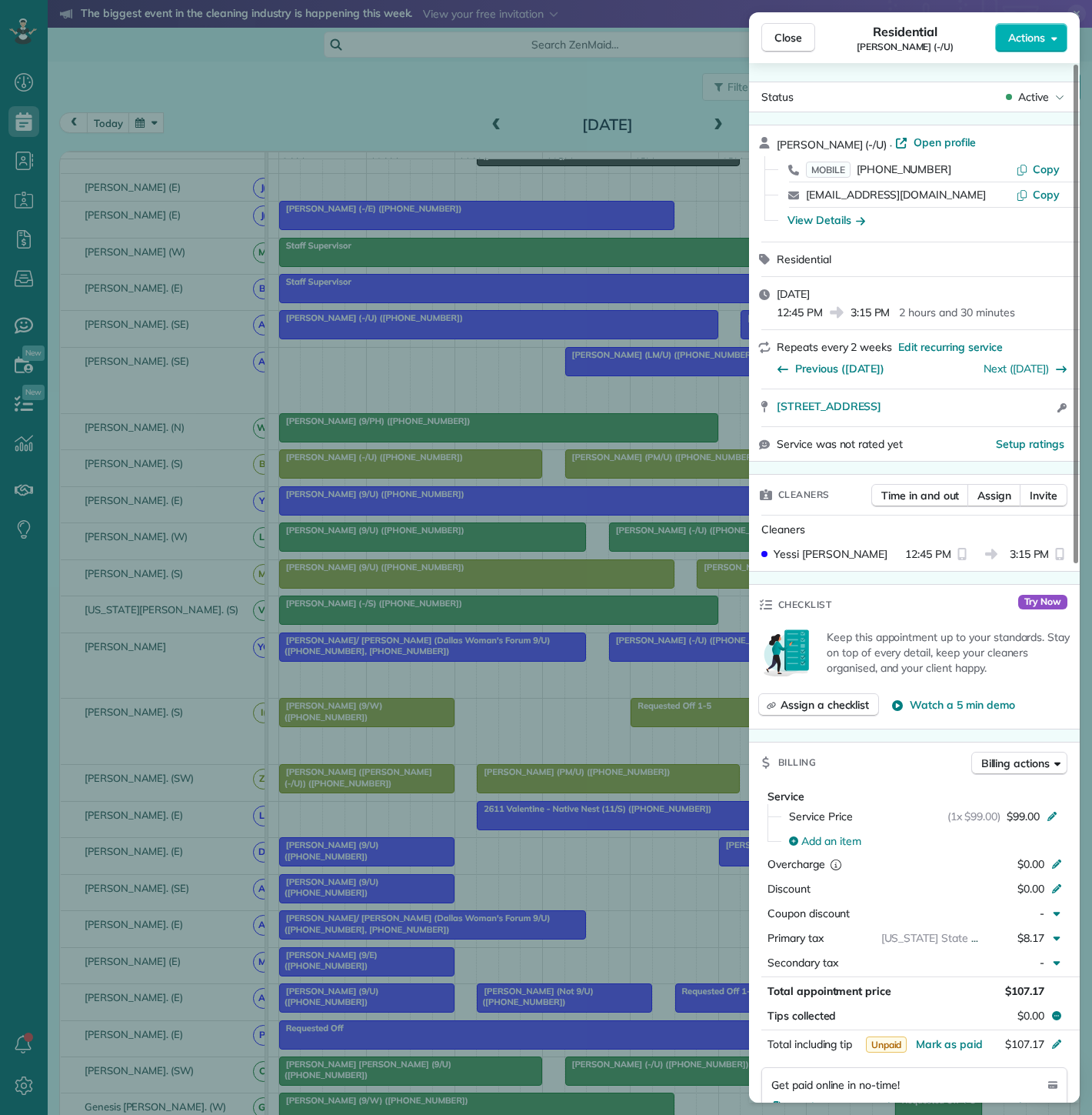
click at [627, 662] on div "Close Residential [PERSON_NAME] (-/U) Actions Status Active [PERSON_NAME] (-/[G…" at bounding box center [546, 558] width 1092 height 1115
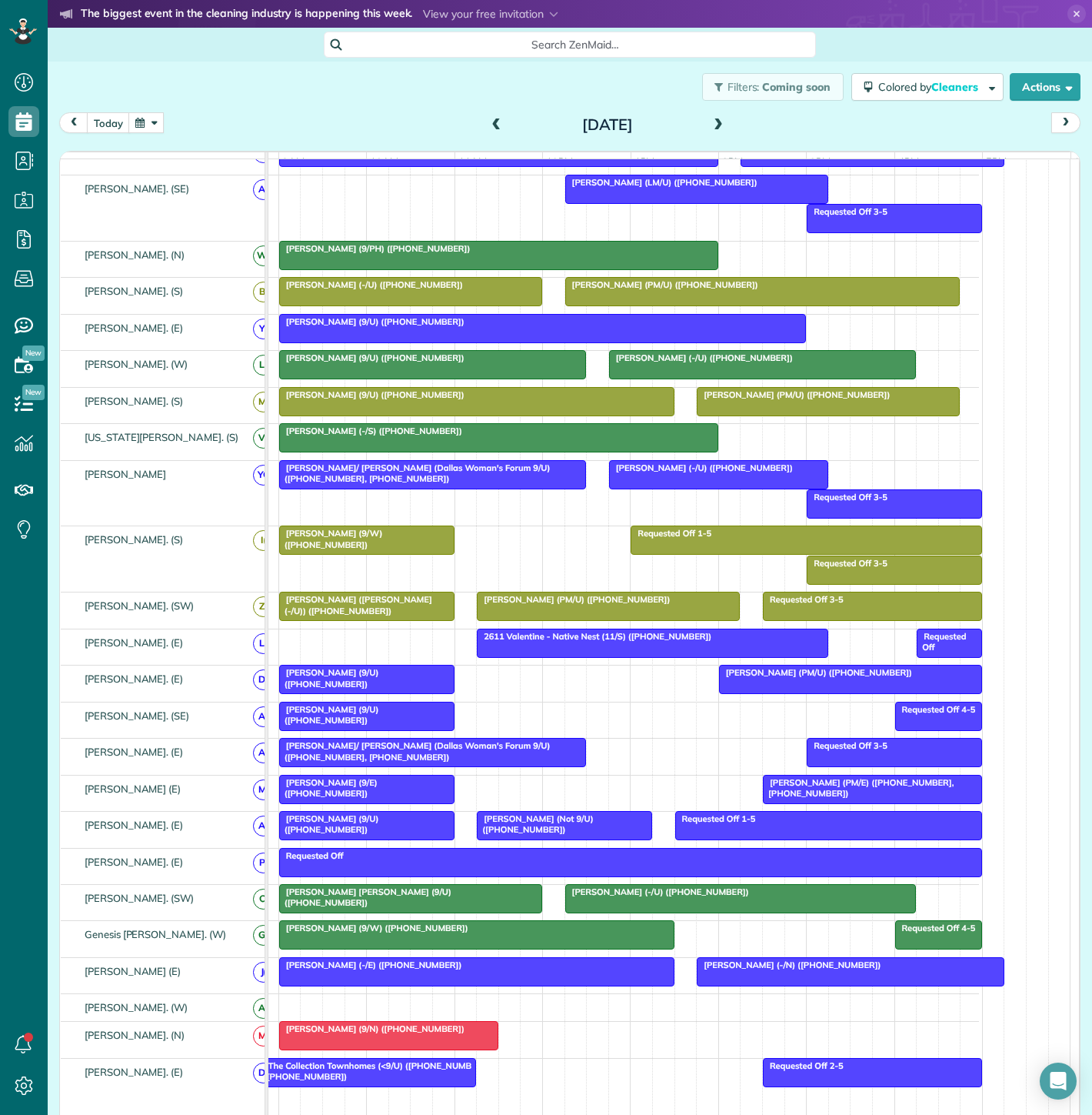
scroll to position [427, 0]
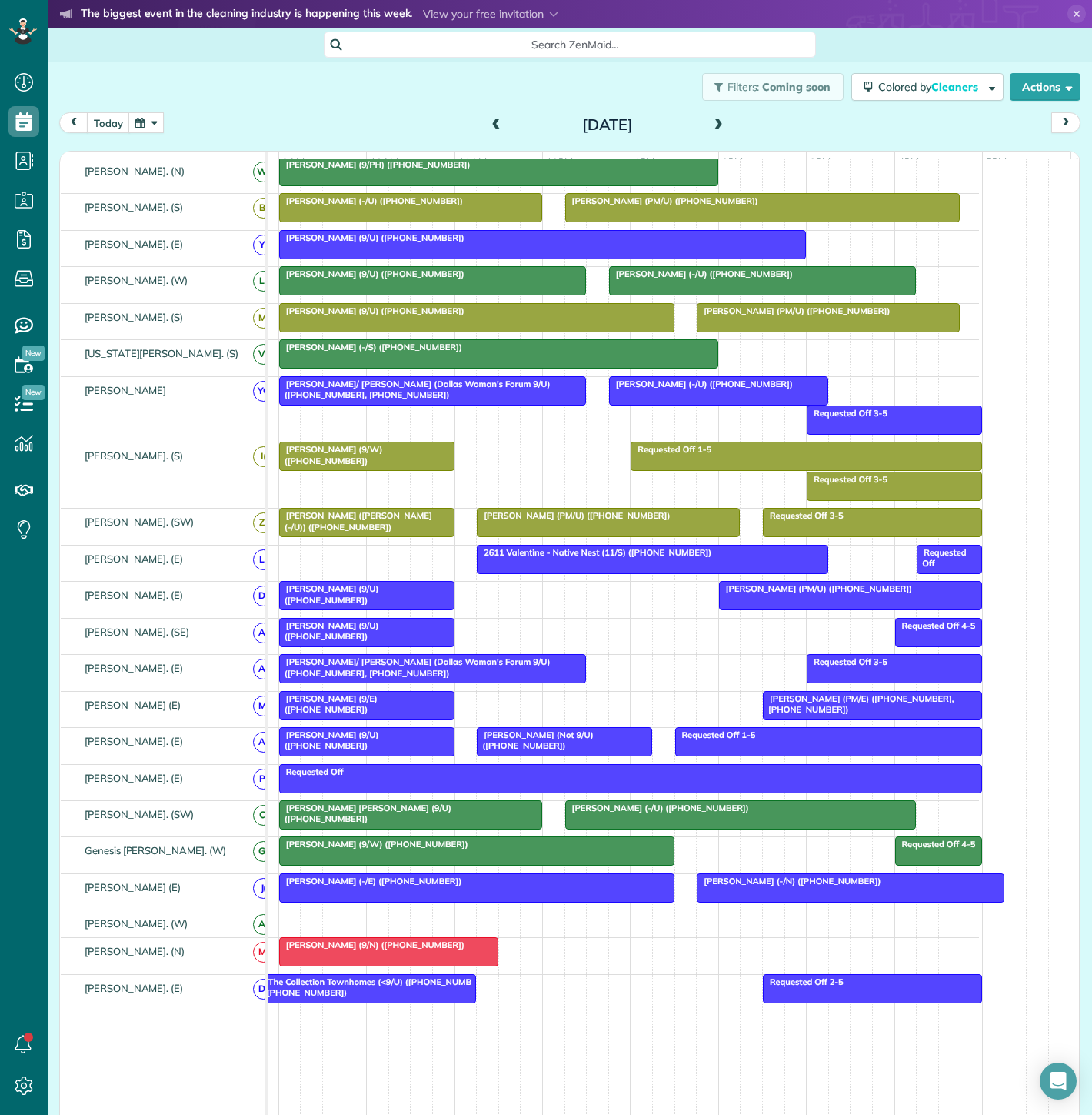
click at [514, 669] on span "[PERSON_NAME]/ [PERSON_NAME] (Dallas Woman's Forum 9/U) ([PHONE_NUMBER], [PHONE…" at bounding box center [414, 667] width 272 height 22
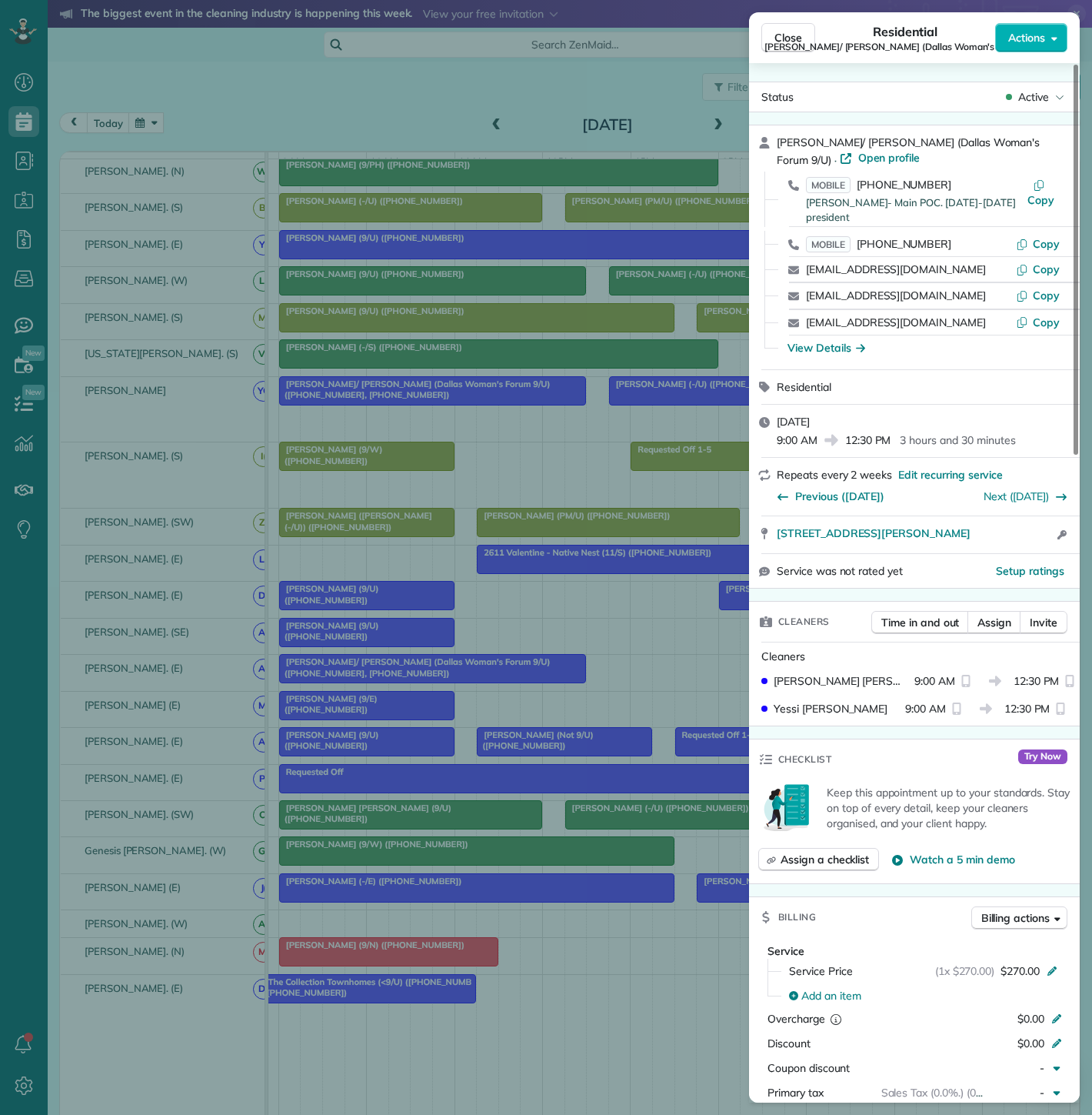
click at [514, 669] on div "Close Residential [PERSON_NAME]/ [PERSON_NAME] (Dallas Woman's Forum 9/U) Actio…" at bounding box center [546, 558] width 1092 height 1115
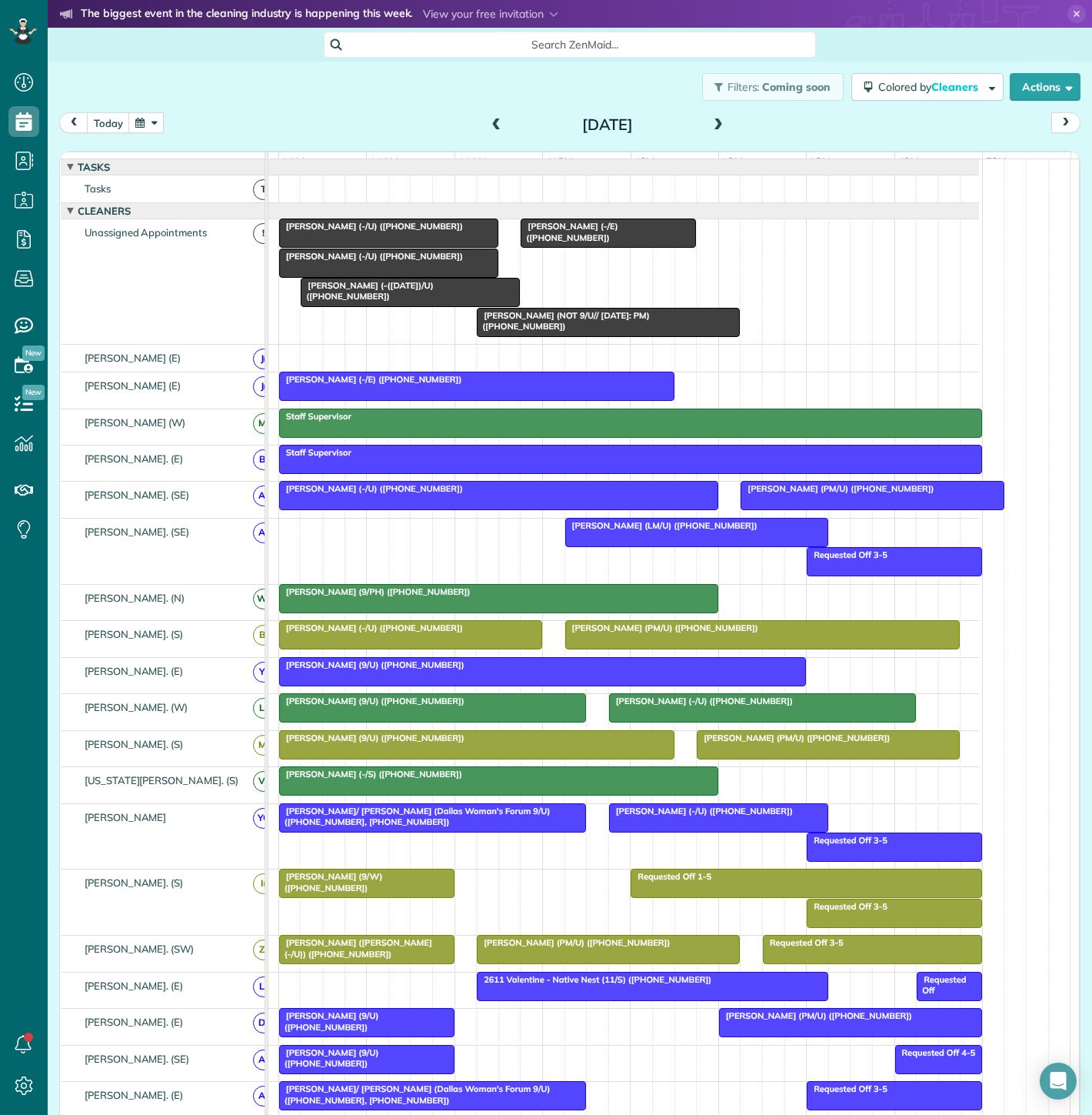
click at [339, 261] on span "[PERSON_NAME] (-/U) ([PHONE_NUMBER])" at bounding box center [371, 256] width 186 height 11
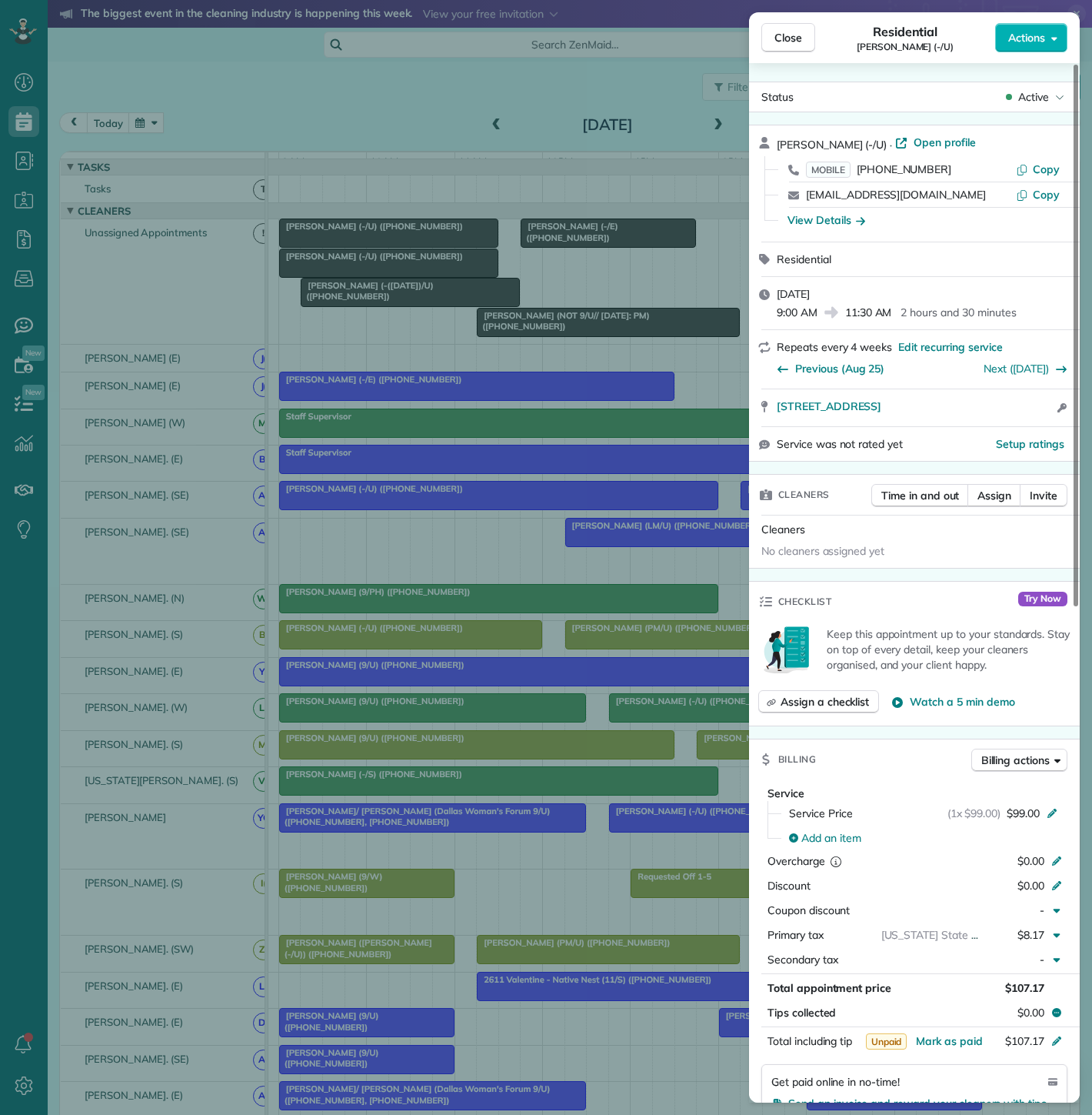
click at [339, 272] on div "Close Residential [PERSON_NAME] (-/U) Actions Status Active [PERSON_NAME] (-/U)…" at bounding box center [546, 558] width 1092 height 1115
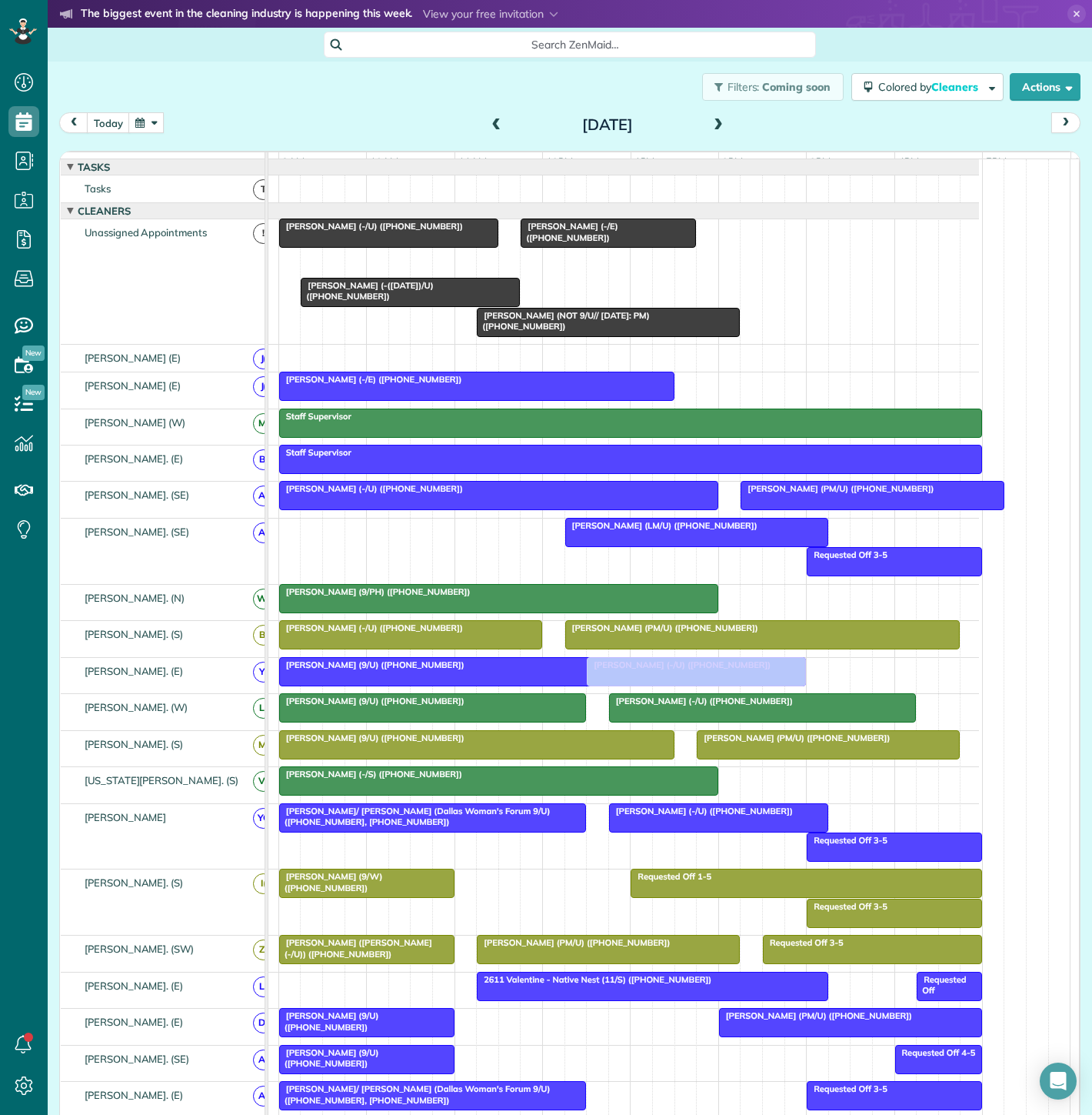
scroll to position [427, 0]
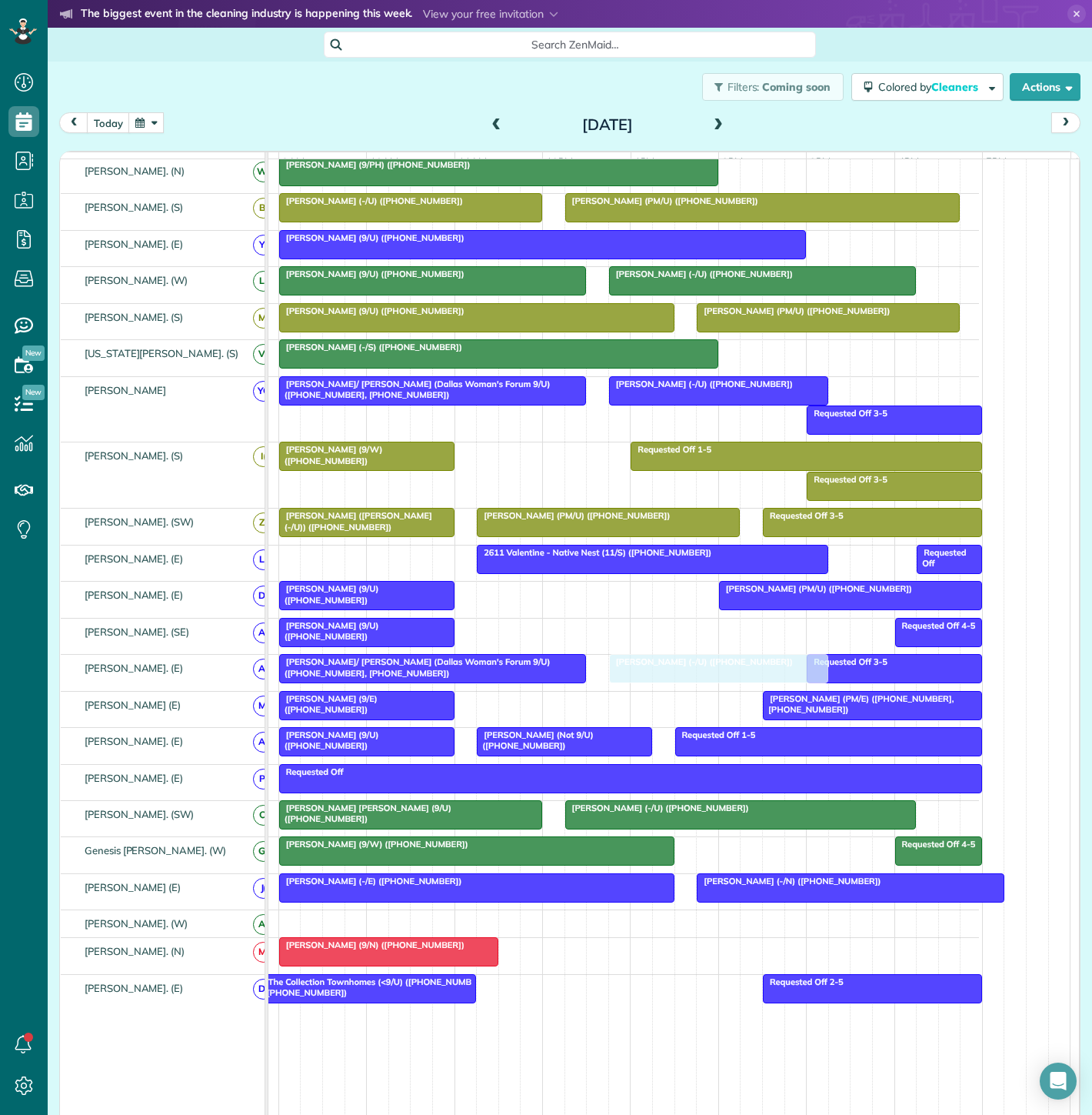
drag, startPoint x: 339, startPoint y: 272, endPoint x: 670, endPoint y: 693, distance: 535.5
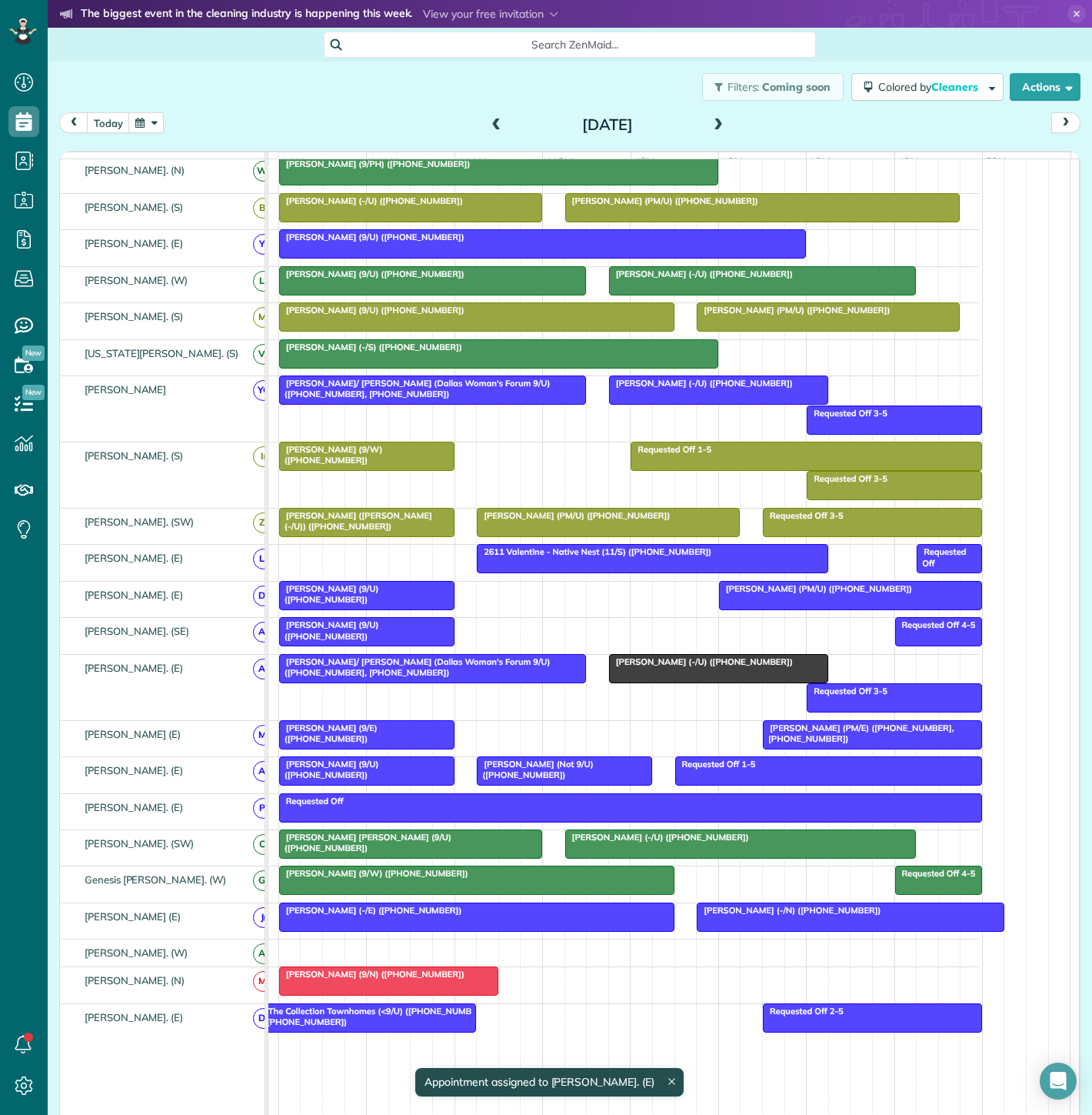
scroll to position [59, 0]
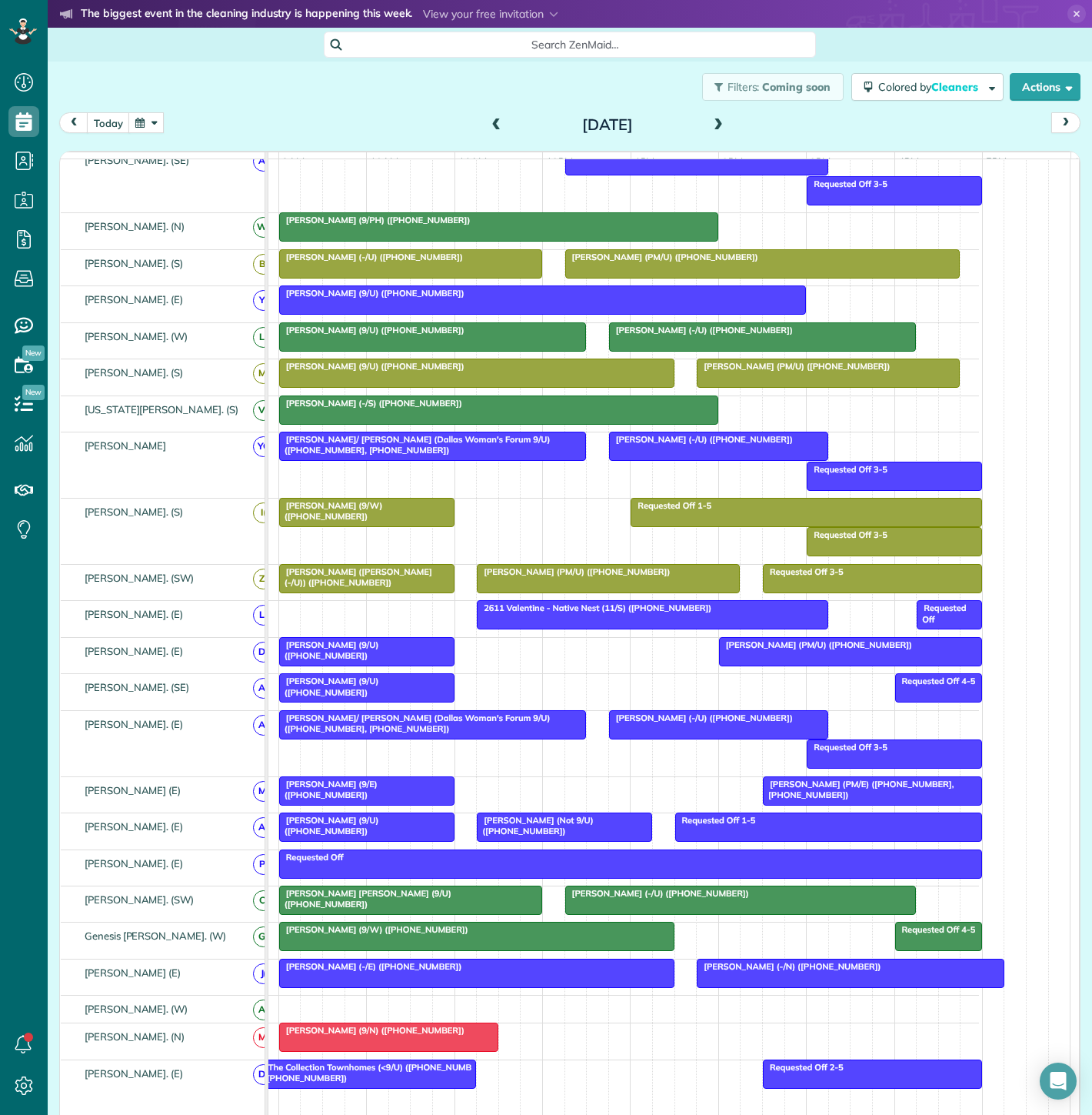
click at [402, 660] on div at bounding box center [367, 651] width 174 height 28
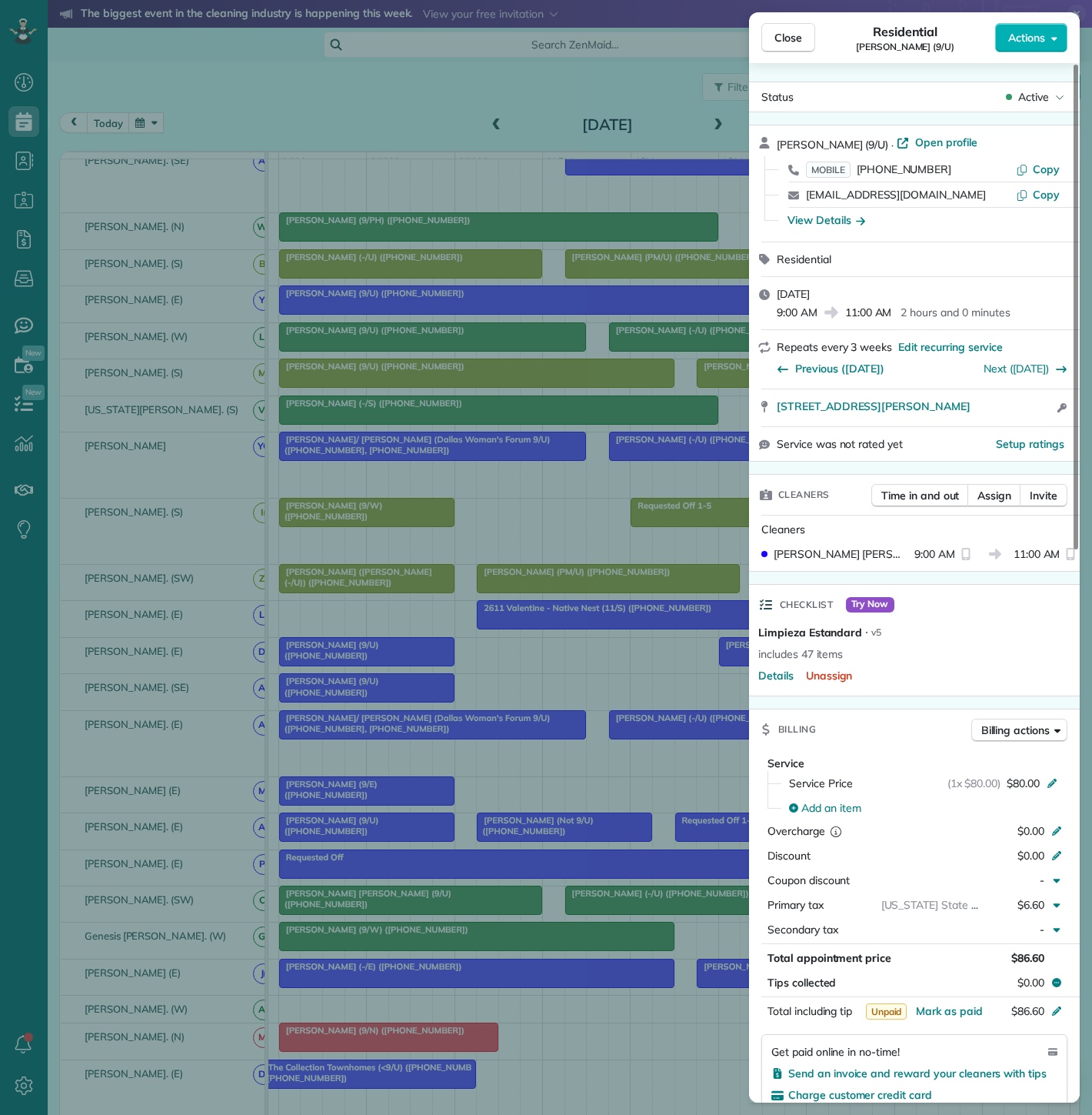
drag, startPoint x: 774, startPoint y: 420, endPoint x: 1023, endPoint y: 414, distance: 249.1
click at [1023, 414] on div "[STREET_ADDRESS][PERSON_NAME] Open access information" at bounding box center [914, 408] width 331 height 37
drag, startPoint x: 159, startPoint y: 523, endPoint x: 206, endPoint y: 530, distance: 47.5
click at [159, 523] on div "Close Residential [PERSON_NAME] (9/U) Actions Status Active [PERSON_NAME] (9/U)…" at bounding box center [546, 558] width 1092 height 1115
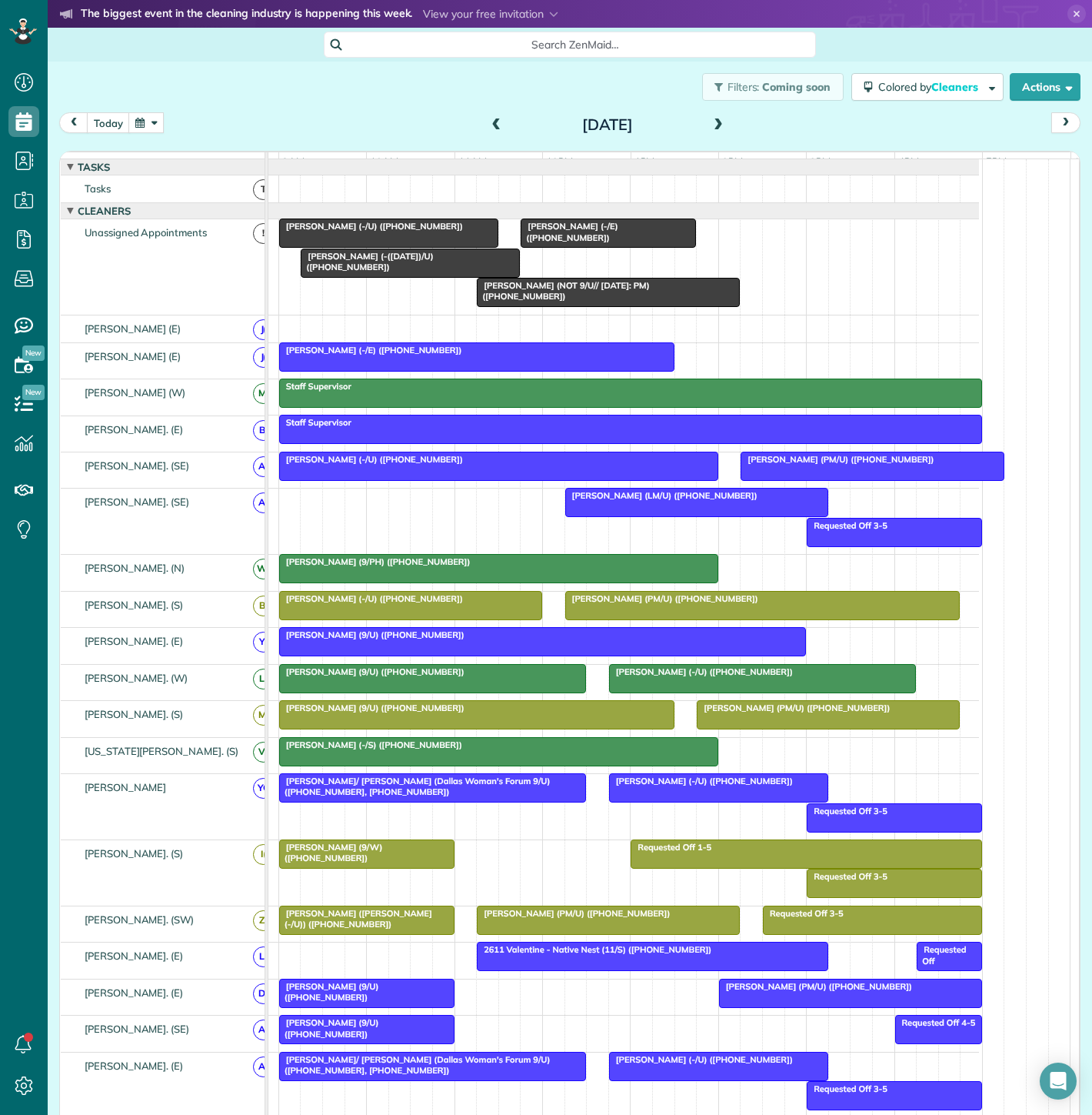
click at [372, 244] on div at bounding box center [389, 233] width 218 height 28
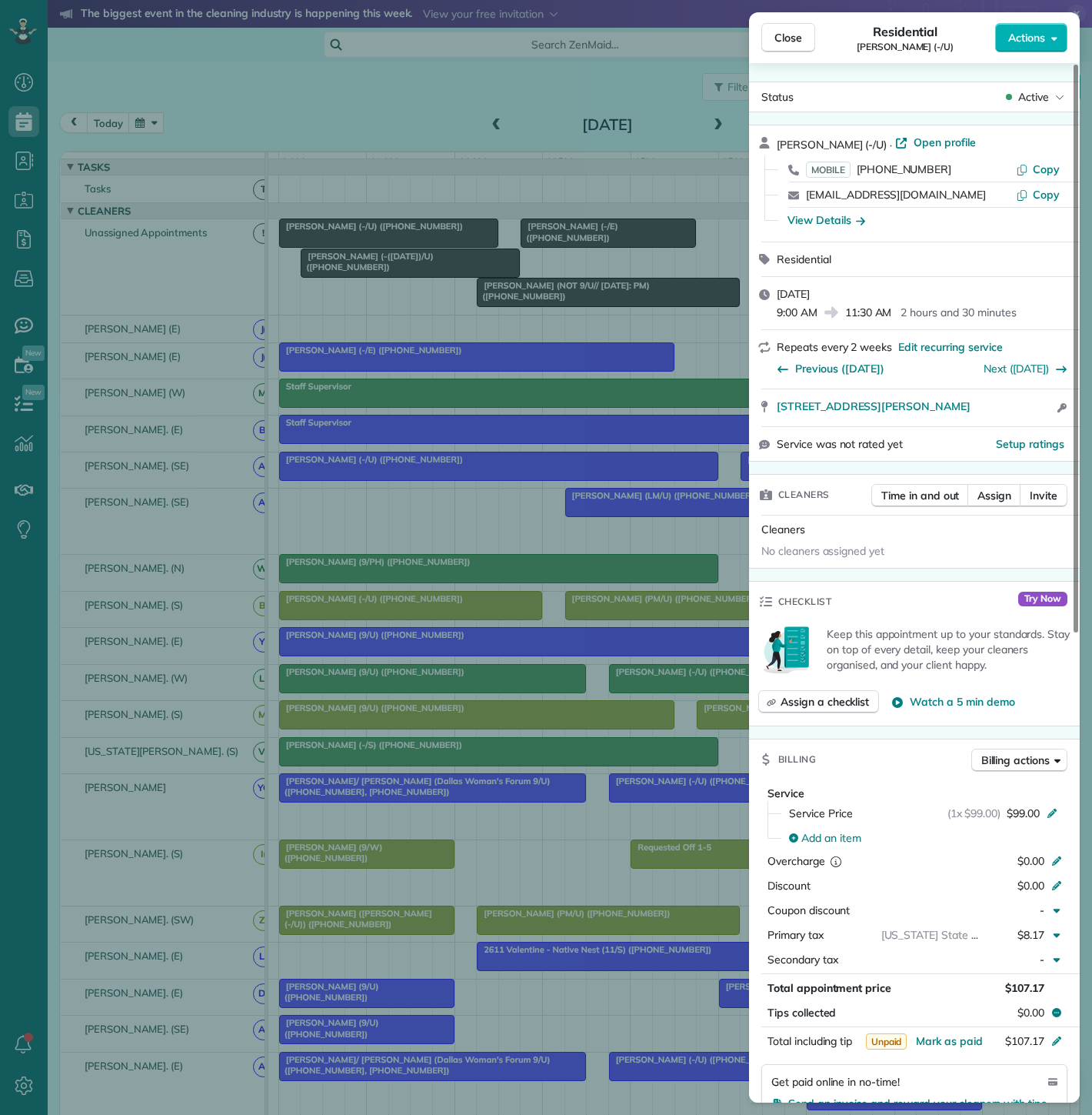
drag, startPoint x: 773, startPoint y: 419, endPoint x: 980, endPoint y: 417, distance: 207.0
click at [980, 417] on div "[STREET_ADDRESS][PERSON_NAME] Open access information" at bounding box center [914, 408] width 331 height 37
drag, startPoint x: 415, startPoint y: 321, endPoint x: 445, endPoint y: 279, distance: 51.6
click at [415, 321] on div "Close Residential [PERSON_NAME] (-/U) Actions Status Active [PERSON_NAME] (-/U)…" at bounding box center [546, 558] width 1092 height 1115
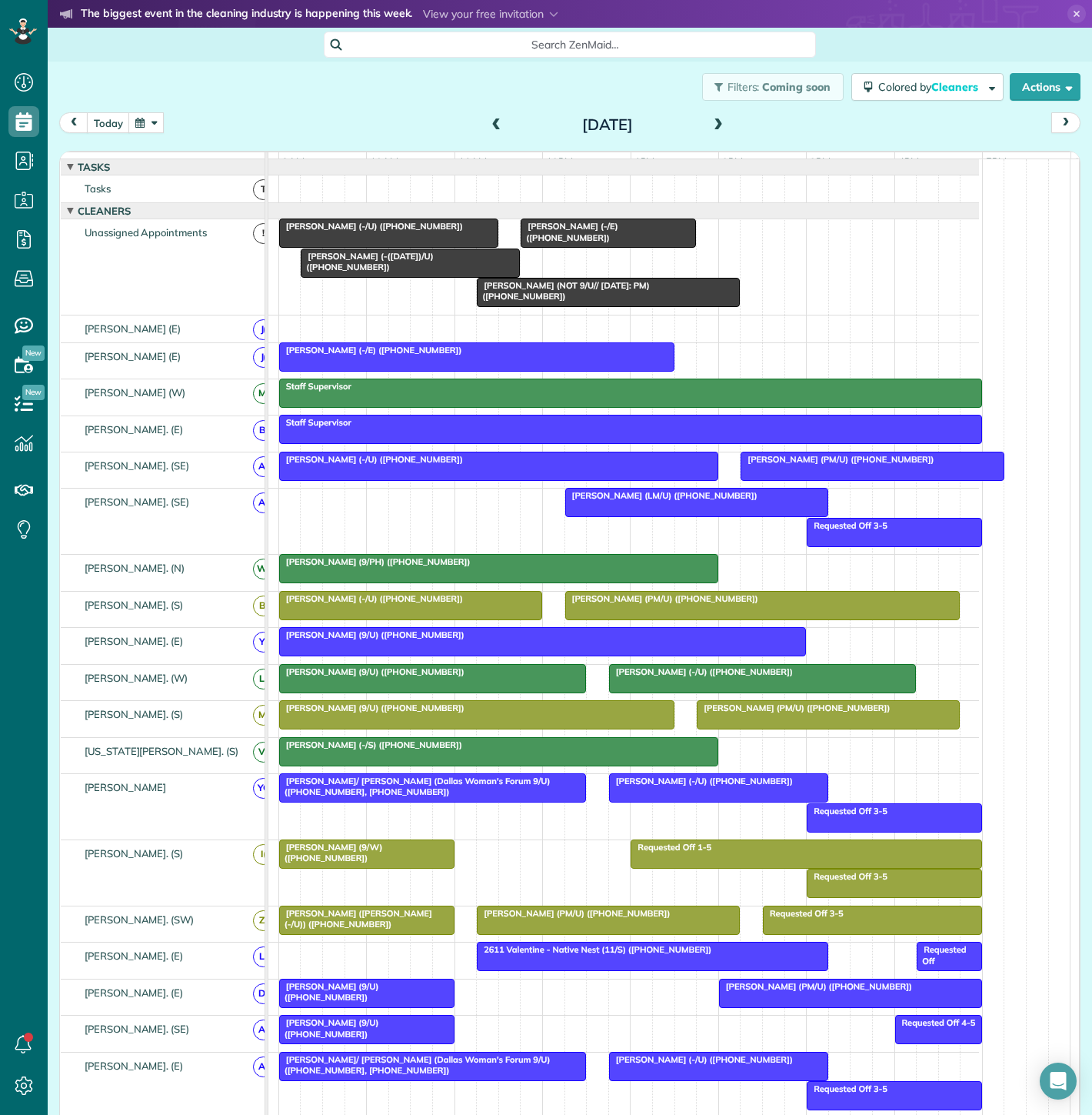
click at [353, 267] on span "[PERSON_NAME] (-([DATE])/U) ([PHONE_NUMBER])" at bounding box center [367, 261] width 133 height 22
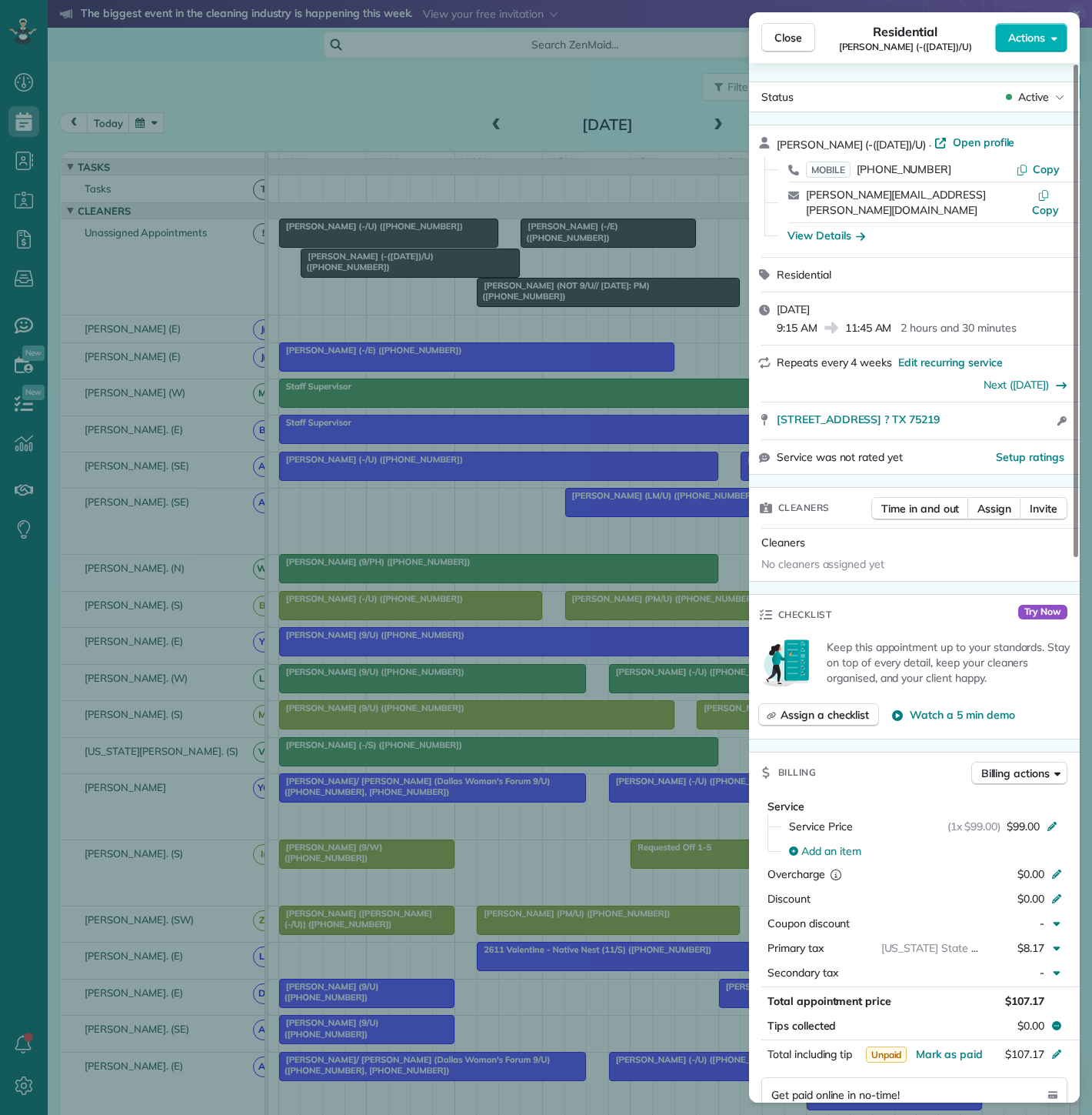
drag, startPoint x: 890, startPoint y: 413, endPoint x: 963, endPoint y: 412, distance: 73.0
click at [963, 412] on div "[STREET_ADDRESS] ? TX 75219 Open access information" at bounding box center [914, 421] width 331 height 37
click at [462, 254] on div "Close Residential [PERSON_NAME] (-([DATE])/U) Actions Status Active [PERSON_NAM…" at bounding box center [546, 558] width 1092 height 1115
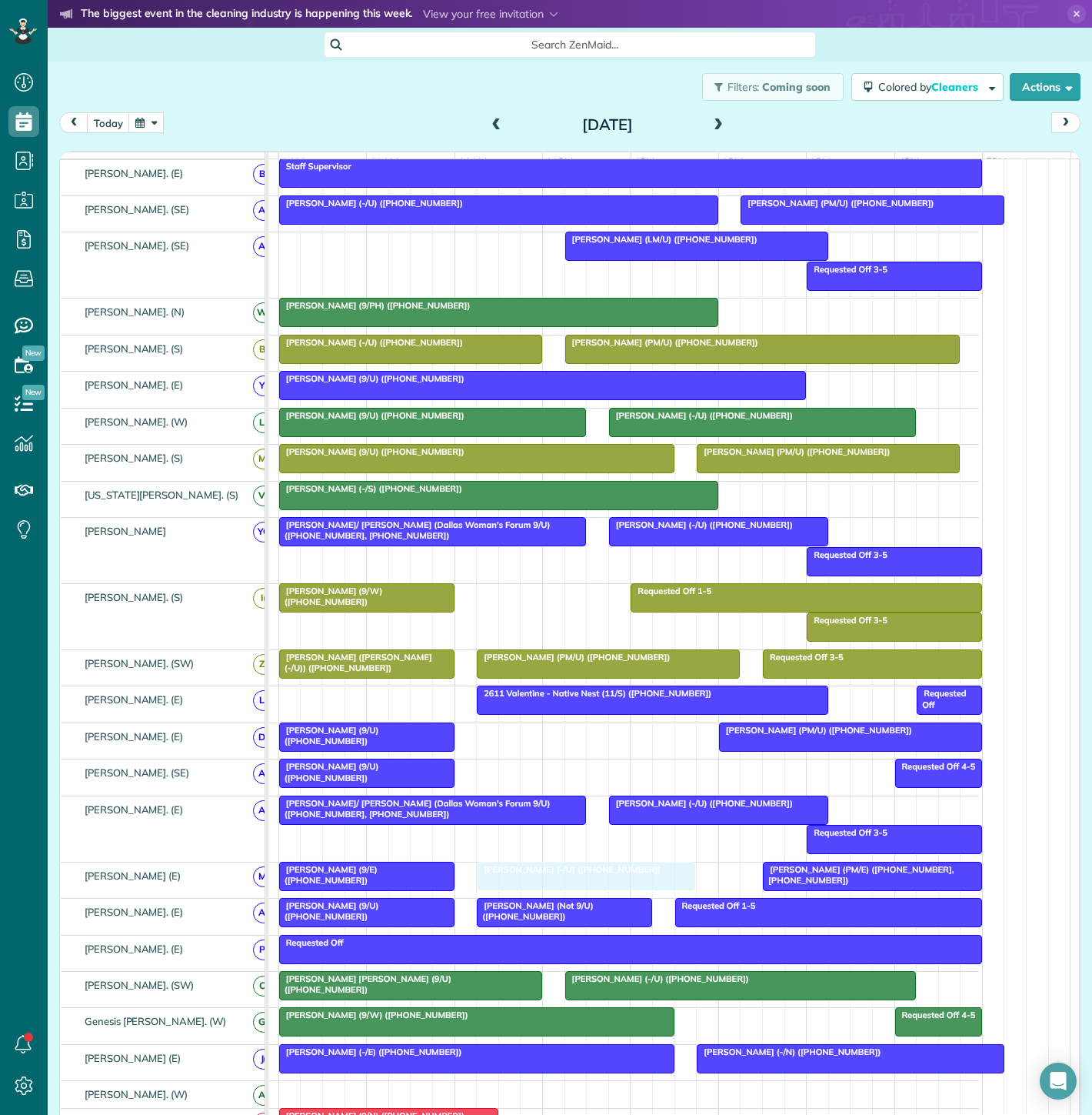
drag, startPoint x: 390, startPoint y: 253, endPoint x: 586, endPoint y: 886, distance: 662.6
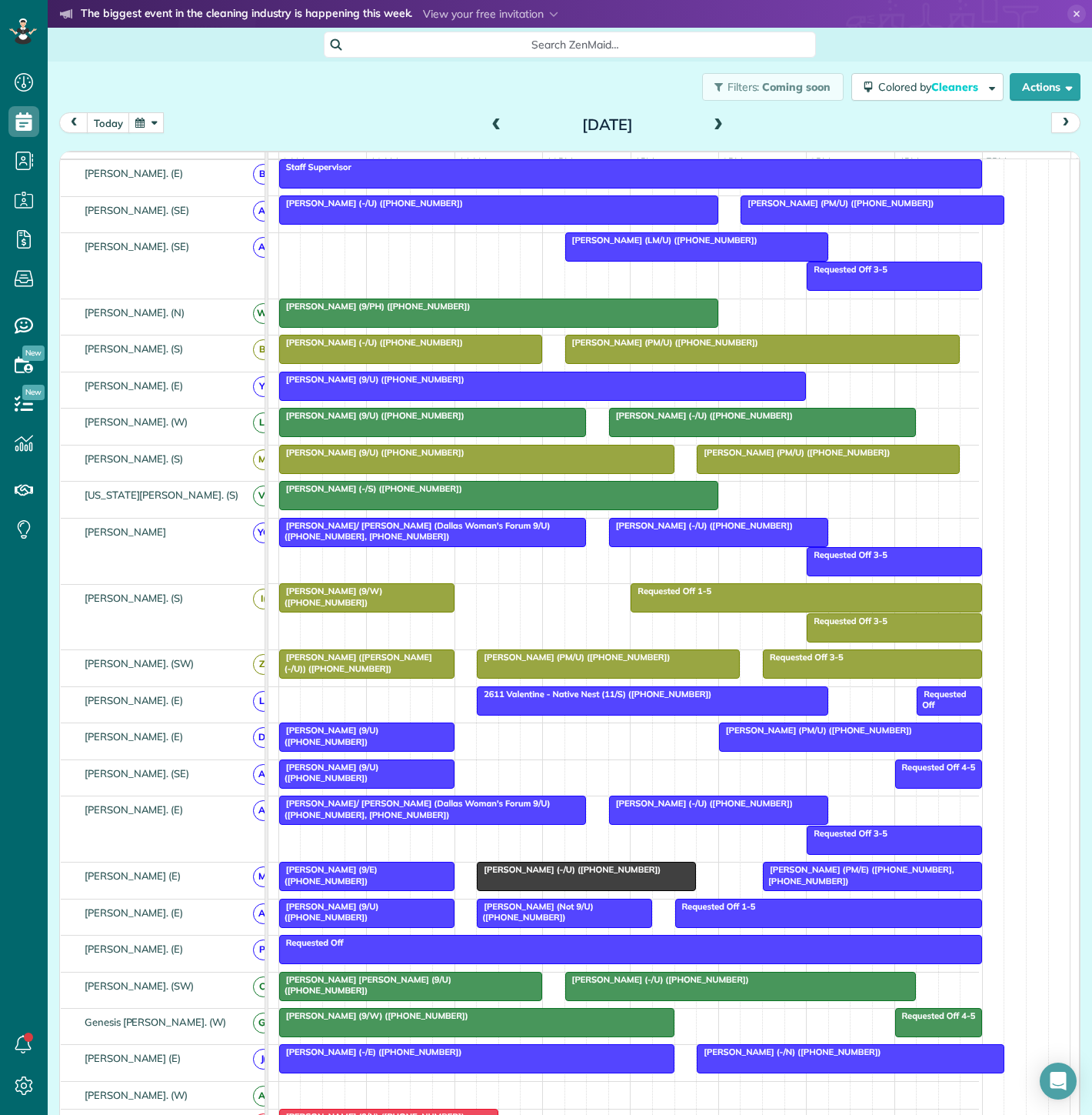
click at [826, 897] on div "[PERSON_NAME] (9/E) ([PHONE_NUMBER]) [PERSON_NAME] (PM/E) ([PHONE_NUMBER], [PHO…" at bounding box center [584, 880] width 788 height 35
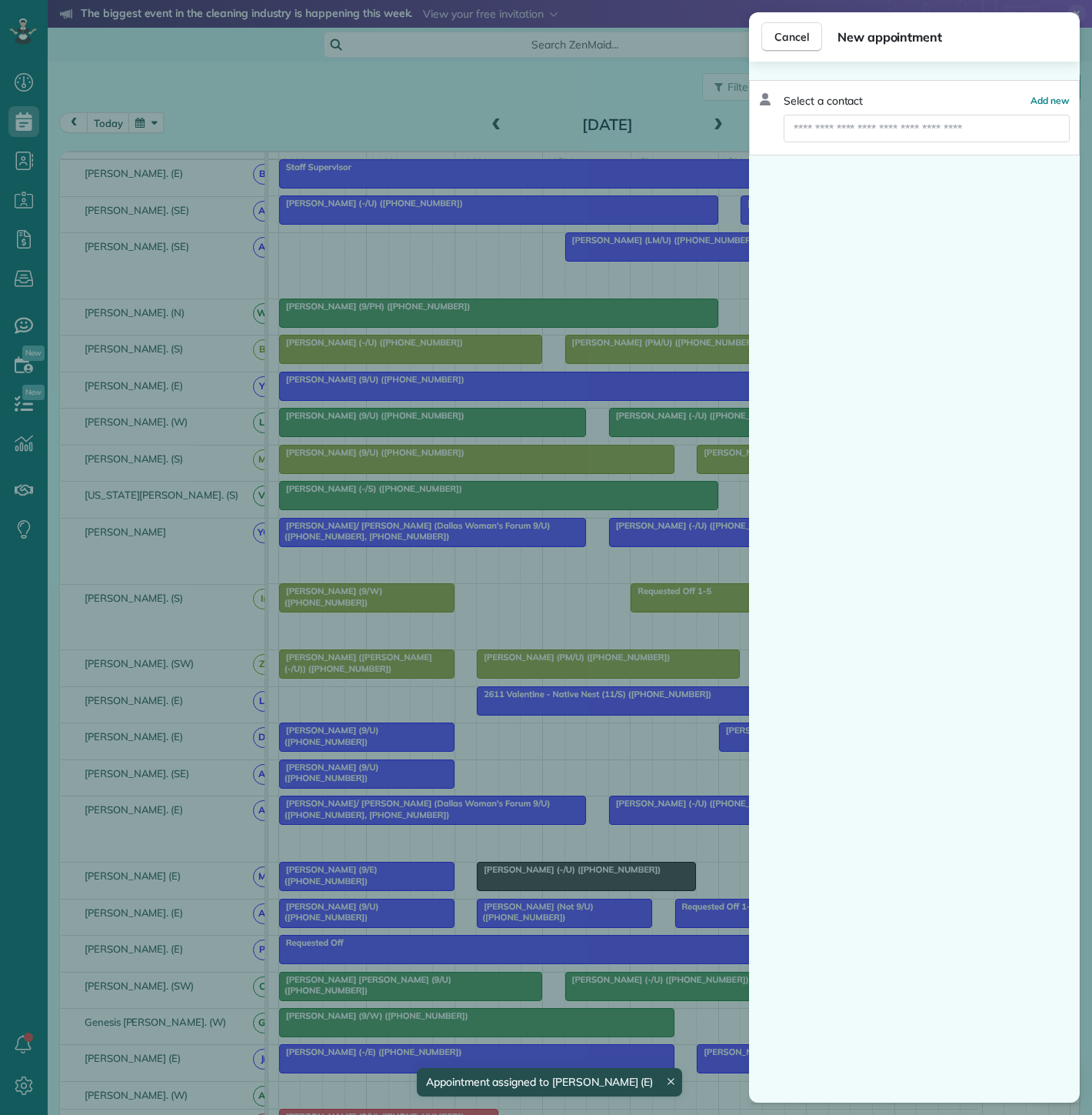
drag, startPoint x: 686, startPoint y: 891, endPoint x: 713, endPoint y: 886, distance: 27.5
click at [693, 891] on div "Cancel New appointment Select a contact Add new" at bounding box center [546, 558] width 1092 height 1115
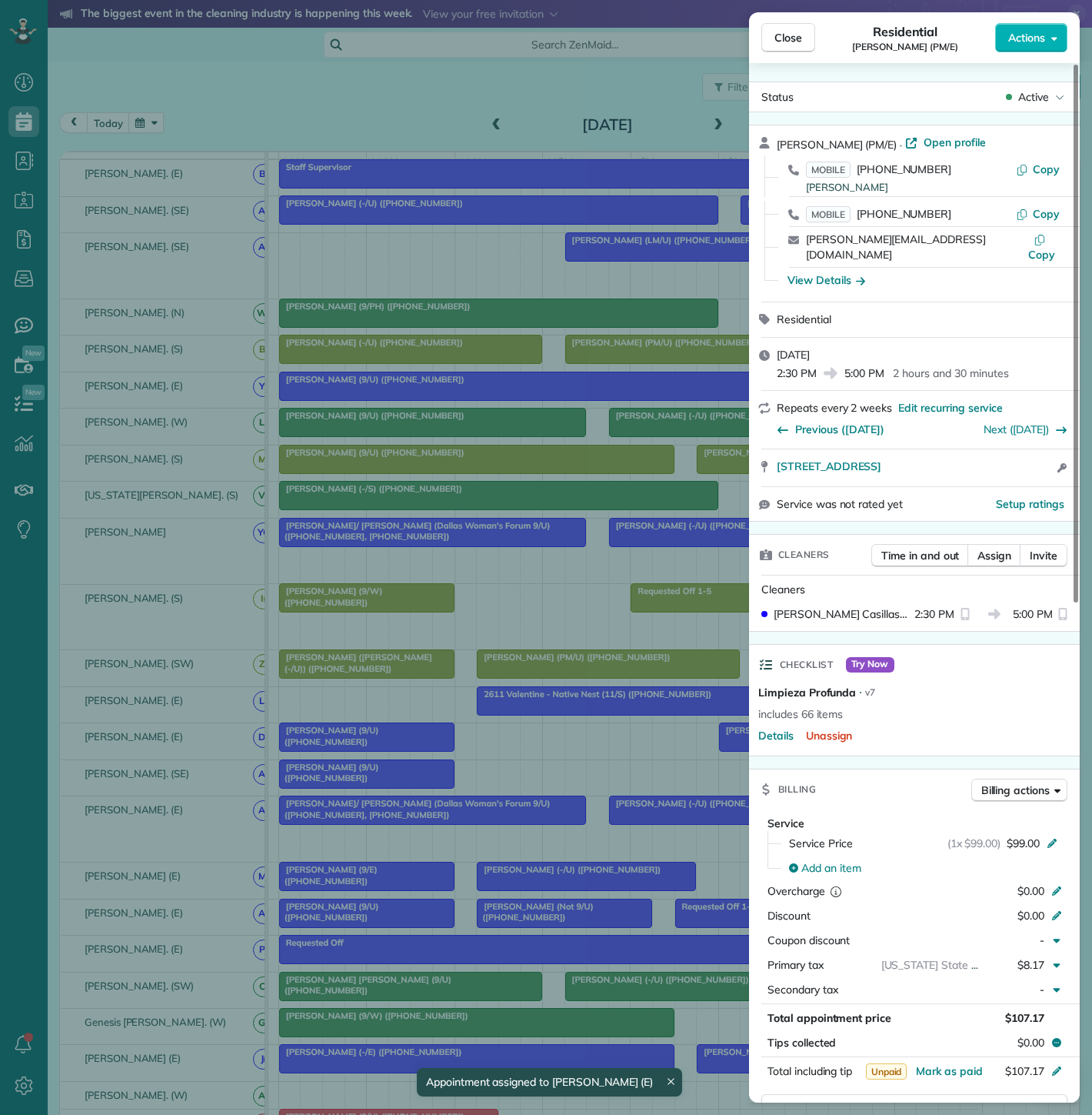
drag, startPoint x: 768, startPoint y: 454, endPoint x: 1049, endPoint y: 467, distance: 281.3
click at [1049, 467] on div "[STREET_ADDRESS] Open access information" at bounding box center [914, 468] width 331 height 37
click at [538, 747] on div "Close Residential [PERSON_NAME] (PM/E) Actions Status Active [PERSON_NAME] (PM/…" at bounding box center [546, 558] width 1092 height 1115
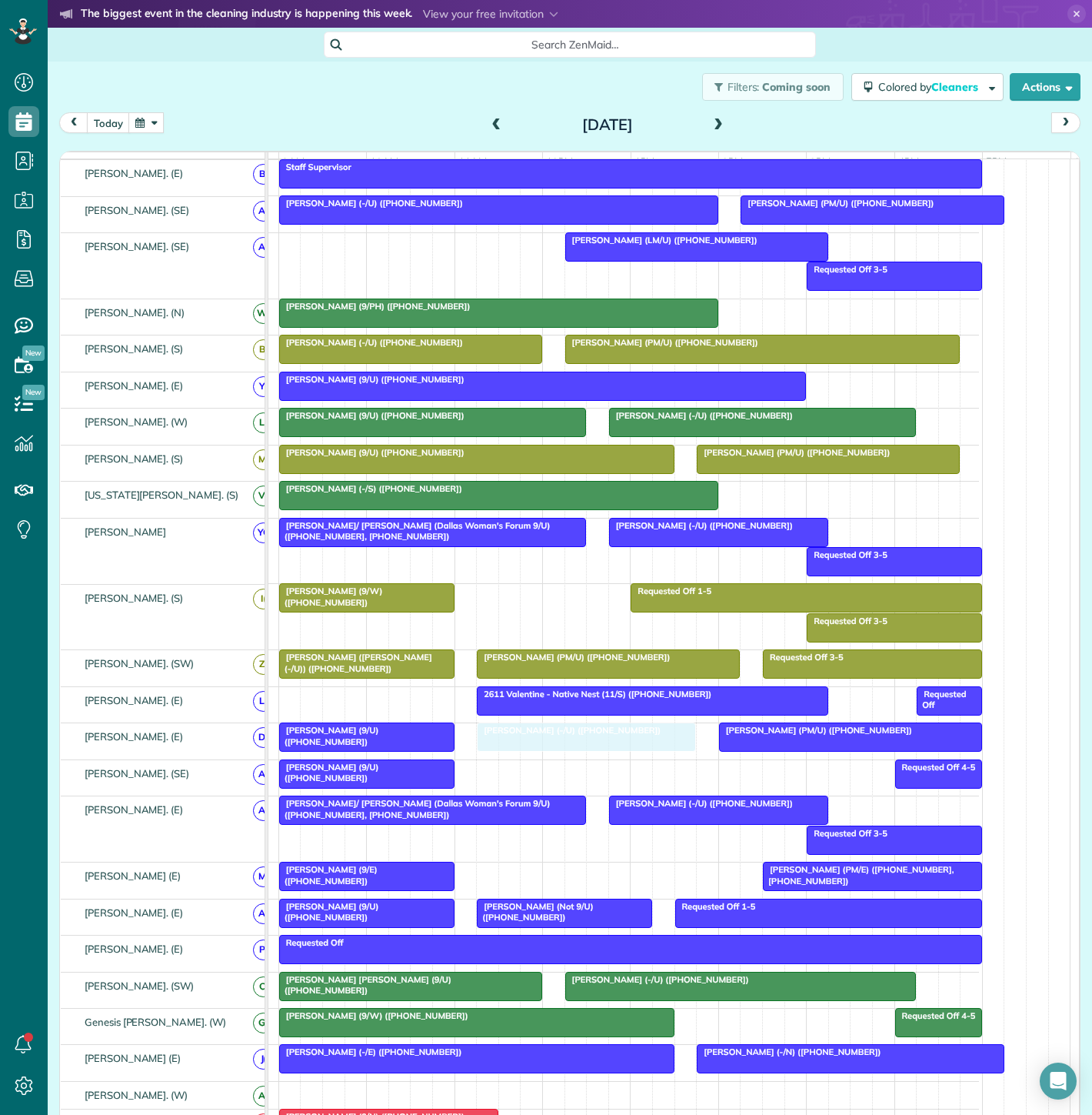
drag, startPoint x: 534, startPoint y: 884, endPoint x: 545, endPoint y: 741, distance: 143.4
click at [827, 749] on div at bounding box center [851, 736] width 261 height 28
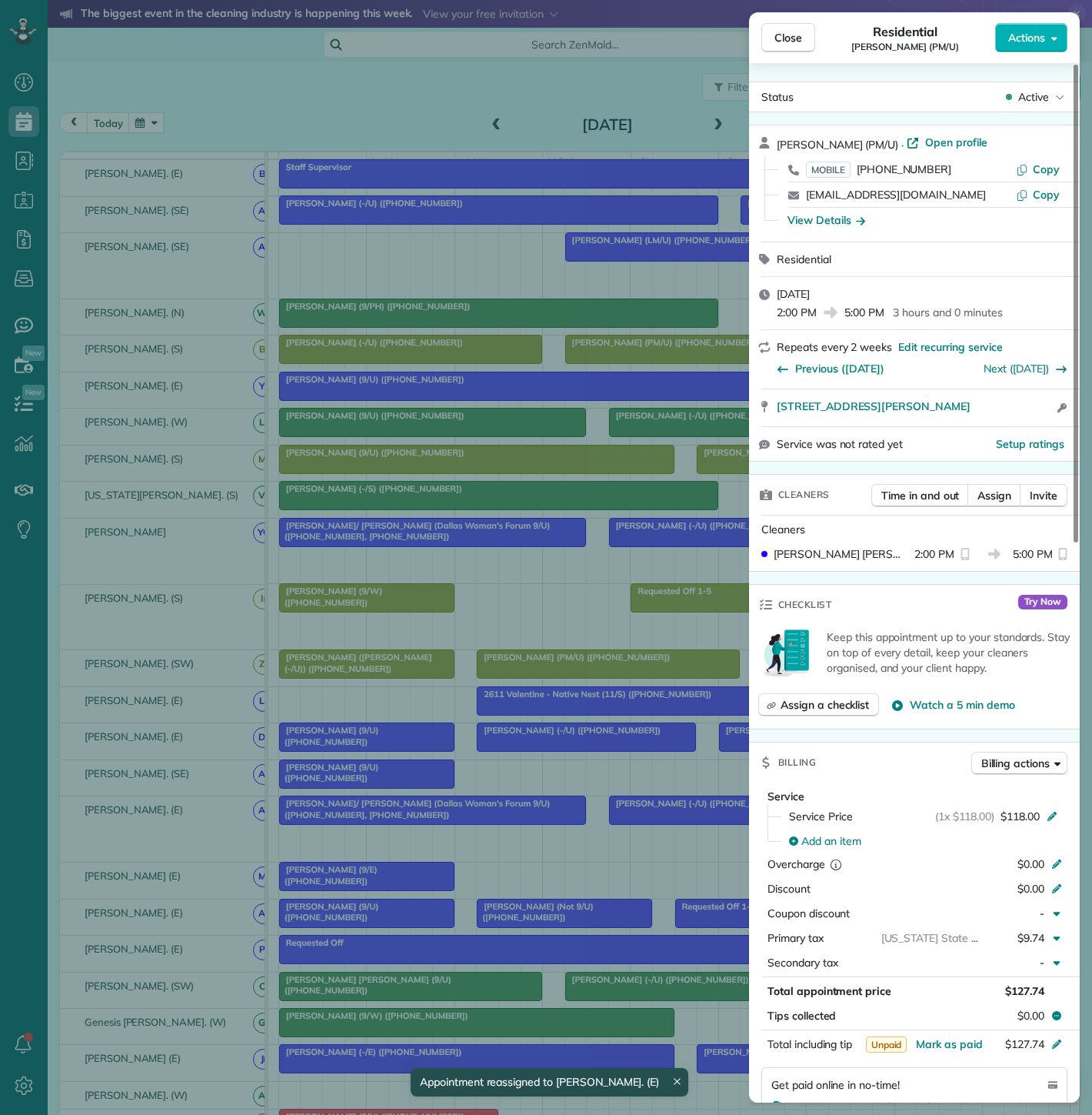
drag, startPoint x: 771, startPoint y: 409, endPoint x: 1003, endPoint y: 416, distance: 232.1
click at [1003, 416] on div "[STREET_ADDRESS][PERSON_NAME] Open access information" at bounding box center [914, 408] width 331 height 37
drag, startPoint x: 375, startPoint y: 743, endPoint x: 272, endPoint y: 685, distance: 118.2
click at [375, 743] on div "Close Residential [PERSON_NAME] (PM/U) Actions Status Active [PERSON_NAME] (PM/…" at bounding box center [546, 558] width 1092 height 1115
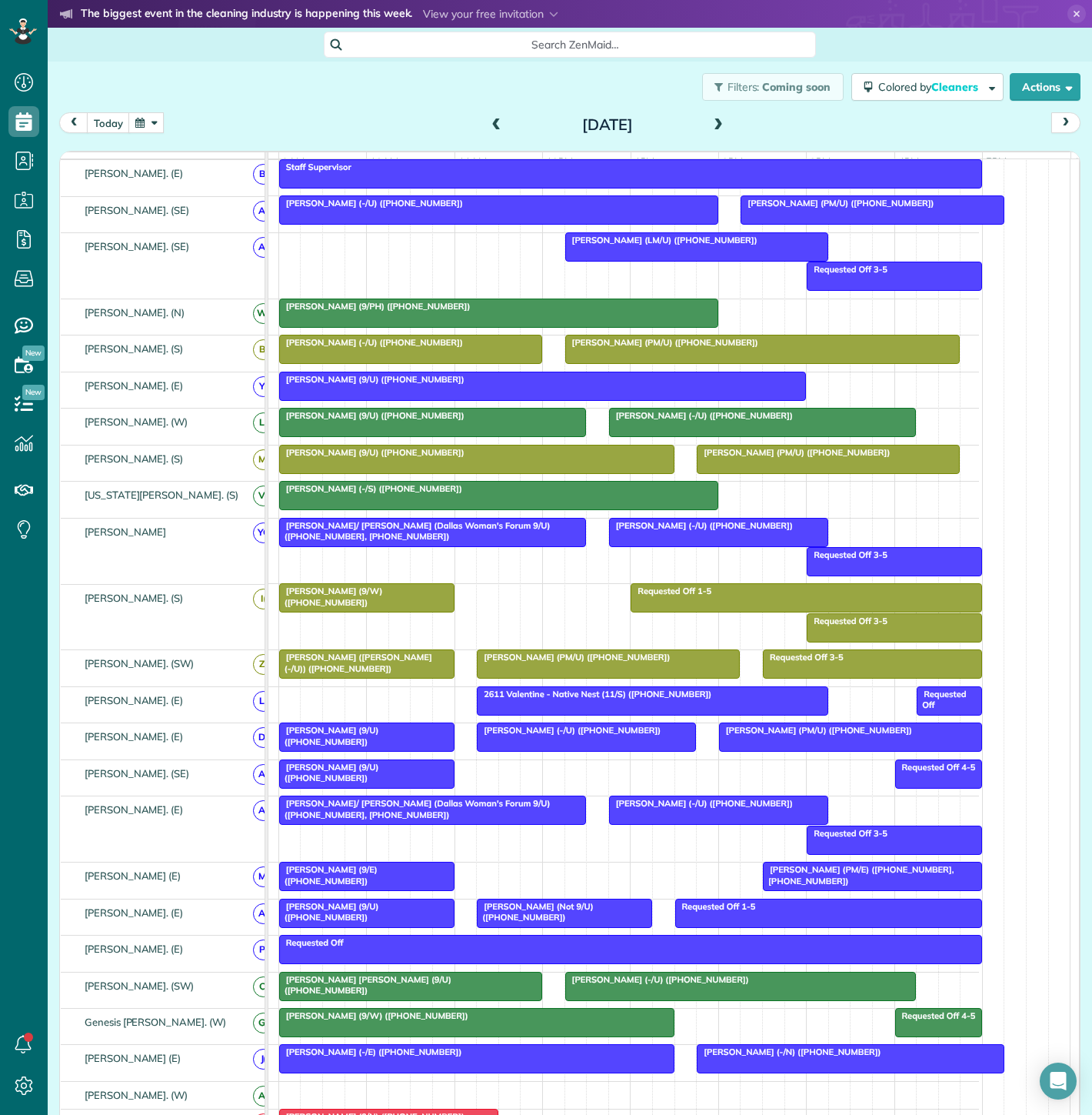
click at [809, 751] on div at bounding box center [851, 736] width 261 height 28
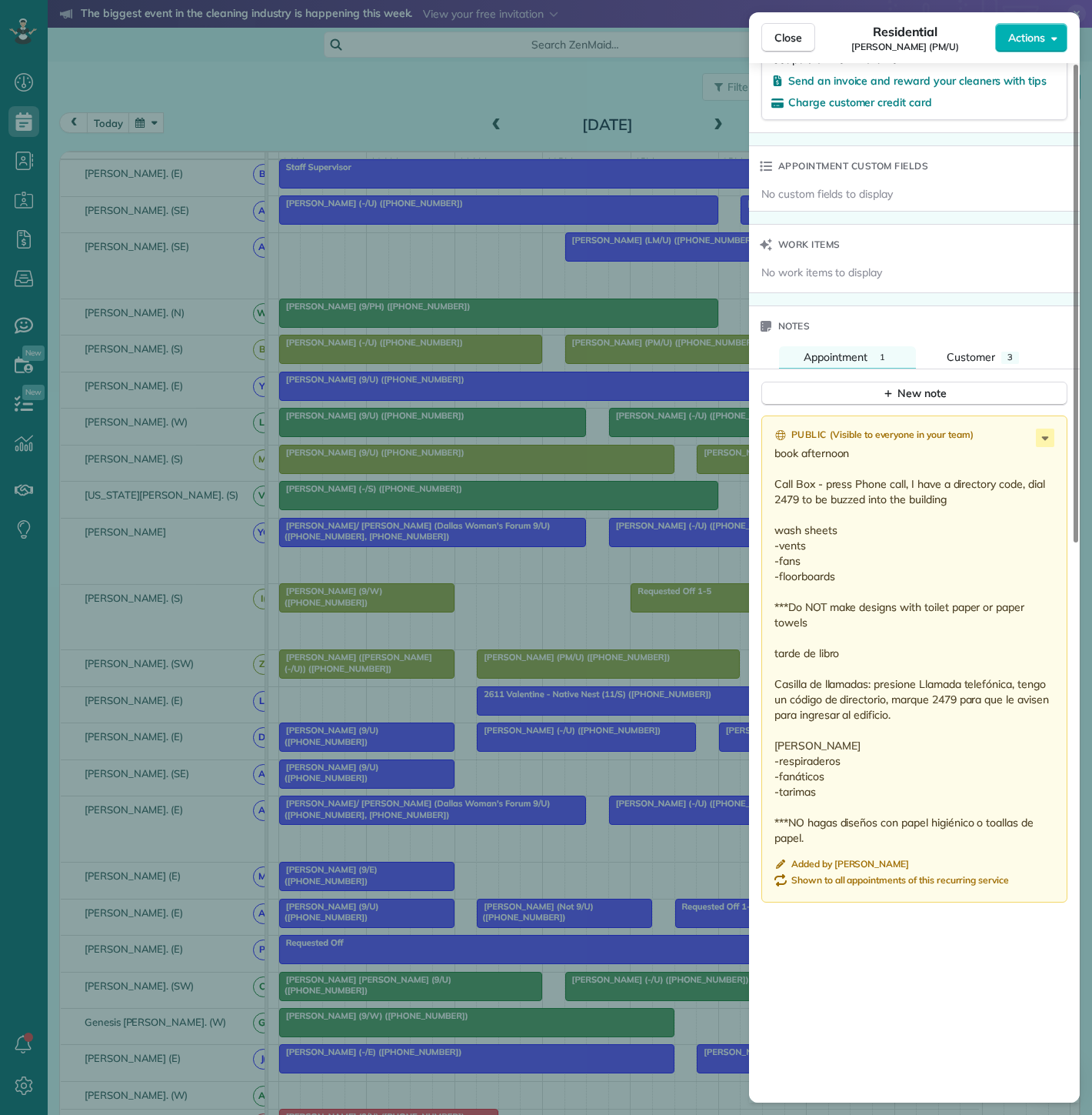
click at [525, 785] on div "Close Residential [PERSON_NAME] (PM/U) Actions Status Active [PERSON_NAME] (PM/…" at bounding box center [546, 558] width 1092 height 1115
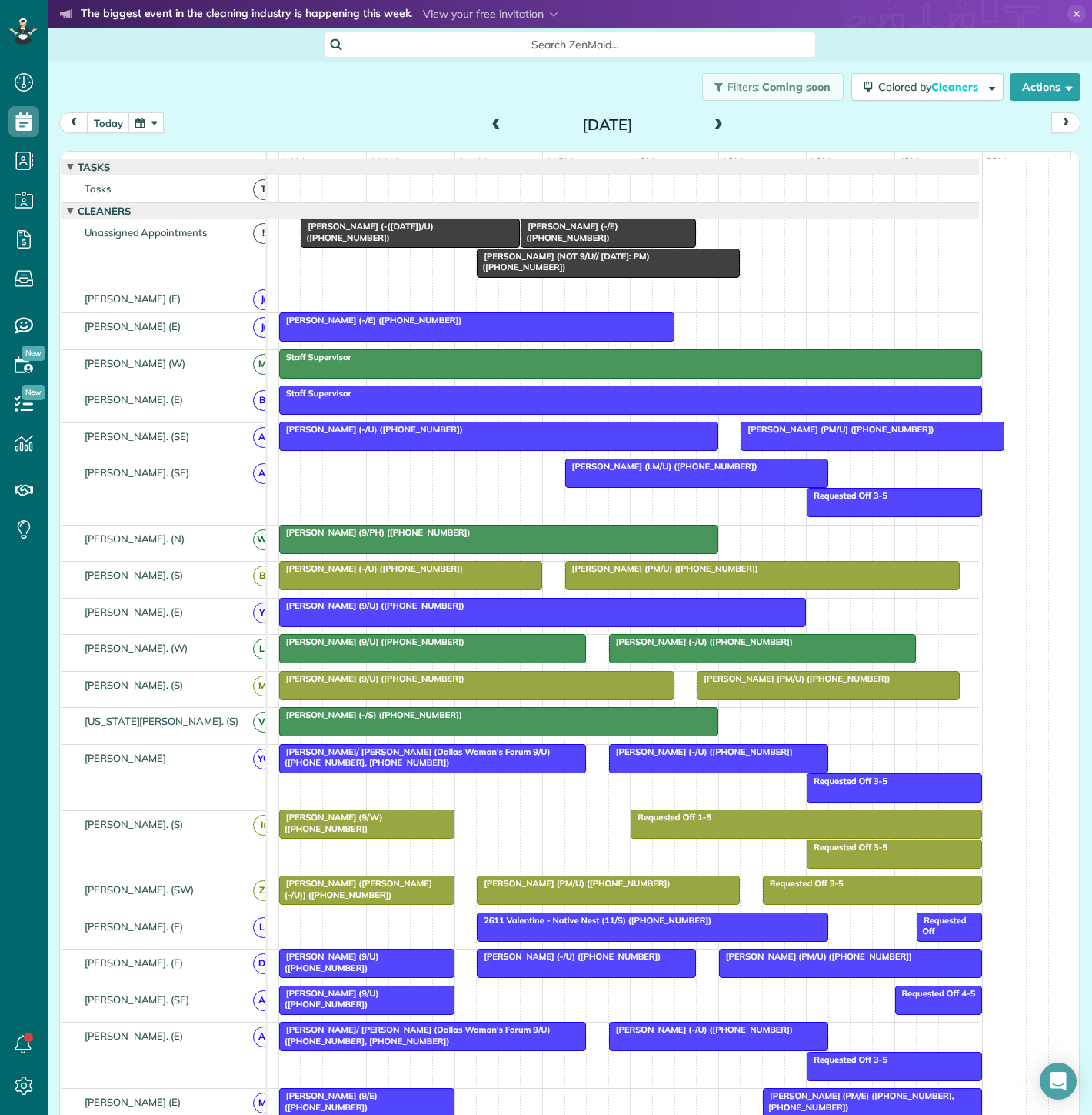
click at [582, 246] on div at bounding box center [608, 233] width 174 height 28
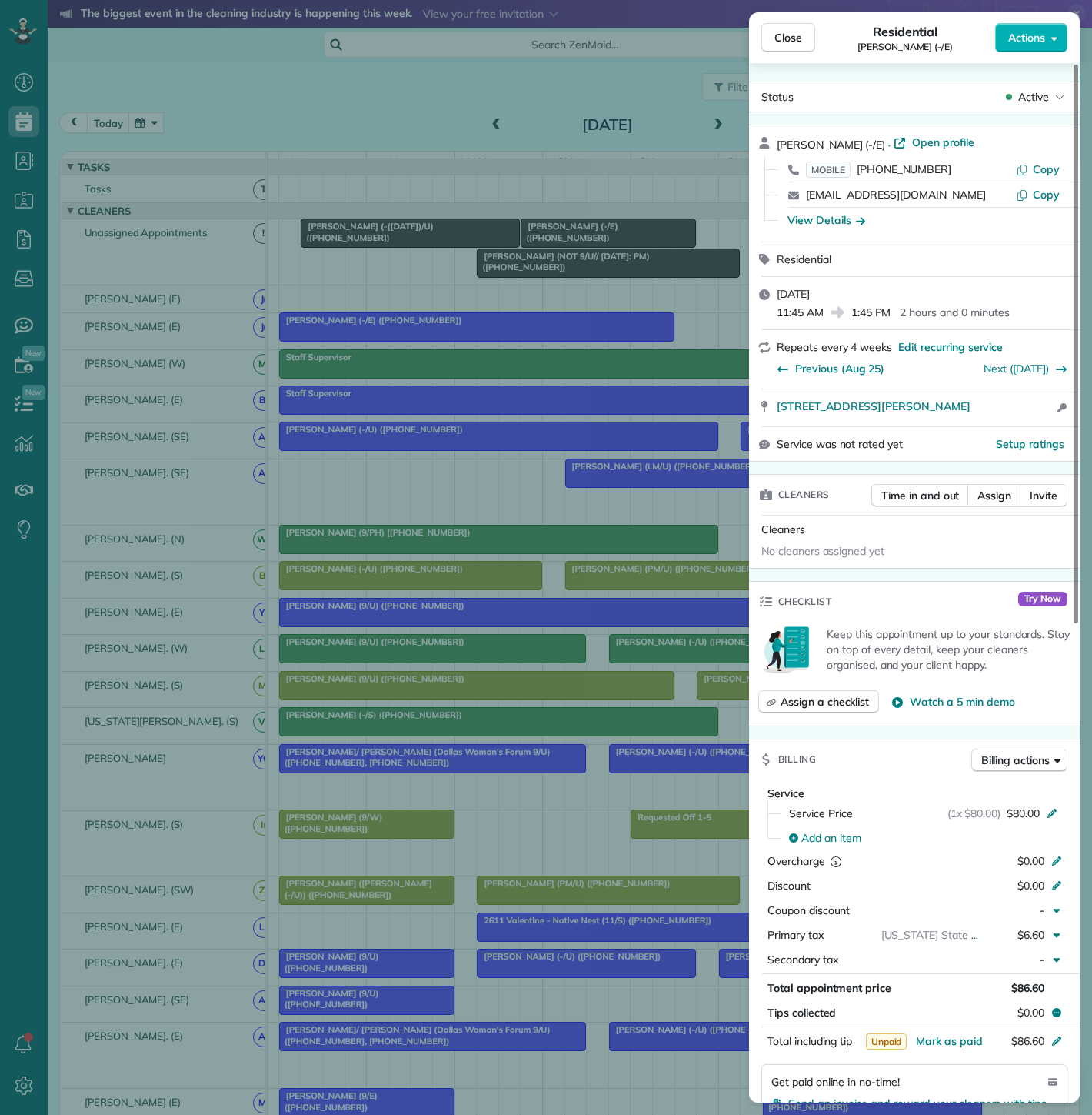
click at [582, 246] on div "Close Residential [PERSON_NAME] (-/E) Actions Status Active [PERSON_NAME] (-/E)…" at bounding box center [546, 558] width 1092 height 1115
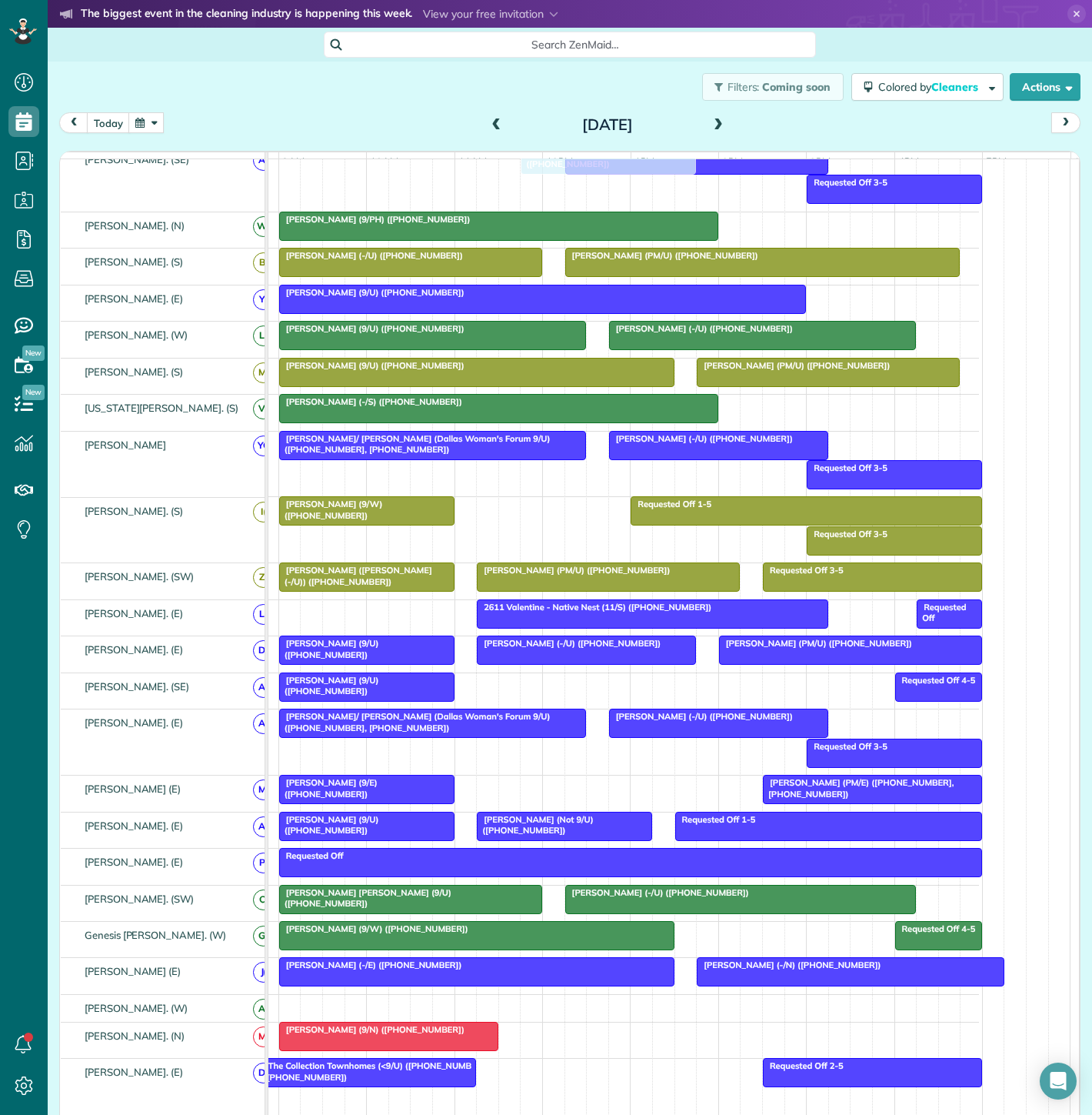
scroll to position [427, 0]
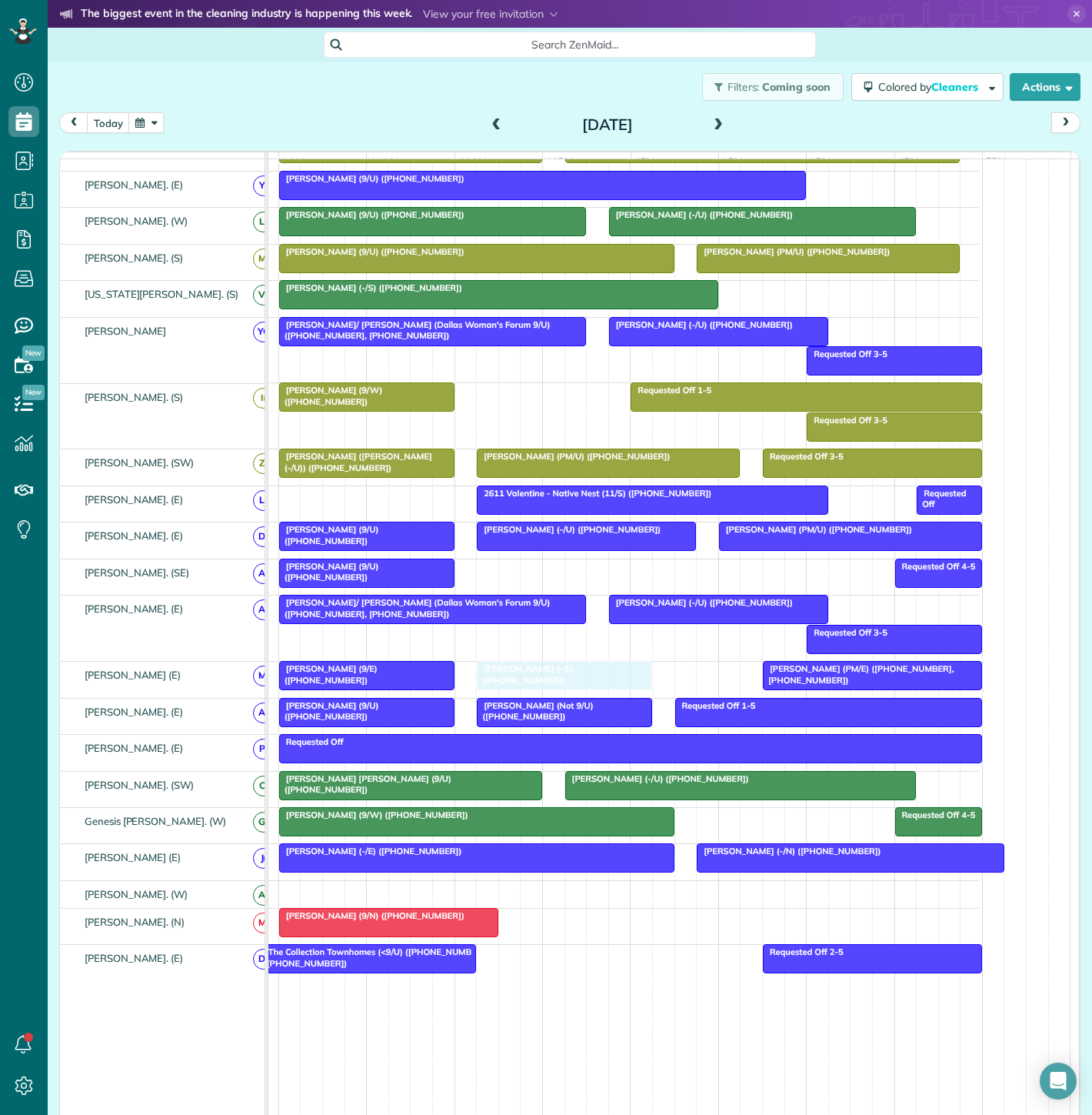
drag, startPoint x: 582, startPoint y: 246, endPoint x: 537, endPoint y: 685, distance: 441.3
click at [389, 681] on div "[PERSON_NAME] (9/E) ([PHONE_NUMBER])" at bounding box center [367, 674] width 166 height 22
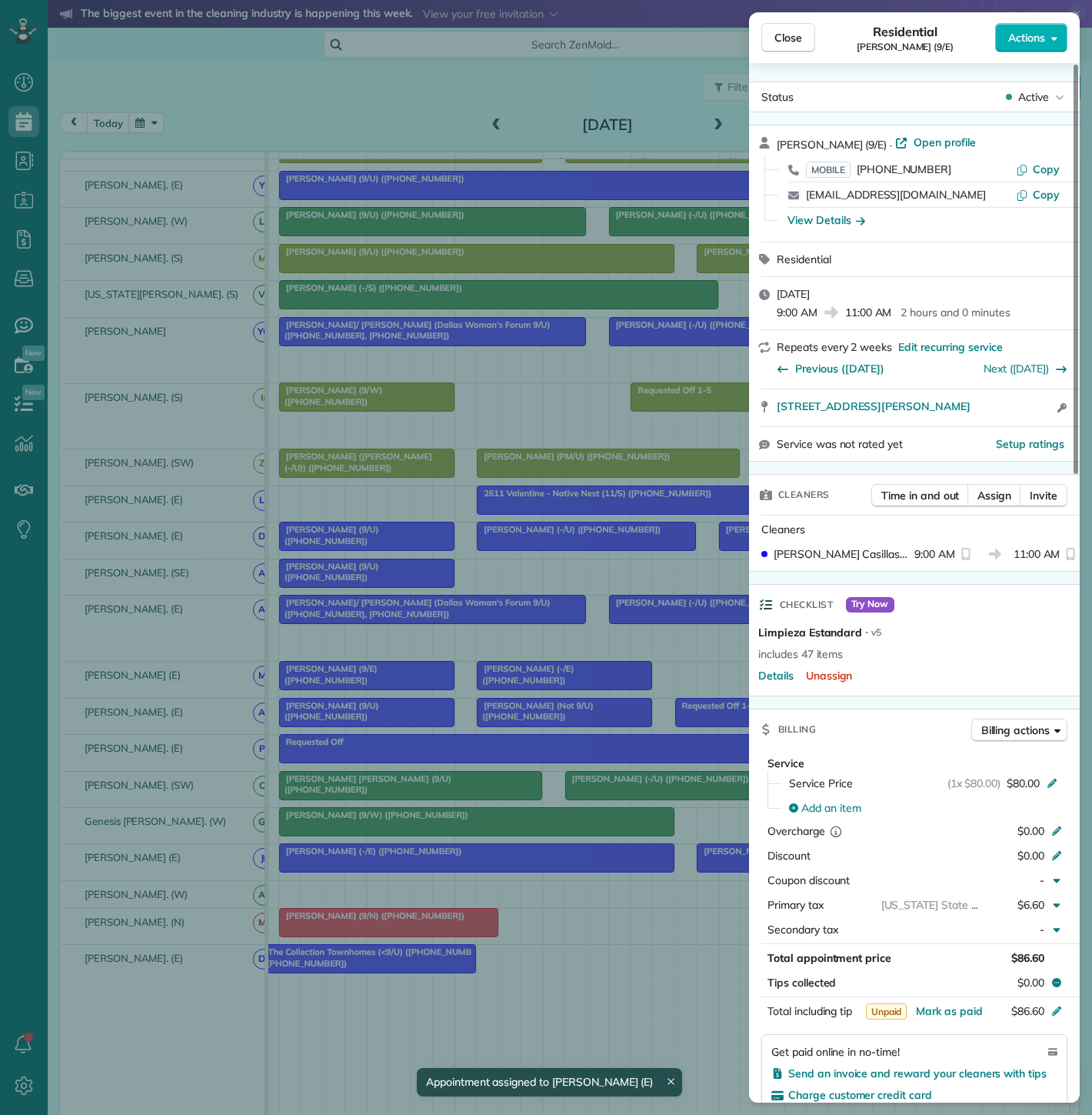
drag, startPoint x: 780, startPoint y: 414, endPoint x: 993, endPoint y: 416, distance: 213.0
click at [993, 416] on div "[STREET_ADDRESS][PERSON_NAME] Open access information" at bounding box center [914, 408] width 331 height 37
click at [555, 696] on div "Close Residential [PERSON_NAME] (9/E) Actions Status Active [PERSON_NAME] (9/E)…" at bounding box center [546, 558] width 1092 height 1115
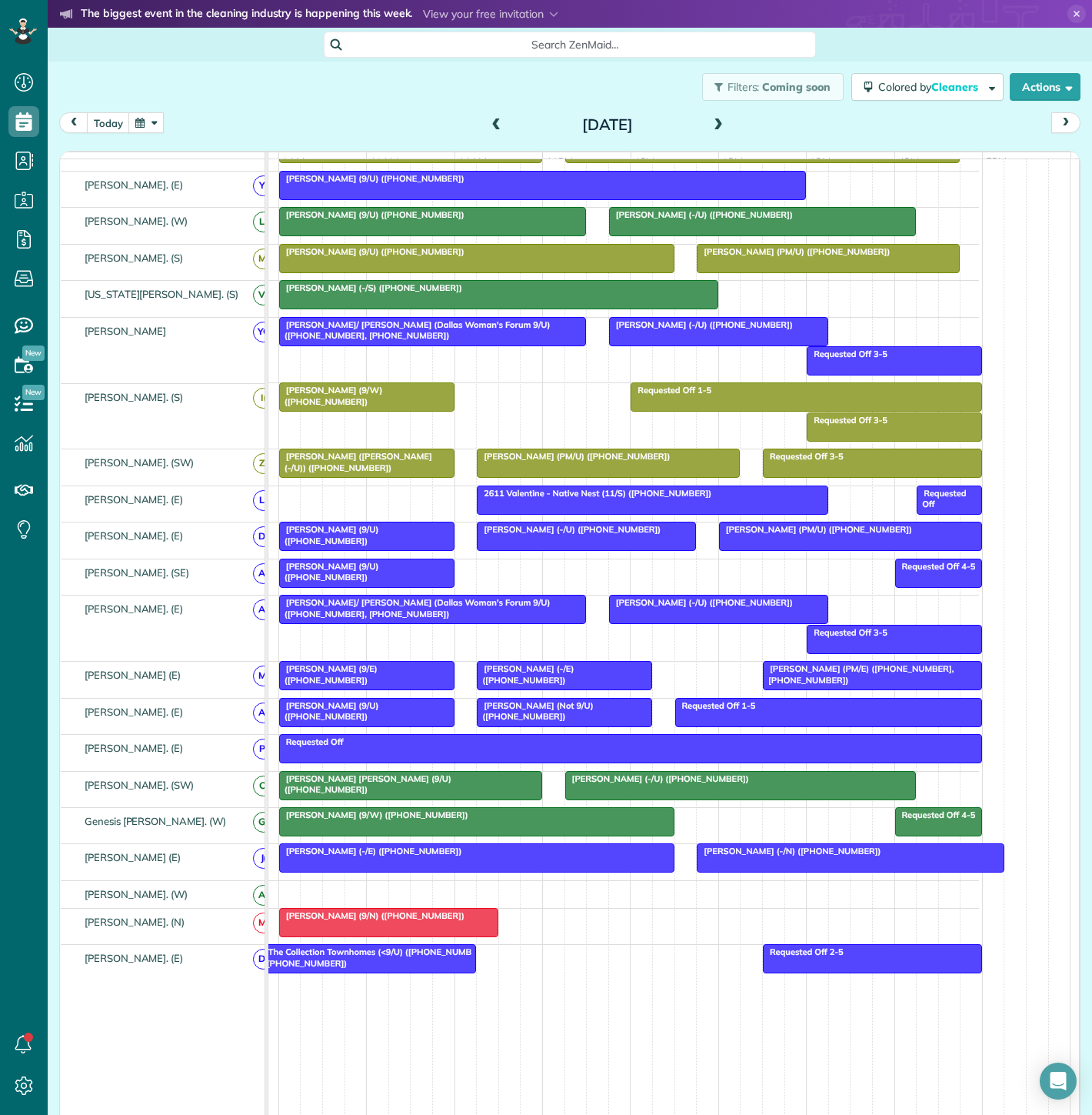
click at [547, 684] on div at bounding box center [564, 675] width 174 height 28
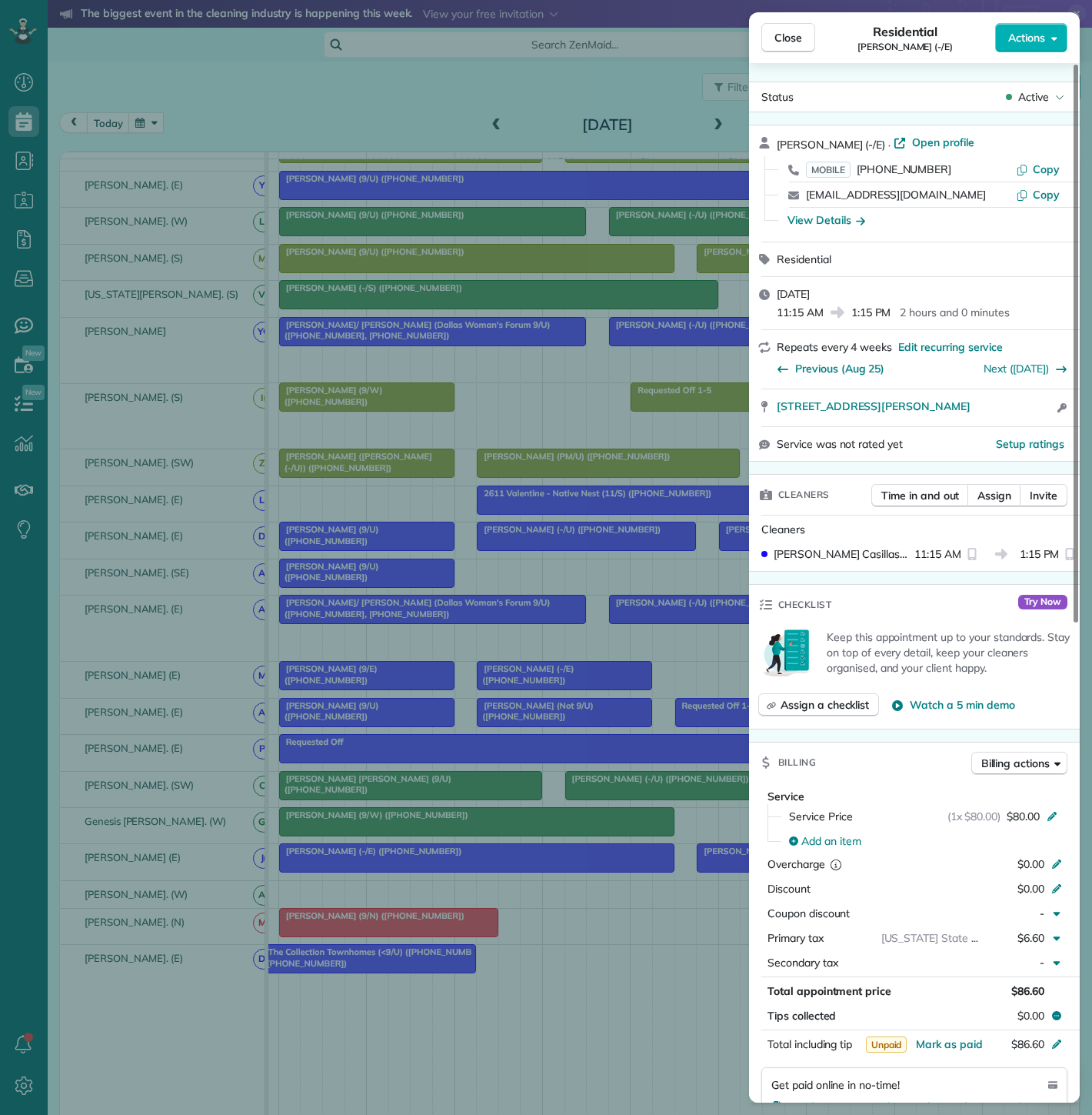
drag, startPoint x: 786, startPoint y: 416, endPoint x: 999, endPoint y: 418, distance: 213.0
click at [999, 418] on div "[STREET_ADDRESS][PERSON_NAME] Open access information" at bounding box center [914, 408] width 331 height 37
click at [223, 687] on div "Close Residential [PERSON_NAME] (-/E) Actions Status Active [PERSON_NAME] (-/E)…" at bounding box center [546, 558] width 1092 height 1115
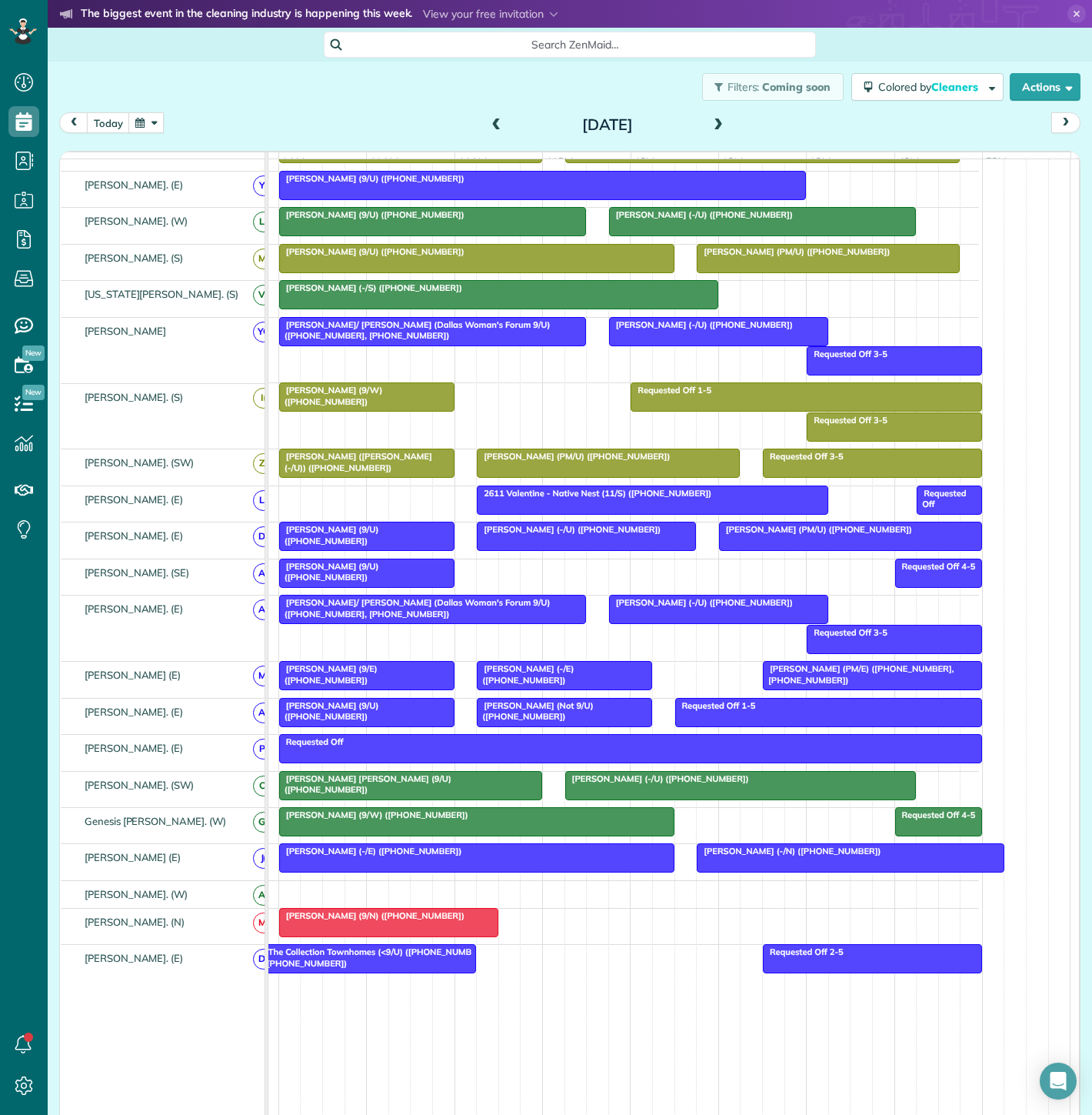
click at [907, 677] on span "[PERSON_NAME] (PM/E) ([PHONE_NUMBER], [PHONE_NUMBER])" at bounding box center [858, 674] width 191 height 22
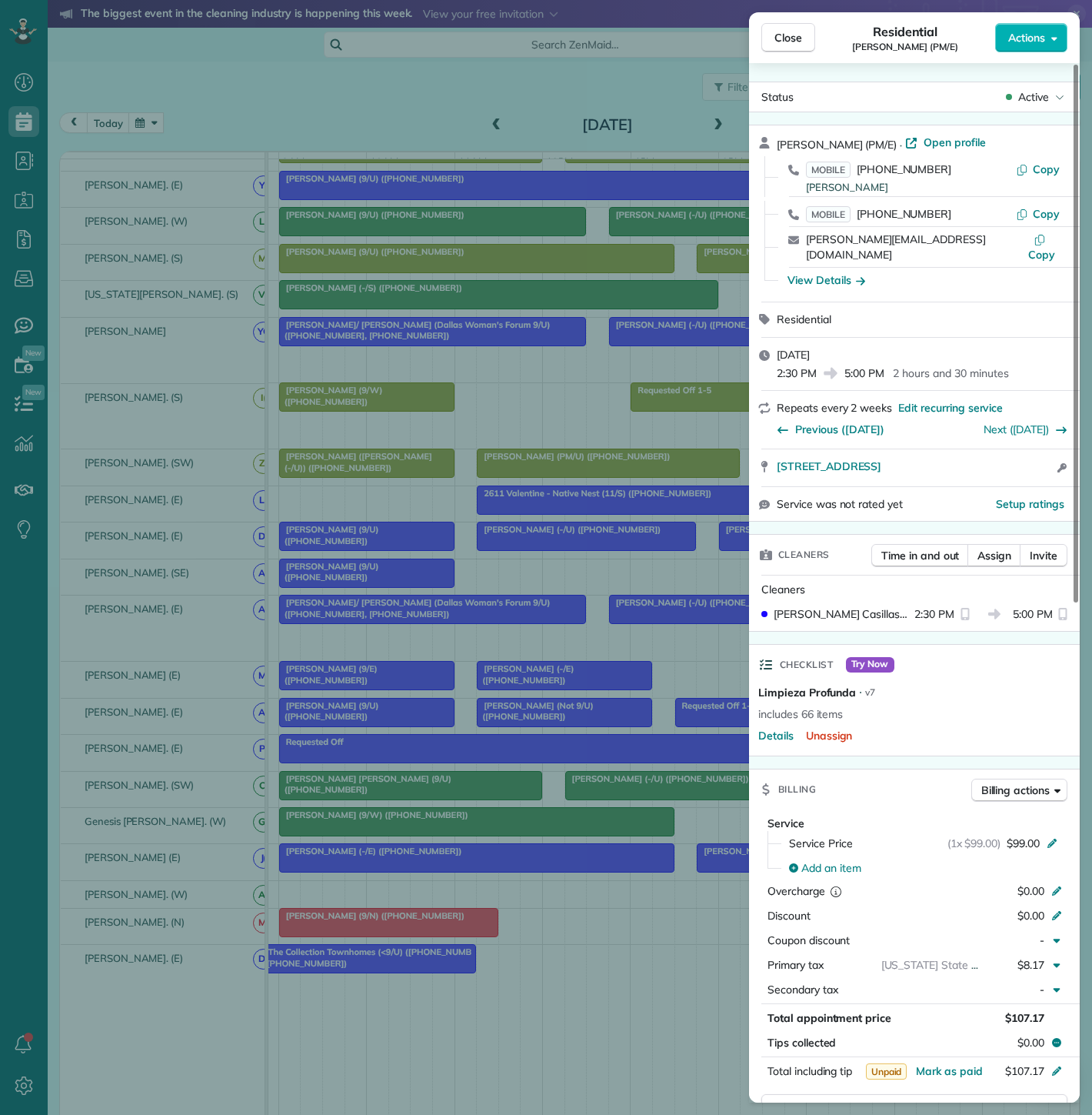
drag, startPoint x: 767, startPoint y: 472, endPoint x: 1032, endPoint y: 460, distance: 265.3
click at [1032, 460] on div "[PERSON_NAME] (PM/E) · Open profile MOBILE [PHONE_NUMBER] Mom- [PERSON_NAME] Co…" at bounding box center [914, 323] width 331 height 397
drag, startPoint x: 777, startPoint y: 462, endPoint x: 1051, endPoint y: 461, distance: 274.0
click at [1051, 461] on div "[STREET_ADDRESS] Open access information" at bounding box center [914, 468] width 331 height 37
click at [346, 735] on div "Close Residential [PERSON_NAME] (PM/E) Actions Status Active [PERSON_NAME] (PM/…" at bounding box center [546, 558] width 1092 height 1115
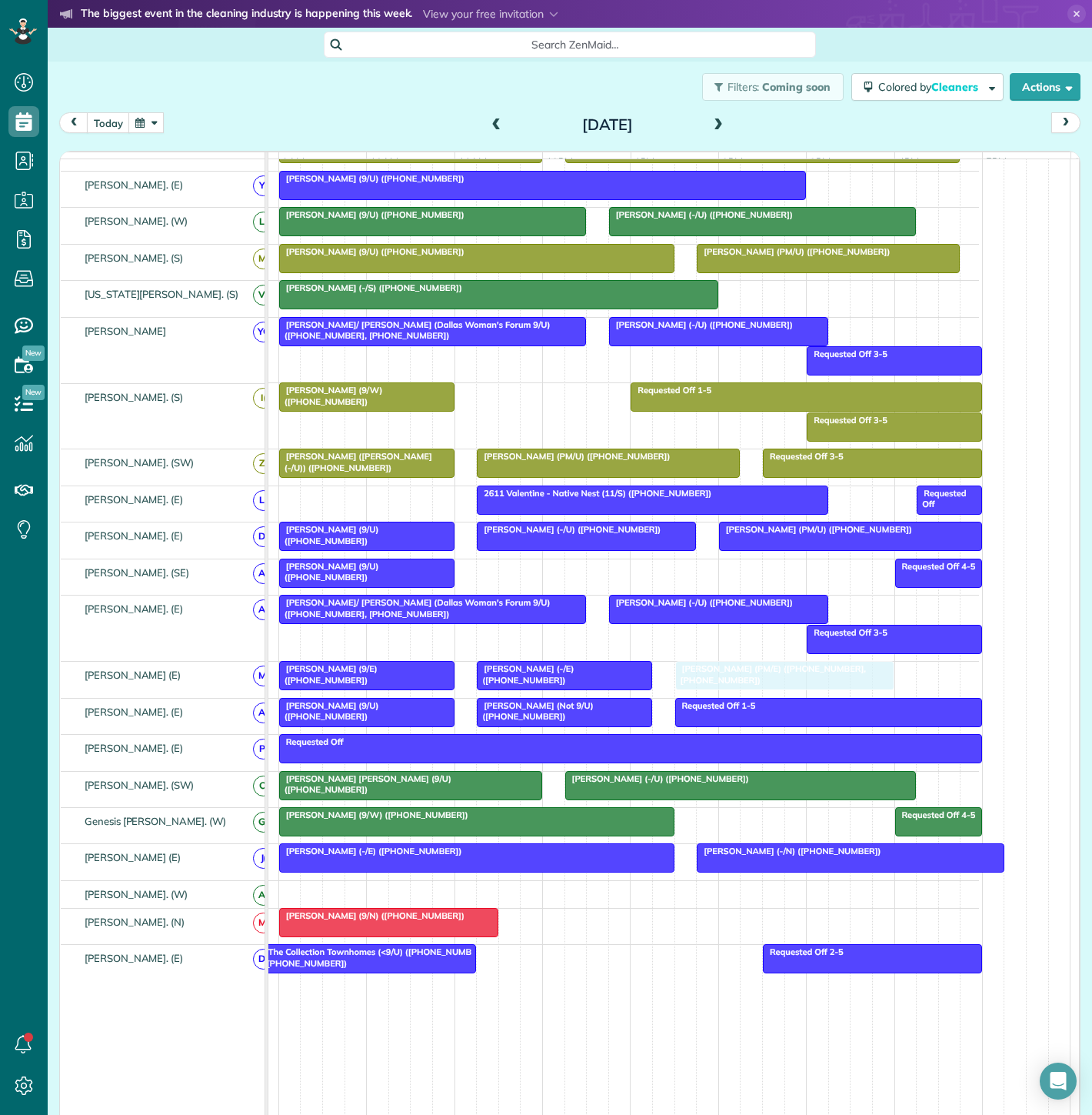
drag, startPoint x: 786, startPoint y: 677, endPoint x: 694, endPoint y: 685, distance: 92.3
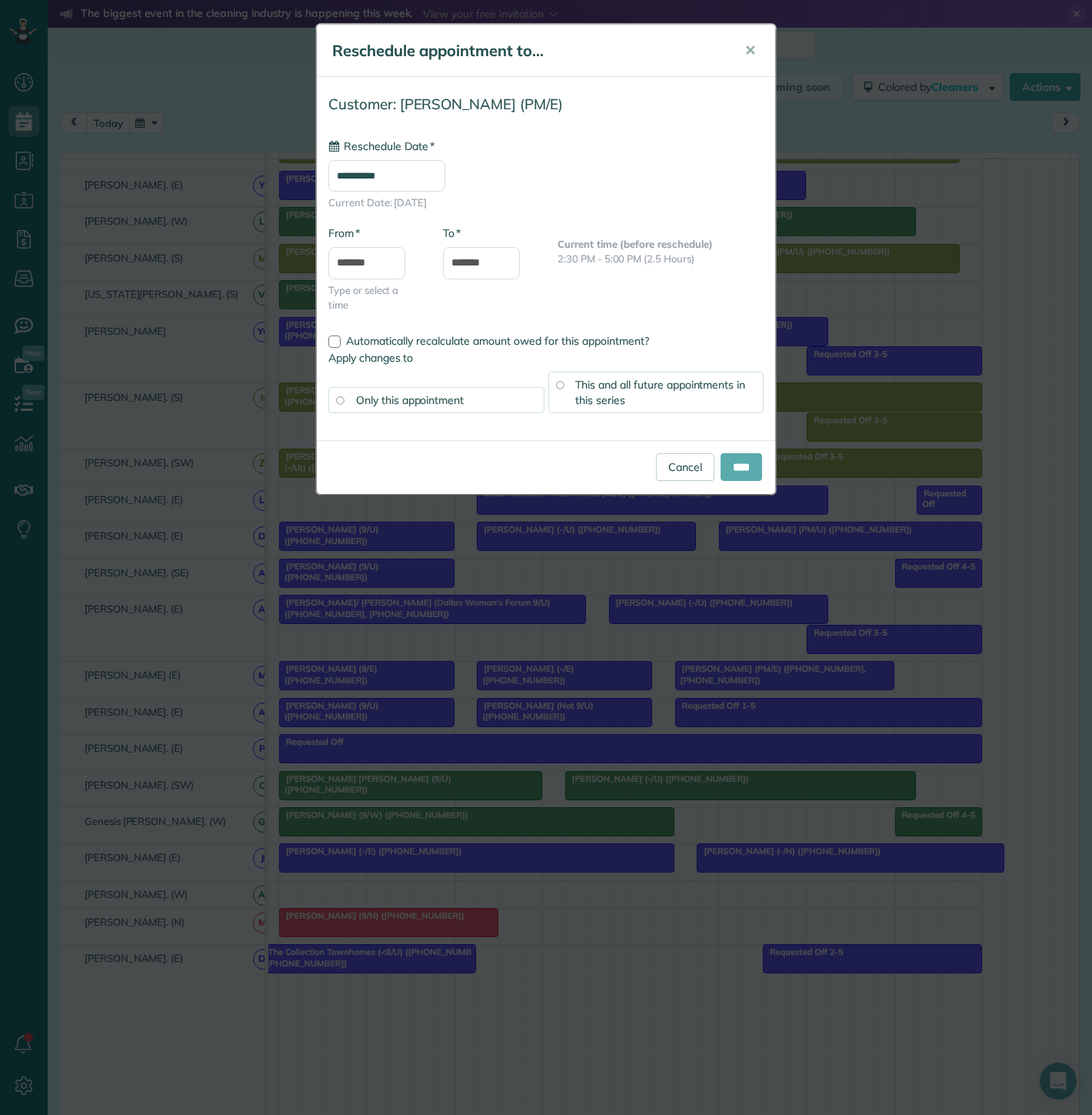
type input "**********"
click at [732, 463] on input "****" at bounding box center [741, 466] width 41 height 28
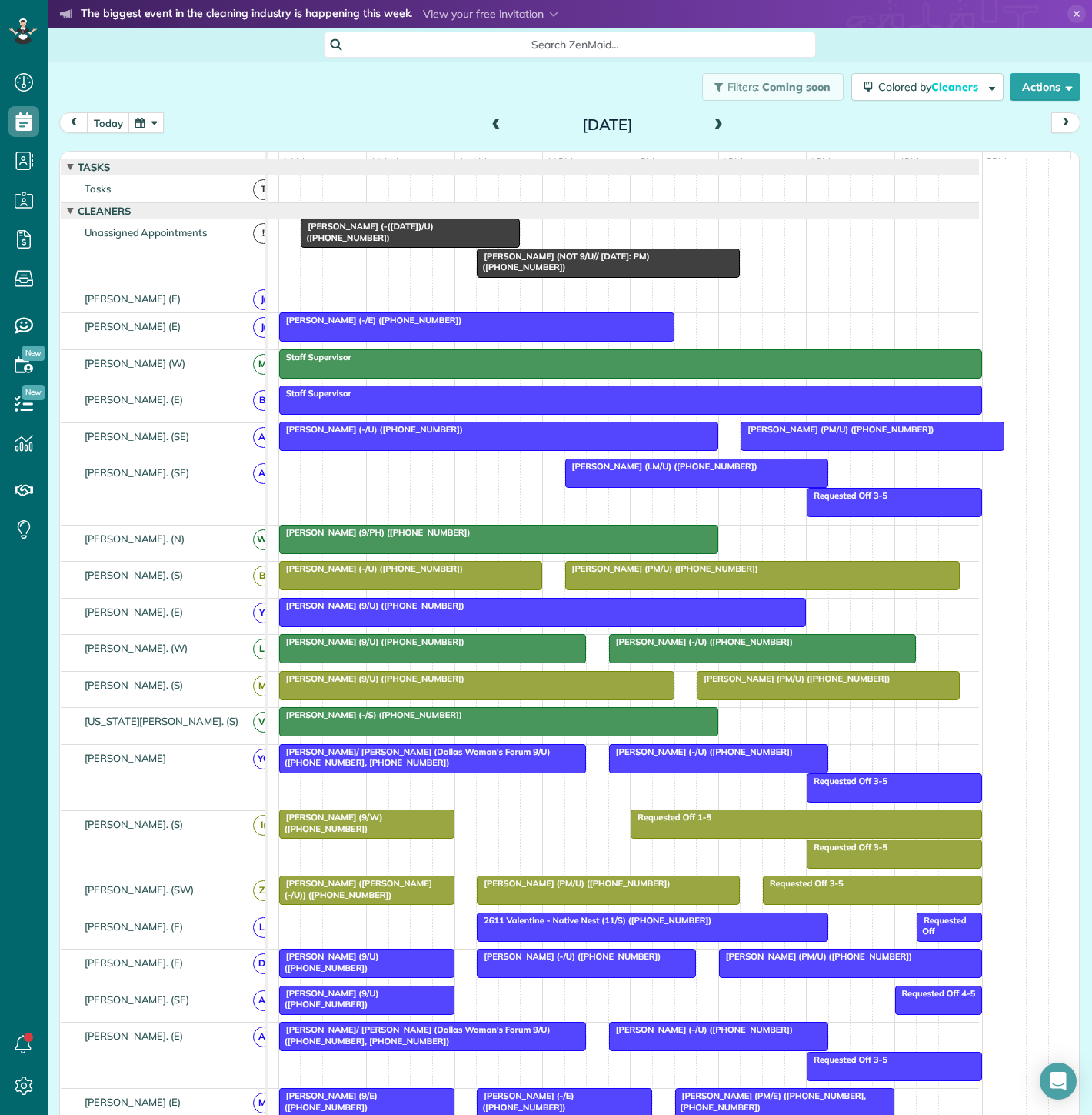
click at [458, 326] on div "[PERSON_NAME] (-/E) ([PHONE_NUMBER])" at bounding box center [477, 320] width 386 height 11
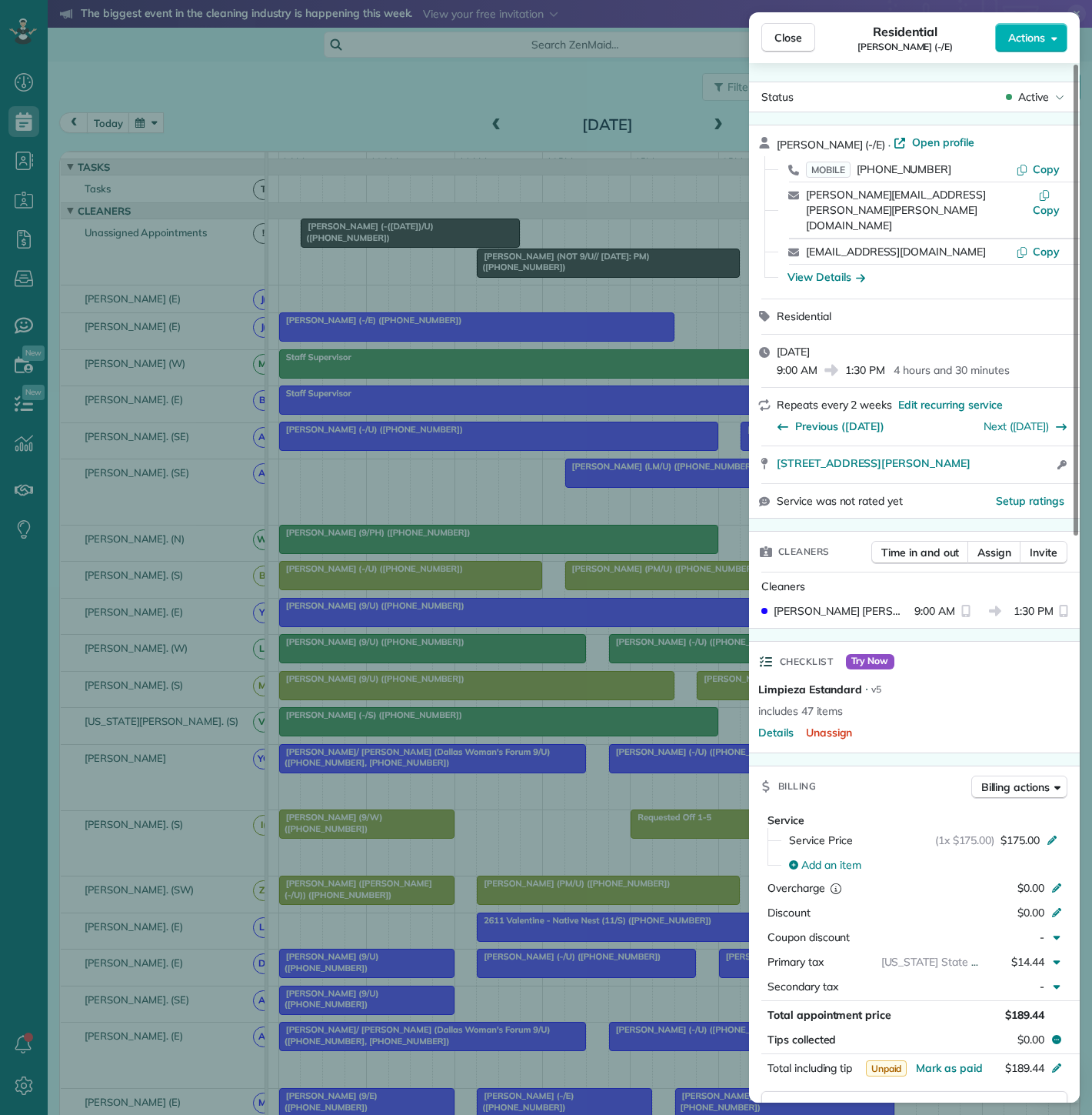
click at [458, 332] on div "Close Residential [PERSON_NAME] (-/E) Actions Status Active [PERSON_NAME] (-/E)…" at bounding box center [546, 558] width 1092 height 1115
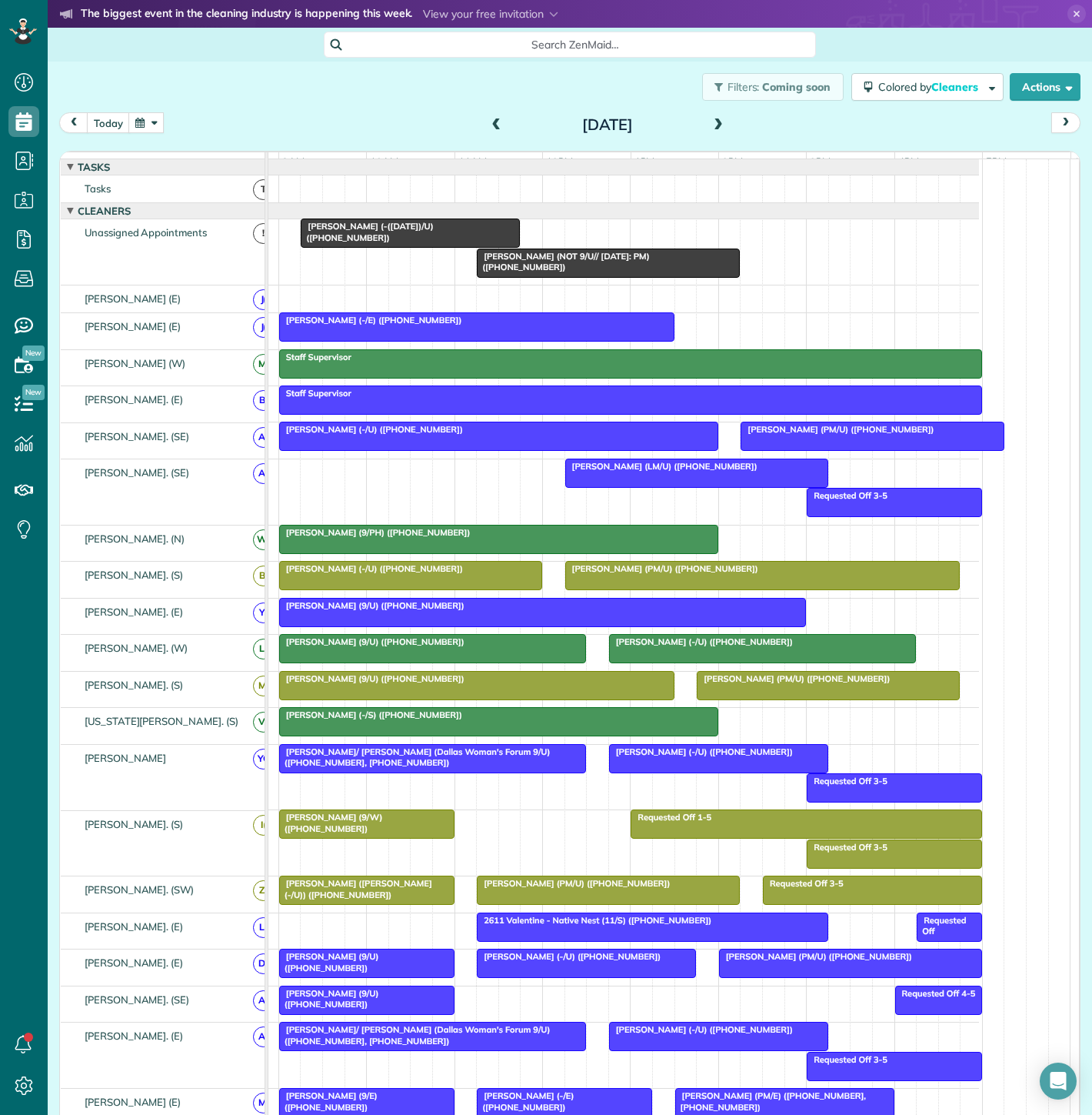
scroll to position [256, 0]
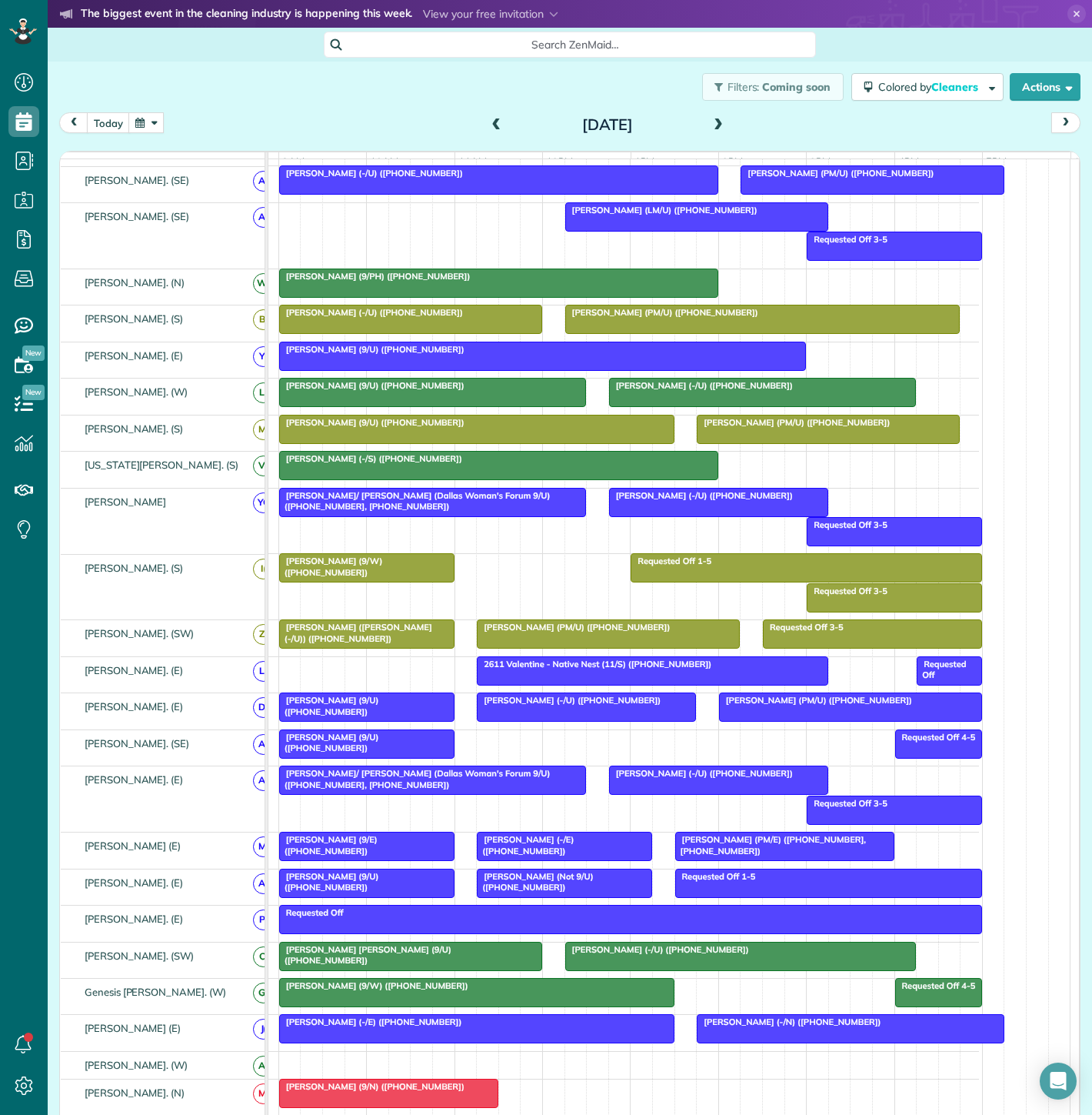
click at [745, 857] on div at bounding box center [785, 846] width 218 height 28
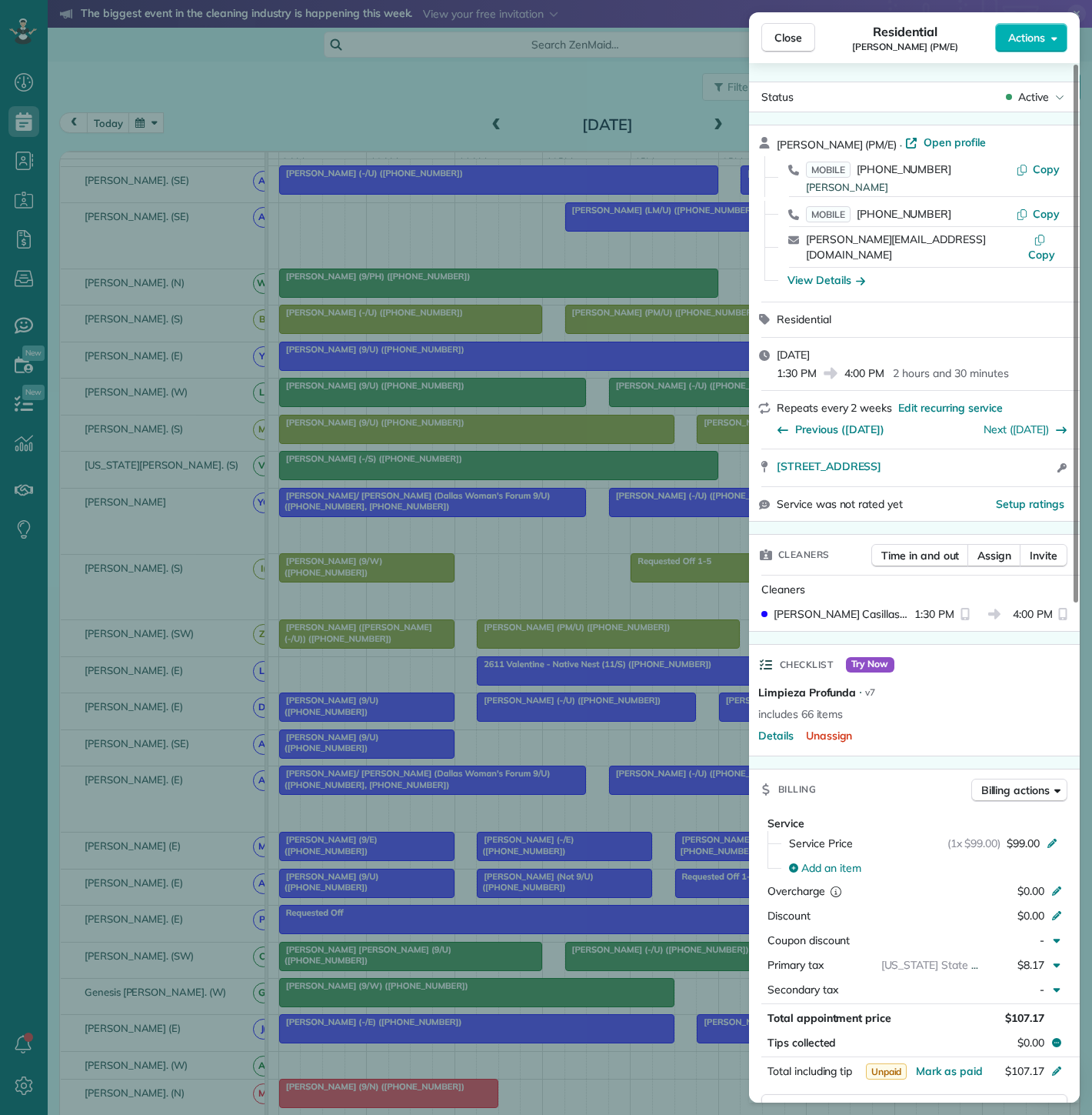
drag, startPoint x: 553, startPoint y: 814, endPoint x: 584, endPoint y: 475, distance: 340.4
click at [554, 814] on div "Close Residential [PERSON_NAME] (PM/E) Actions Status Active [PERSON_NAME] (PM/…" at bounding box center [546, 558] width 1092 height 1115
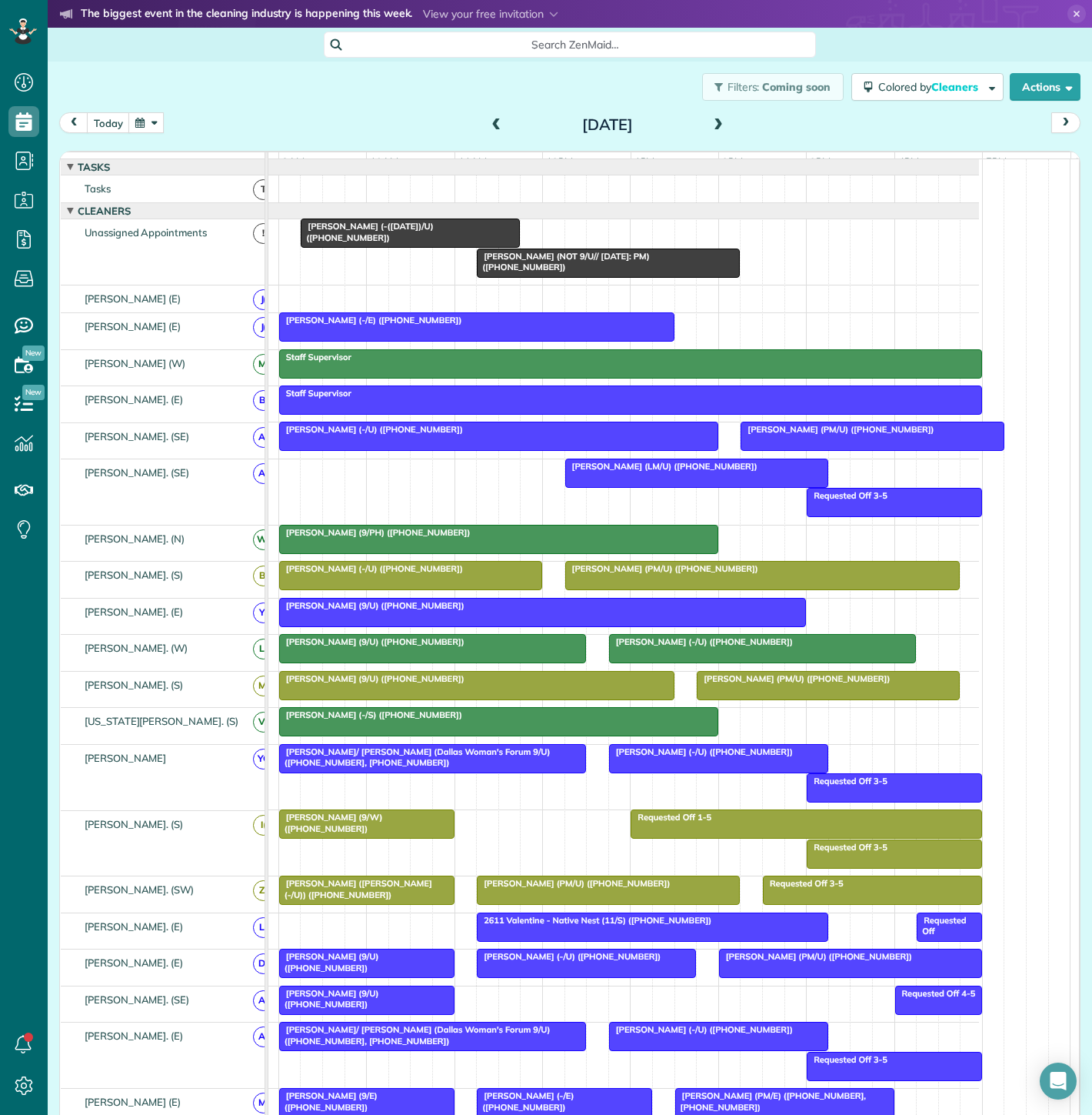
click at [433, 341] on div at bounding box center [476, 326] width 394 height 28
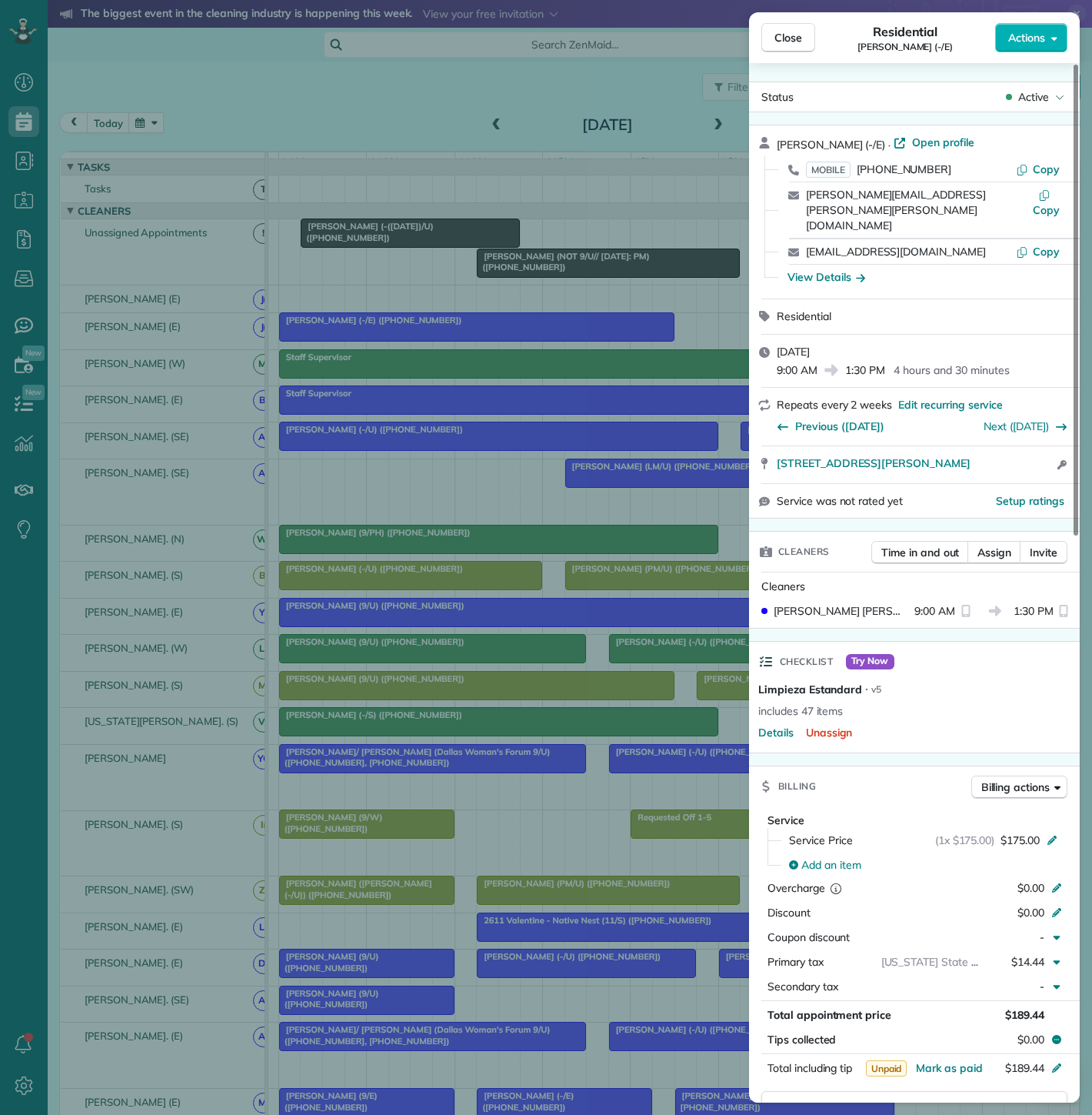
drag, startPoint x: 773, startPoint y: 445, endPoint x: 1027, endPoint y: 442, distance: 254.0
click at [1027, 446] on div "[STREET_ADDRESS][PERSON_NAME] Open access information" at bounding box center [914, 465] width 331 height 37
click at [562, 526] on div "Close Residential [PERSON_NAME] (-/E) Actions Status Active [PERSON_NAME] (-/E)…" at bounding box center [546, 558] width 1092 height 1115
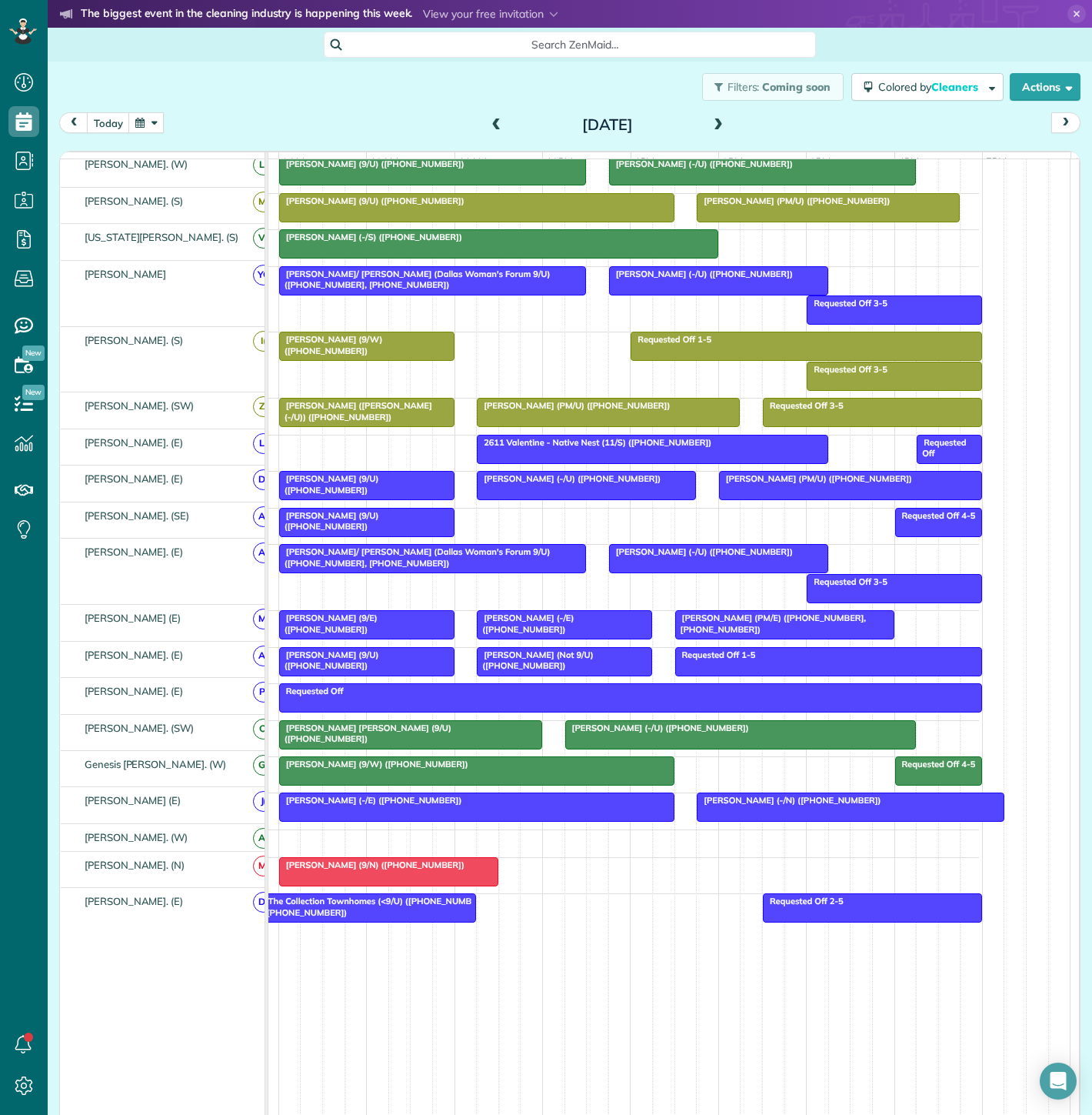
scroll to position [240, 0]
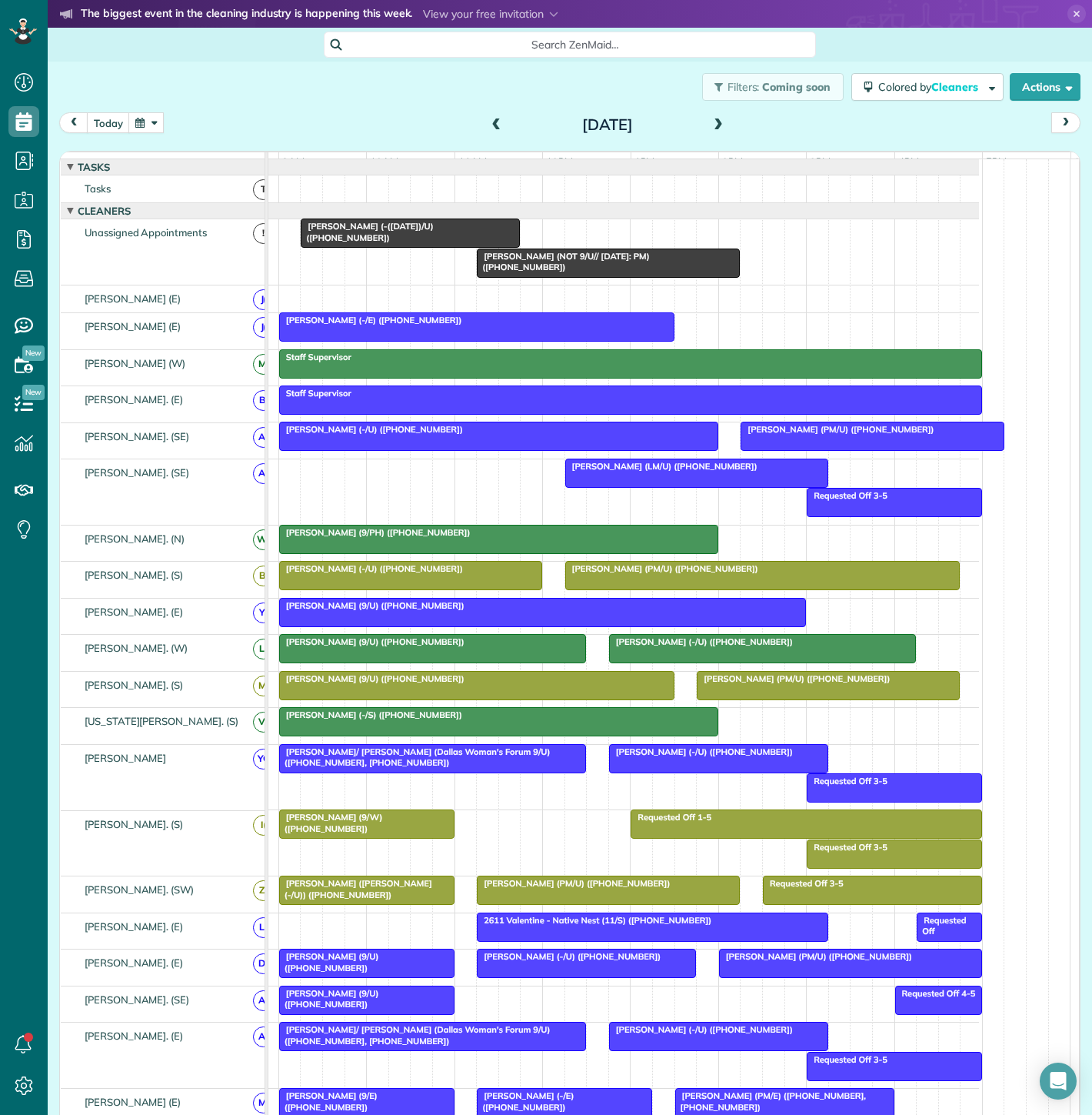
click at [395, 337] on div at bounding box center [476, 326] width 394 height 28
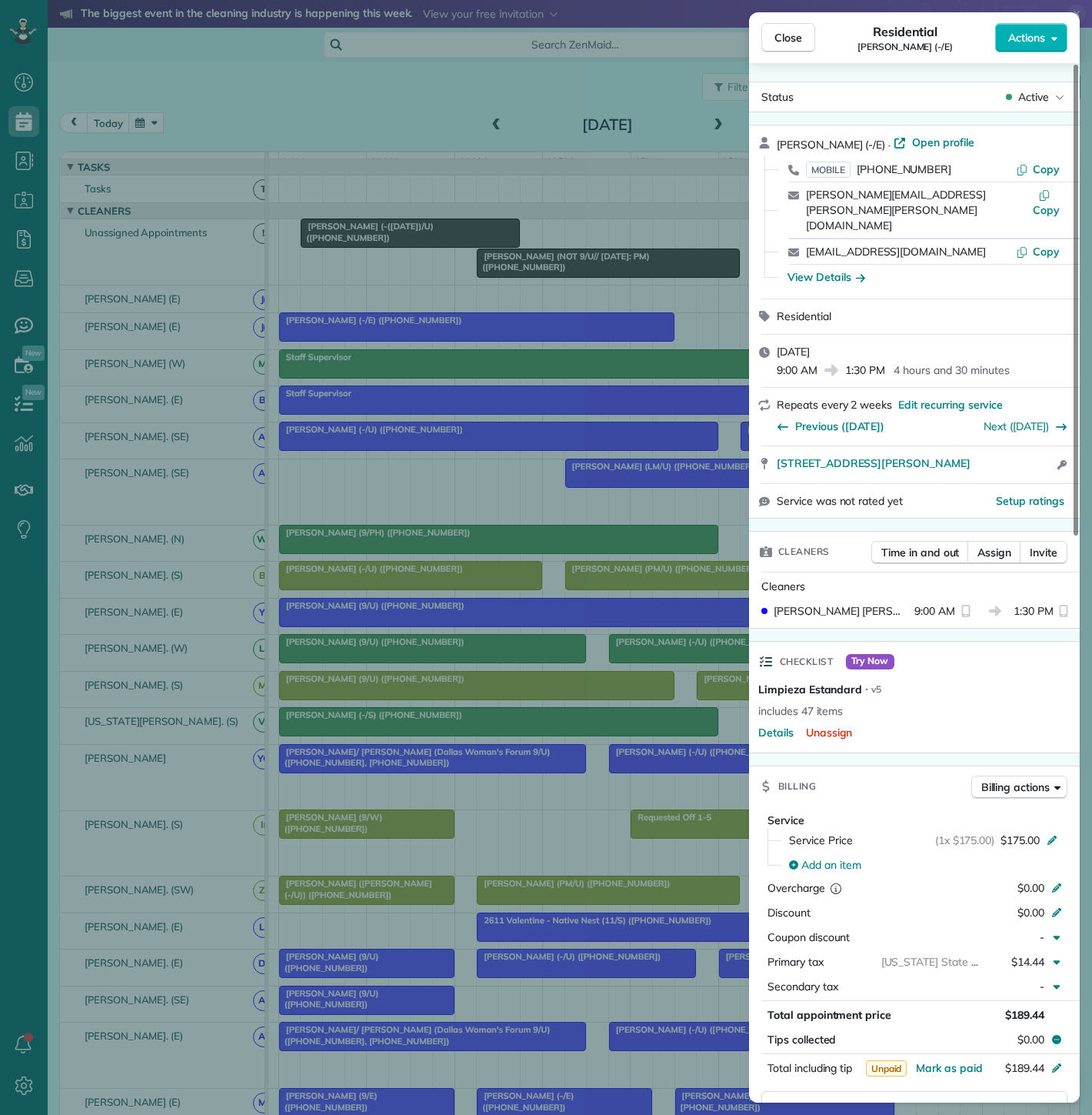
click at [395, 337] on div "Close Residential [PERSON_NAME] (-/E) Actions Status Active [PERSON_NAME] (-/E)…" at bounding box center [546, 558] width 1092 height 1115
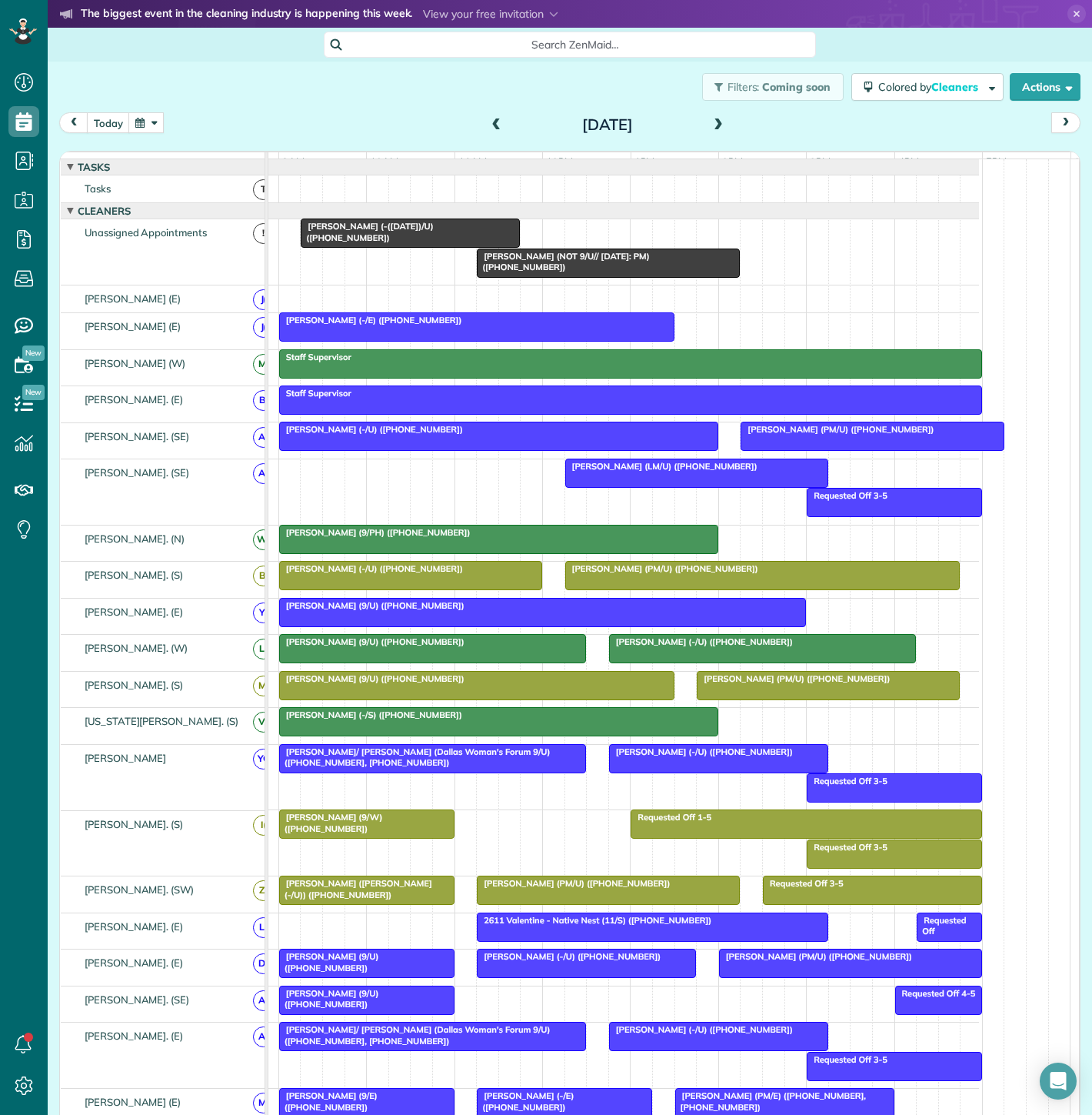
click at [546, 273] on div at bounding box center [608, 263] width 261 height 28
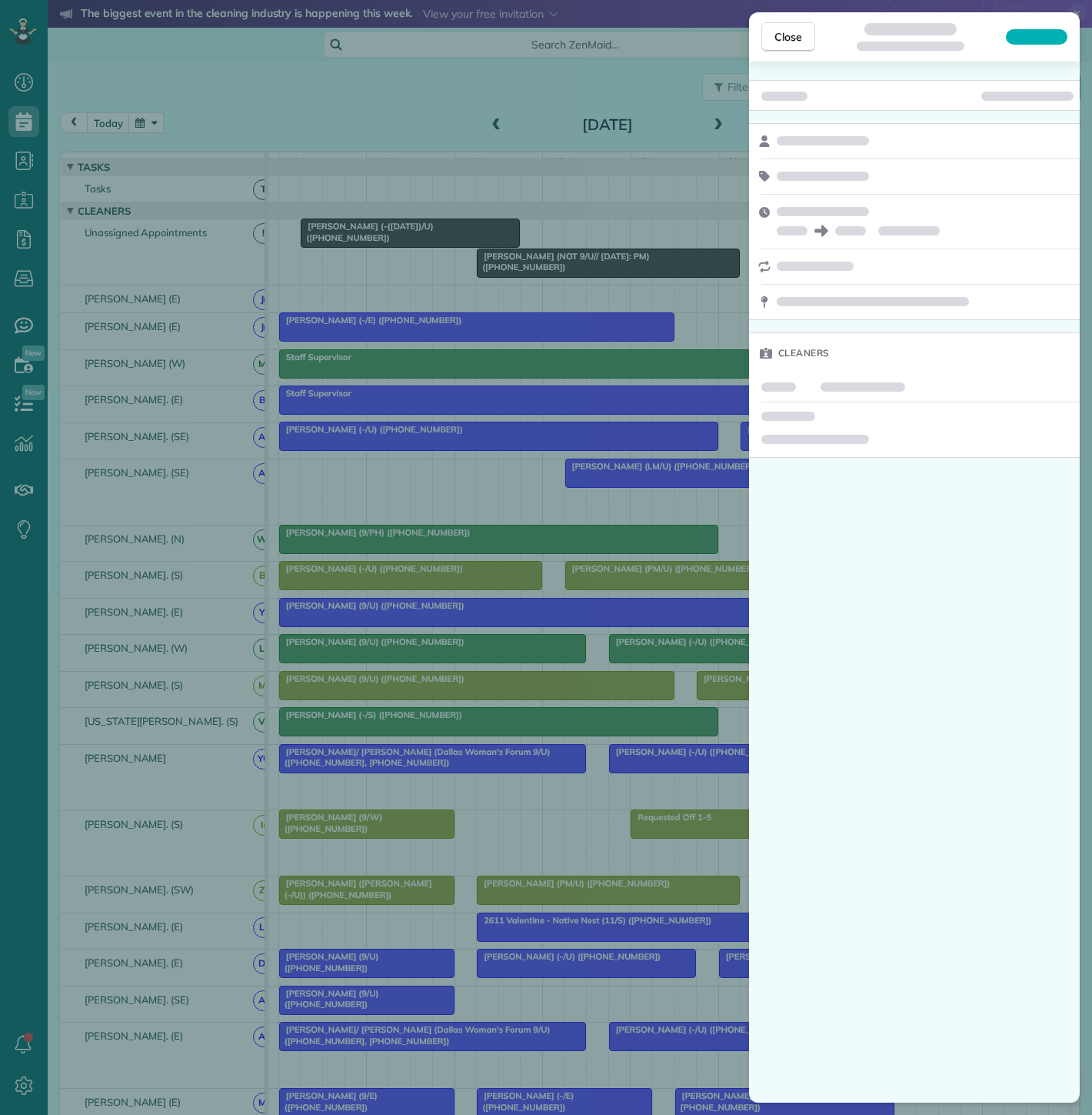
click at [563, 406] on div "Close Cleaners" at bounding box center [546, 558] width 1092 height 1115
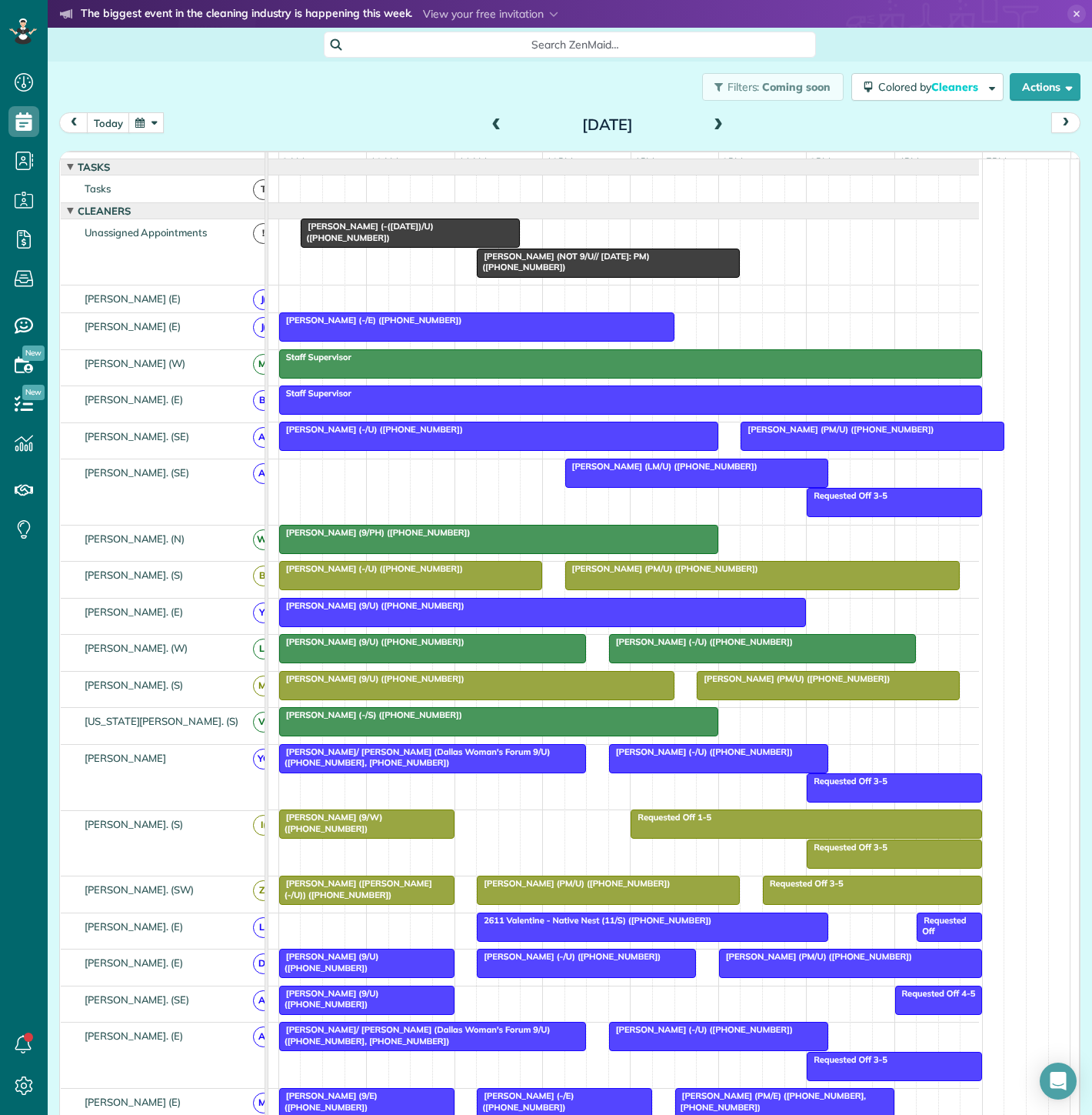
click at [416, 239] on span "[PERSON_NAME] (-([DATE])/U) ([PHONE_NUMBER])" at bounding box center [367, 232] width 133 height 22
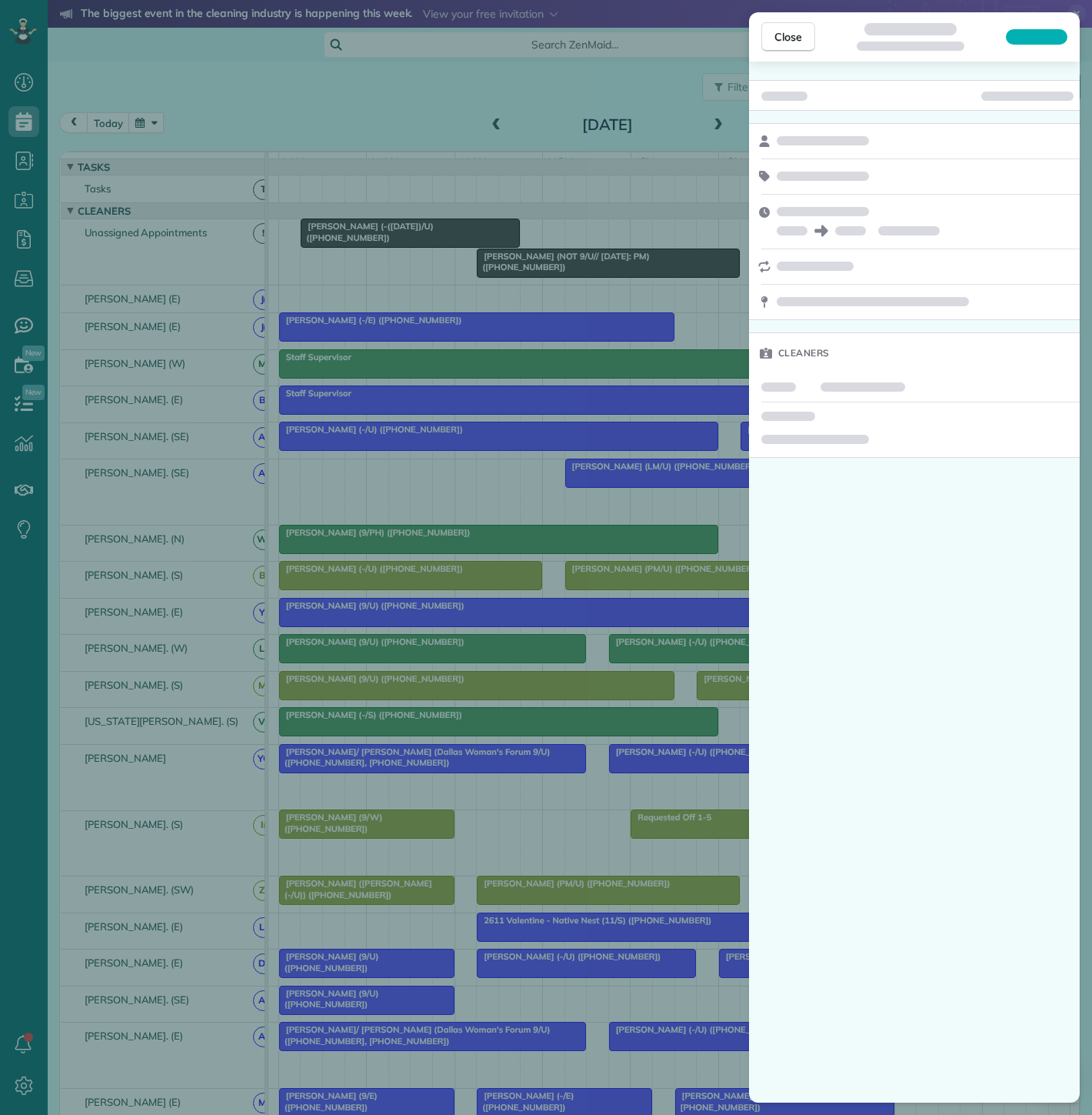
click at [582, 394] on div "Close Cleaners" at bounding box center [546, 558] width 1092 height 1115
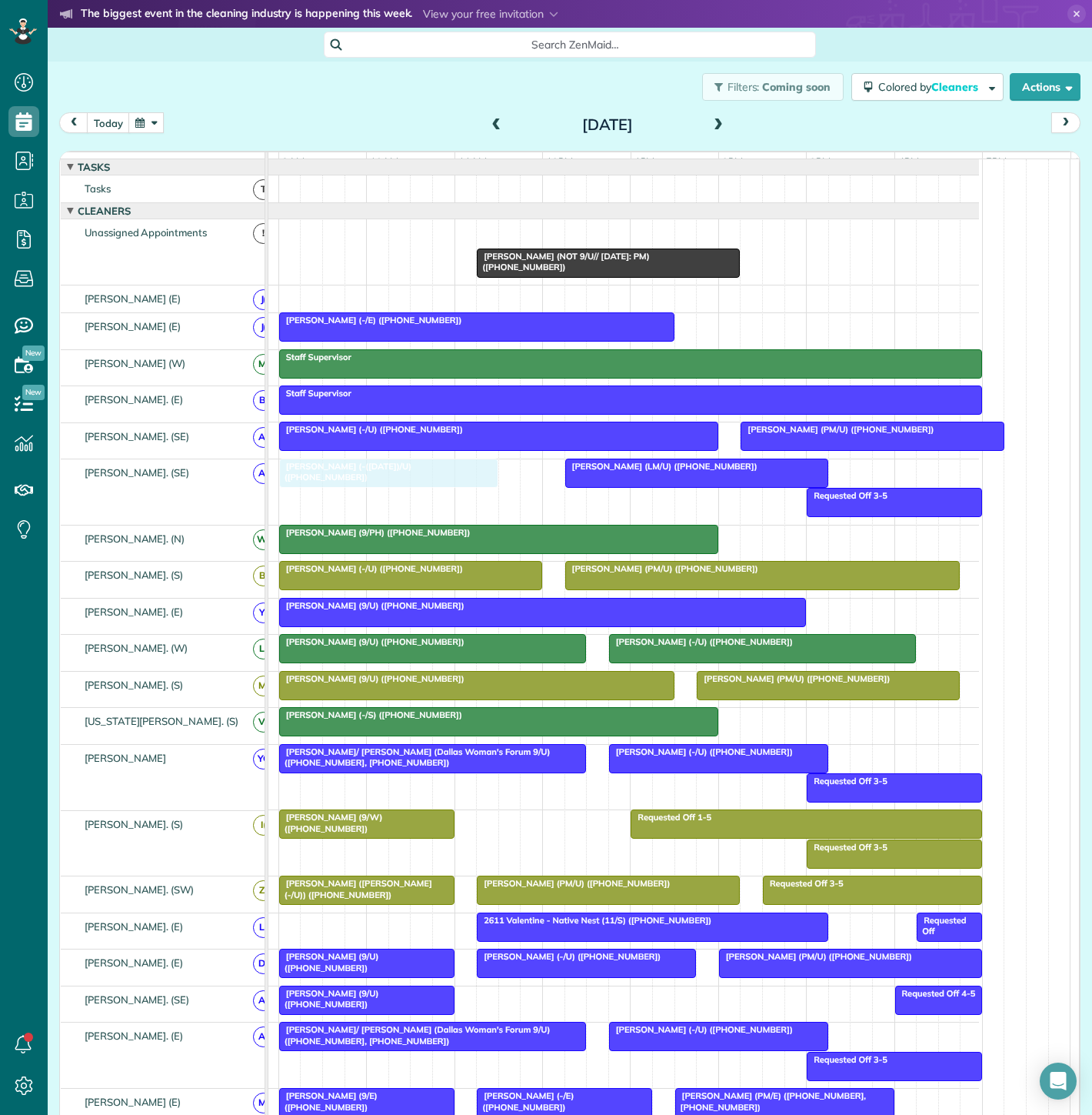
drag, startPoint x: 385, startPoint y: 244, endPoint x: 366, endPoint y: 492, distance: 248.7
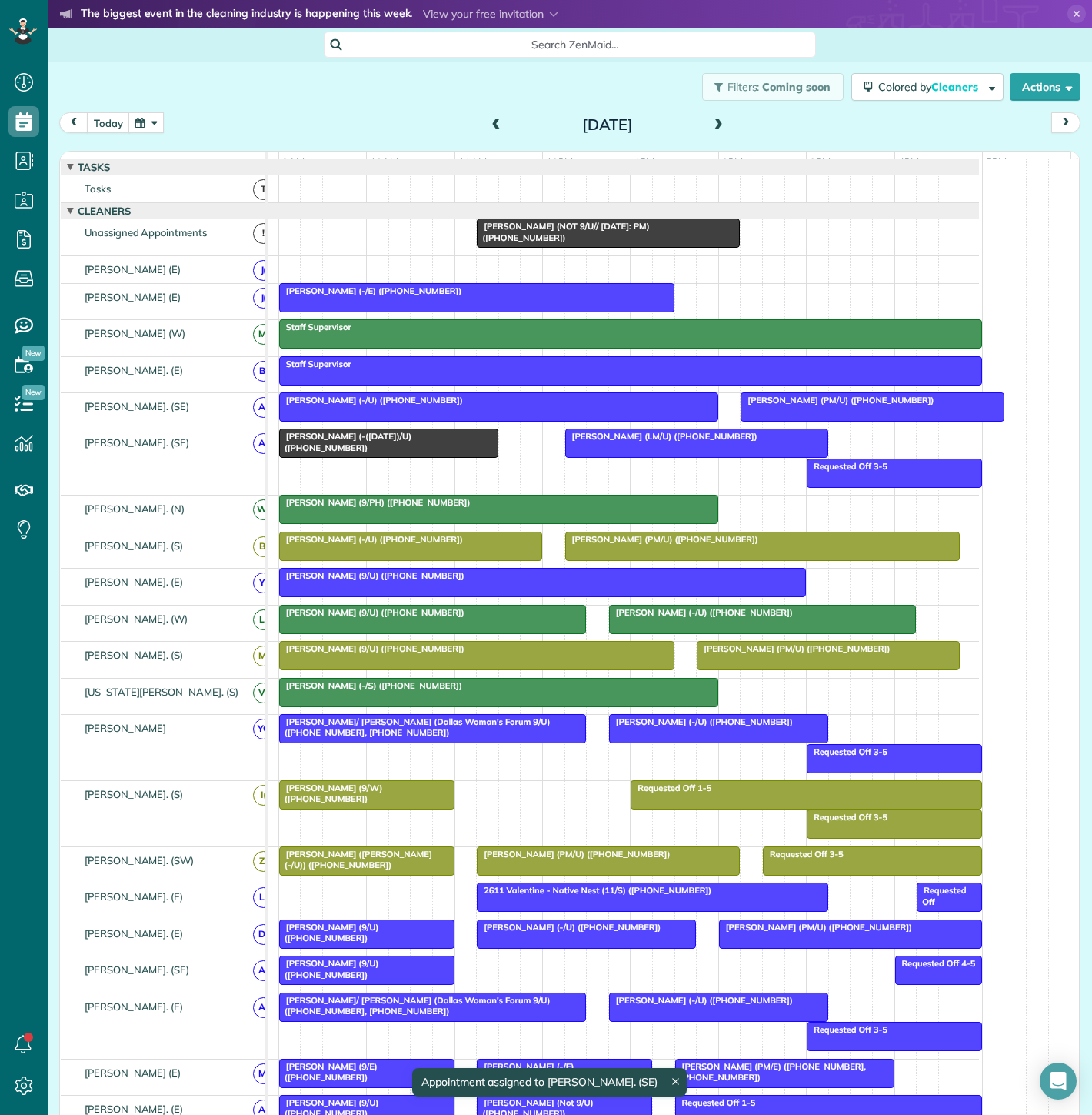
click at [366, 473] on div "Requested Off 3-5 [PERSON_NAME] (LM/U) ([PHONE_NUMBER]) [PERSON_NAME] (-([DATE]…" at bounding box center [584, 462] width 788 height 66
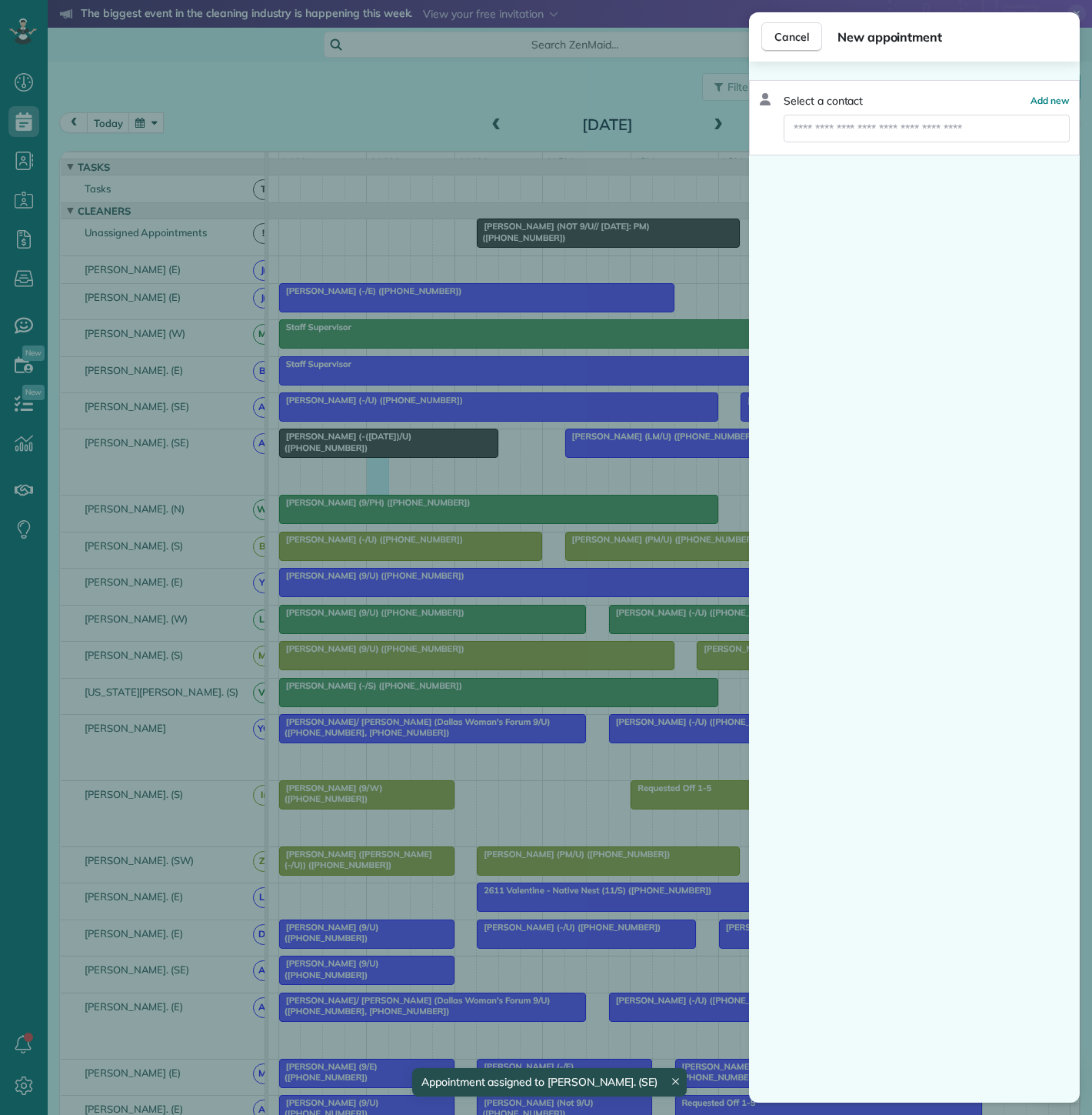
click at [366, 451] on div "Cancel New appointment Select a contact Add new" at bounding box center [546, 558] width 1092 height 1115
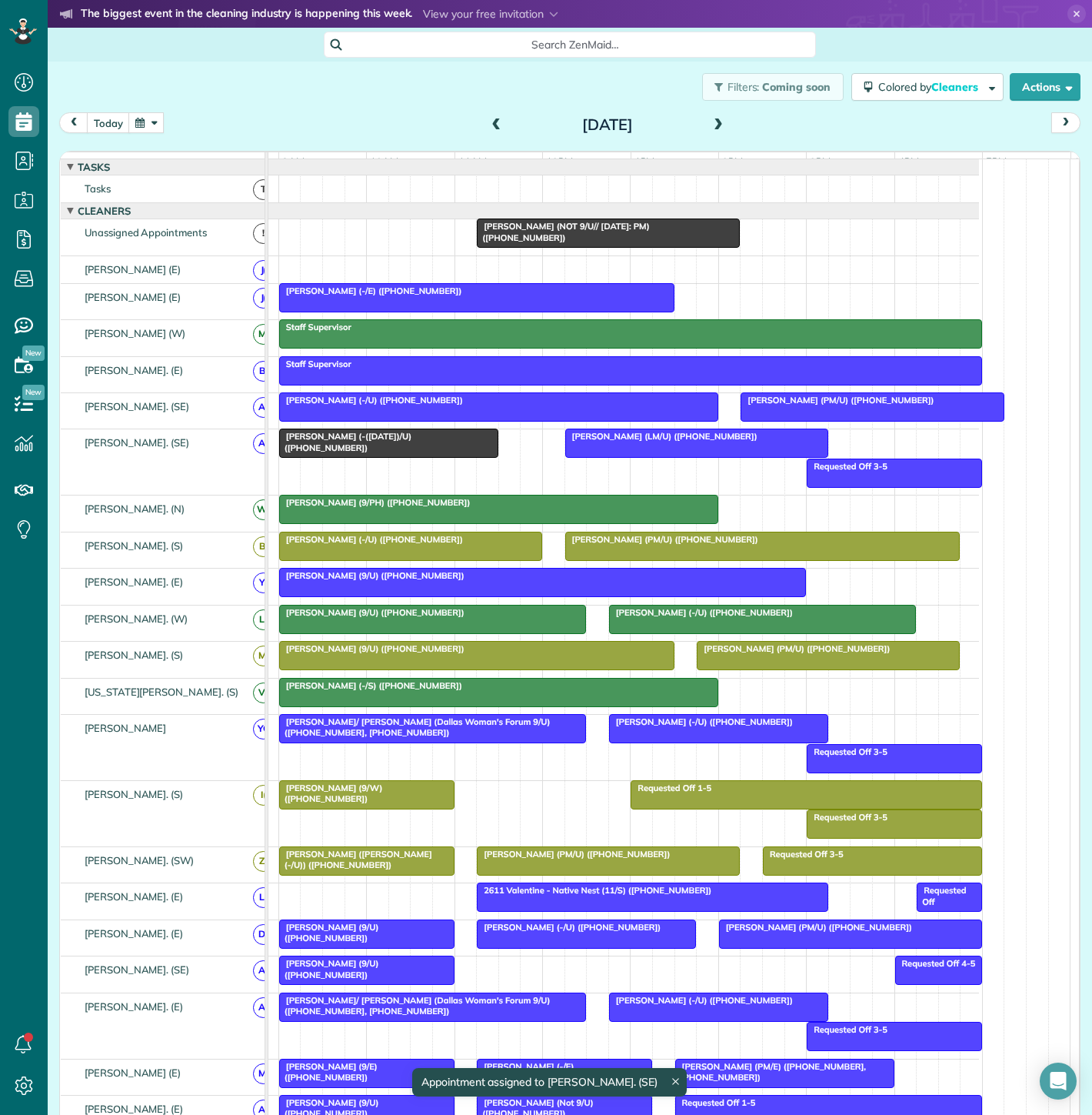
click at [379, 451] on span "[PERSON_NAME] (-([DATE])/U) ([PHONE_NUMBER])" at bounding box center [345, 442] width 133 height 22
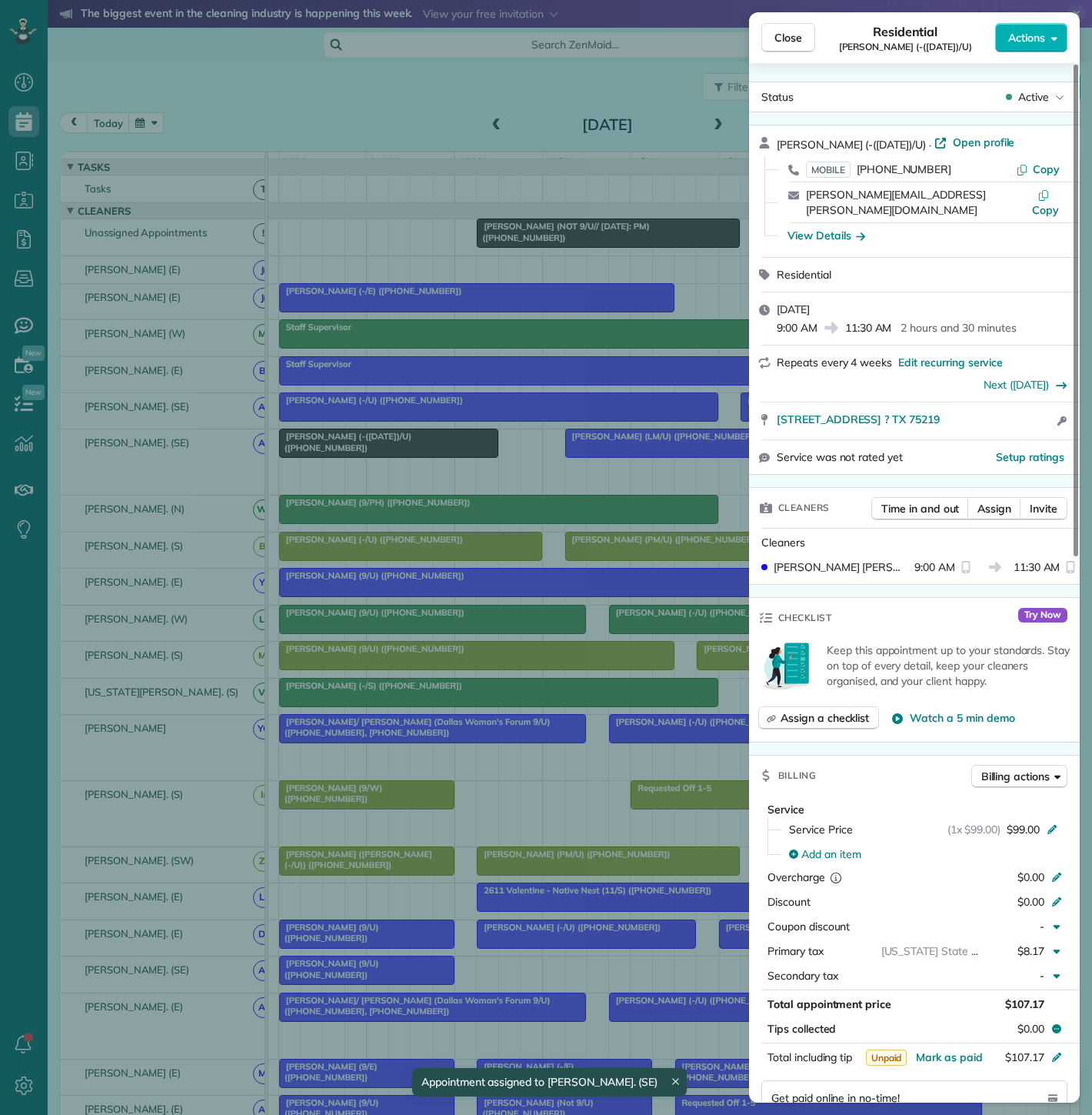
click at [529, 407] on div "Close Residential [PERSON_NAME] (-([DATE])/U) Actions Status Active [PERSON_NAM…" at bounding box center [546, 558] width 1092 height 1115
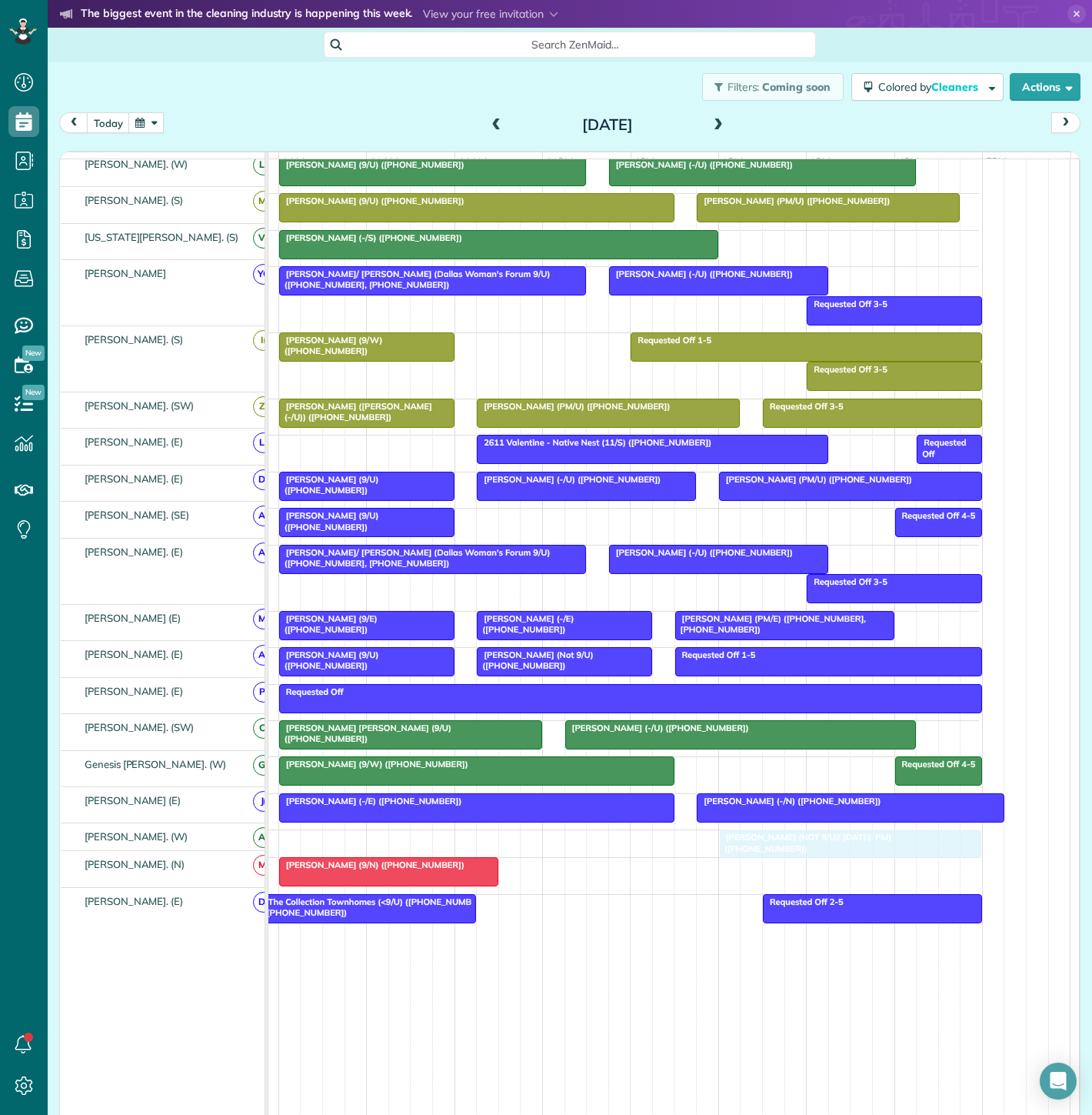
drag, startPoint x: 558, startPoint y: 240, endPoint x: 793, endPoint y: 845, distance: 649.0
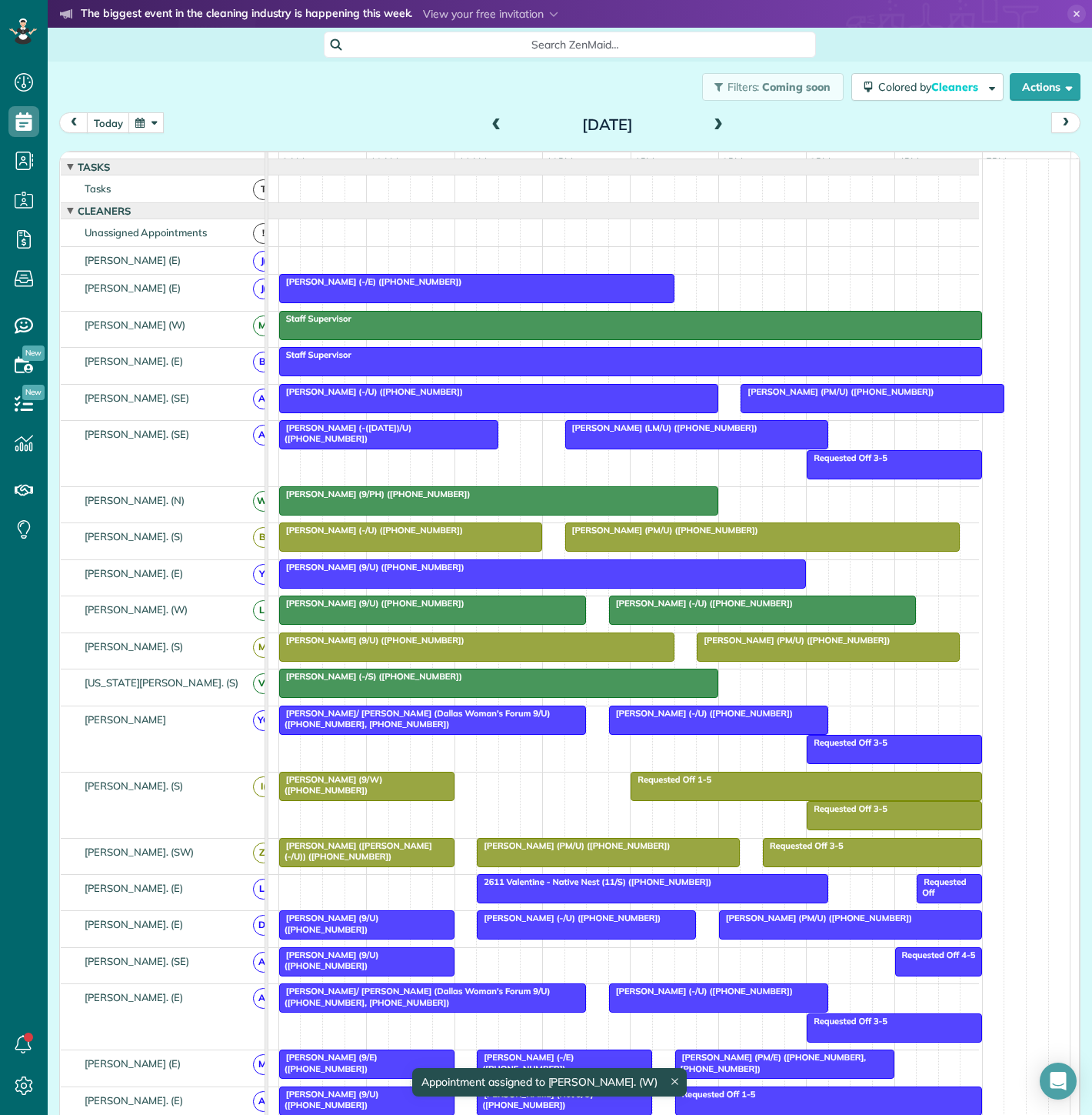
click at [412, 441] on span "[PERSON_NAME] (-([DATE])/U) ([PHONE_NUMBER])" at bounding box center [345, 434] width 133 height 22
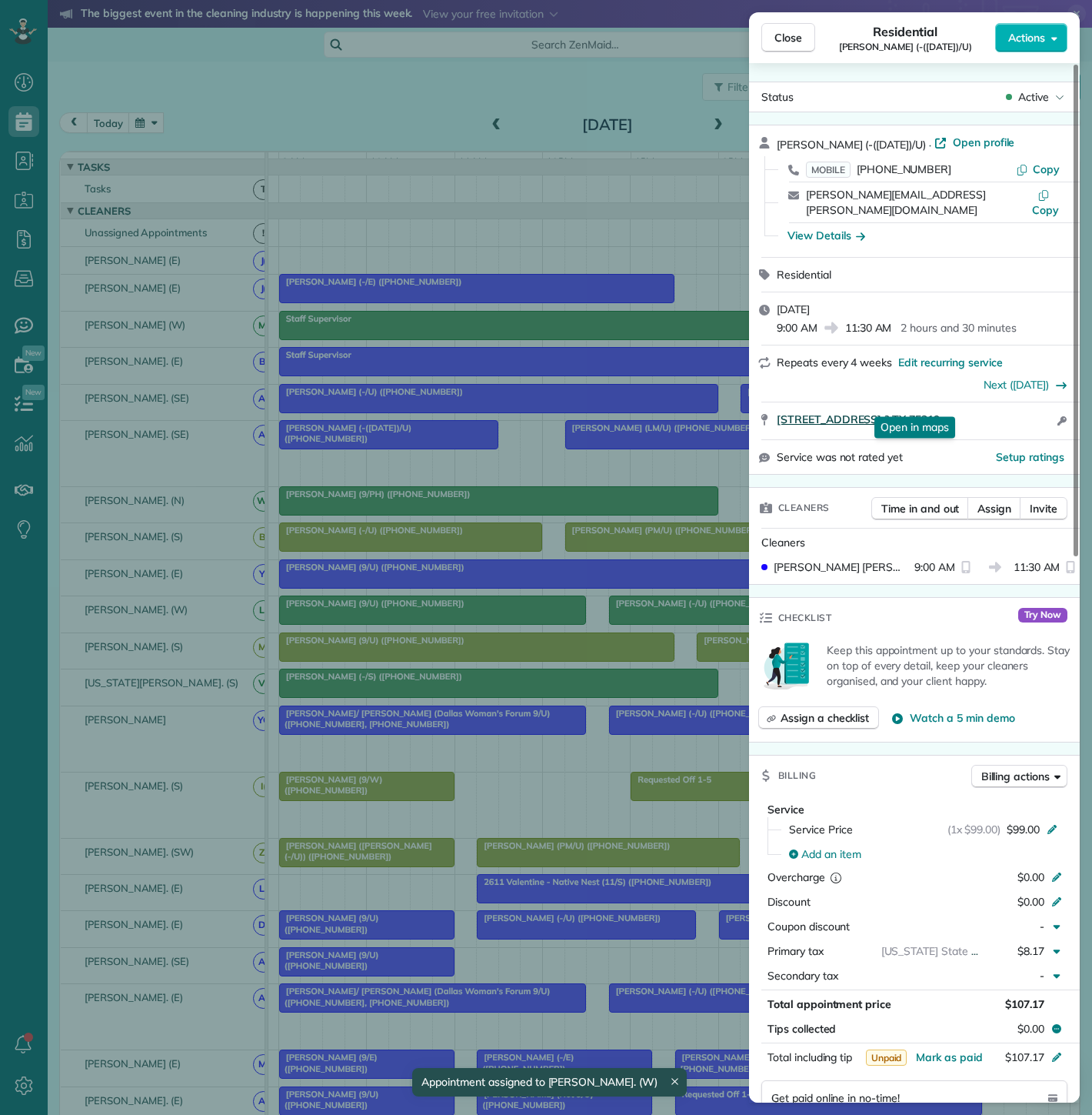
drag, startPoint x: 767, startPoint y: 418, endPoint x: 966, endPoint y: 406, distance: 199.4
click at [966, 406] on div "[STREET_ADDRESS] ? TX 75219 Open in maps Open in maps Open access information" at bounding box center [914, 421] width 331 height 37
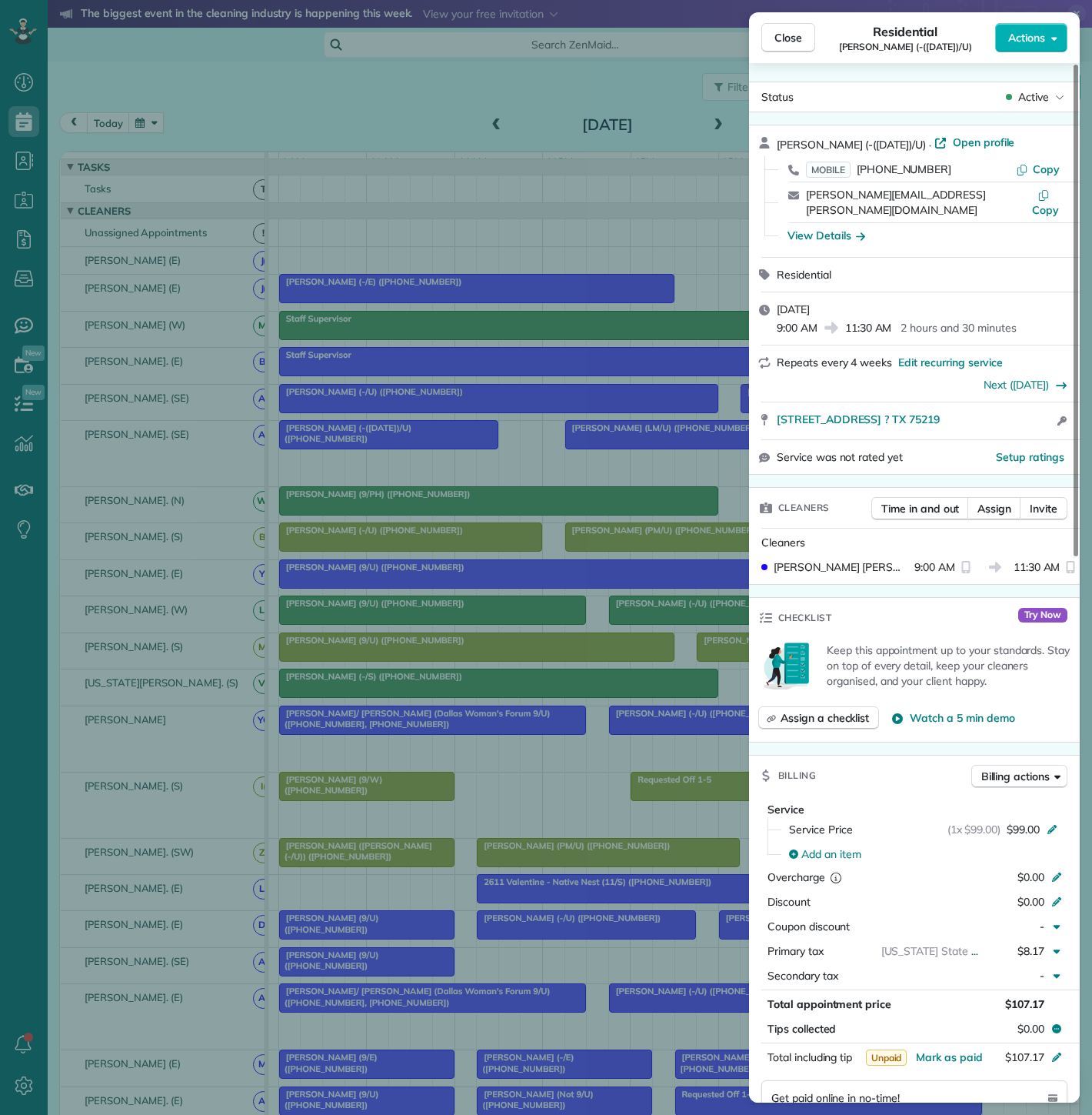
drag, startPoint x: 624, startPoint y: 618, endPoint x: 612, endPoint y: 417, distance: 201.4
click at [624, 618] on div "Close Residential [PERSON_NAME] (-([DATE])/U) Actions Status Active [PERSON_NAM…" at bounding box center [546, 558] width 1092 height 1115
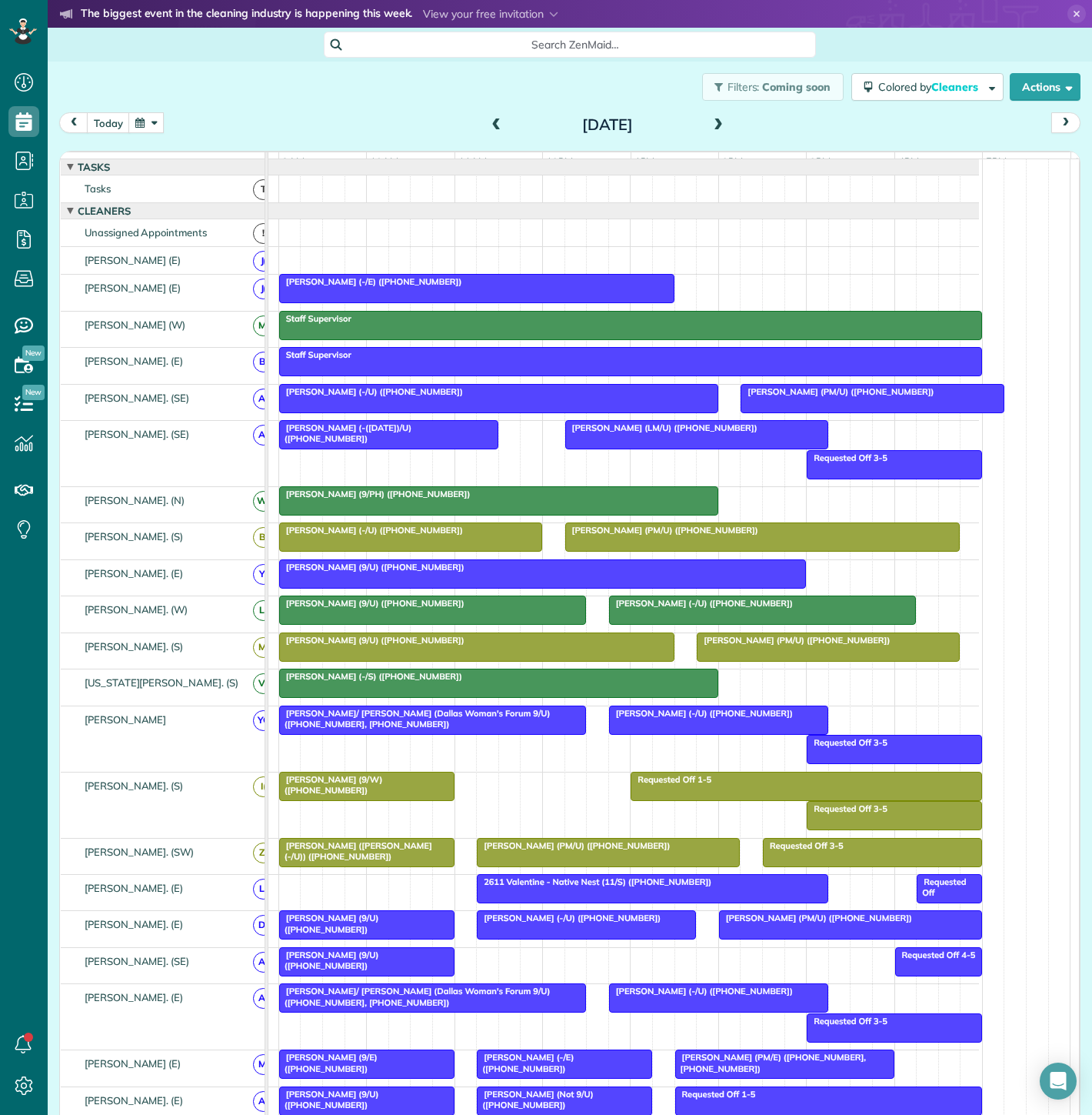
click at [613, 449] on div at bounding box center [697, 434] width 261 height 28
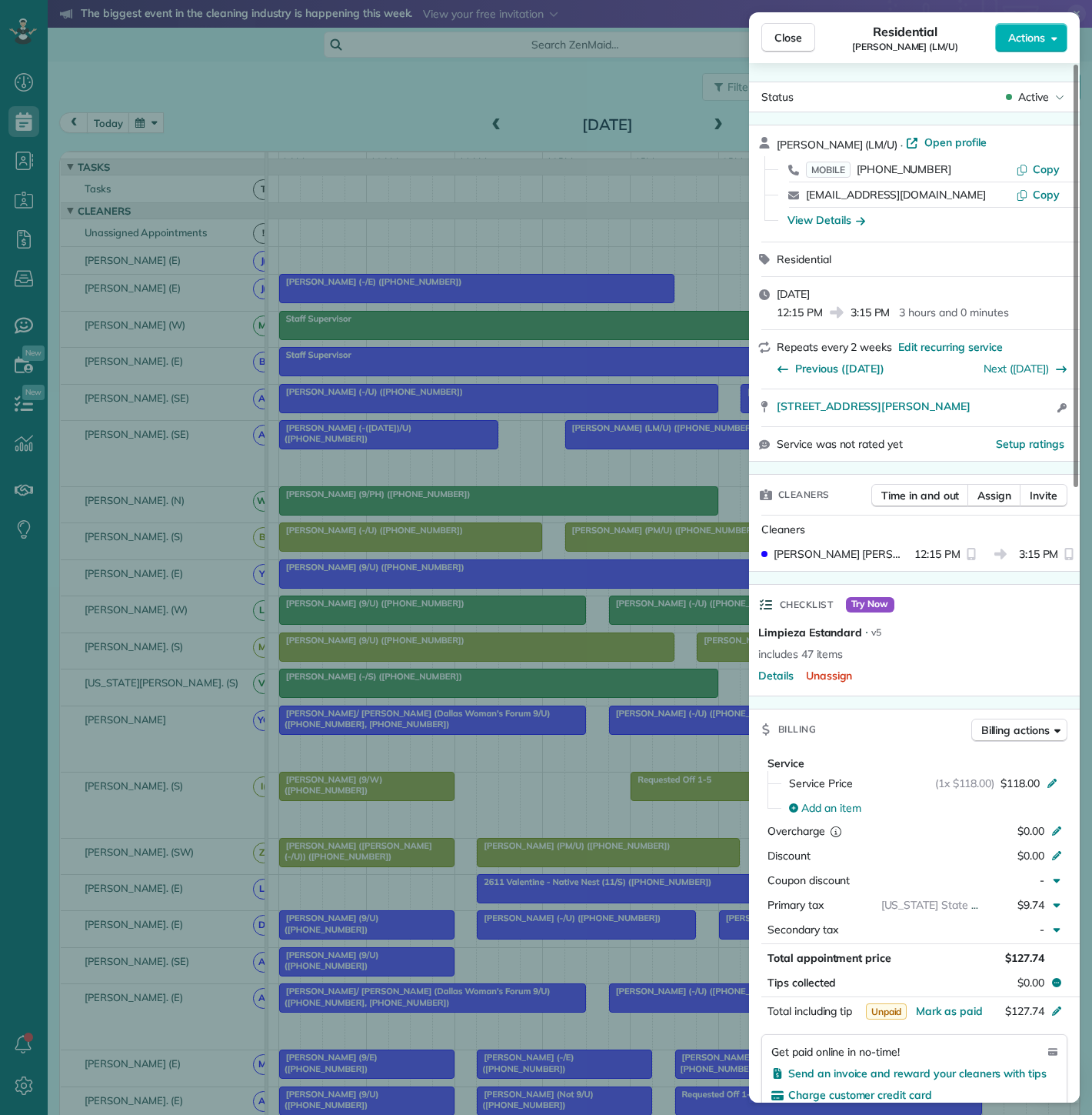
drag, startPoint x: 767, startPoint y: 416, endPoint x: 992, endPoint y: 415, distance: 225.0
click at [992, 415] on div "[STREET_ADDRESS][PERSON_NAME] Open access information" at bounding box center [914, 408] width 331 height 37
drag, startPoint x: 421, startPoint y: 390, endPoint x: 633, endPoint y: 416, distance: 213.6
click at [421, 390] on div "Close Residential [PERSON_NAME] (LM/U) Actions Status Active [PERSON_NAME] (LM/…" at bounding box center [546, 558] width 1092 height 1115
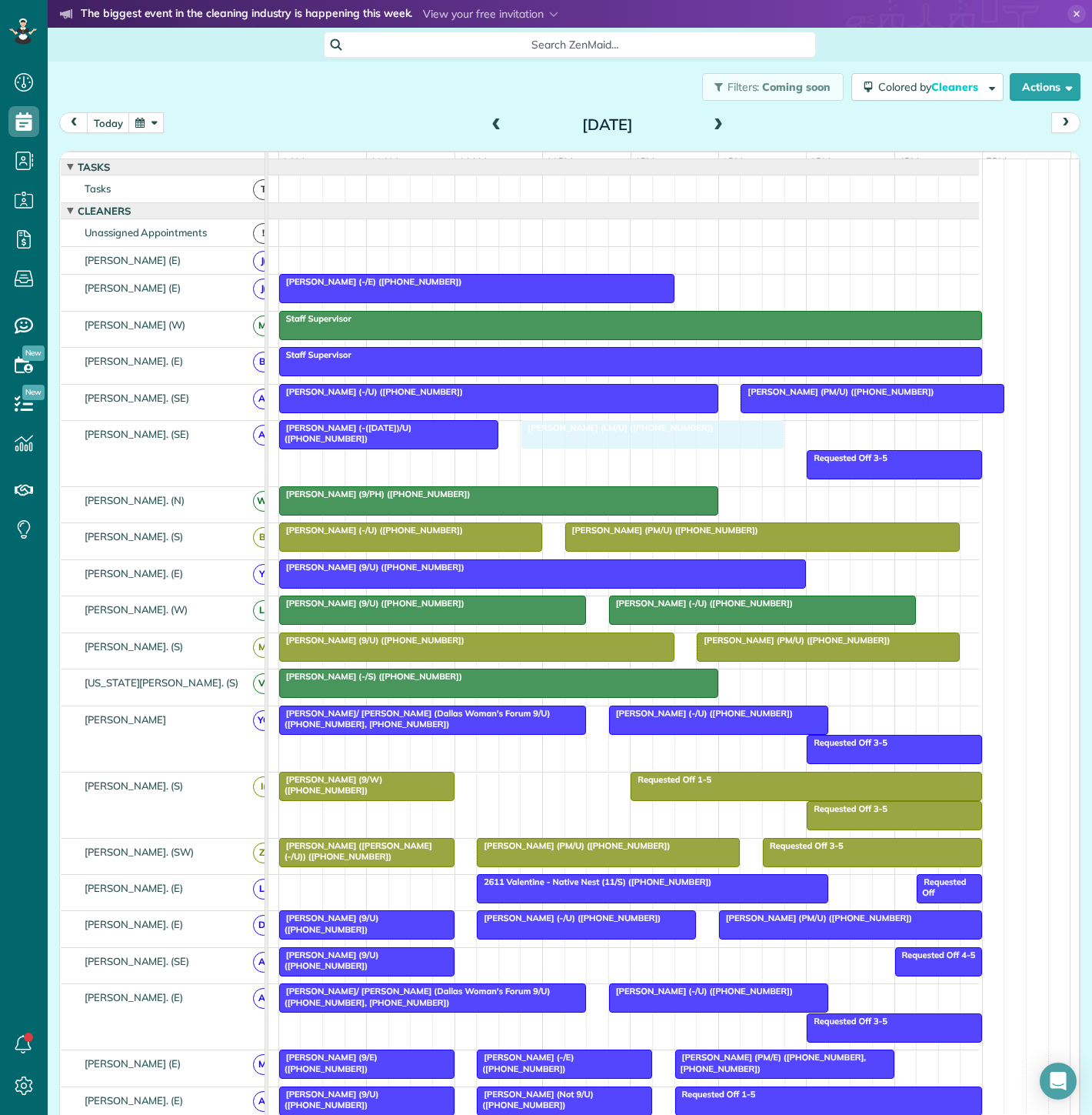
drag, startPoint x: 642, startPoint y: 457, endPoint x: 589, endPoint y: 454, distance: 53.1
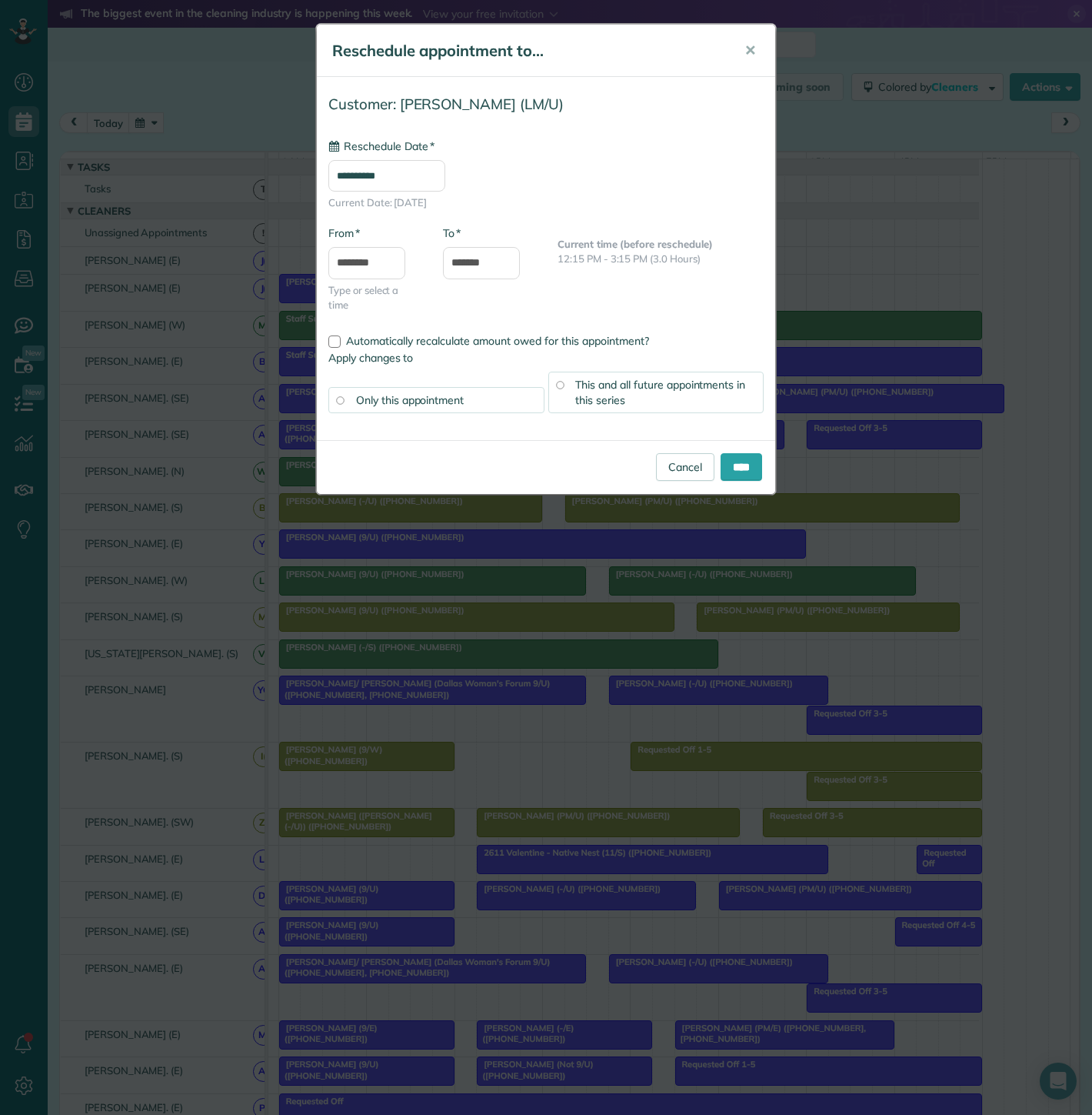
type input "**********"
click at [747, 465] on input "****" at bounding box center [741, 466] width 41 height 28
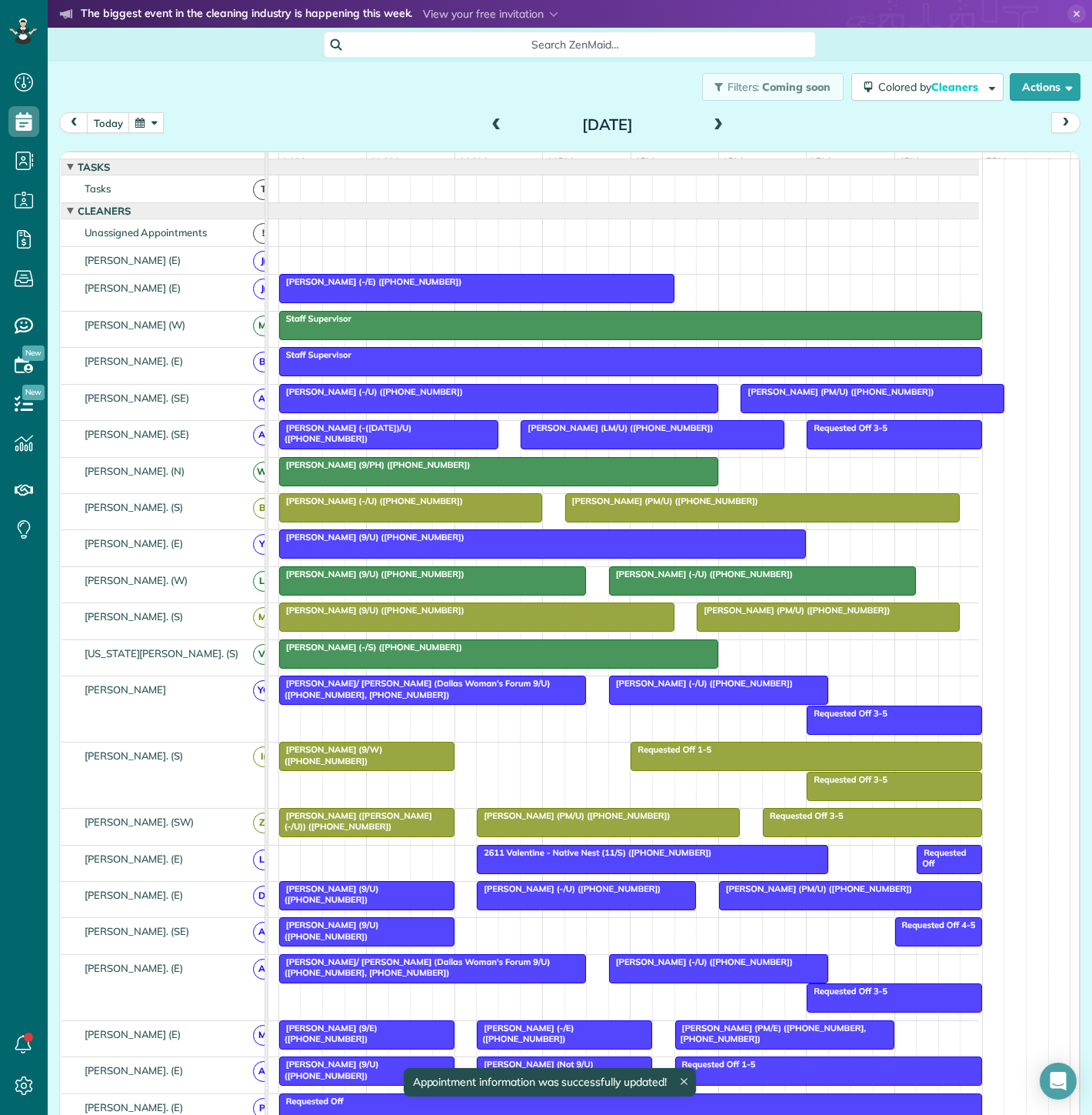
click at [464, 299] on div at bounding box center [476, 288] width 394 height 28
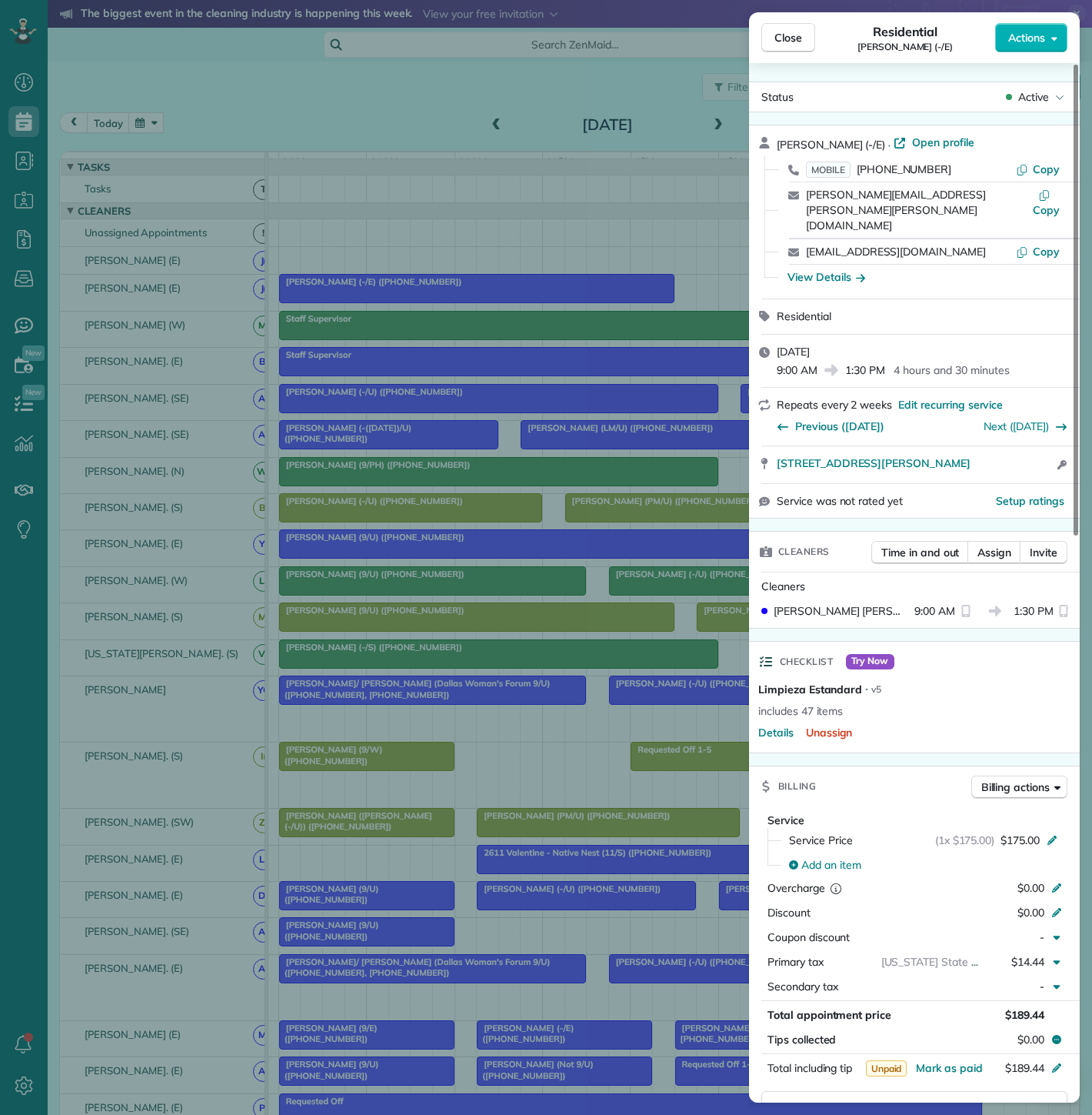
drag, startPoint x: 767, startPoint y: 441, endPoint x: 1021, endPoint y: 442, distance: 254.0
click at [1021, 446] on div "[STREET_ADDRESS][PERSON_NAME] Open access information" at bounding box center [914, 465] width 331 height 37
drag, startPoint x: 419, startPoint y: 646, endPoint x: 429, endPoint y: 646, distance: 10.0
click at [419, 646] on div "Close Residential [PERSON_NAME] (-/E) Actions Status Active [PERSON_NAME] (-/E)…" at bounding box center [546, 558] width 1092 height 1115
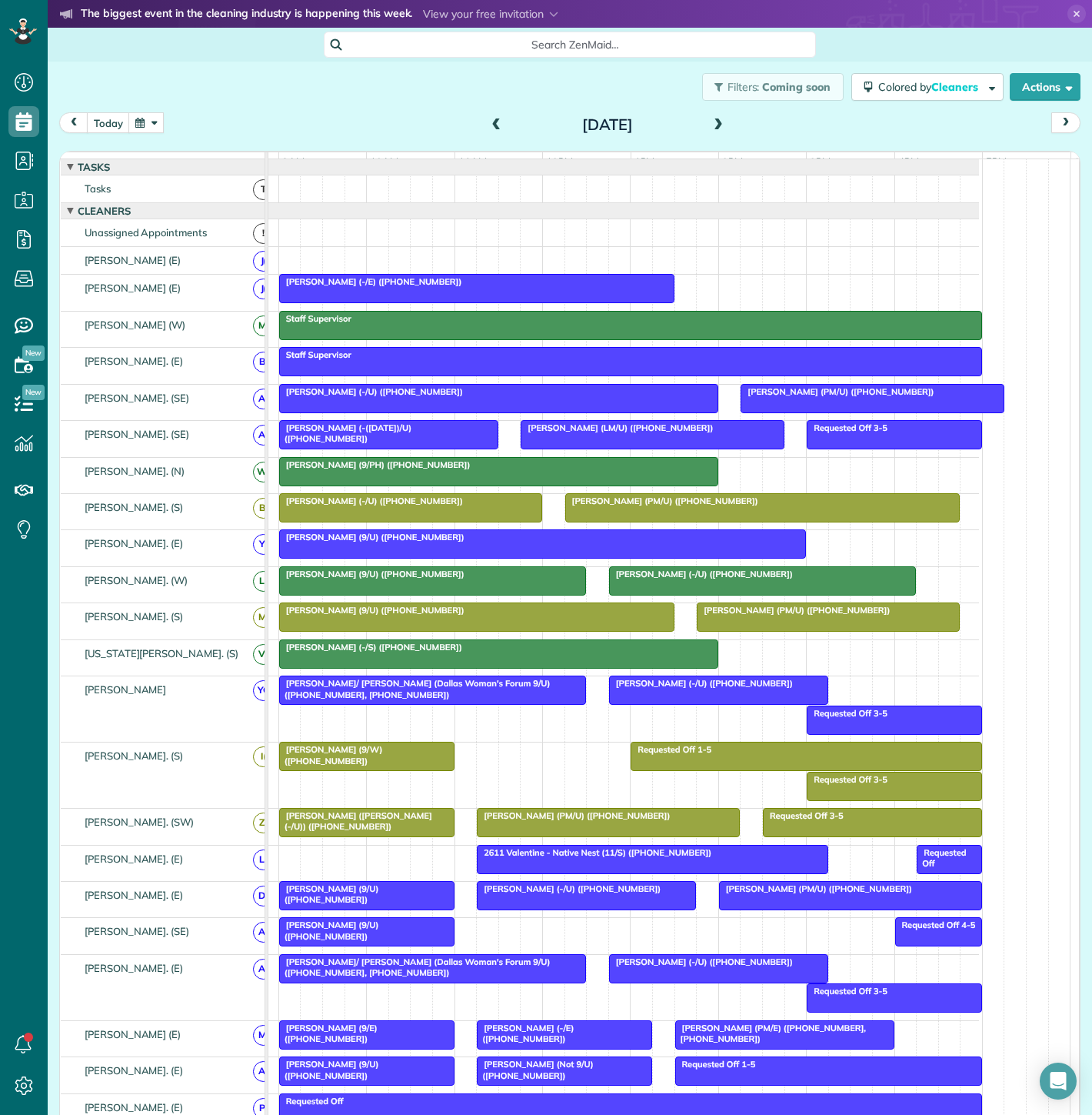
scroll to position [66, 0]
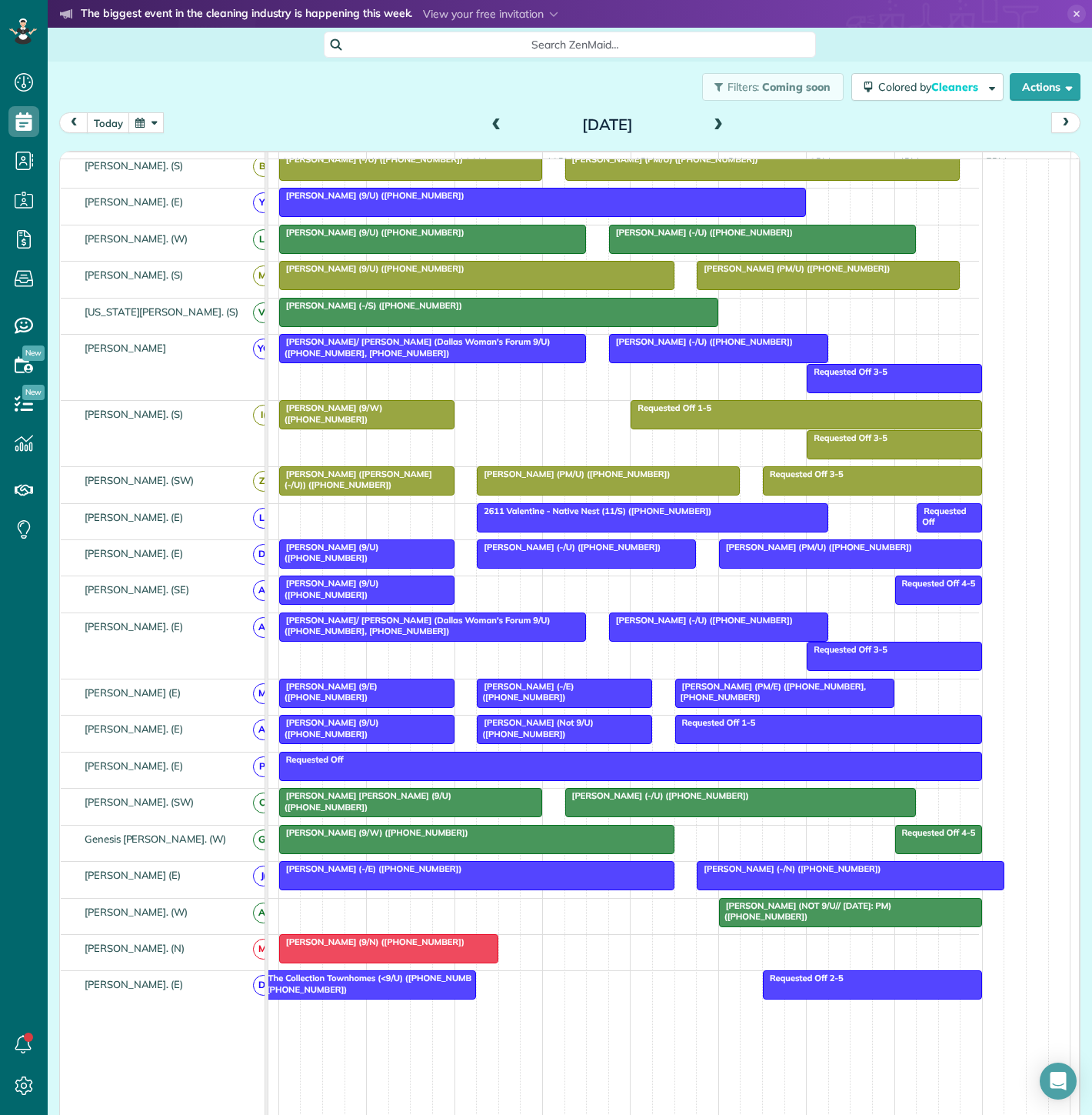
click at [810, 915] on span "[PERSON_NAME] (NOT 9/U// [DATE]: PM) ([PHONE_NUMBER])" at bounding box center [804, 911] width 173 height 22
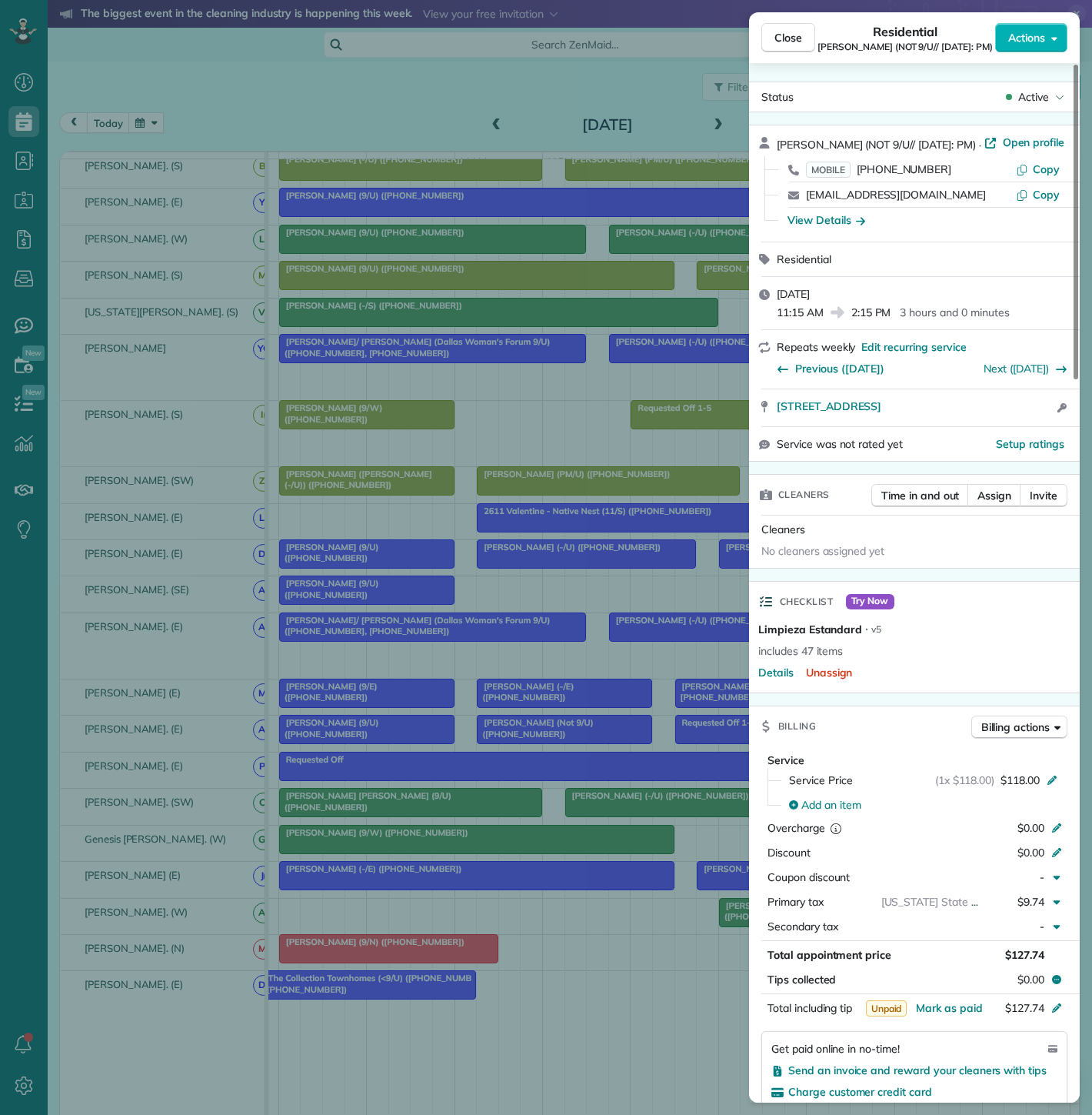
drag, startPoint x: 783, startPoint y: 420, endPoint x: 1055, endPoint y: 423, distance: 272.0
click at [1055, 423] on div "[STREET_ADDRESS] Open access information" at bounding box center [914, 408] width 331 height 37
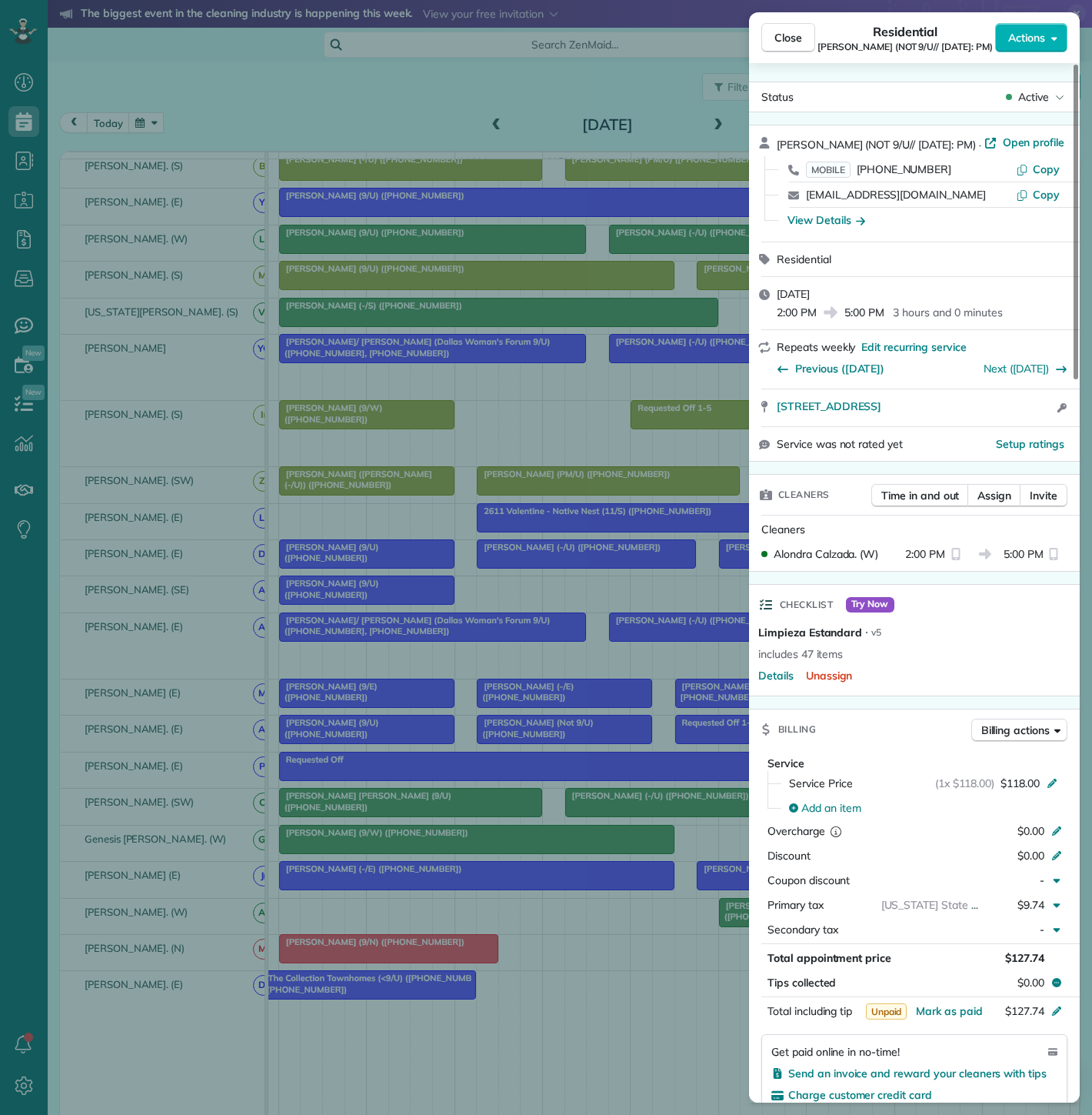
click at [395, 823] on div "Close Residential [PERSON_NAME] (NOT 9/U// [DATE]: PM) Actions Status Active [P…" at bounding box center [546, 558] width 1092 height 1115
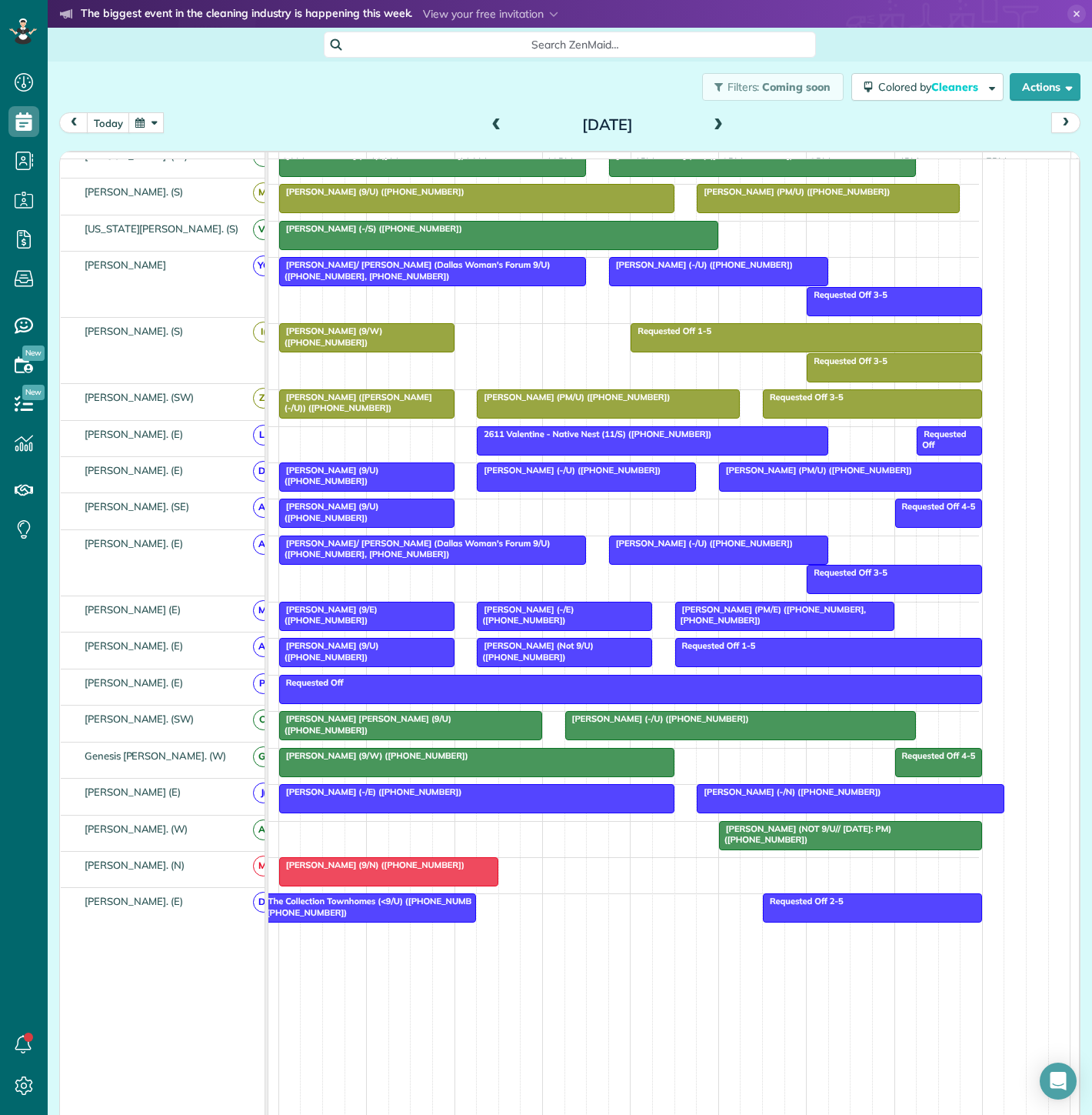
click at [417, 902] on span "The Collection Townhomes (<9/U) ([PHONE_NUMBER], [PHONE_NUMBER])" at bounding box center [374, 907] width 227 height 22
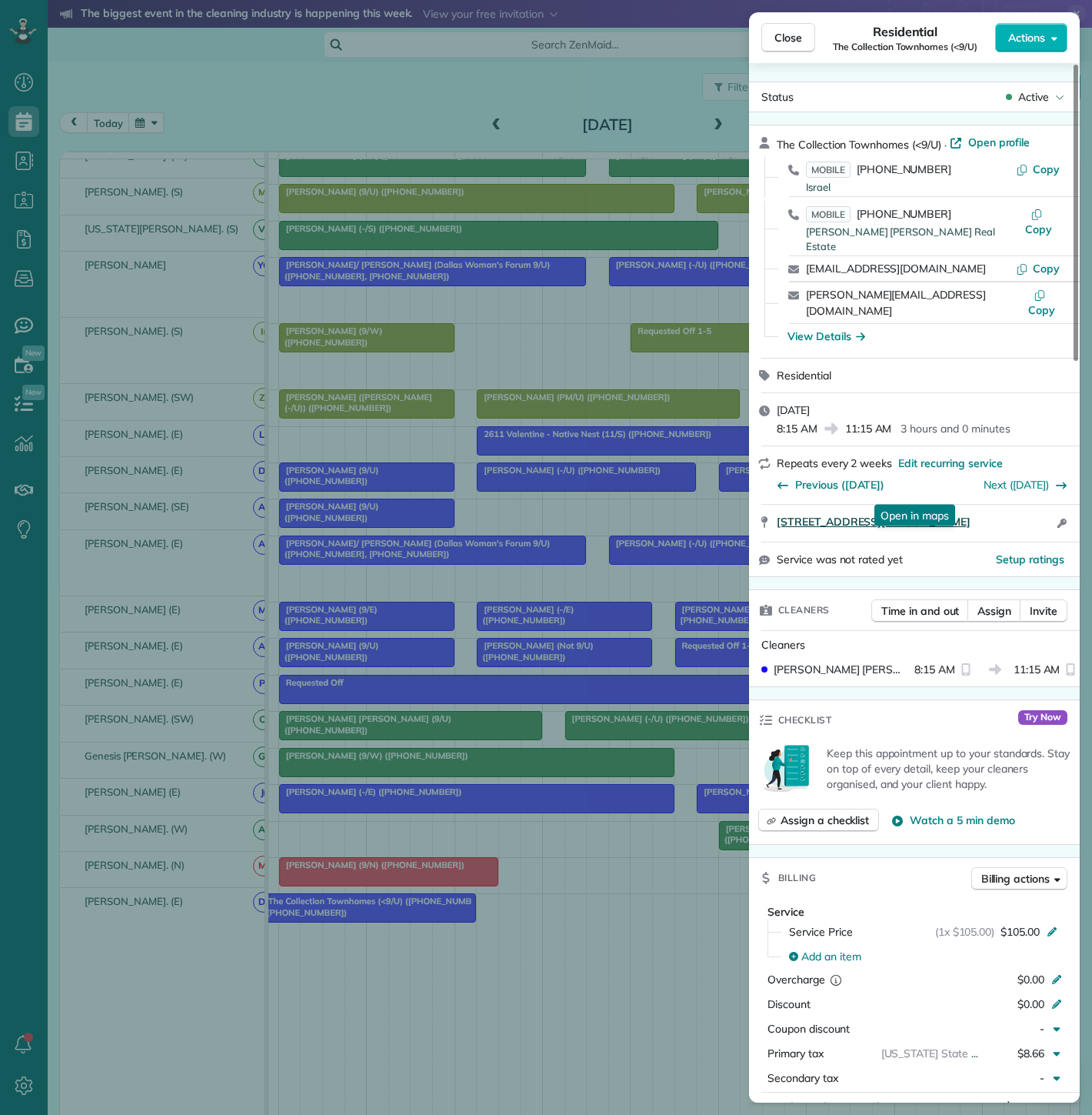
drag, startPoint x: 771, startPoint y: 497, endPoint x: 1047, endPoint y: 491, distance: 276.1
click at [1047, 504] on div "[STREET_ADDRESS][PERSON_NAME] Open in maps Open in maps Open access information" at bounding box center [914, 523] width 331 height 37
drag, startPoint x: 258, startPoint y: 917, endPoint x: 354, endPoint y: 914, distance: 96.0
click at [258, 917] on div "Close Residential The Collection Townhomes (<9/U) Actions Status Active The Col…" at bounding box center [546, 558] width 1092 height 1115
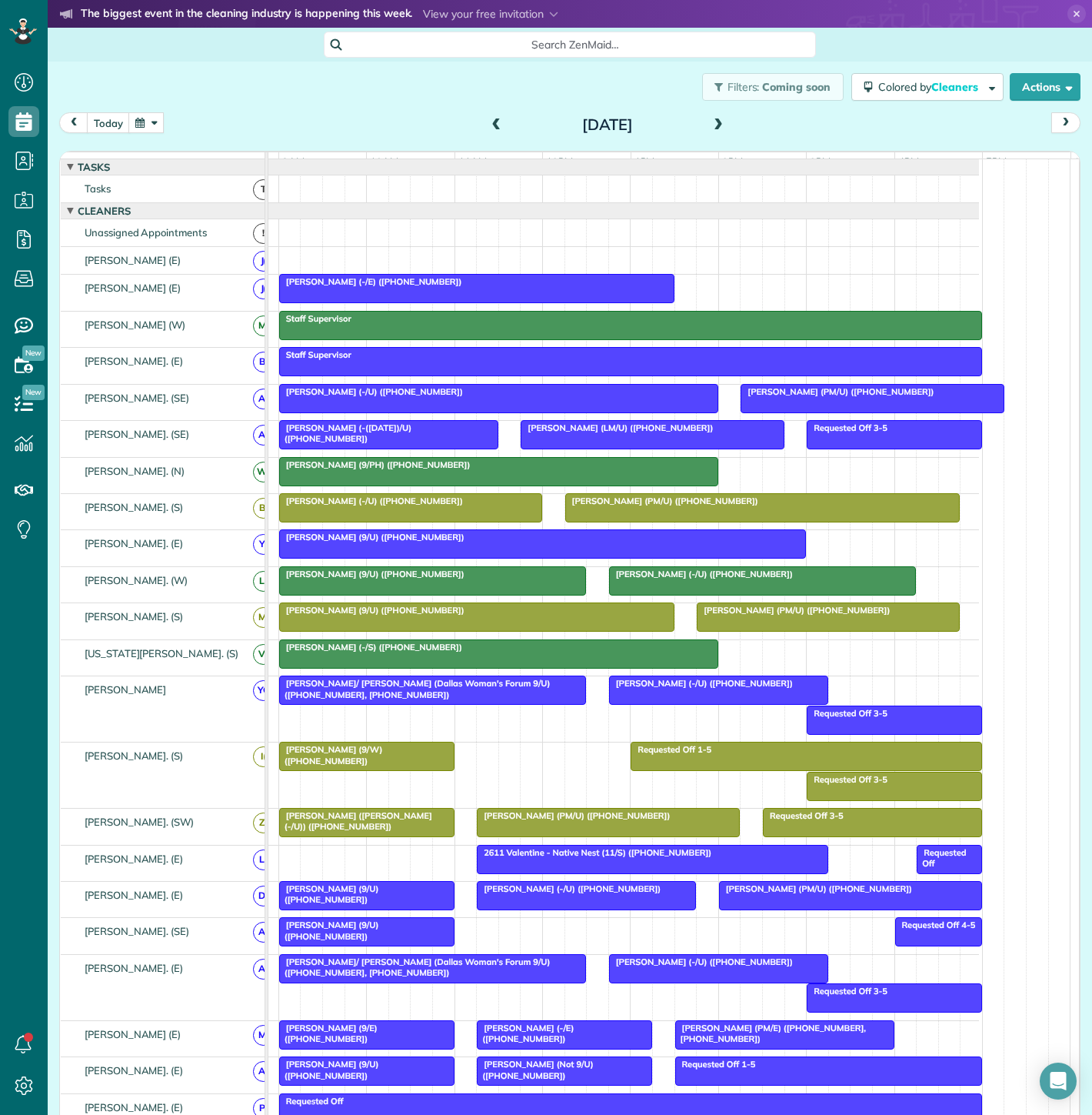
click at [367, 287] on span "[PERSON_NAME] (-/E) ([PHONE_NUMBER])" at bounding box center [370, 281] width 185 height 11
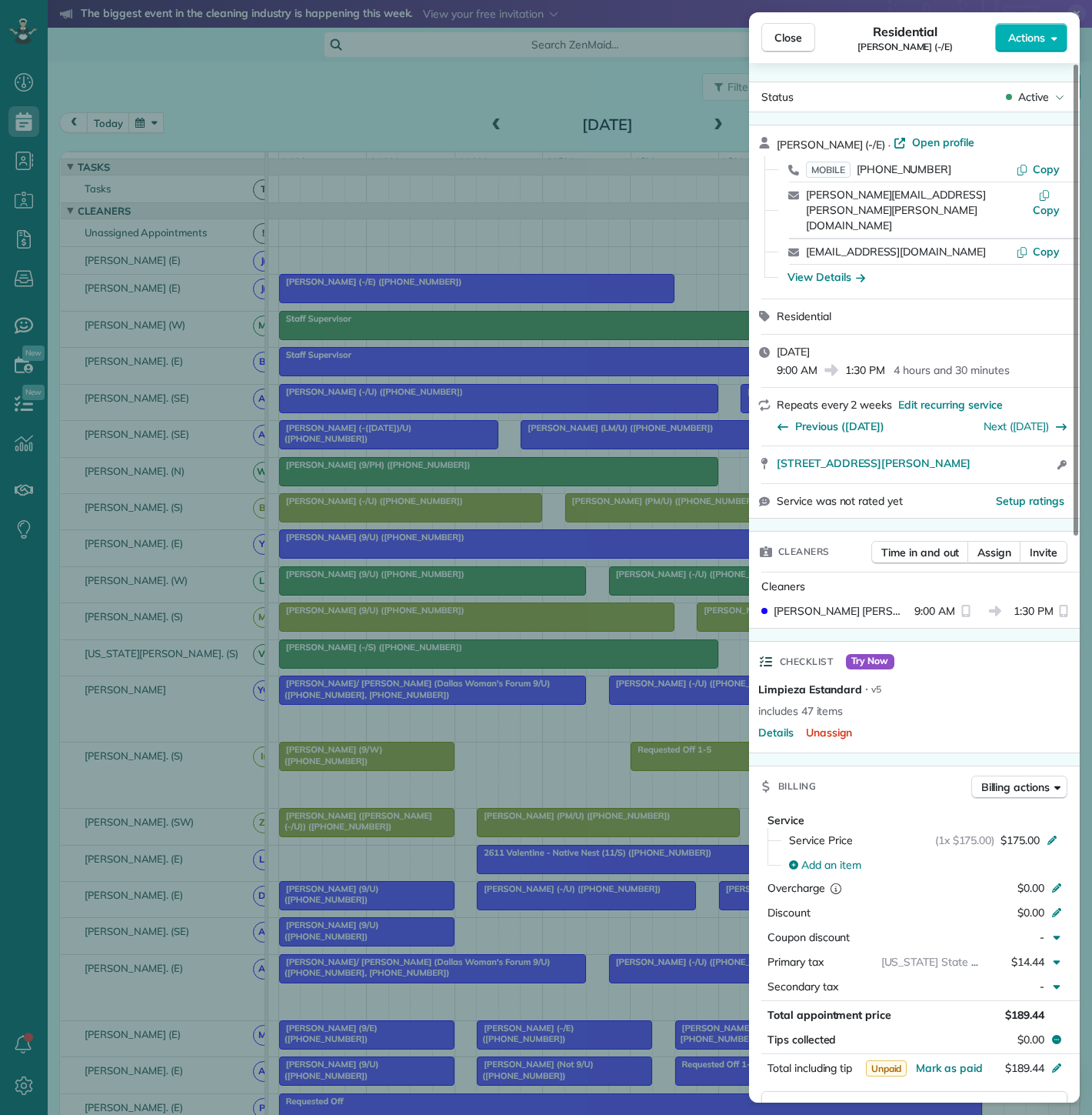
drag, startPoint x: 767, startPoint y: 436, endPoint x: 1013, endPoint y: 444, distance: 246.1
click at [1013, 446] on div "[STREET_ADDRESS][PERSON_NAME] Open access information" at bounding box center [914, 465] width 331 height 37
drag, startPoint x: 534, startPoint y: 390, endPoint x: 401, endPoint y: 357, distance: 137.0
click at [534, 390] on div "Close Residential [PERSON_NAME] (-/E) Actions Status Active [PERSON_NAME] (-/E)…" at bounding box center [546, 558] width 1092 height 1115
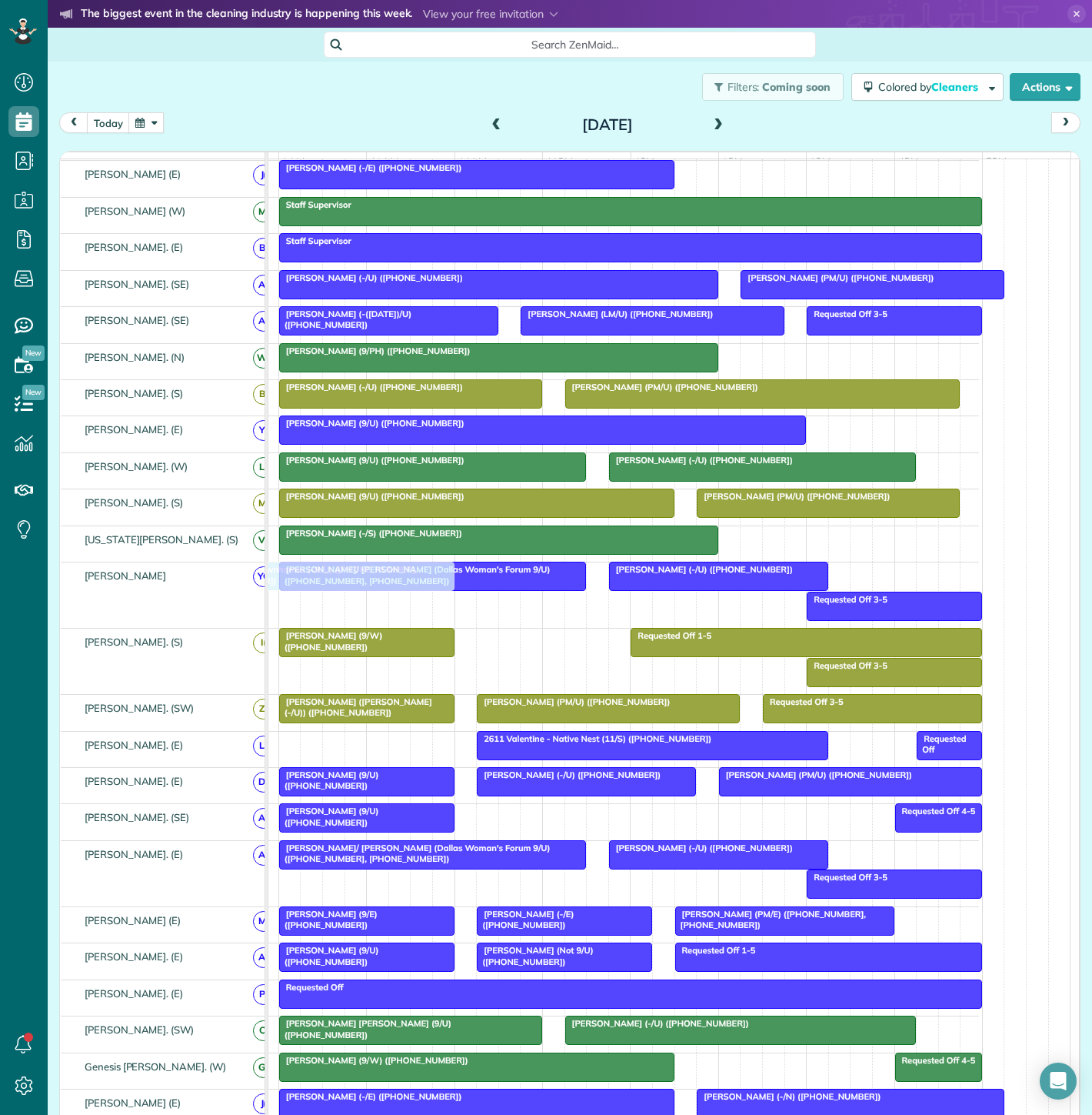
scroll to position [424, 0]
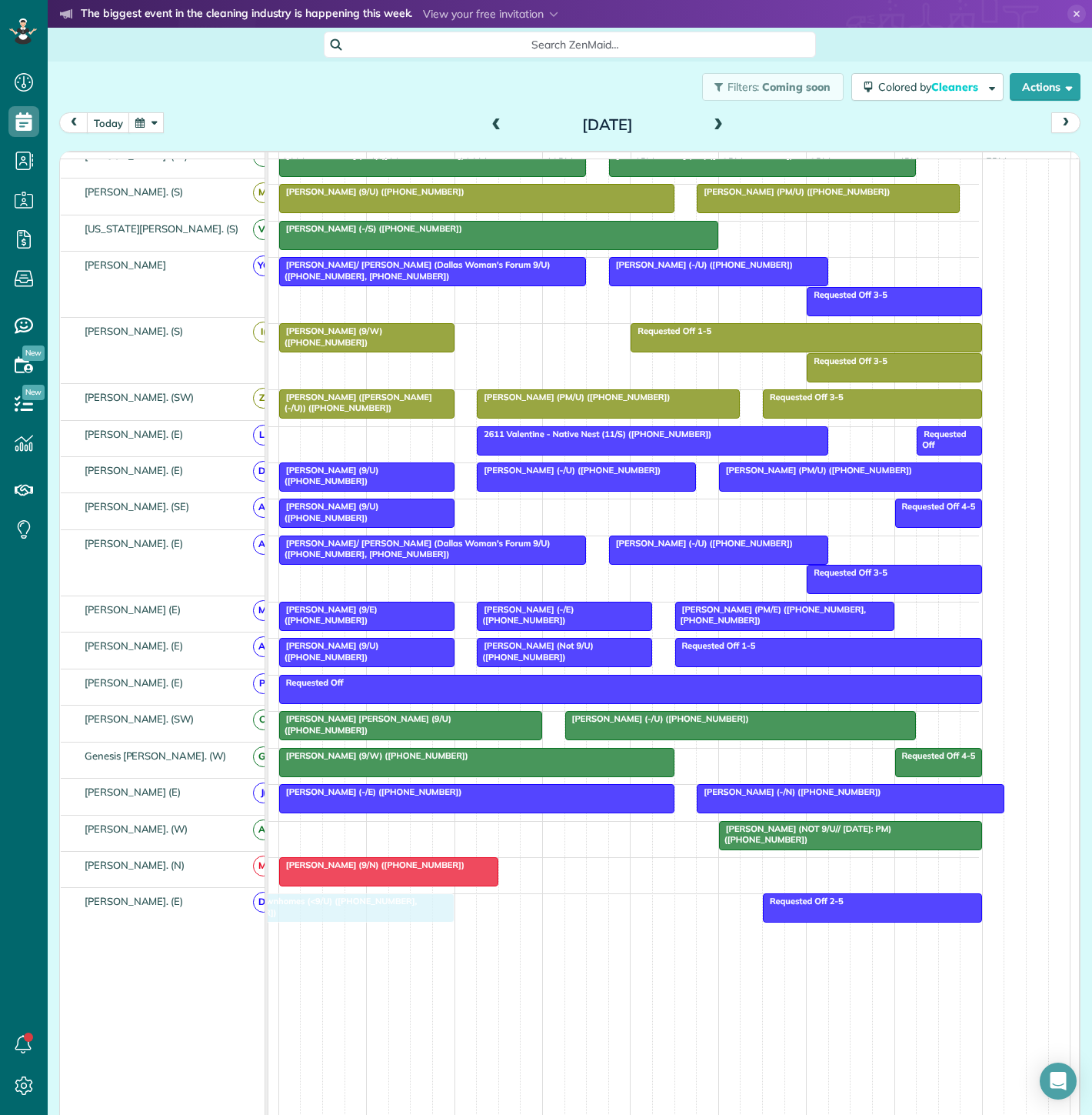
drag, startPoint x: 394, startPoint y: 917, endPoint x: 366, endPoint y: 940, distance: 36.2
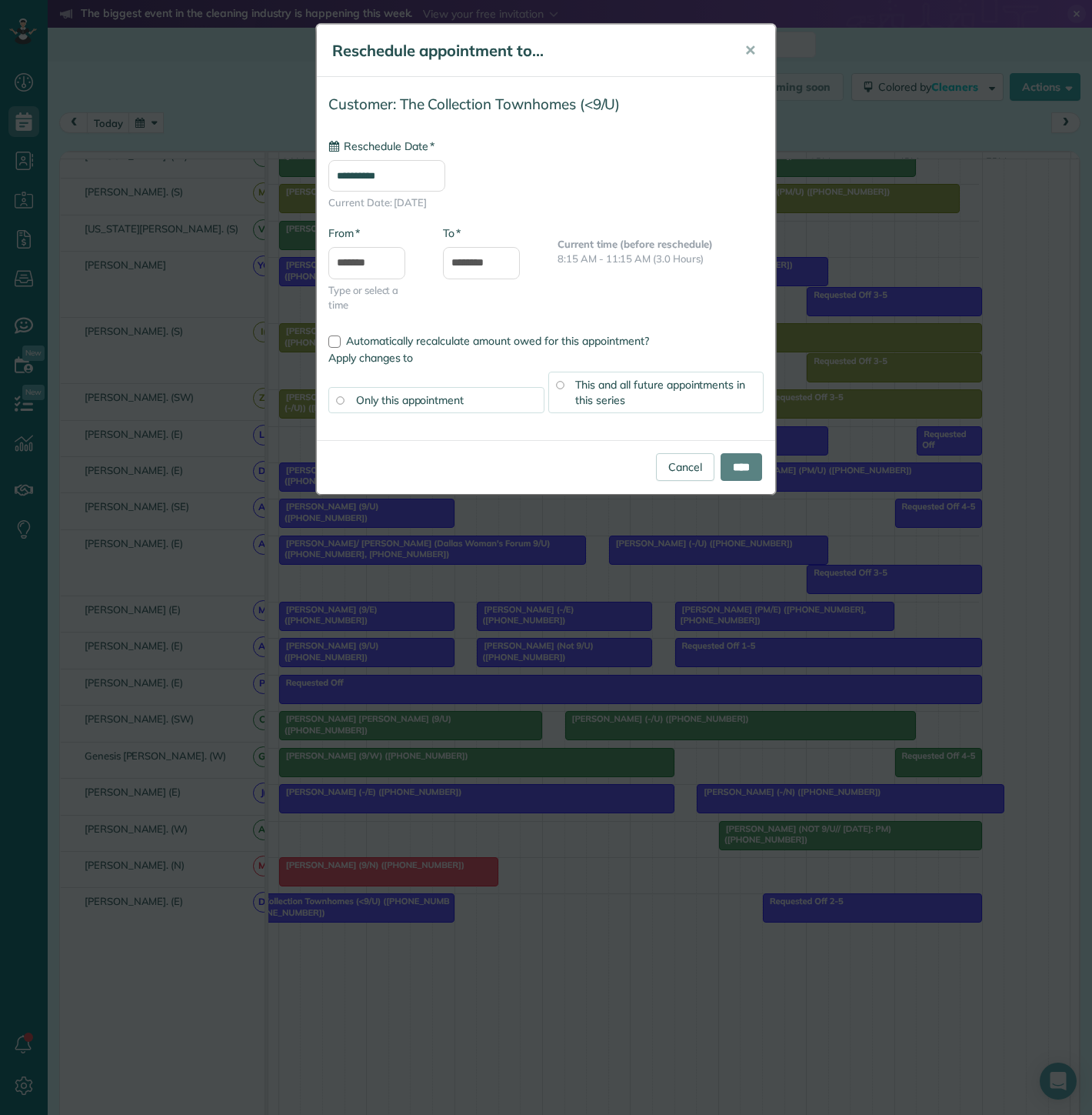
type input "**********"
click at [731, 482] on div "Cancel ****" at bounding box center [546, 467] width 459 height 54
click at [731, 469] on input "****" at bounding box center [741, 466] width 41 height 28
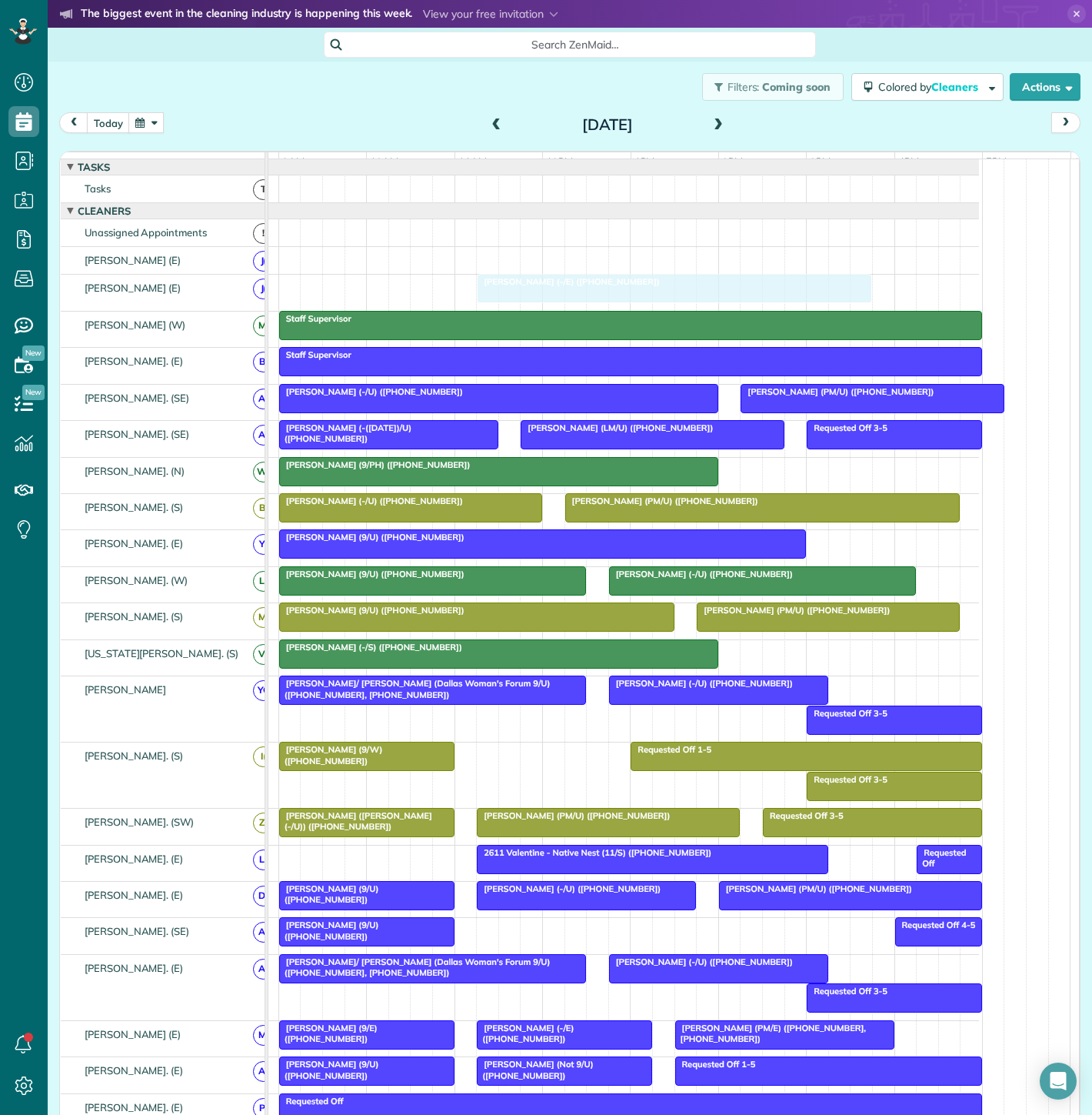
drag, startPoint x: 349, startPoint y: 302, endPoint x: 556, endPoint y: 306, distance: 207.0
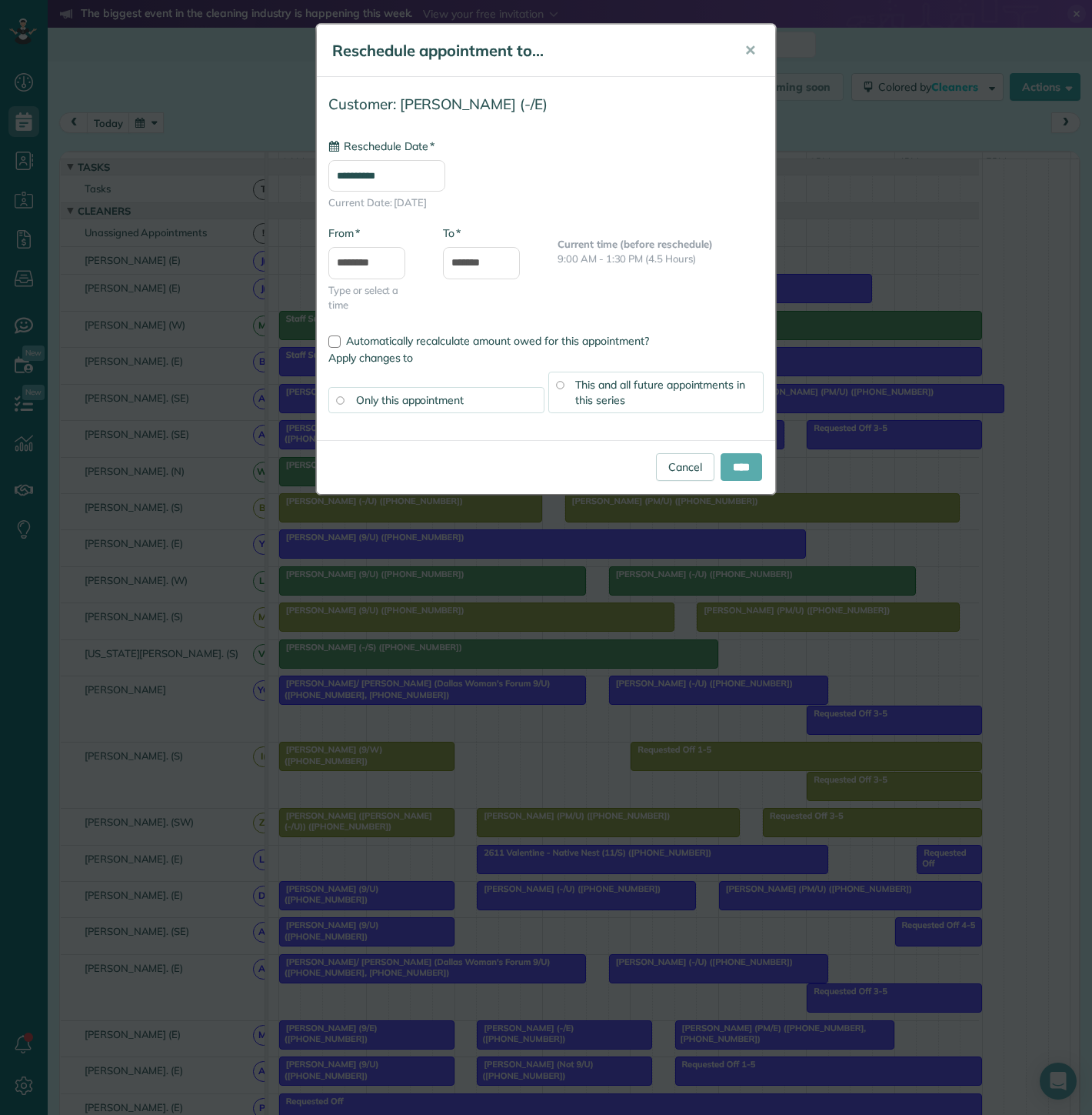
type input "**********"
click at [729, 477] on input "****" at bounding box center [741, 466] width 41 height 28
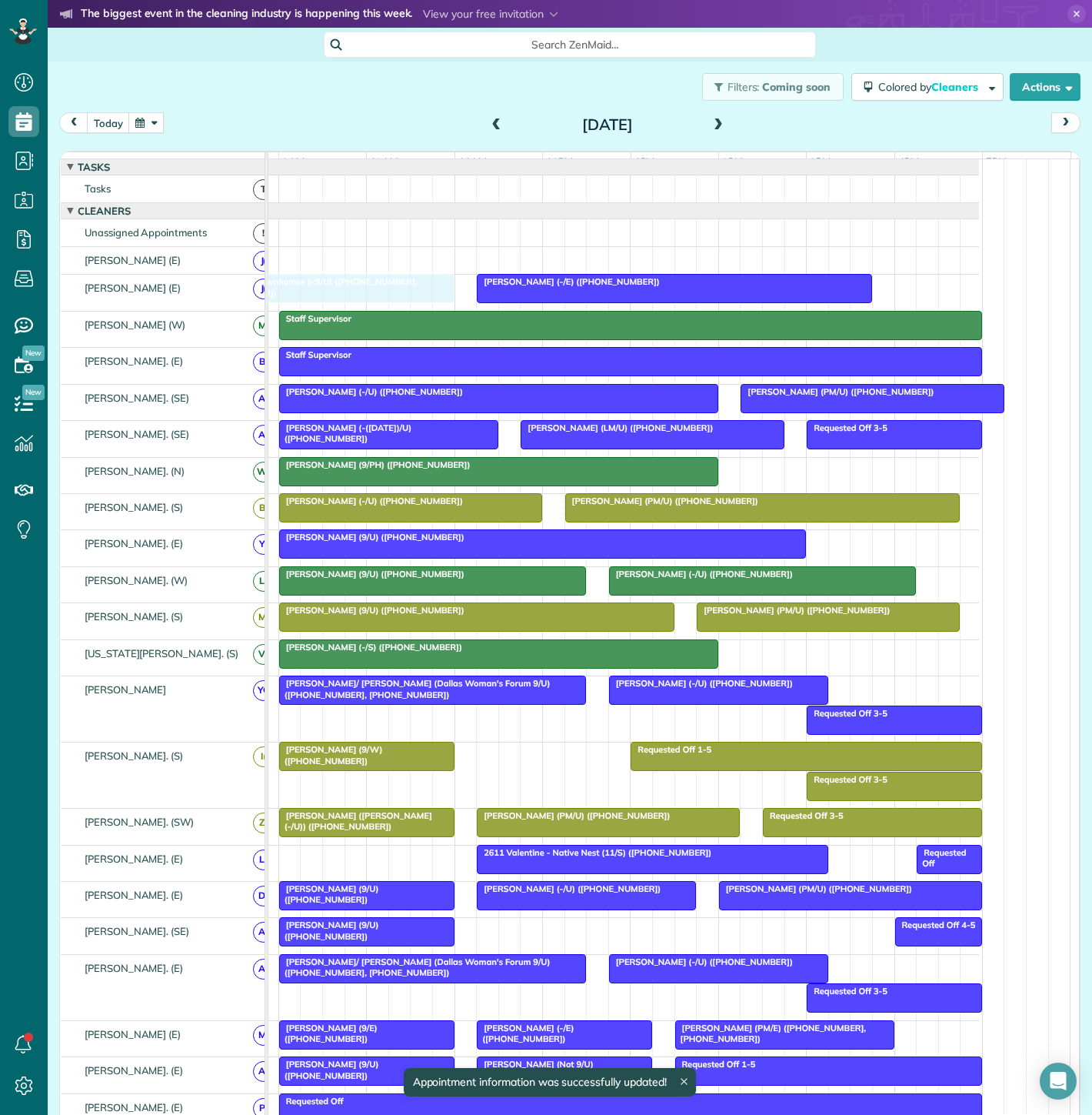
drag, startPoint x: 371, startPoint y: 906, endPoint x: 363, endPoint y: 302, distance: 604.1
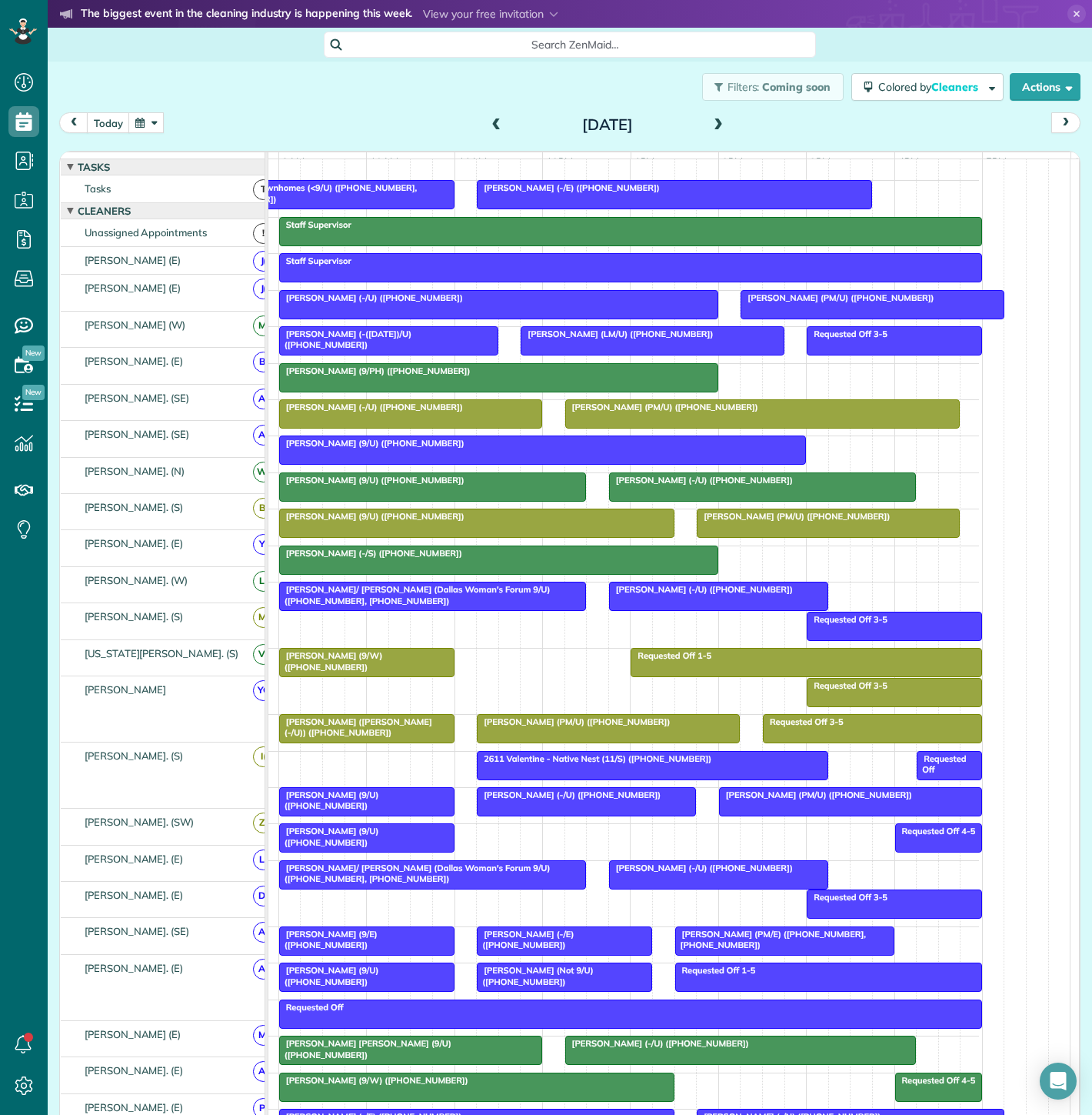
scroll to position [0, 78]
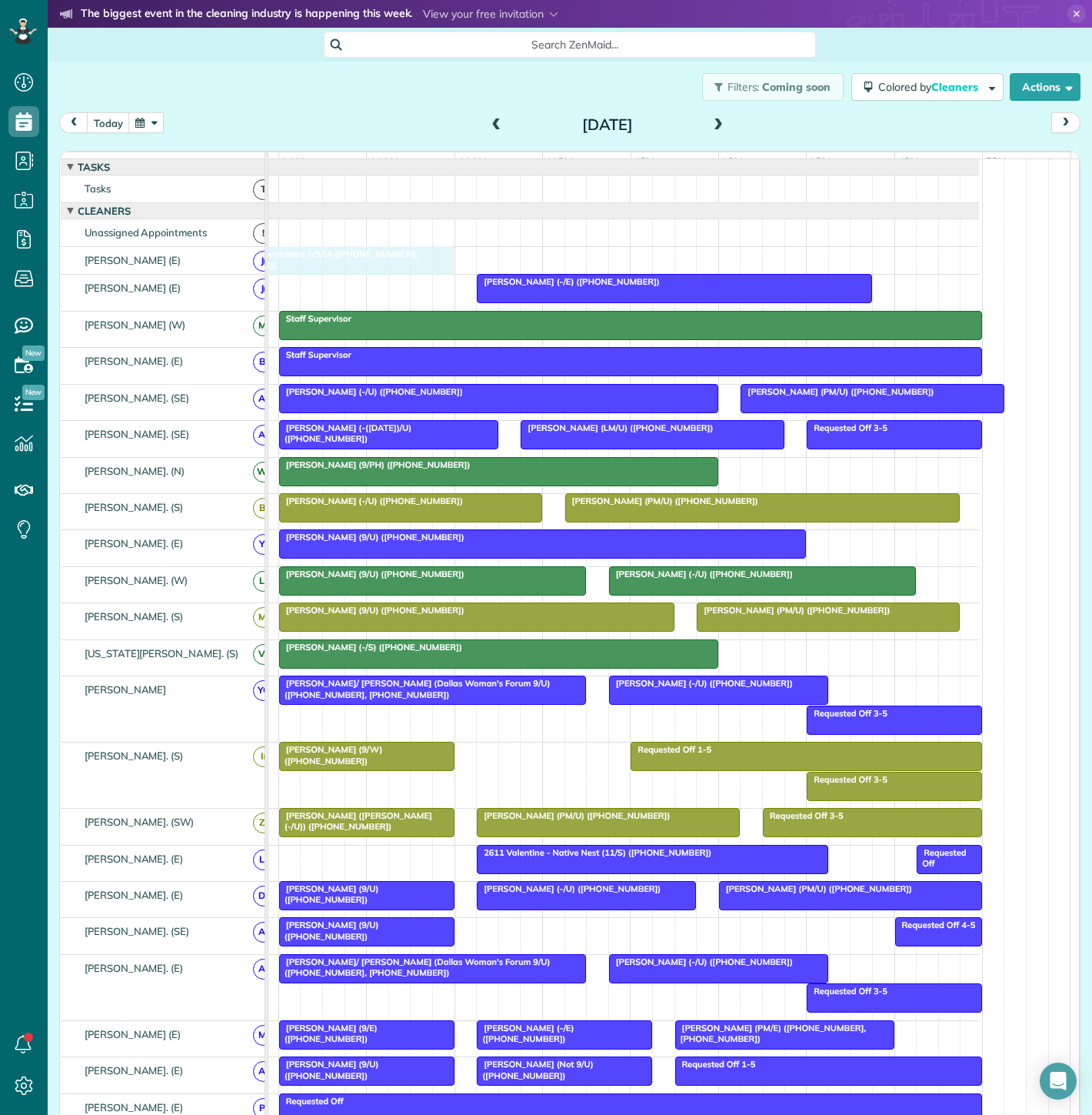
drag, startPoint x: 363, startPoint y: 296, endPoint x: 364, endPoint y: 277, distance: 19.0
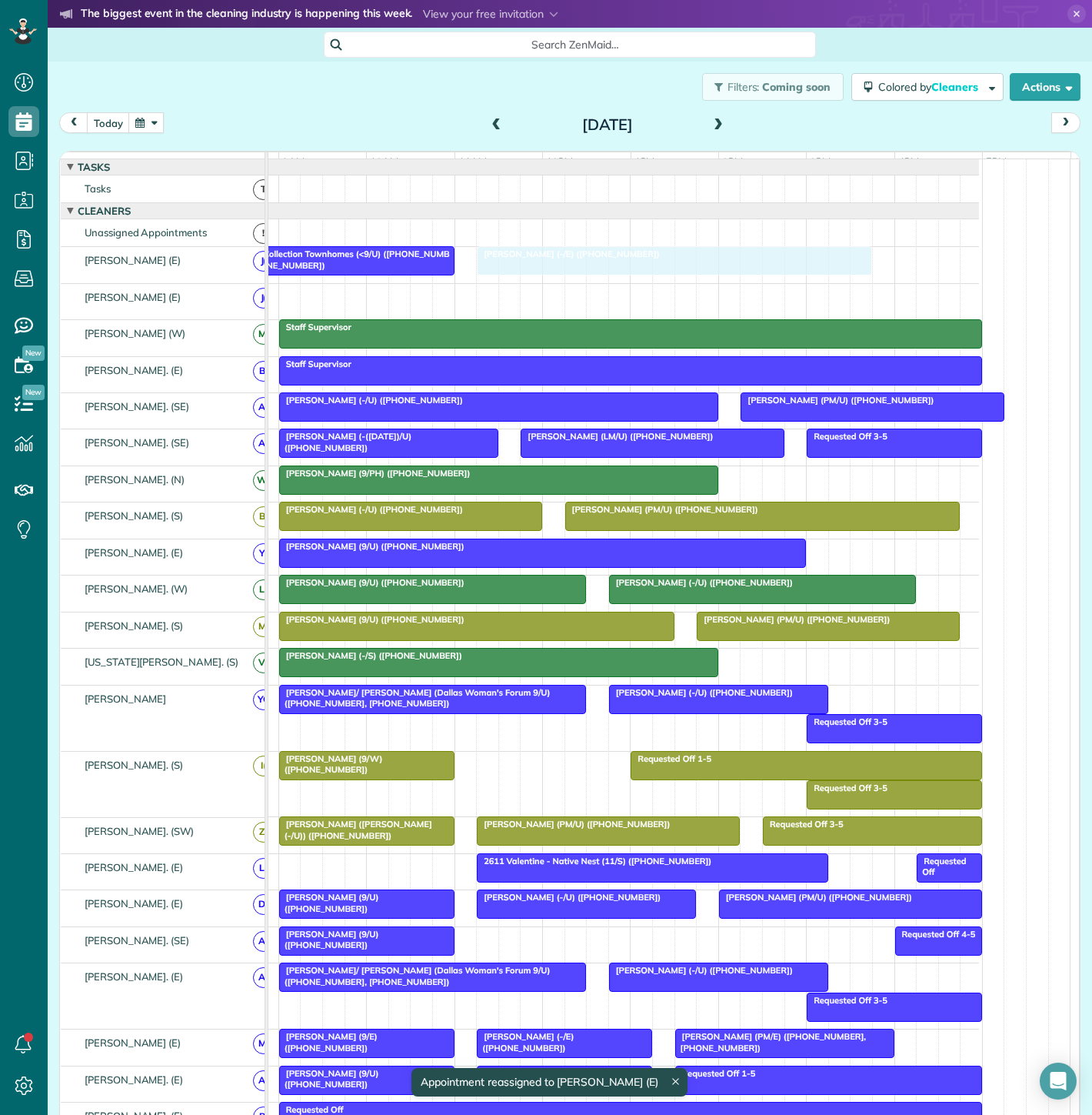
drag, startPoint x: 573, startPoint y: 305, endPoint x: 569, endPoint y: 289, distance: 16.5
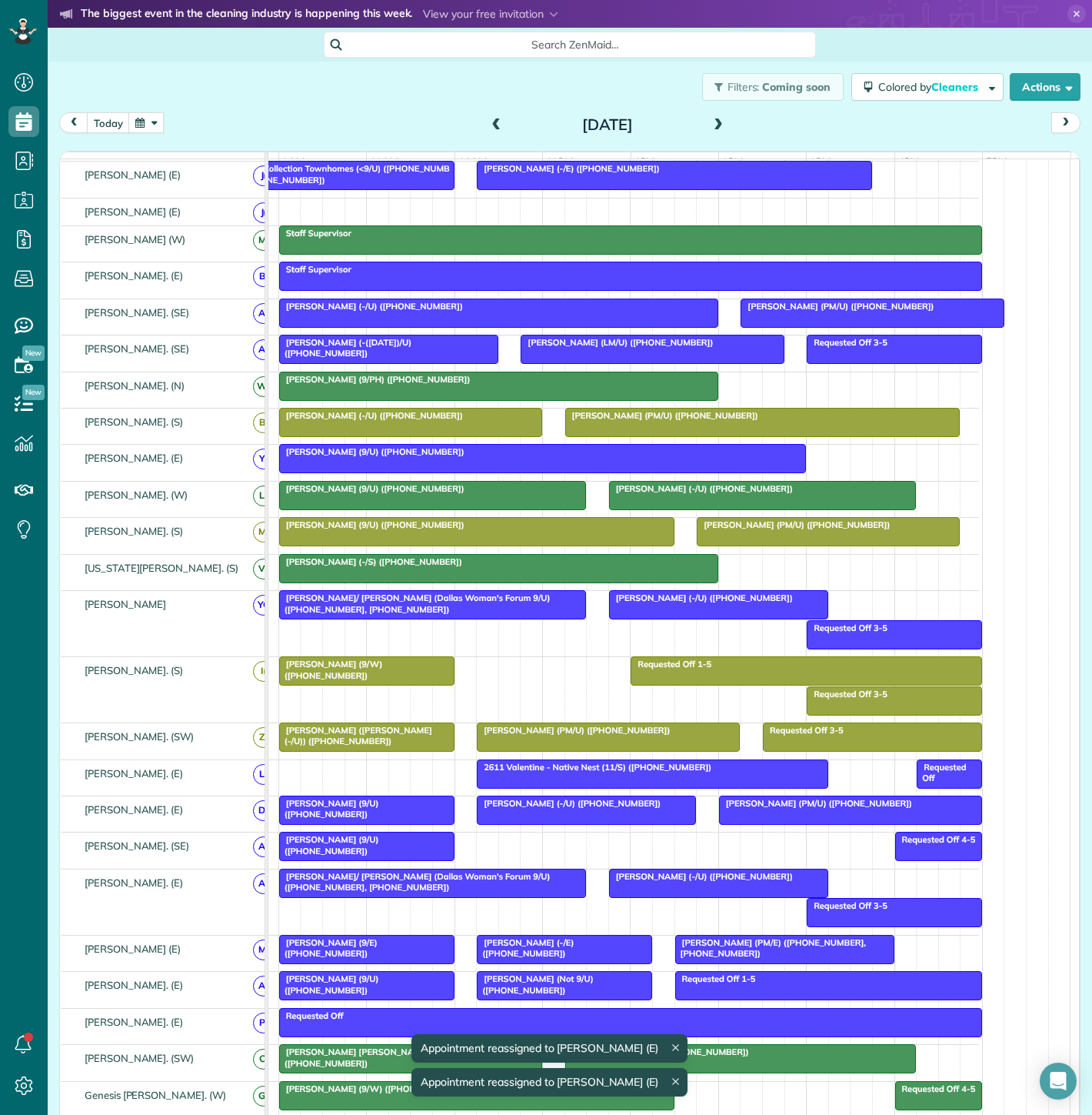
scroll to position [170, 0]
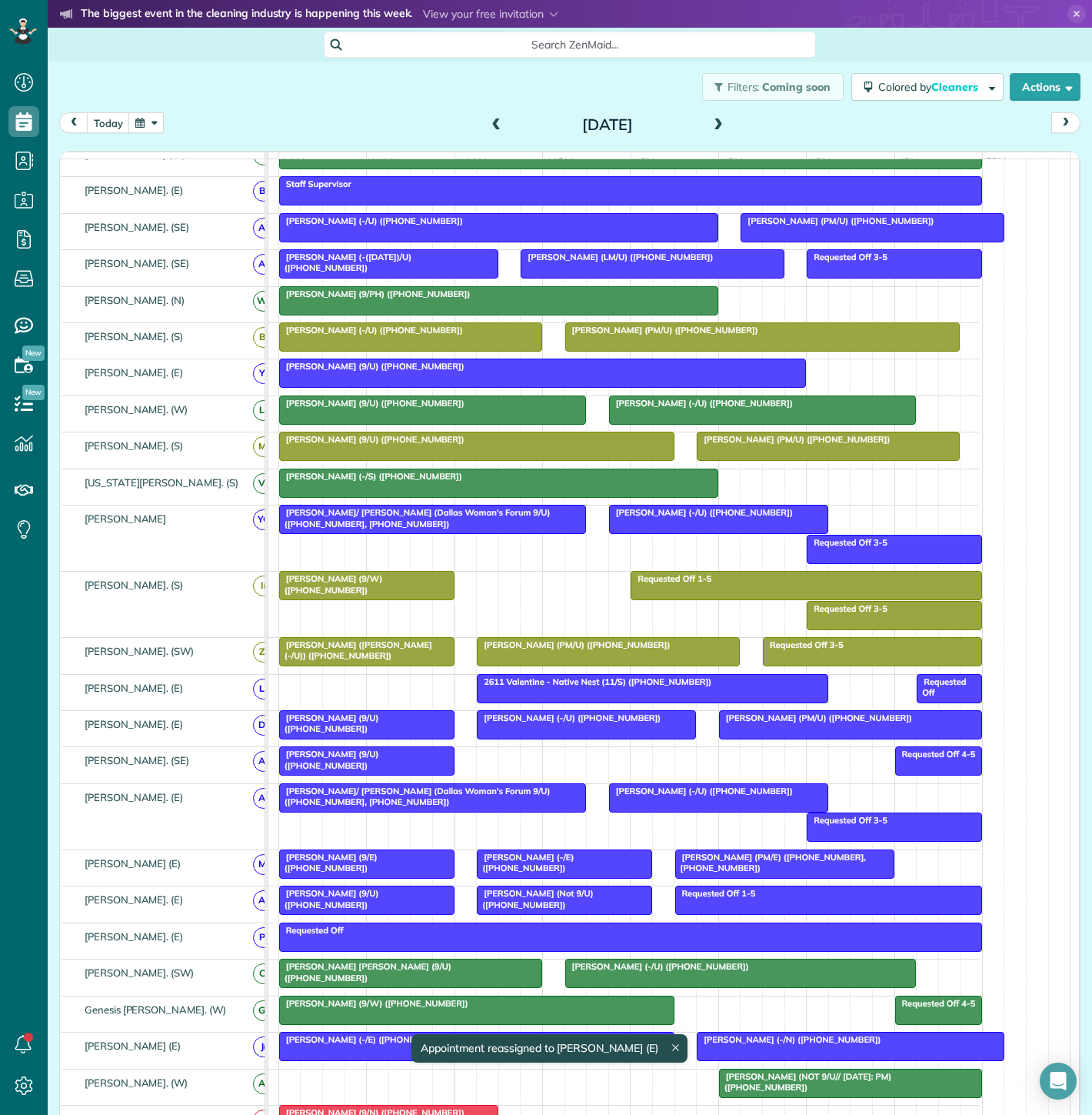
click at [296, 584] on span "[PERSON_NAME] (9/W) ([PHONE_NUMBER])" at bounding box center [331, 584] width 105 height 22
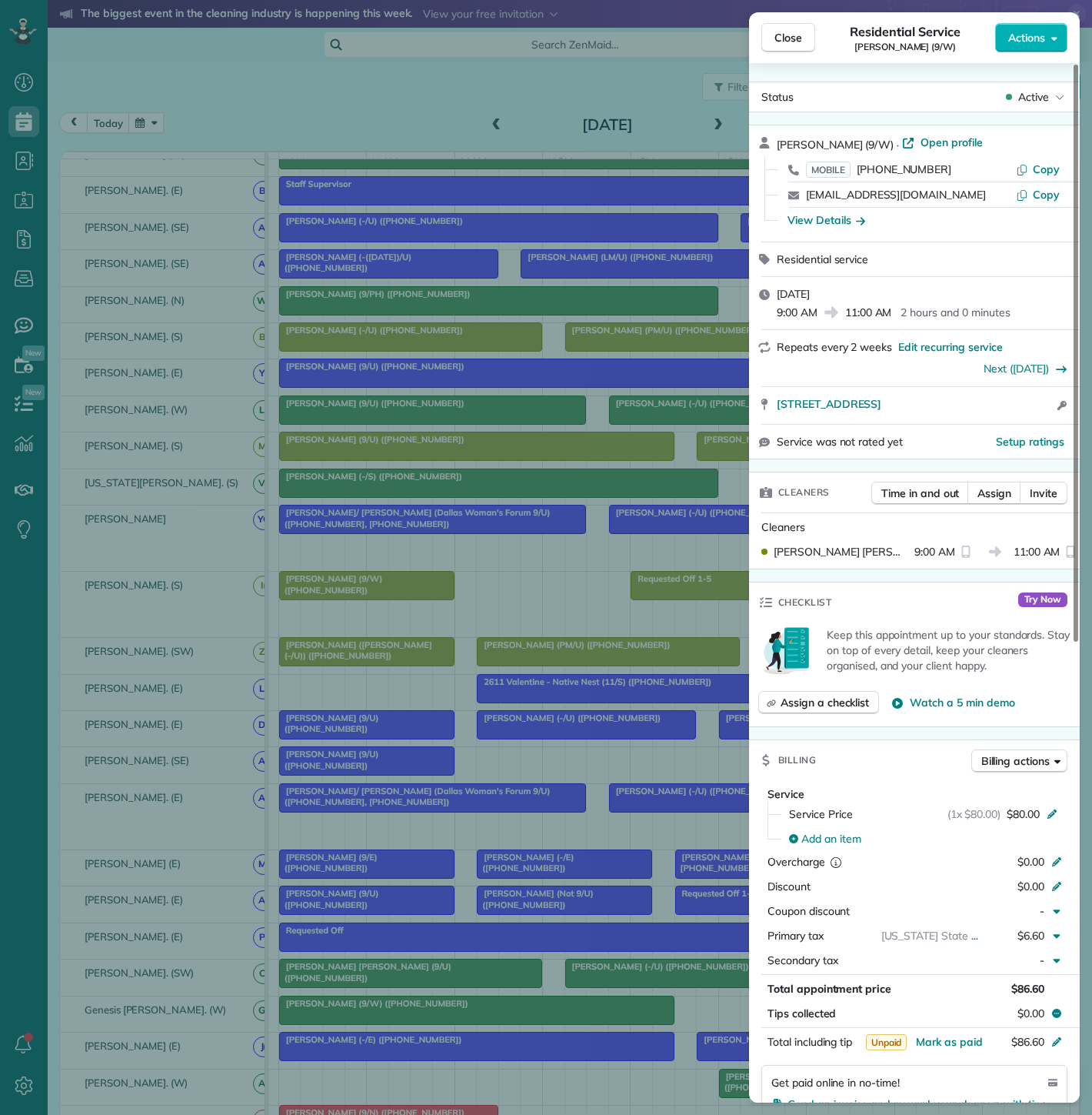
click at [296, 584] on div "Close Residential Service [PERSON_NAME] (9/W) Actions Status Active [PERSON_NAM…" at bounding box center [546, 558] width 1092 height 1115
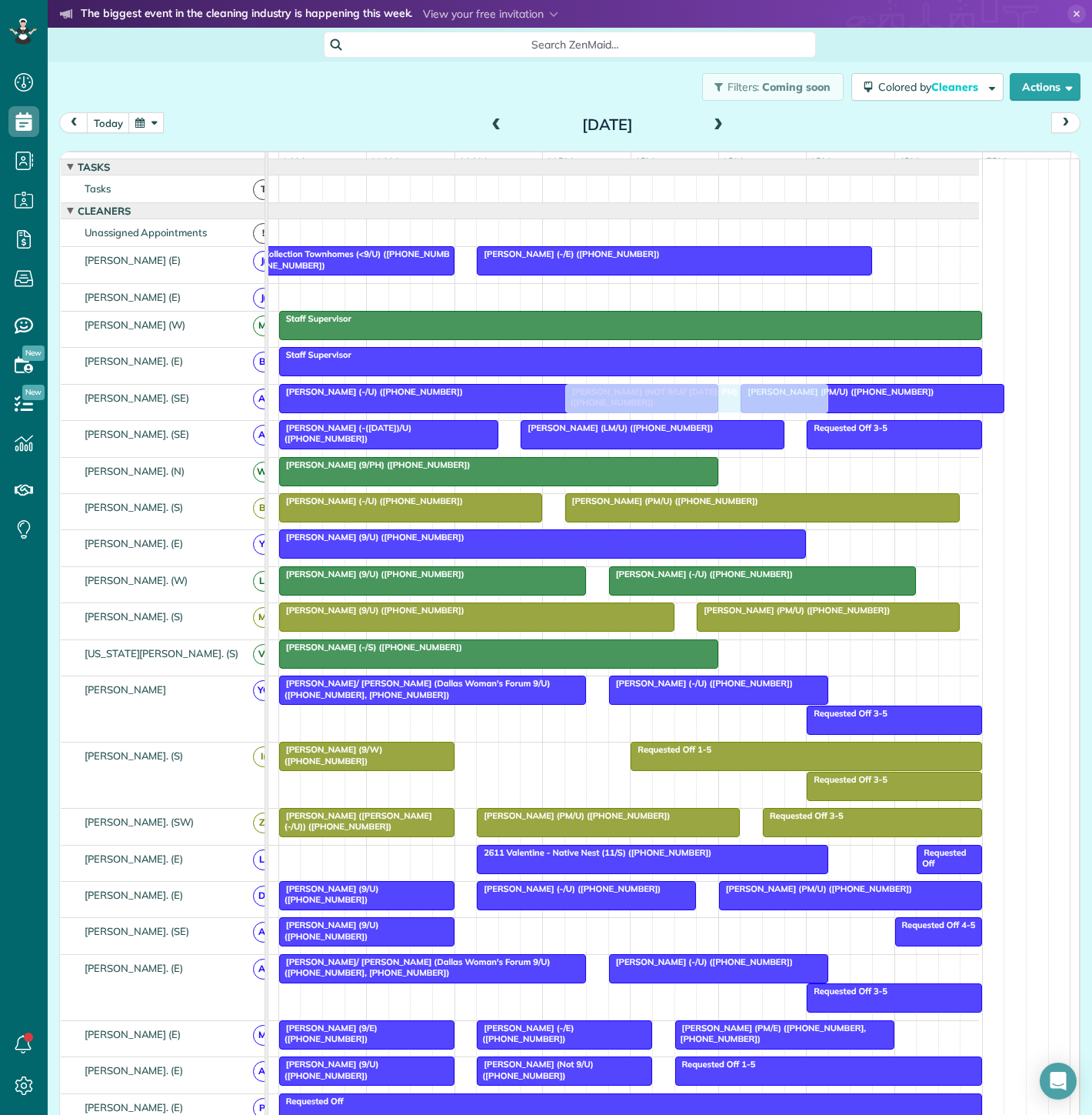
scroll to position [181, 78]
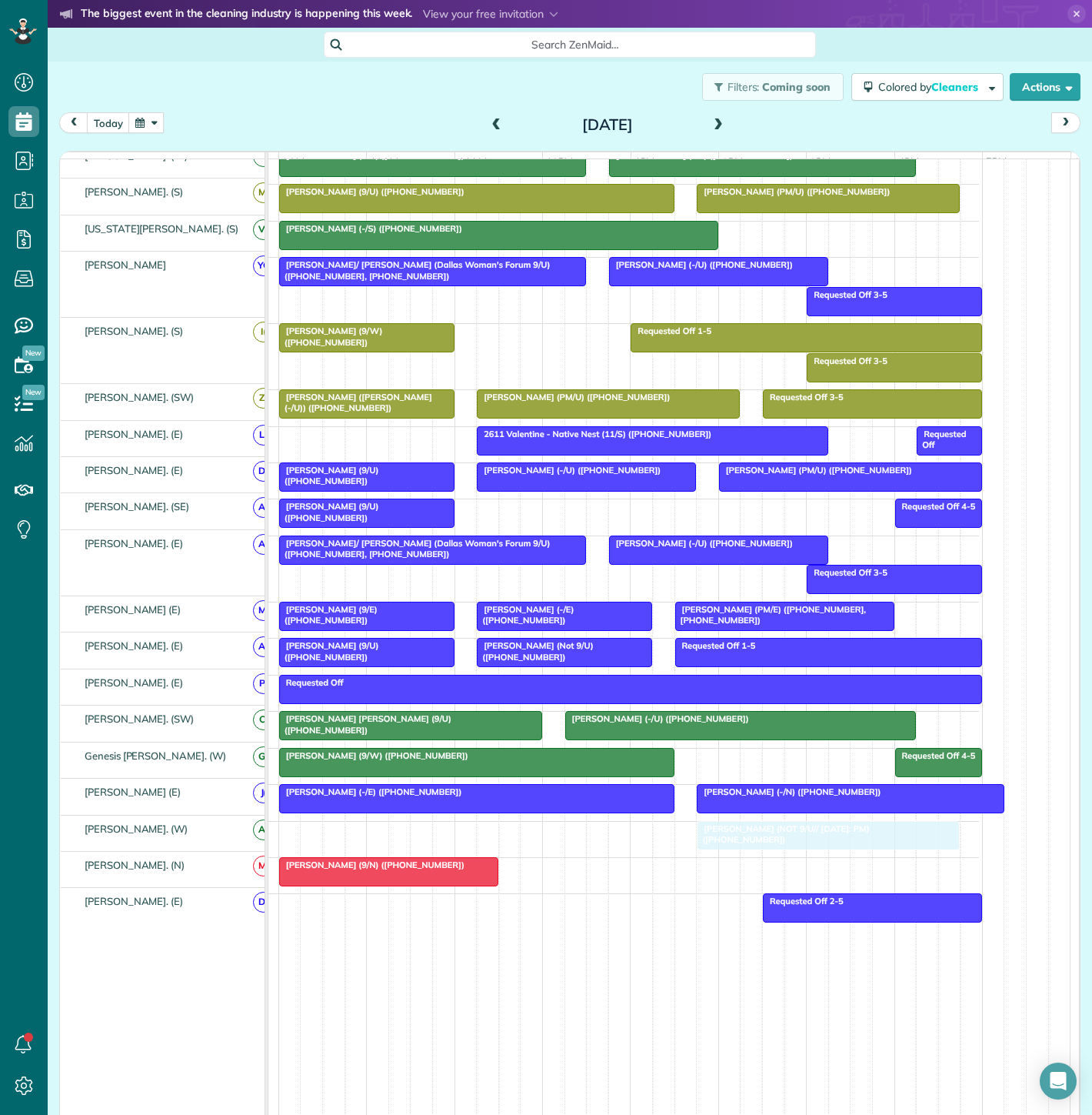
drag, startPoint x: 804, startPoint y: 831, endPoint x: 789, endPoint y: 831, distance: 15.0
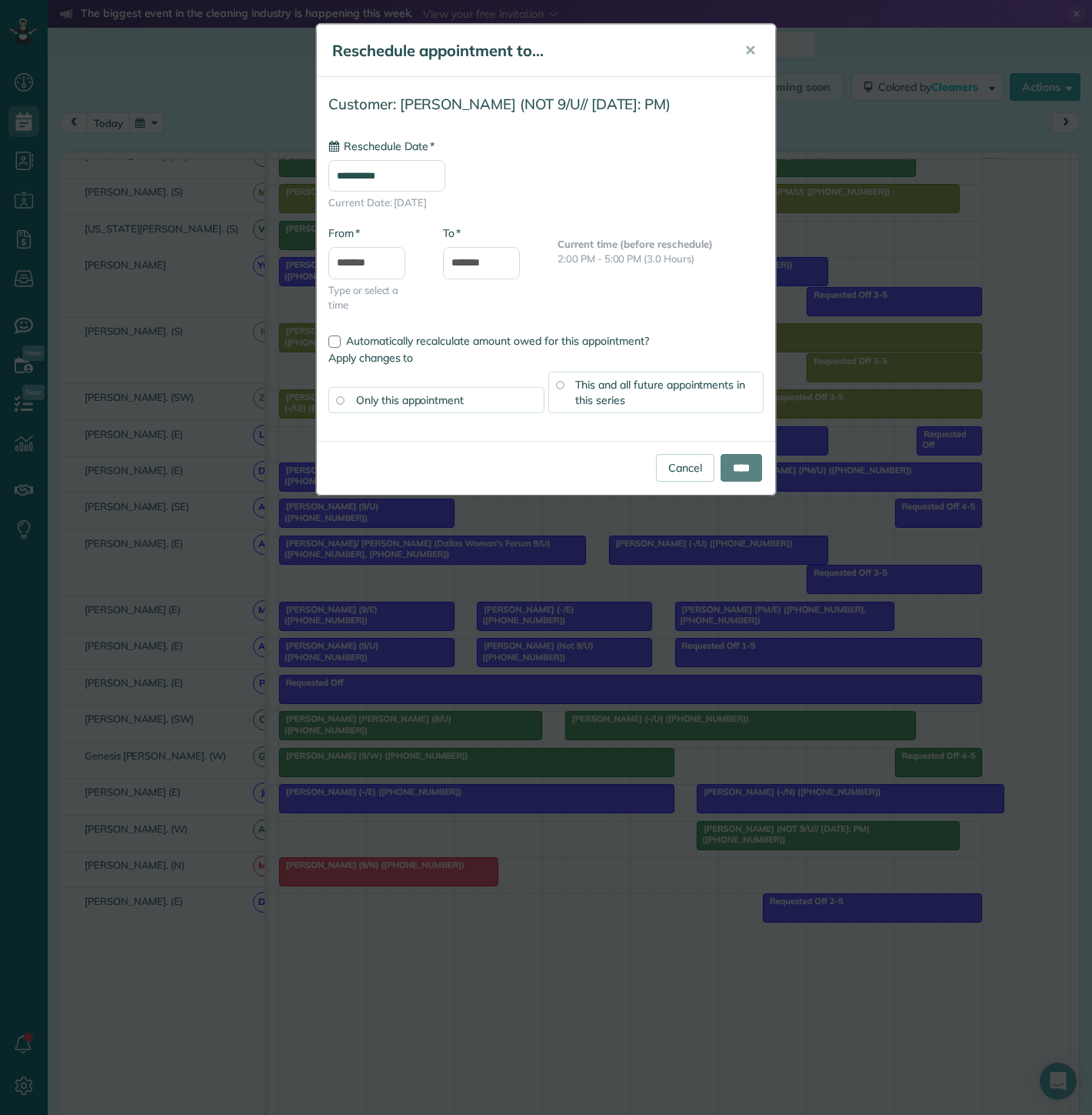
click at [656, 845] on div "**********" at bounding box center [546, 558] width 1092 height 1115
